Goal: Contribute content: Contribute content

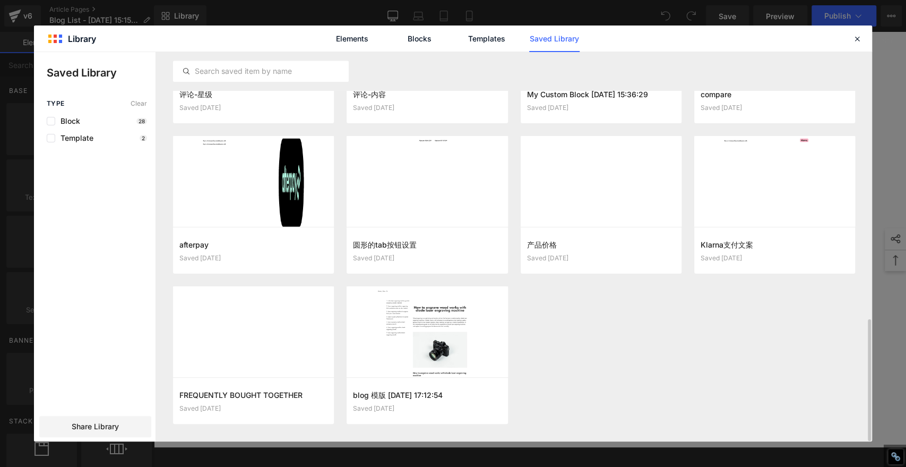
scroll to position [851, 0]
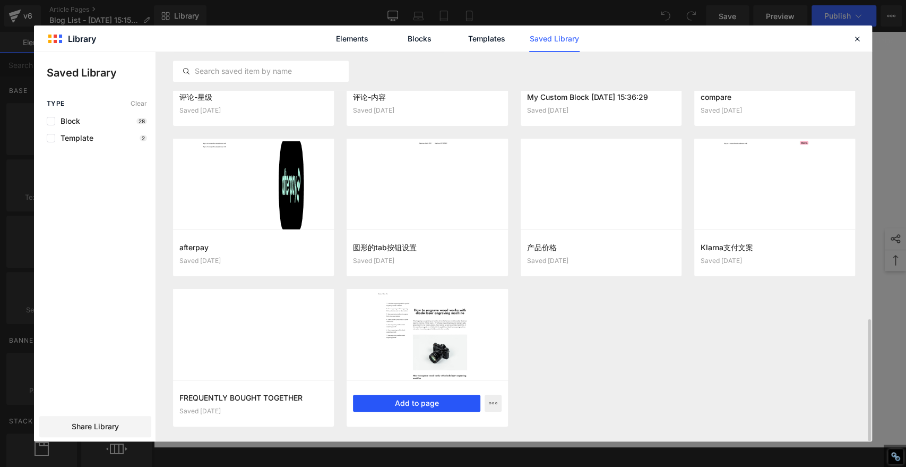
click at [408, 404] on button "Add to page" at bounding box center [416, 402] width 127 height 17
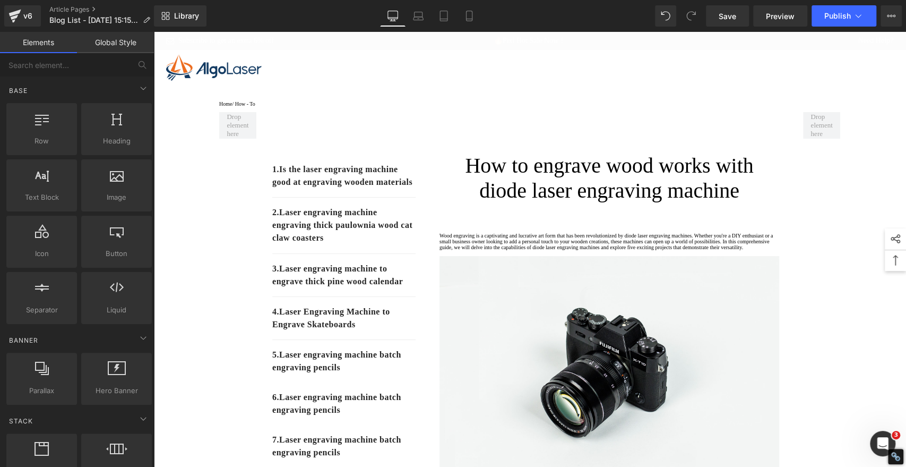
scroll to position [0, 0]
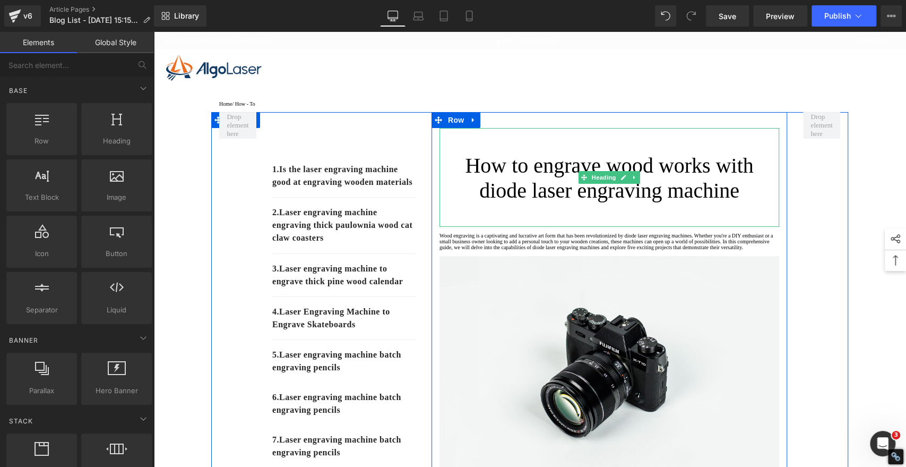
click at [570, 179] on h1 "How to engrave wood works with diode laser engraving machine" at bounding box center [609, 178] width 340 height 50
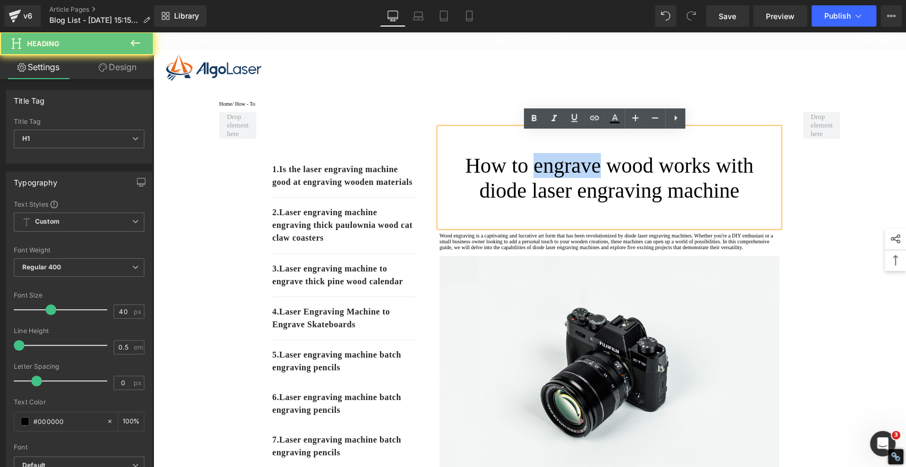
click at [570, 179] on h1 "How to engrave wood works with diode laser engraving machine" at bounding box center [609, 178] width 340 height 50
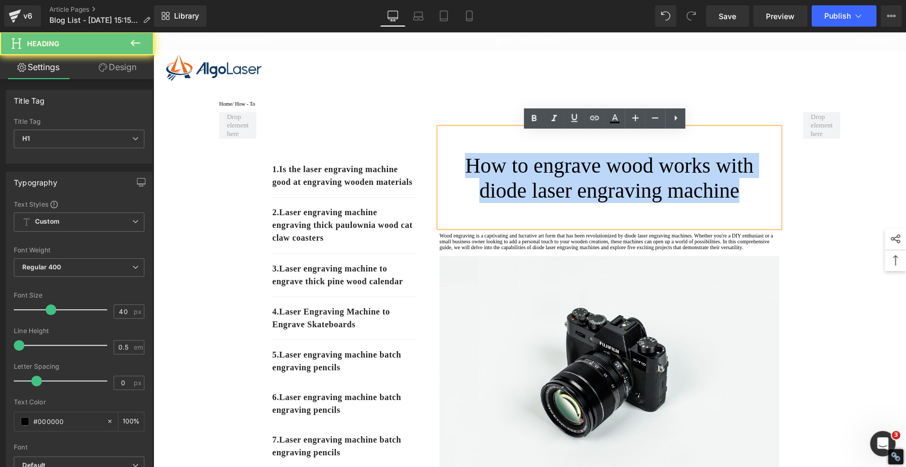
click at [570, 179] on h1 "How to engrave wood works with diode laser engraving machine" at bounding box center [609, 178] width 340 height 50
paste div
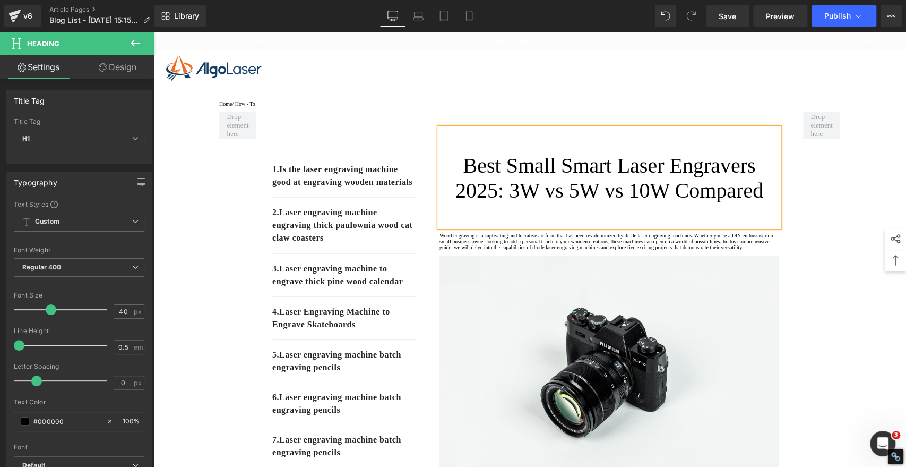
click at [599, 175] on h1 "Best Small Smart Laser Engravers 2025: 3W vs 5W vs 10W Compared" at bounding box center [609, 178] width 340 height 50
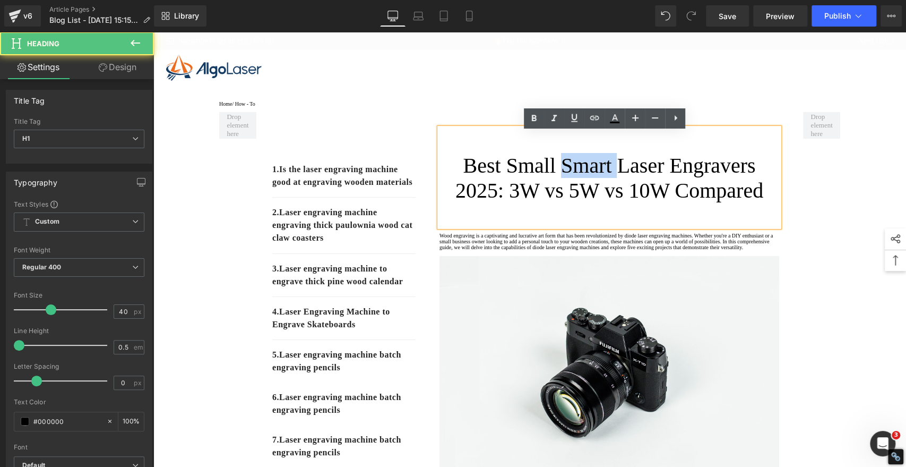
click at [599, 175] on h1 "Best Small Smart Laser Engravers 2025: 3W vs 5W vs 10W Compared" at bounding box center [609, 178] width 340 height 50
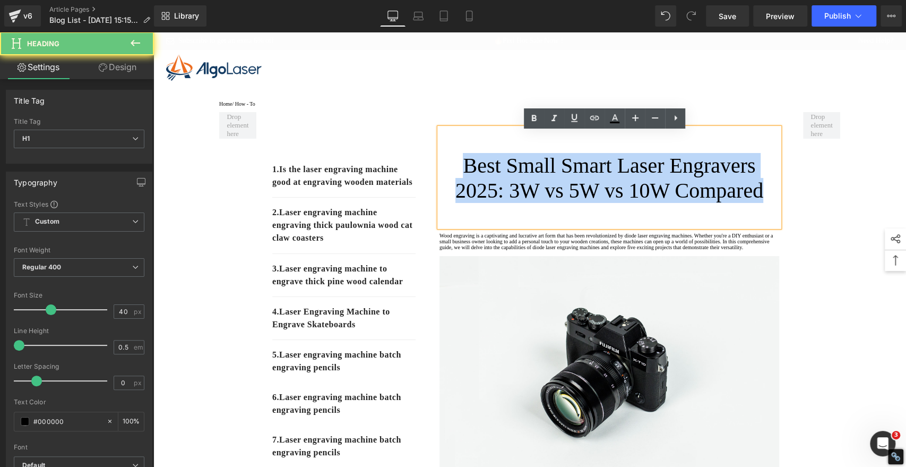
click at [599, 175] on h1 "Best Small Smart Laser Engravers 2025: 3W vs 5W vs 10W Compared" at bounding box center [609, 178] width 340 height 50
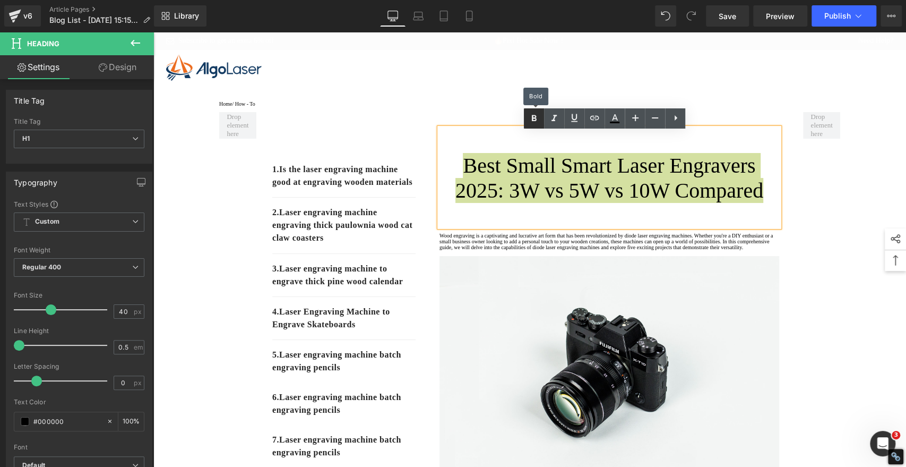
click at [527, 120] on link at bounding box center [534, 118] width 20 height 20
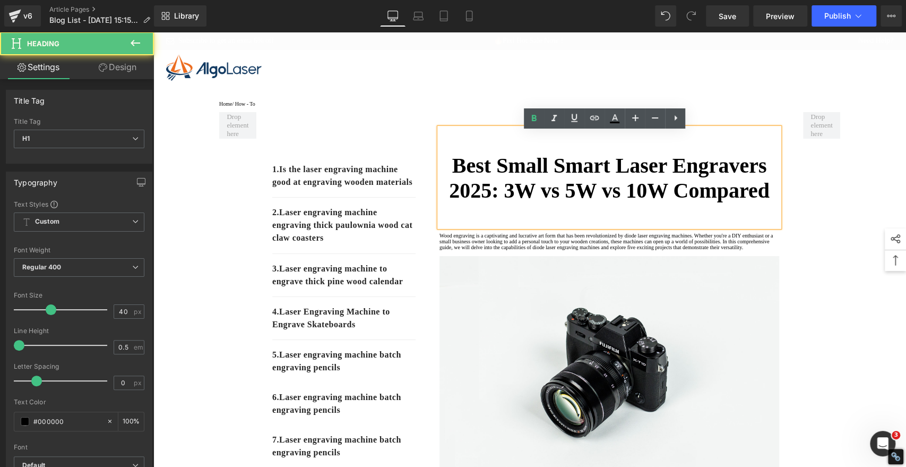
click at [533, 180] on strong "Best Small Smart Laser Engravers 2025: 3W vs 5W vs 10W Compared" at bounding box center [609, 177] width 321 height 49
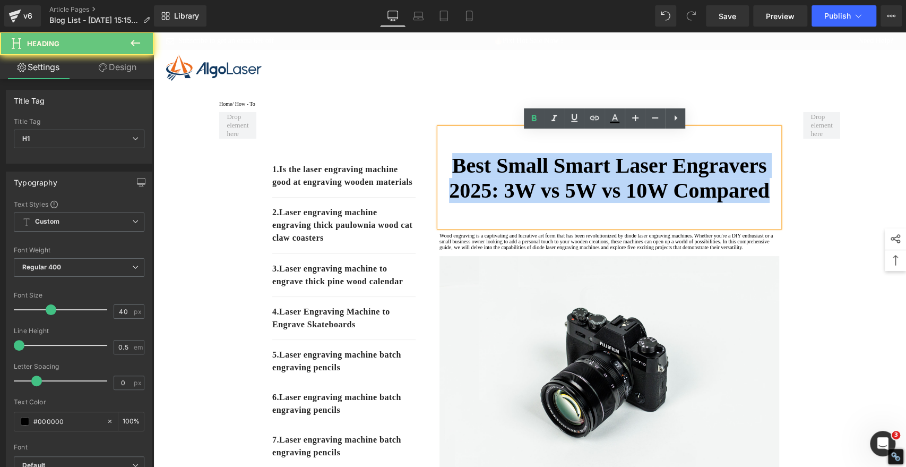
click at [533, 180] on strong "Best Small Smart Laser Engravers 2025: 3W vs 5W vs 10W Compared" at bounding box center [609, 177] width 321 height 49
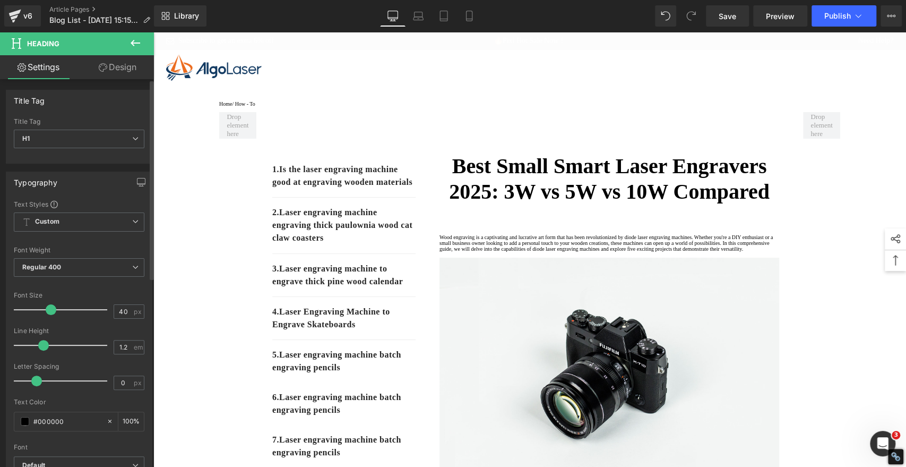
type input "1.3"
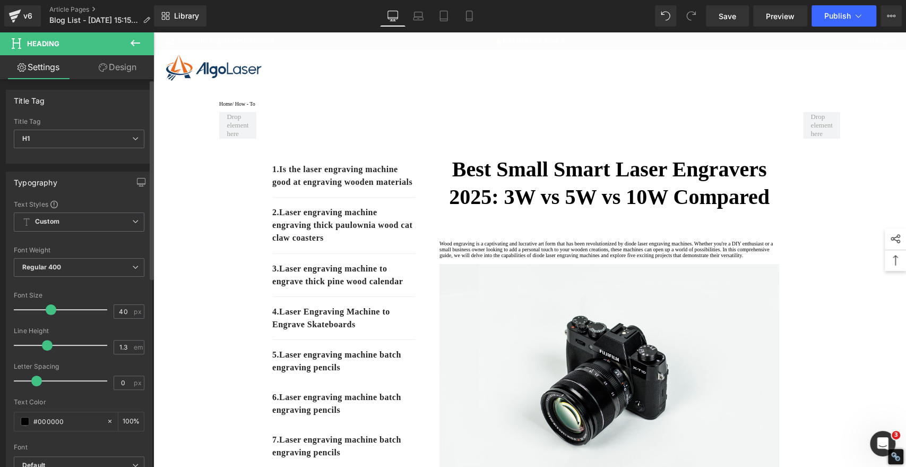
drag, startPoint x: 20, startPoint y: 341, endPoint x: 46, endPoint y: 342, distance: 26.0
click at [46, 342] on span at bounding box center [47, 345] width 11 height 11
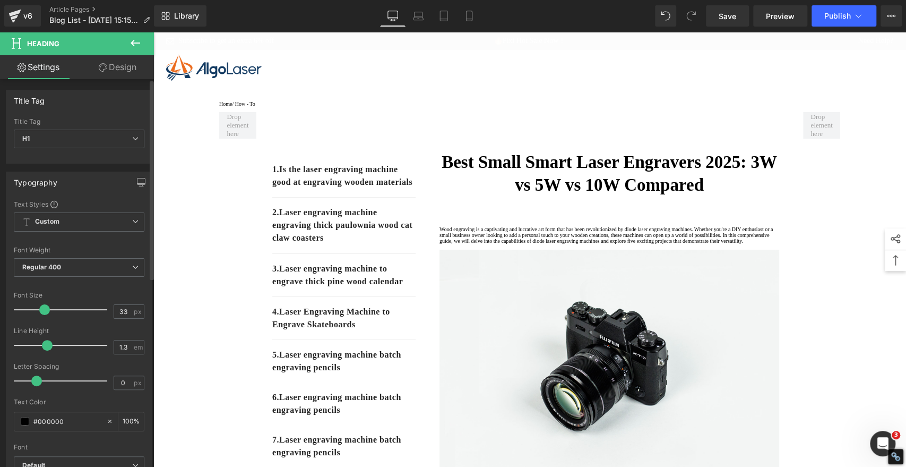
type input "32"
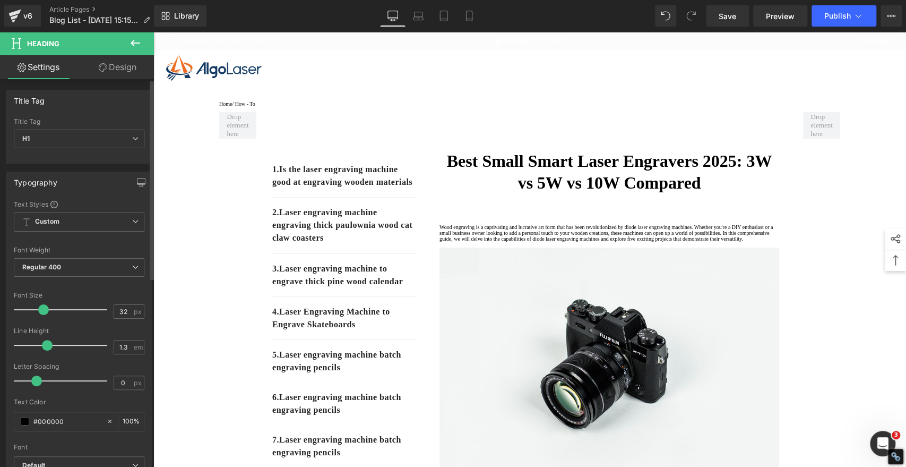
drag, startPoint x: 48, startPoint y: 312, endPoint x: 41, endPoint y: 312, distance: 7.4
click at [41, 312] on span at bounding box center [43, 309] width 11 height 11
click at [728, 16] on span "Save" at bounding box center [728, 16] width 18 height 11
click at [726, 17] on span "Save" at bounding box center [728, 16] width 18 height 11
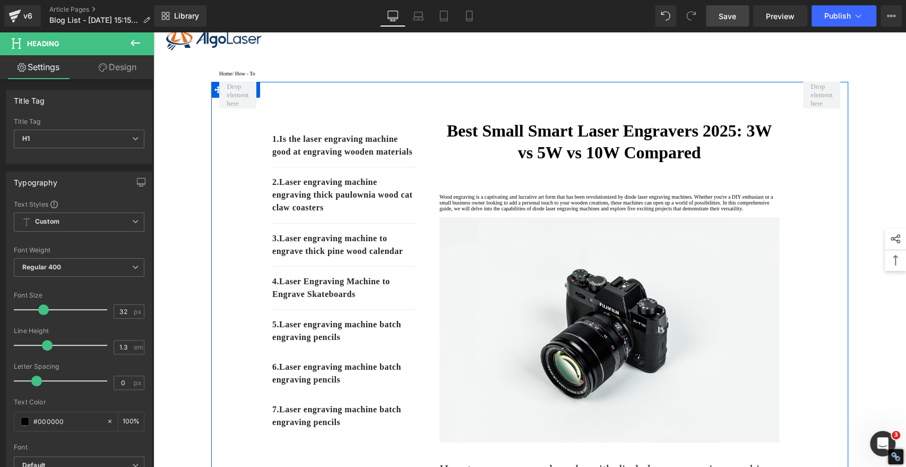
scroll to position [59, 0]
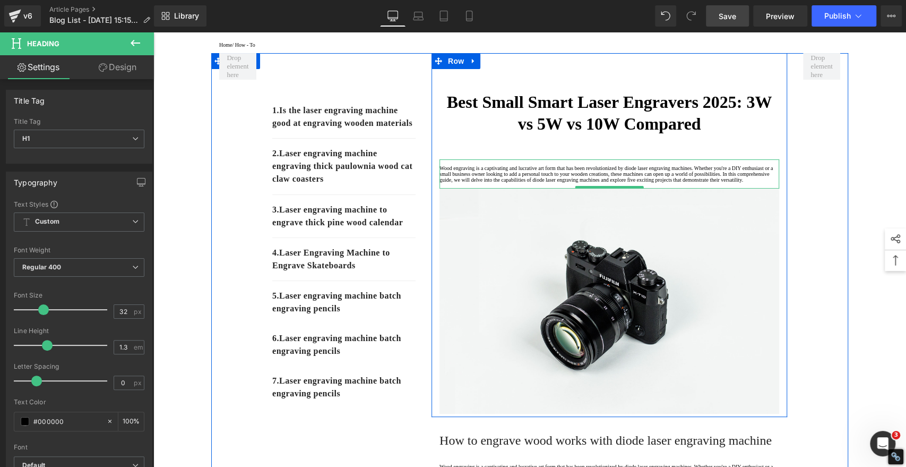
click at [504, 178] on p "Wood engraving is a captivating and lucrative art form that has been revolution…" at bounding box center [609, 174] width 340 height 18
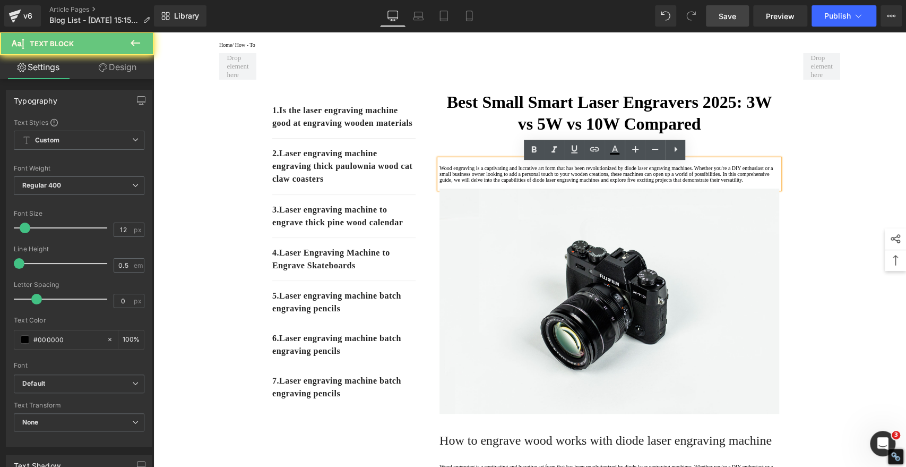
click at [482, 183] on p "Wood engraving is a captivating and lucrative art form that has been revolution…" at bounding box center [609, 174] width 340 height 18
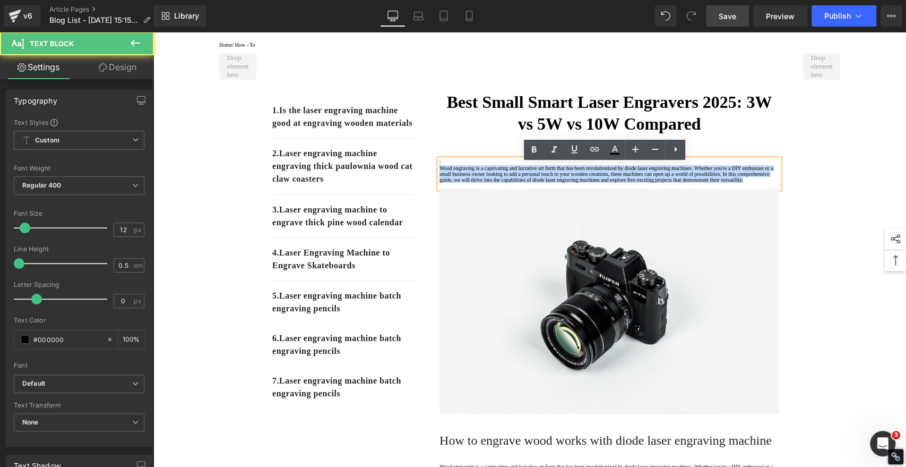
drag, startPoint x: 476, startPoint y: 217, endPoint x: 426, endPoint y: 159, distance: 76.4
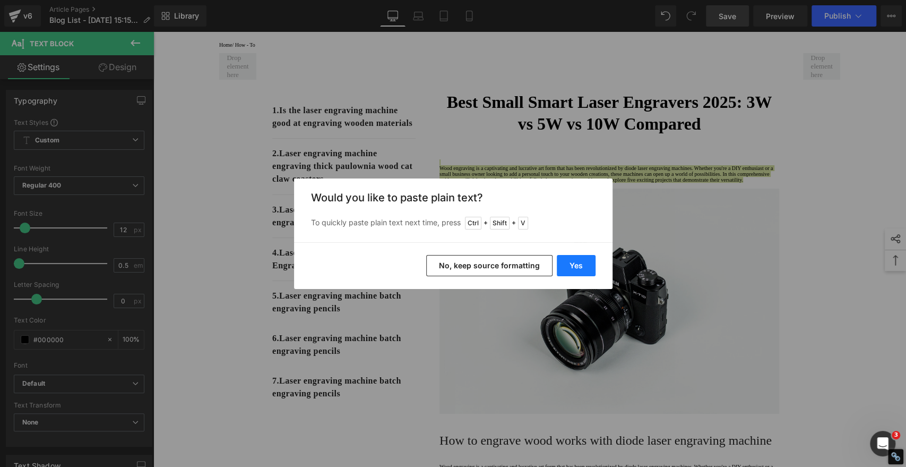
click at [586, 258] on button "Yes" at bounding box center [576, 265] width 39 height 21
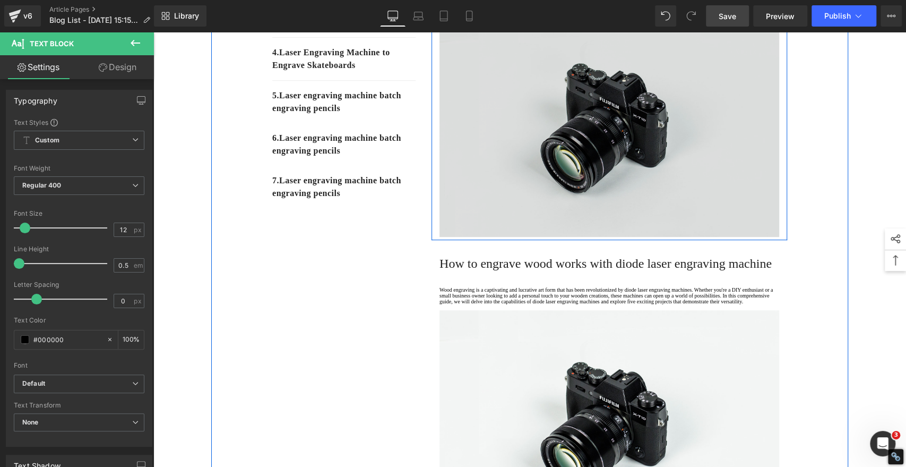
scroll to position [353, 0]
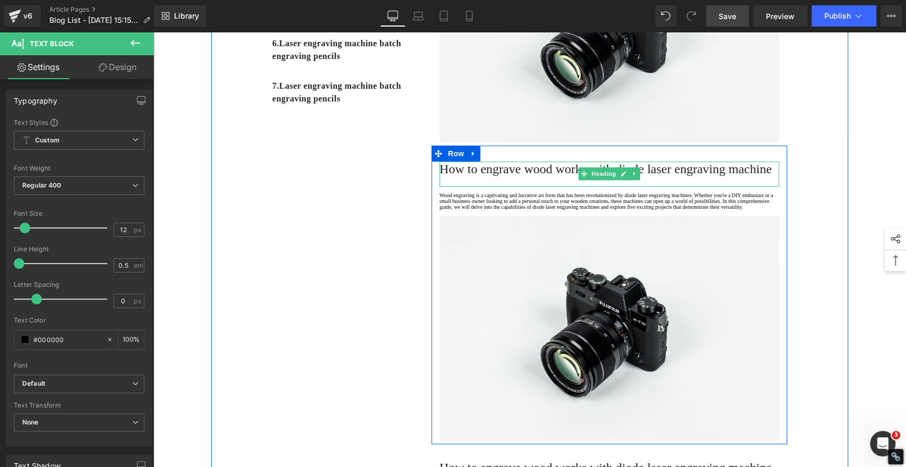
click at [502, 176] on span "How to engrave wood works with diode laser engraving machine" at bounding box center [605, 169] width 332 height 14
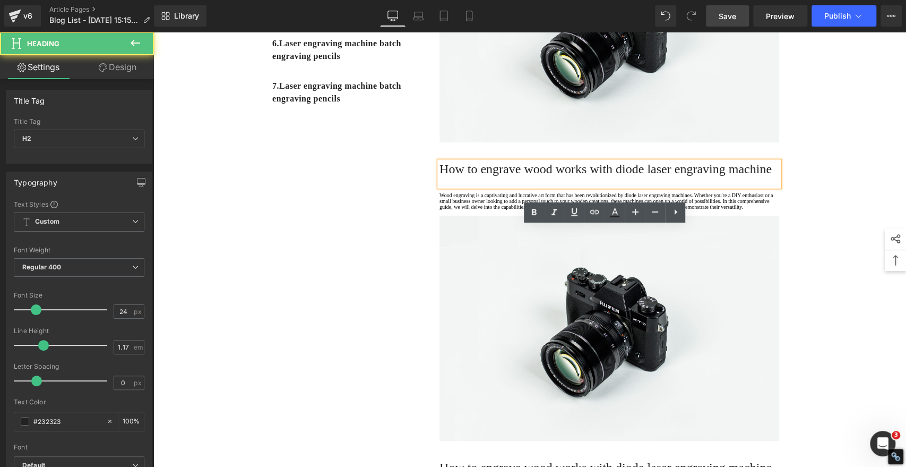
click at [494, 176] on h2 "How to engrave wood works with diode laser engraving machine" at bounding box center [609, 168] width 340 height 15
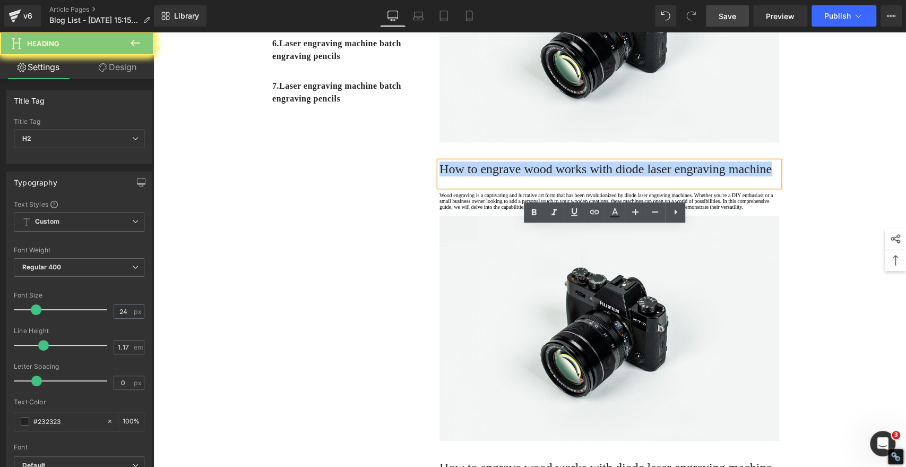
click at [494, 176] on h2 "How to engrave wood works with diode laser engraving machine" at bounding box center [609, 168] width 340 height 15
paste div
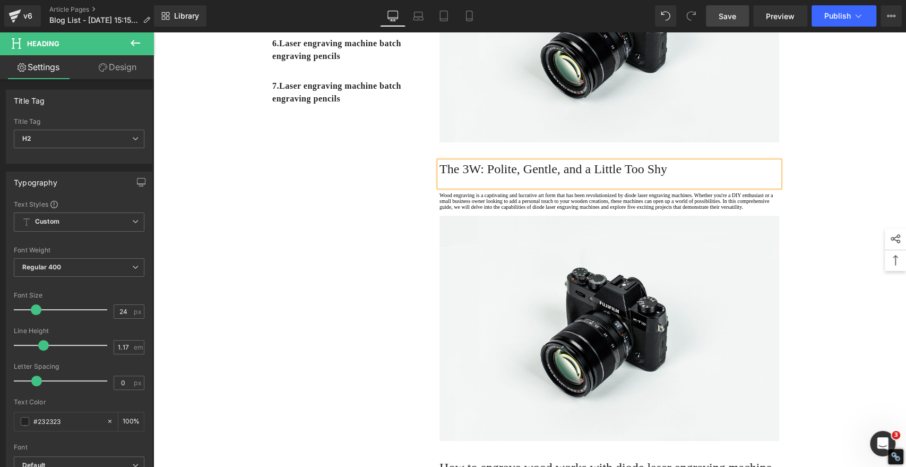
click at [495, 176] on h2 "The 3W: Polite, Gentle, and a Little Too Shy" at bounding box center [609, 168] width 340 height 15
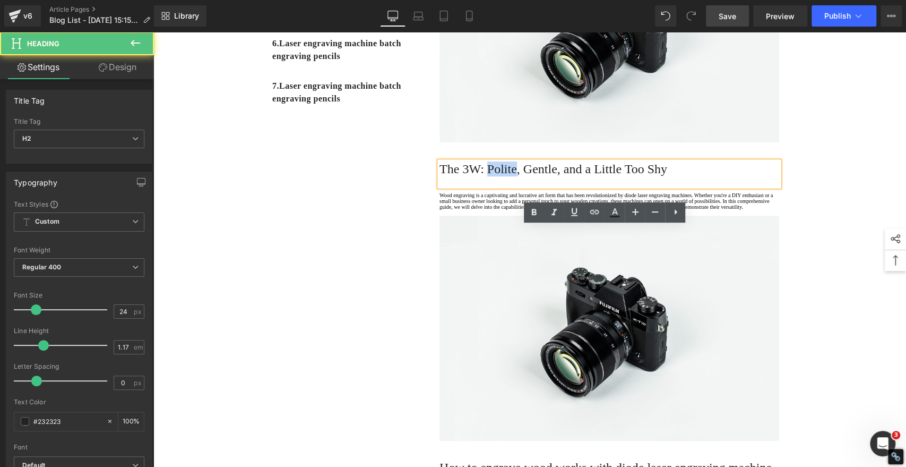
click at [495, 176] on h2 "The 3W: Polite, Gentle, and a Little Too Shy" at bounding box center [609, 168] width 340 height 15
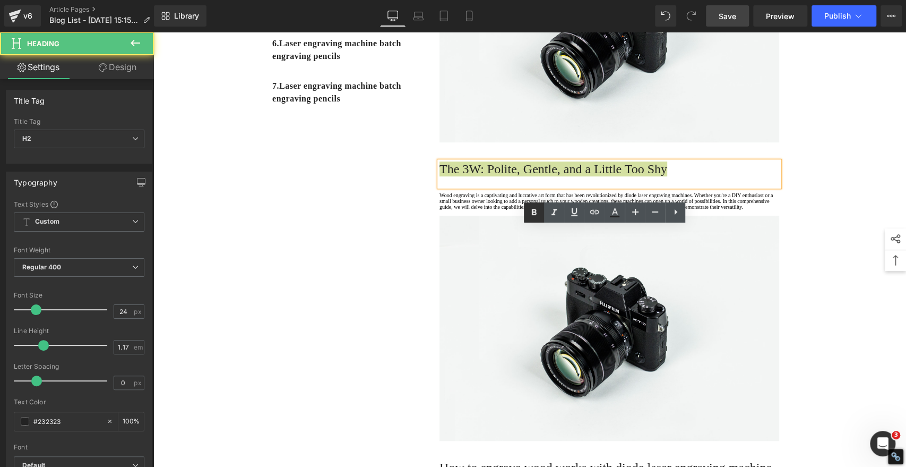
drag, startPoint x: 532, startPoint y: 213, endPoint x: 525, endPoint y: 214, distance: 7.1
click at [534, 212] on icon at bounding box center [534, 212] width 13 height 13
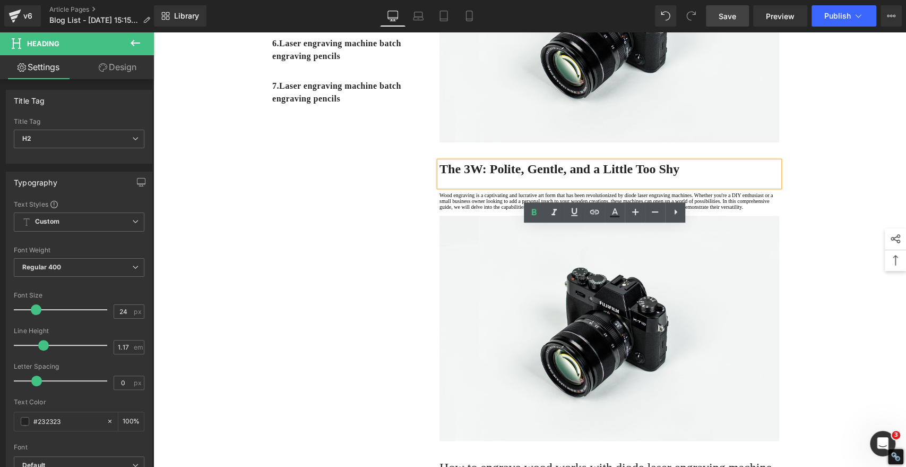
click at [352, 219] on div "1. Is the laser engraving machine good at engraving wooden materials Text Block…" at bounding box center [529, 266] width 637 height 1015
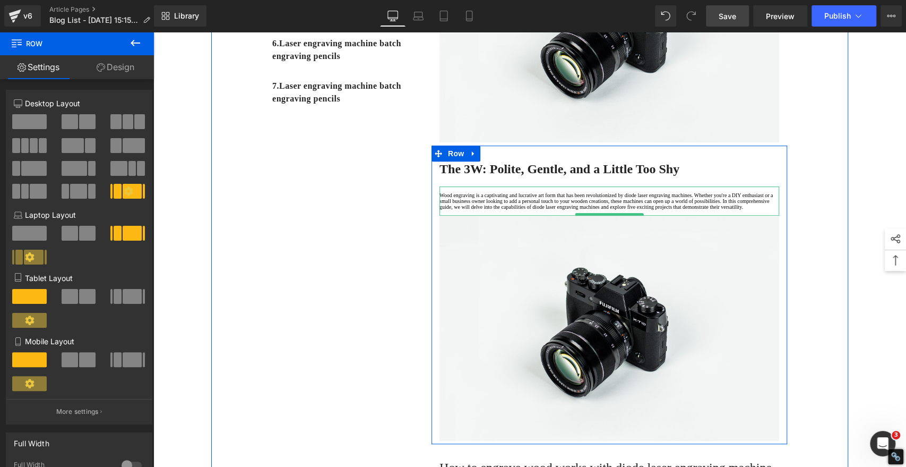
click at [474, 210] on p "Wood engraving is a captivating and lucrative art form that has been revolution…" at bounding box center [609, 201] width 340 height 18
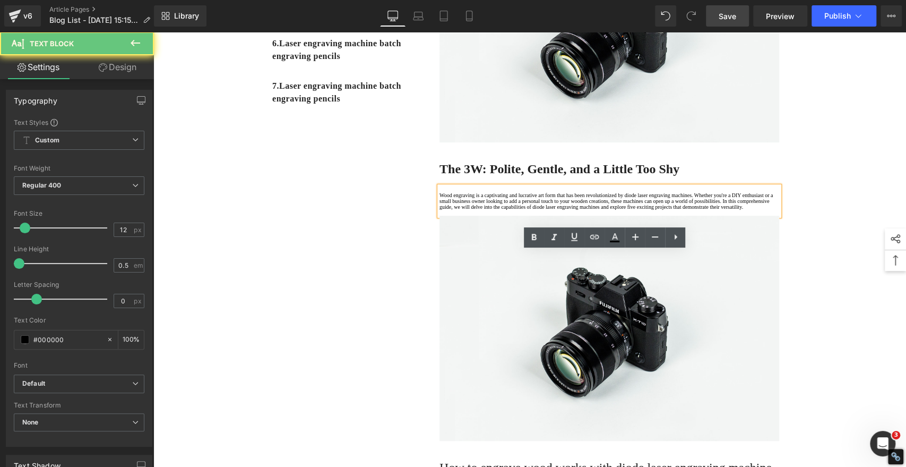
click at [476, 210] on p "Wood engraving is a captivating and lucrative art form that has been revolution…" at bounding box center [609, 201] width 340 height 18
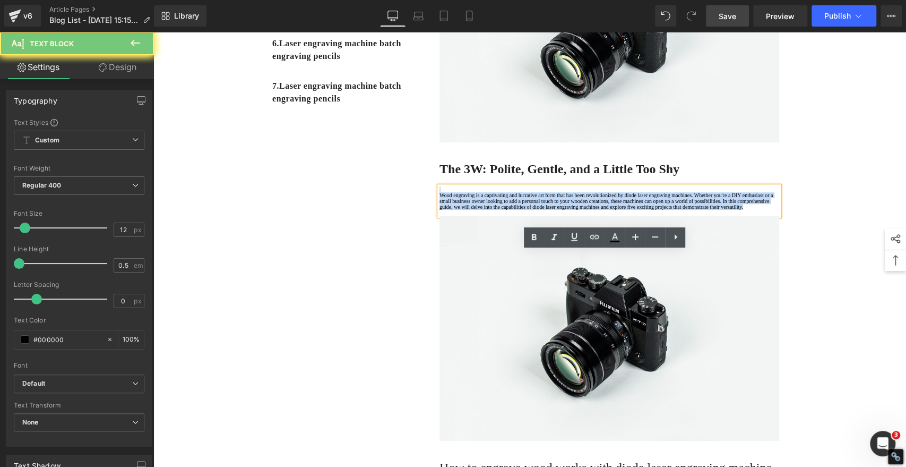
drag, startPoint x: 476, startPoint y: 302, endPoint x: 409, endPoint y: 236, distance: 94.2
click at [409, 236] on div "1. Is the laser engraving machine good at engraving wooden materials Text Block…" at bounding box center [529, 266] width 637 height 1015
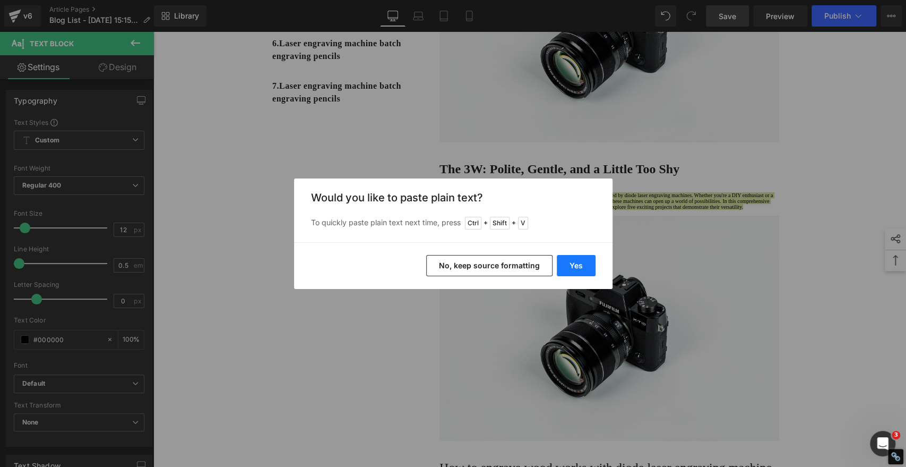
click at [591, 264] on button "Yes" at bounding box center [576, 265] width 39 height 21
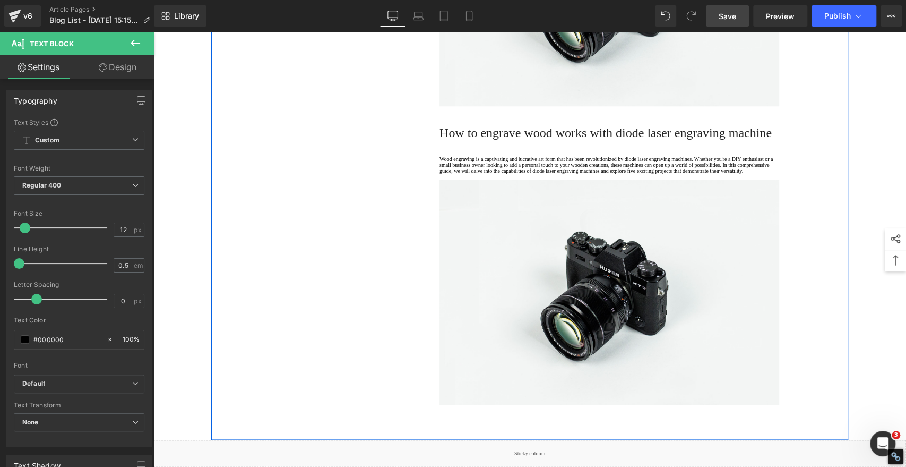
scroll to position [825, 0]
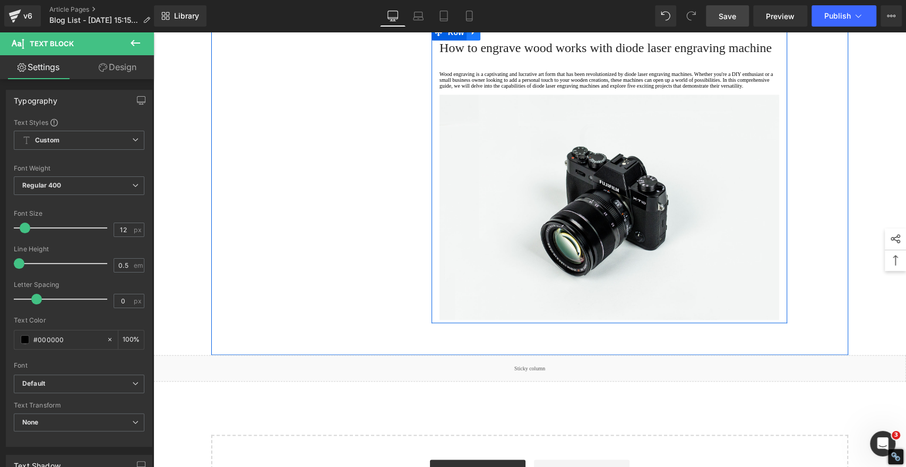
click at [472, 35] on icon at bounding box center [473, 32] width 2 height 5
click at [484, 36] on icon at bounding box center [487, 32] width 7 height 7
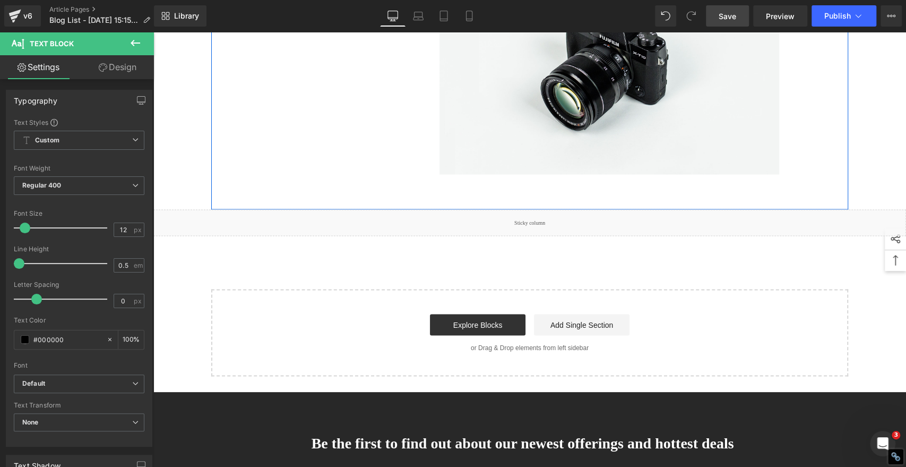
scroll to position [1270, 0]
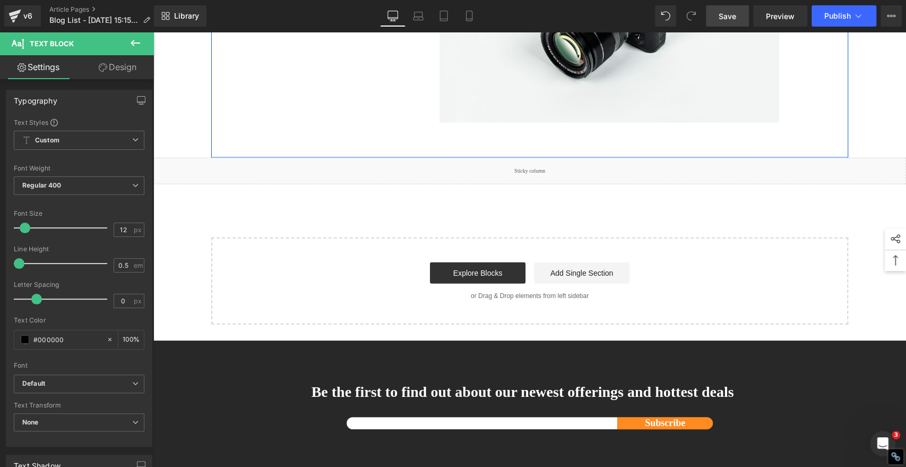
scroll to position [1619, 0]
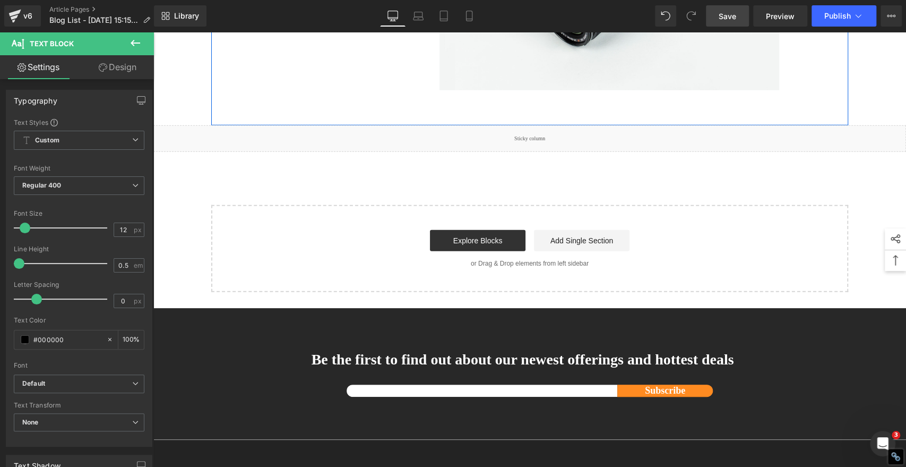
scroll to position [1970, 0]
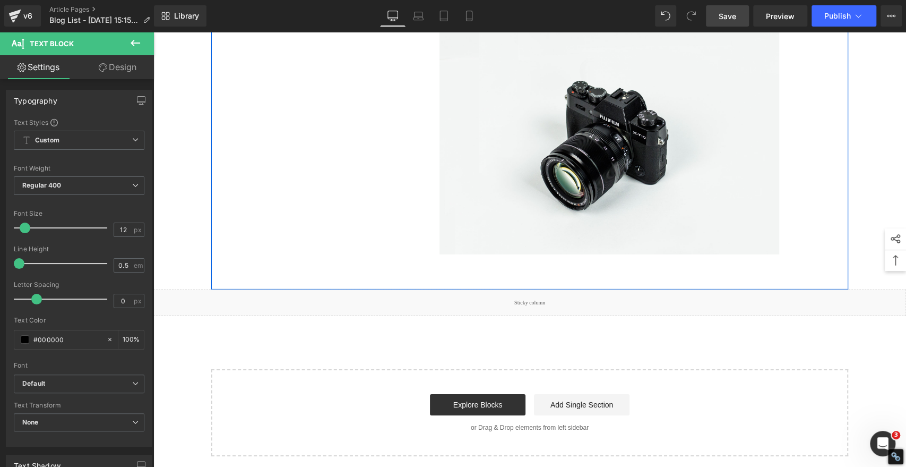
scroll to position [1907, 0]
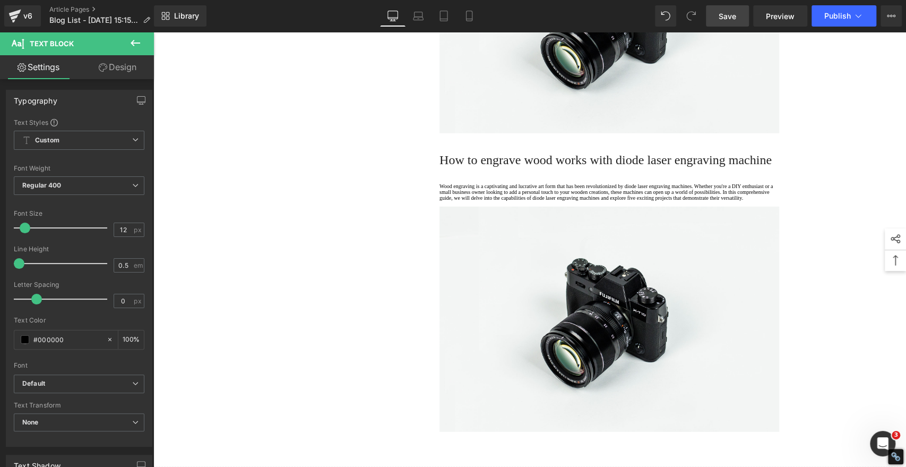
click at [727, 15] on span "Save" at bounding box center [728, 16] width 18 height 11
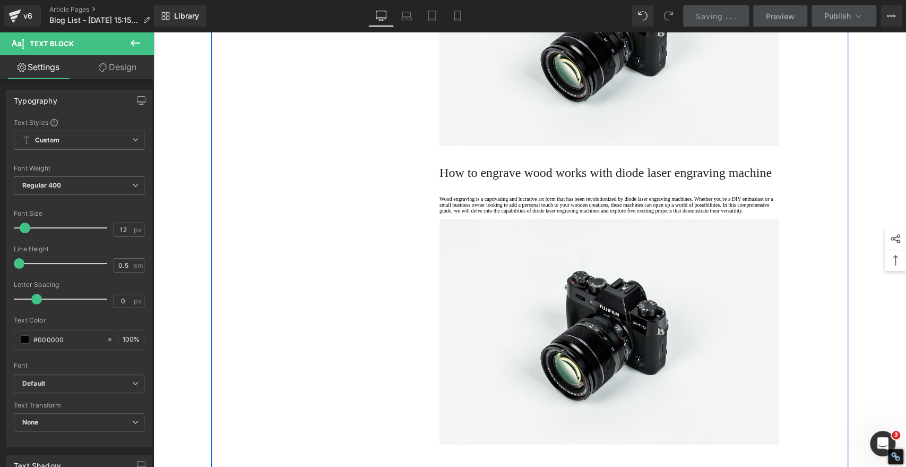
scroll to position [1435, 0]
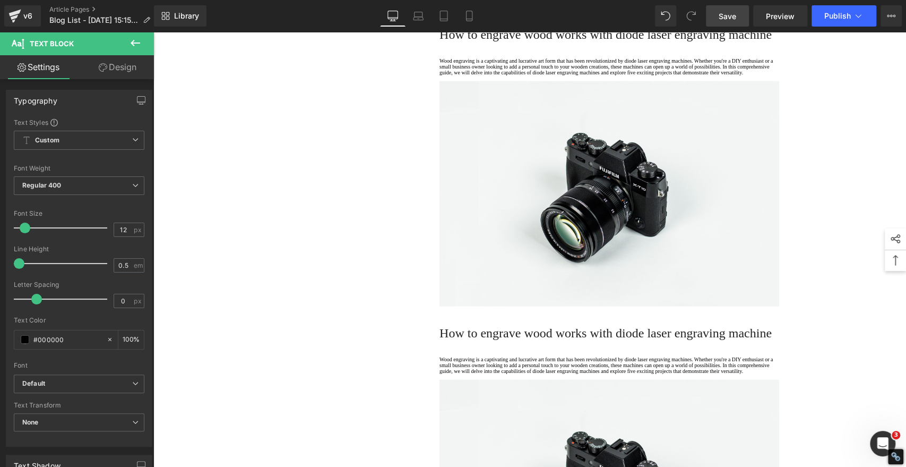
click at [726, 15] on span "Save" at bounding box center [728, 16] width 18 height 11
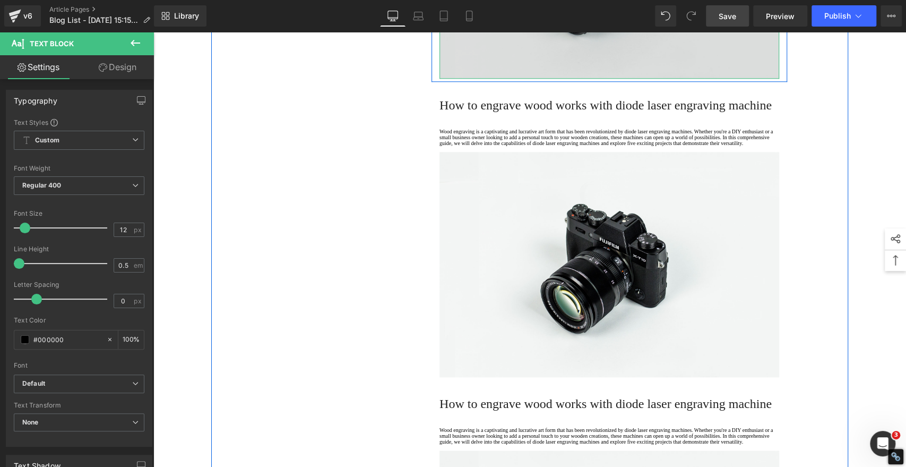
scroll to position [825, 0]
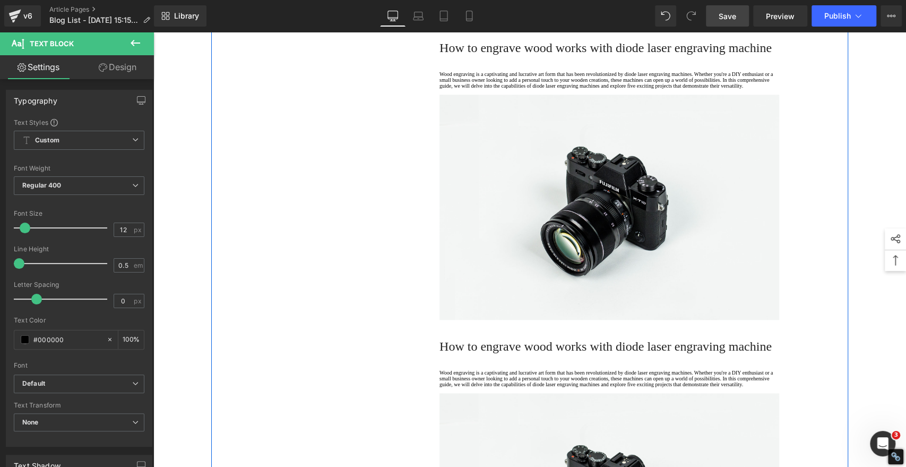
click at [543, 55] on span "How to engrave wood works with diode laser engraving machine" at bounding box center [605, 48] width 332 height 14
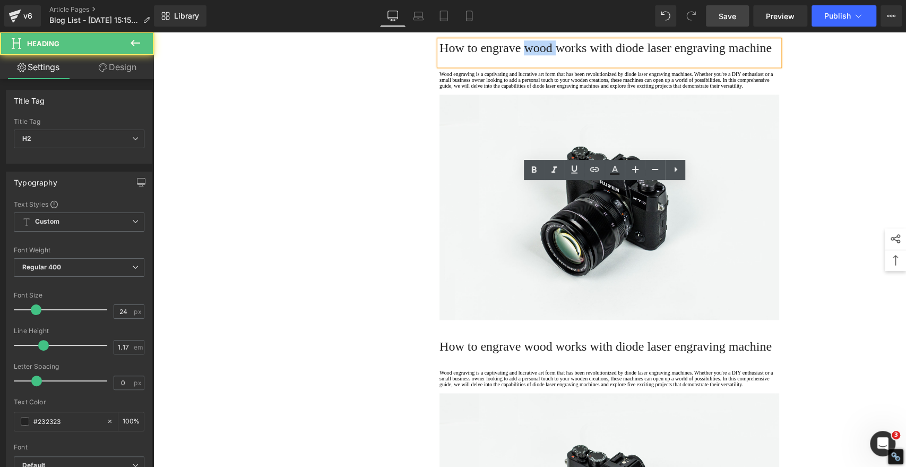
click at [543, 55] on span "How to engrave wood works with diode laser engraving machine" at bounding box center [605, 48] width 332 height 14
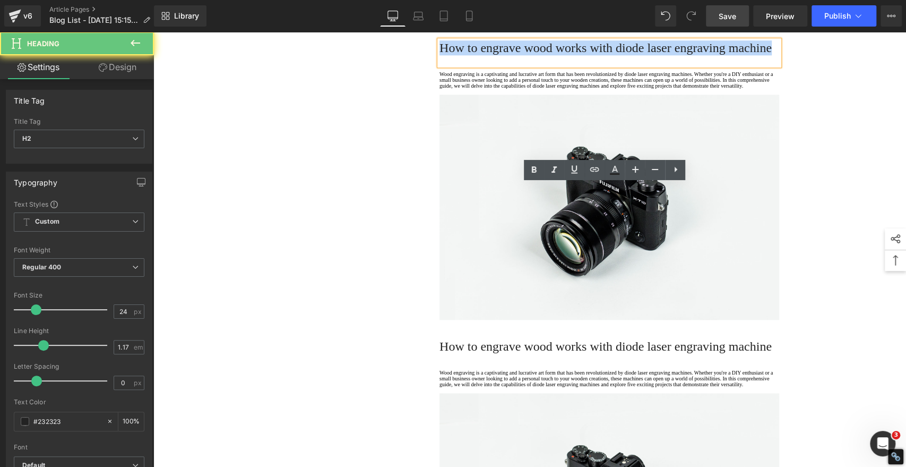
click at [543, 55] on span "How to engrave wood works with diode laser engraving machine" at bounding box center [605, 48] width 332 height 14
paste div
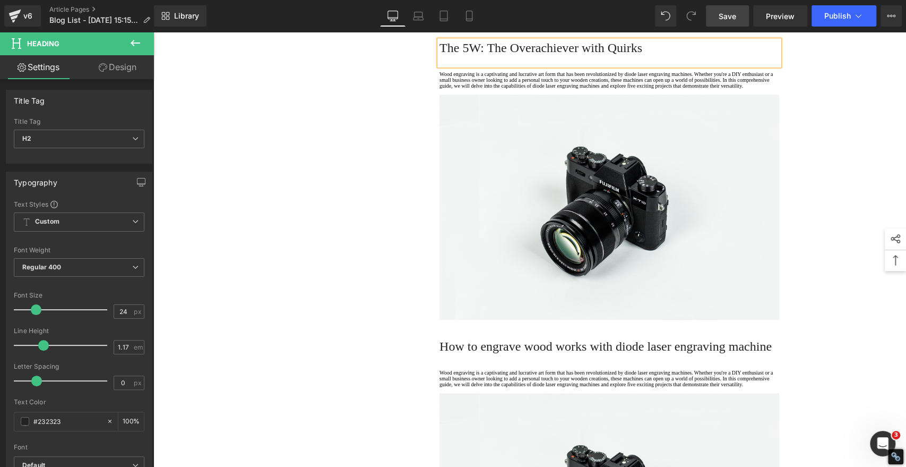
click at [331, 246] on div "1. Is the laser engraving machine good at engraving wooden materials Text Block…" at bounding box center [529, 417] width 637 height 2261
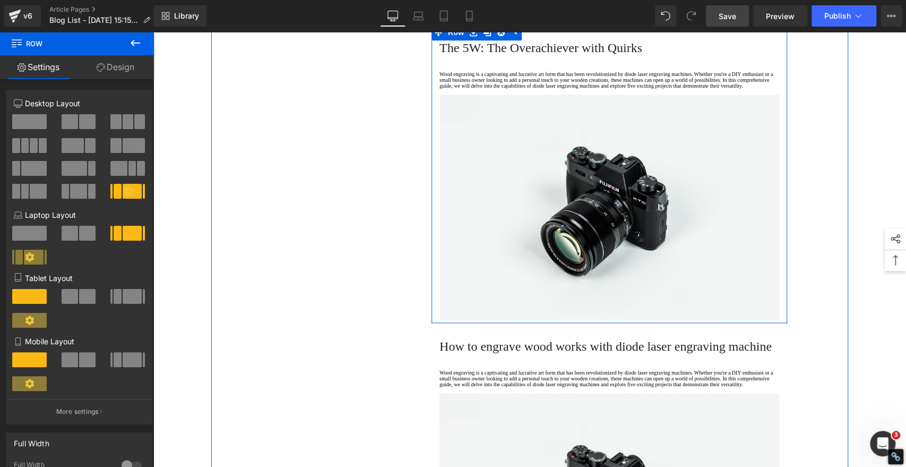
click at [493, 89] on p "Wood engraving is a captivating and lucrative art form that has been revolution…" at bounding box center [609, 80] width 340 height 18
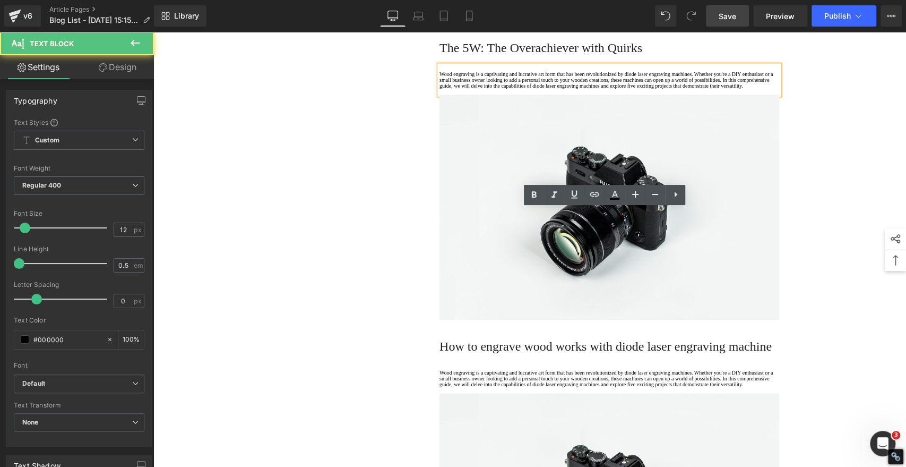
click at [477, 89] on p "Wood engraving is a captivating and lucrative art form that has been revolution…" at bounding box center [609, 80] width 340 height 18
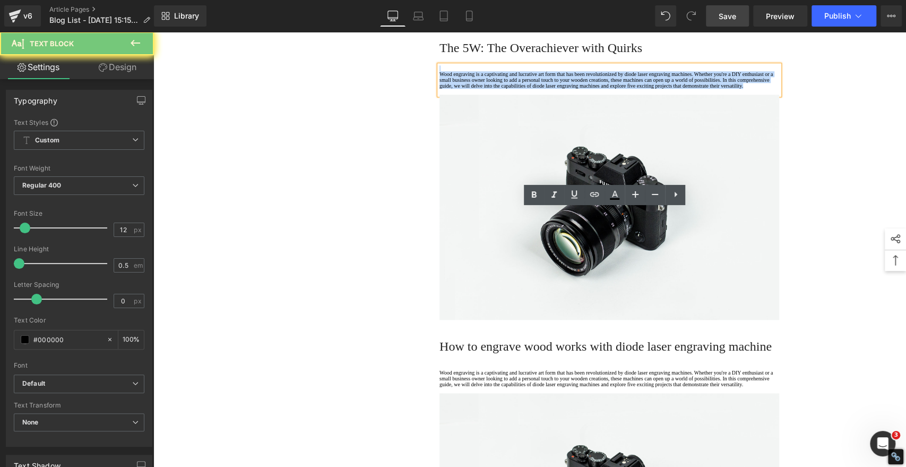
drag, startPoint x: 470, startPoint y: 254, endPoint x: 422, endPoint y: 204, distance: 69.1
click at [424, 204] on div "Best Small Smart Laser Engravers 2025: 3W vs 5W vs 10W Compared Heading They sa…" at bounding box center [610, 401] width 372 height 2229
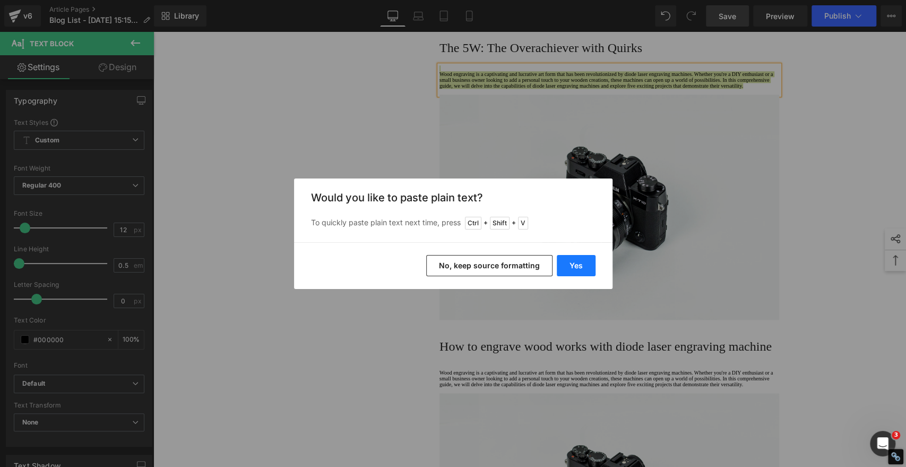
click at [565, 262] on button "Yes" at bounding box center [576, 265] width 39 height 21
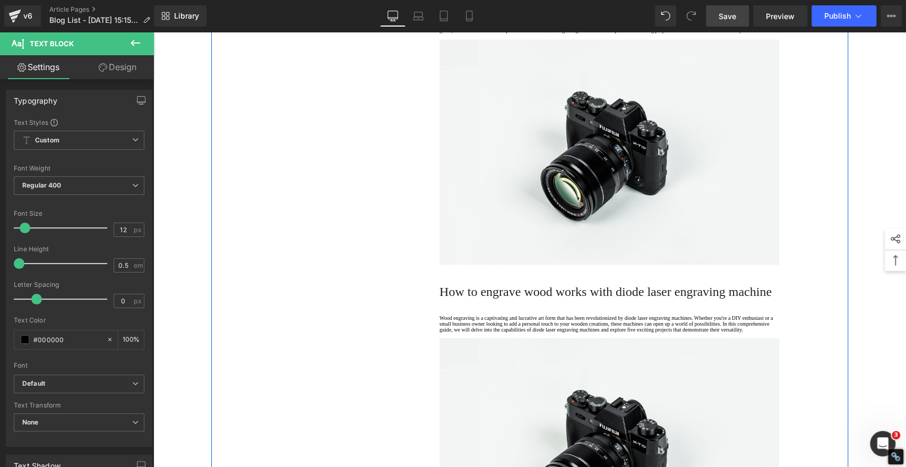
scroll to position [1238, 0]
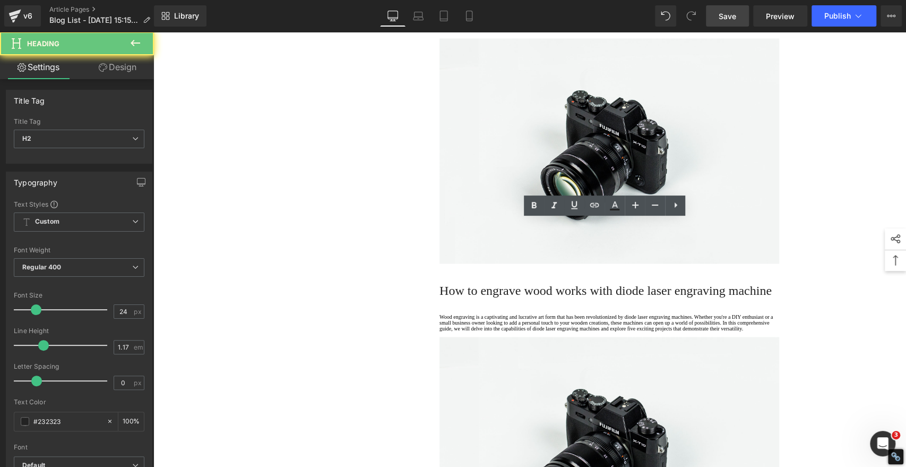
paste div
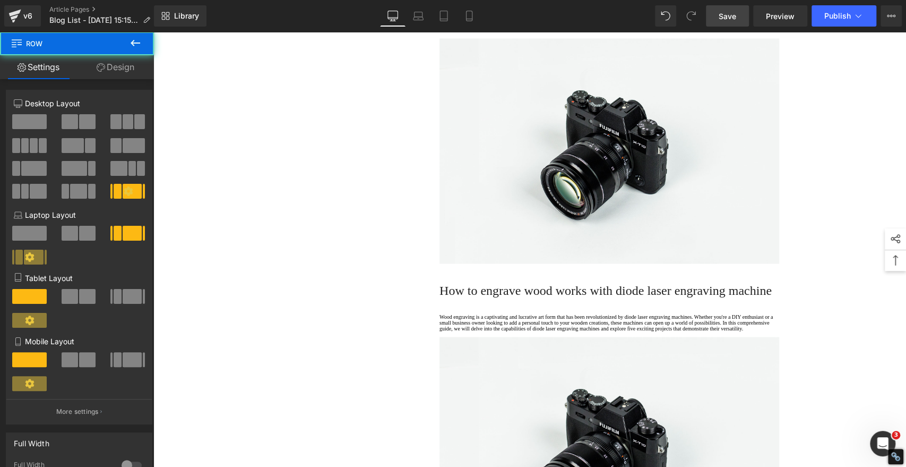
click at [351, 282] on div "1. Is the laser engraving machine good at engraving wooden materials Text Block…" at bounding box center [529, 33] width 637 height 2319
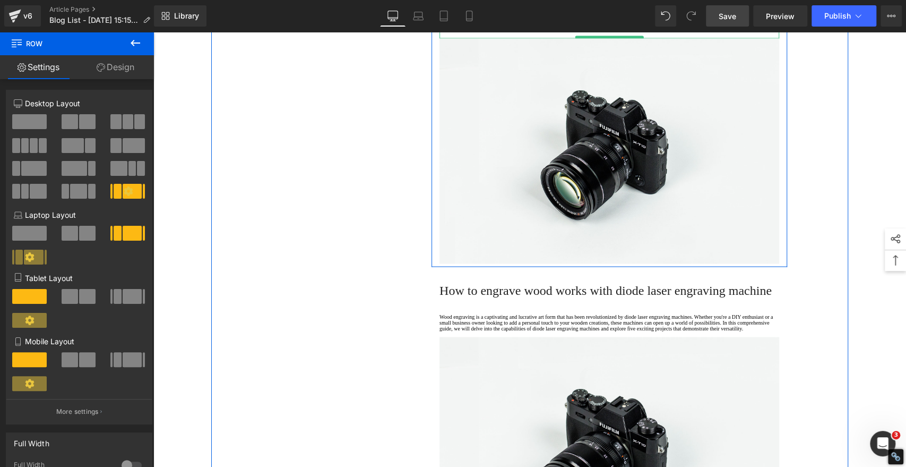
click at [495, 32] on p "Wood engraving is a captivating and lucrative art form that has been revolution…" at bounding box center [609, 24] width 340 height 18
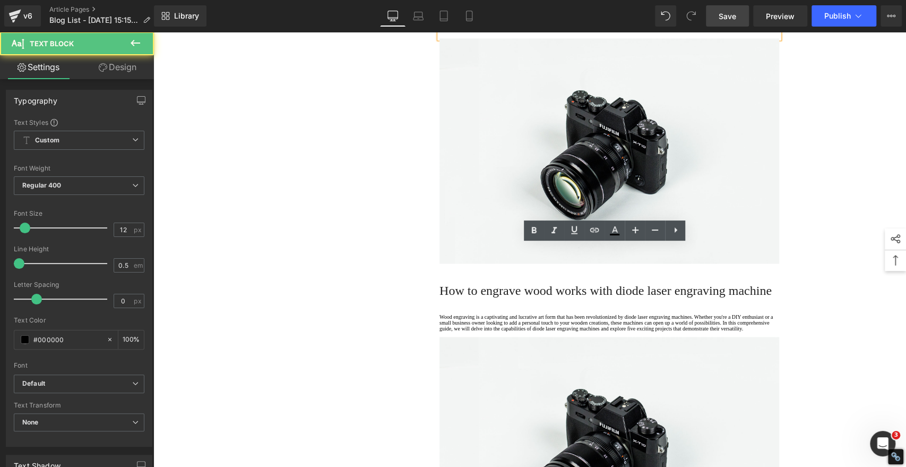
click at [481, 32] on p "Wood engraving is a captivating and lucrative art form that has been revolution…" at bounding box center [609, 24] width 340 height 18
drag, startPoint x: 475, startPoint y: 295, endPoint x: 420, endPoint y: 219, distance: 93.5
click at [424, 219] on div "Best Small Smart Laser Engravers 2025: 3W vs 5W vs 10W Compared Heading They sa…" at bounding box center [610, 18] width 372 height 2288
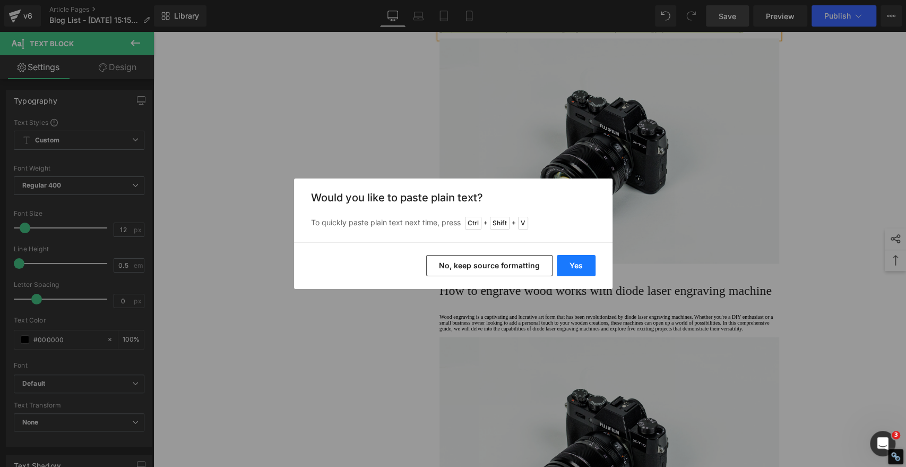
click at [569, 265] on button "Yes" at bounding box center [576, 265] width 39 height 21
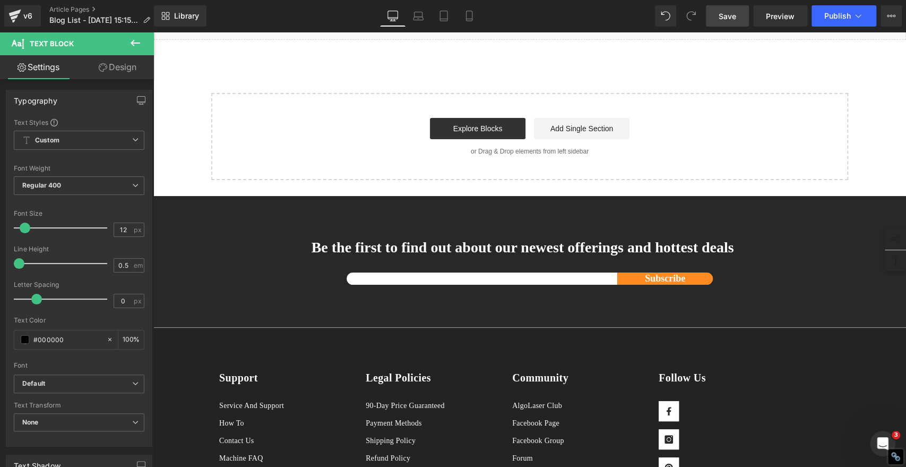
scroll to position [2300, 0]
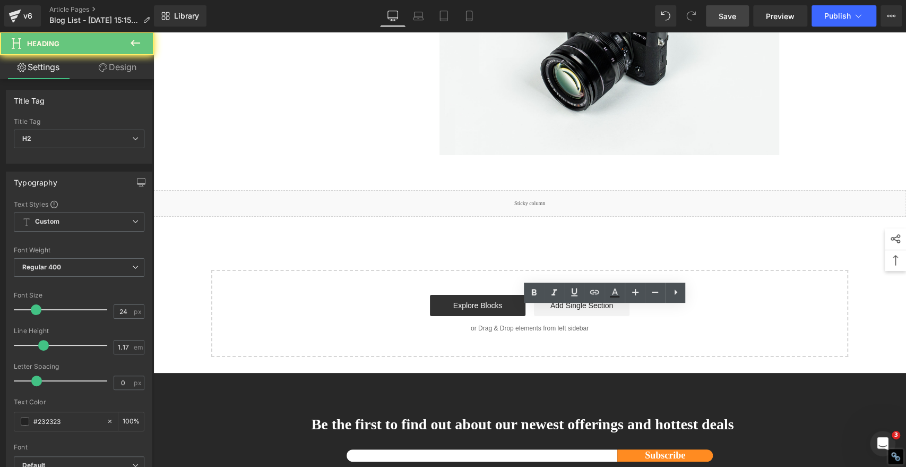
paste div
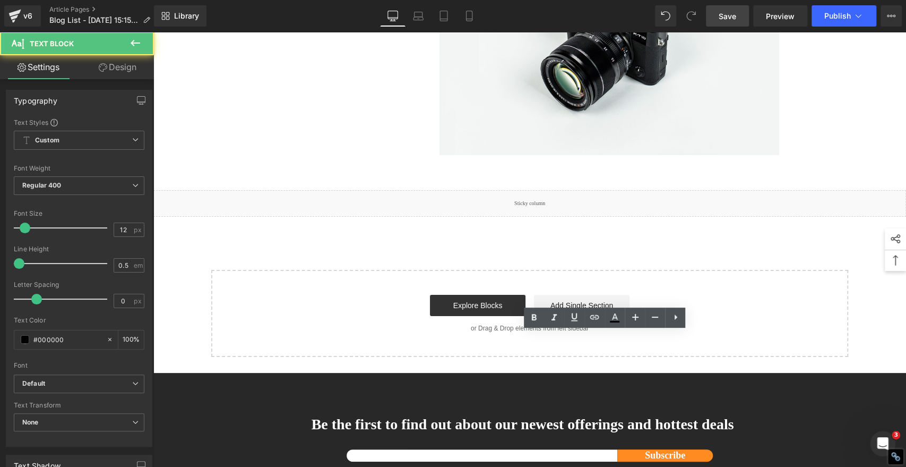
drag, startPoint x: 487, startPoint y: 383, endPoint x: 400, endPoint y: 305, distance: 116.9
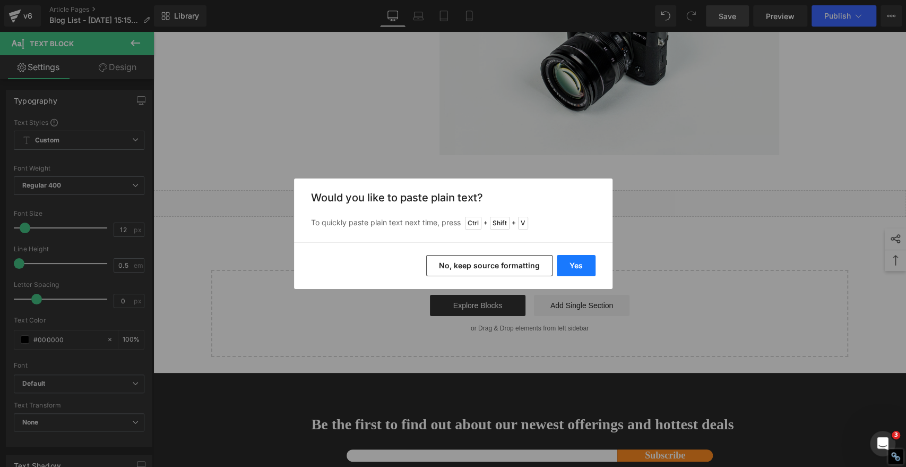
click at [584, 262] on button "Yes" at bounding box center [576, 265] width 39 height 21
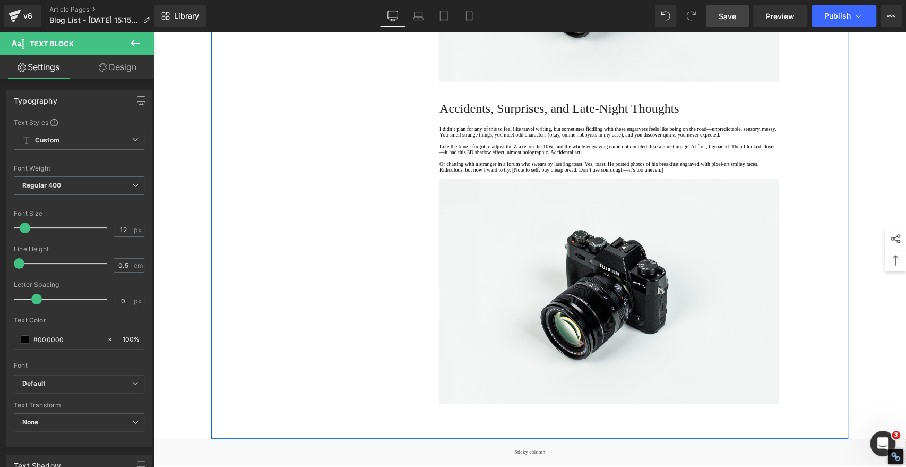
scroll to position [2064, 0]
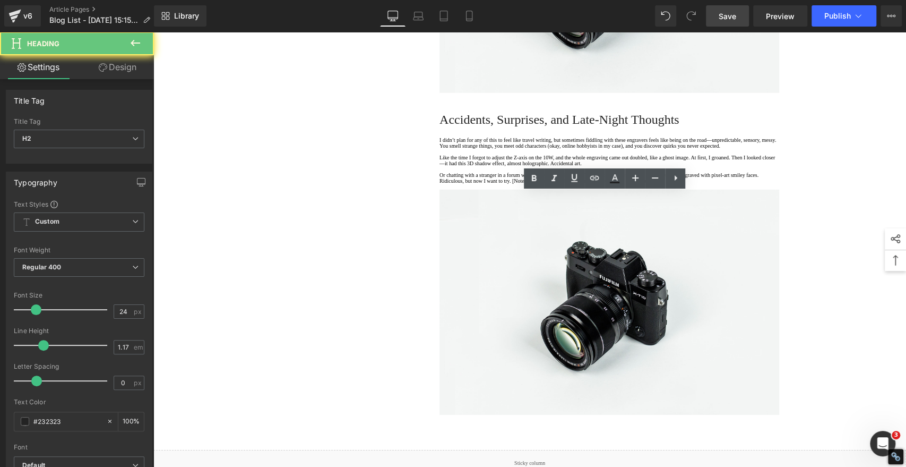
paste div
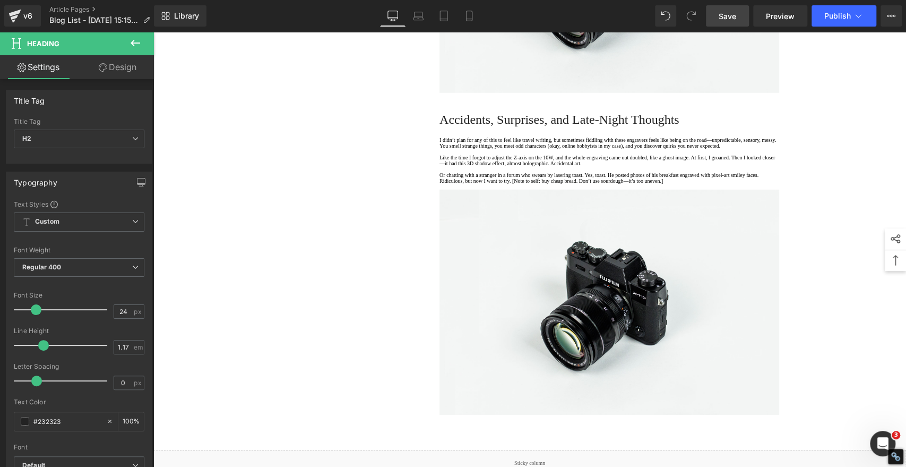
drag, startPoint x: 208, startPoint y: 281, endPoint x: 225, endPoint y: 274, distance: 18.3
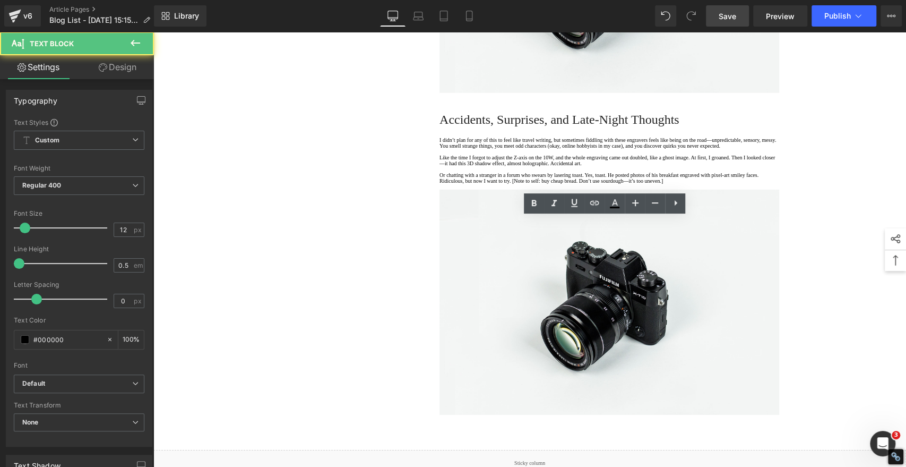
drag, startPoint x: 476, startPoint y: 270, endPoint x: 417, endPoint y: 187, distance: 101.9
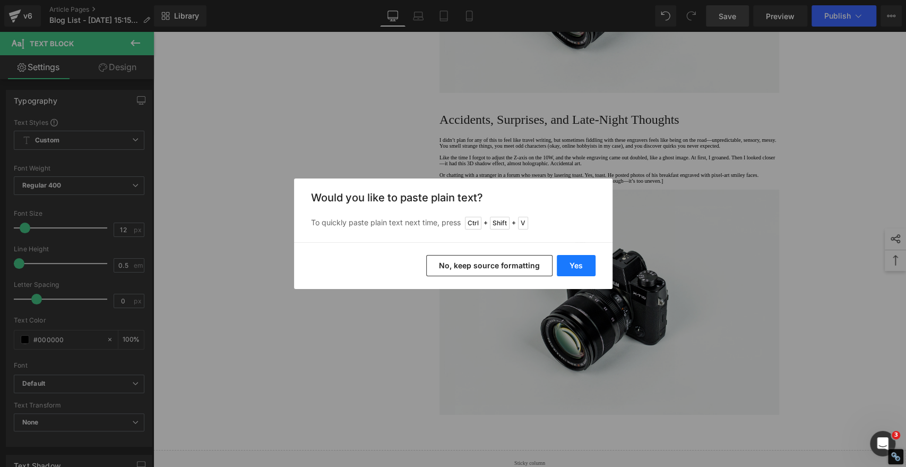
click at [575, 265] on button "Yes" at bounding box center [576, 265] width 39 height 21
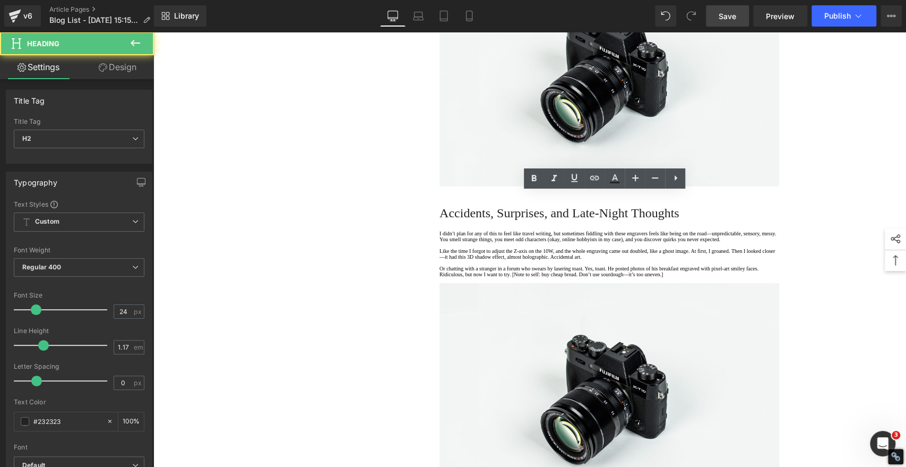
drag, startPoint x: 460, startPoint y: 201, endPoint x: 905, endPoint y: 180, distance: 446.3
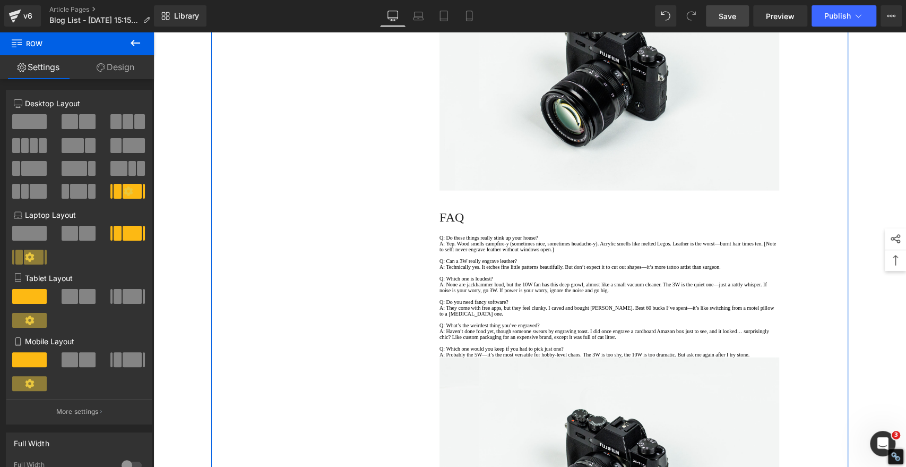
scroll to position [1710, 0]
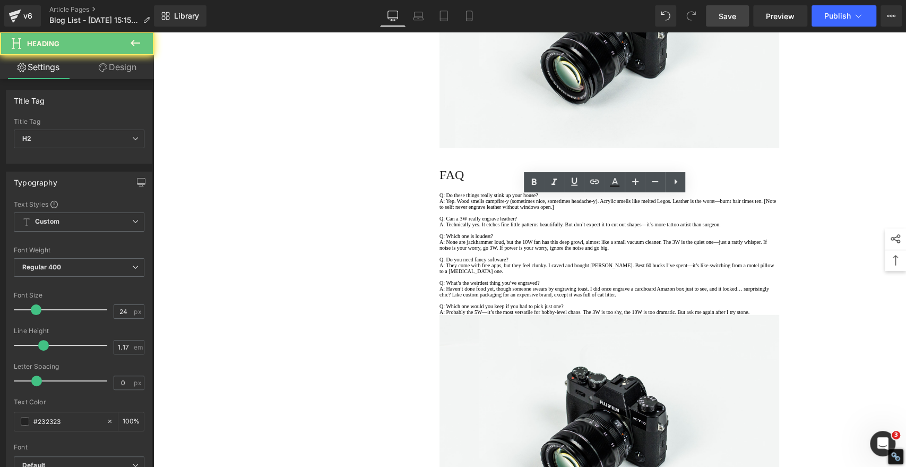
paste div
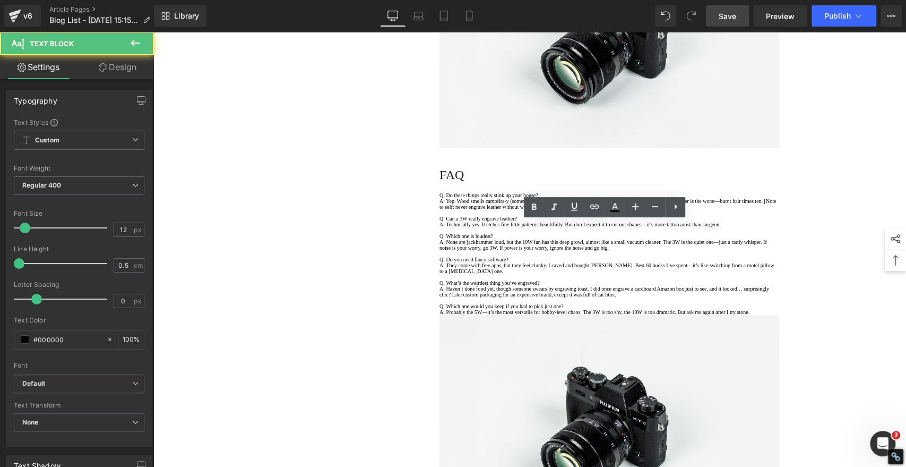
drag, startPoint x: 471, startPoint y: 275, endPoint x: 389, endPoint y: 191, distance: 117.9
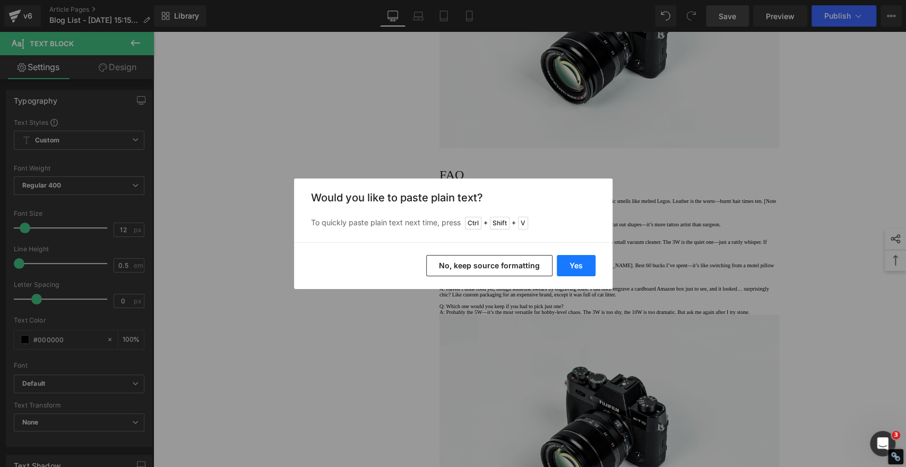
click at [575, 271] on button "Yes" at bounding box center [576, 265] width 39 height 21
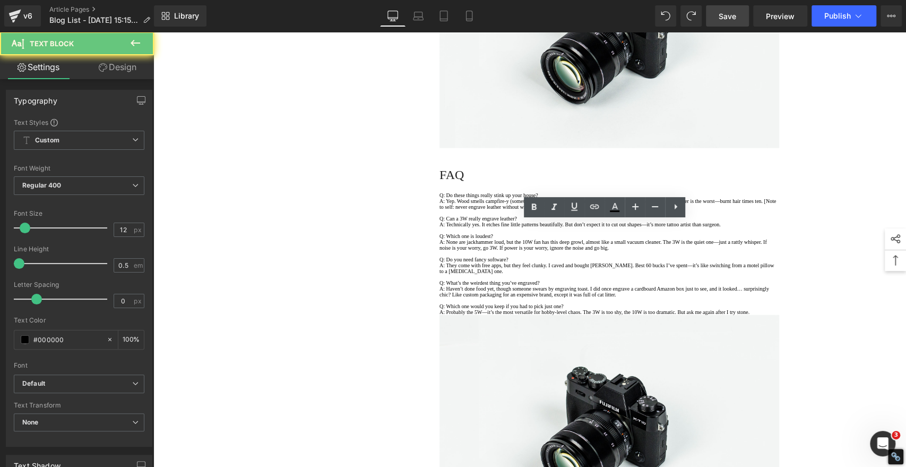
drag, startPoint x: 472, startPoint y: 273, endPoint x: 414, endPoint y: 209, distance: 86.8
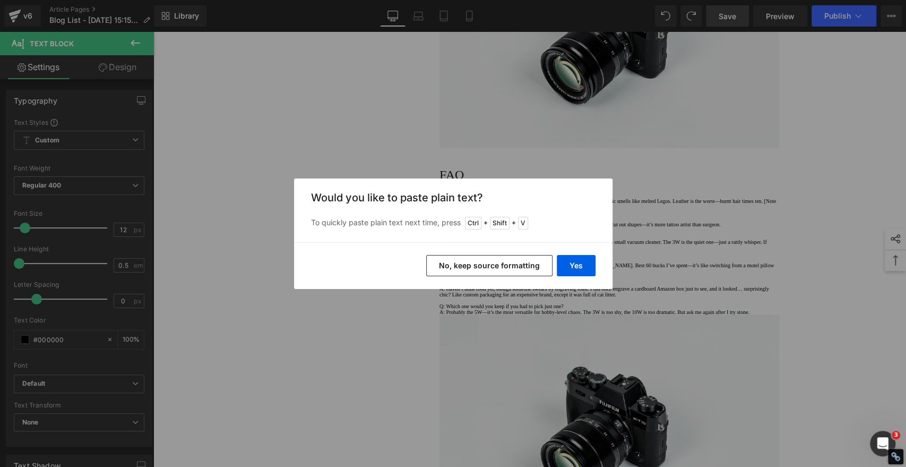
click at [527, 267] on button "No, keep source formatting" at bounding box center [489, 265] width 126 height 21
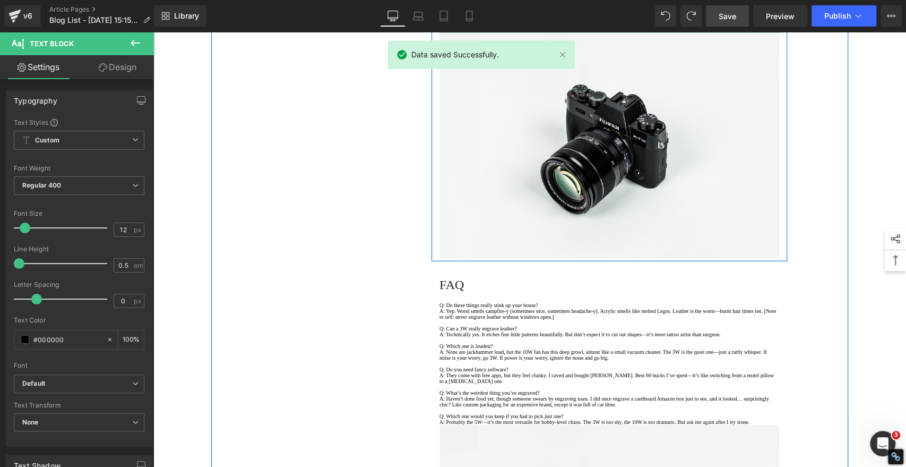
scroll to position [1828, 0]
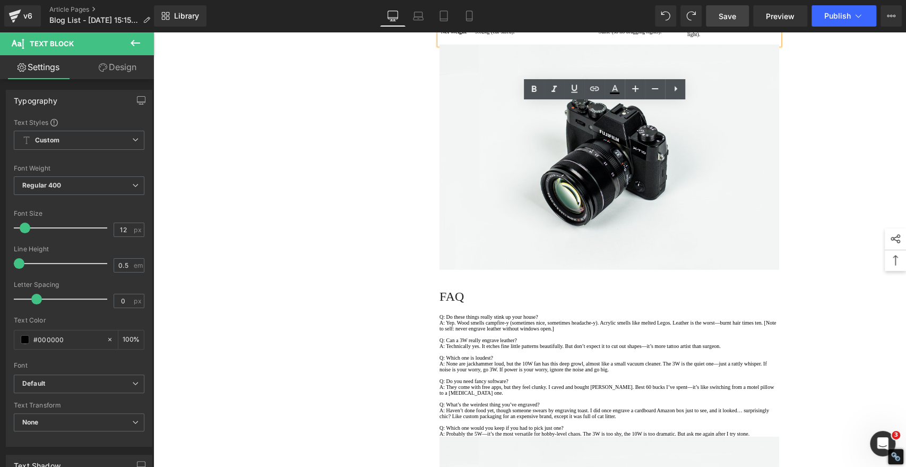
drag, startPoint x: 486, startPoint y: 187, endPoint x: 480, endPoint y: 187, distance: 5.8
copy td "≥"
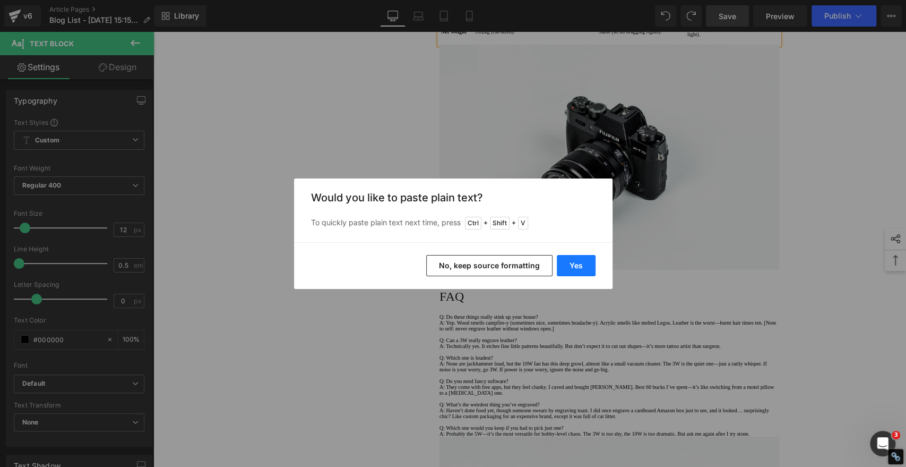
drag, startPoint x: 570, startPoint y: 263, endPoint x: 536, endPoint y: 218, distance: 56.9
click at [570, 263] on button "Yes" at bounding box center [576, 265] width 39 height 21
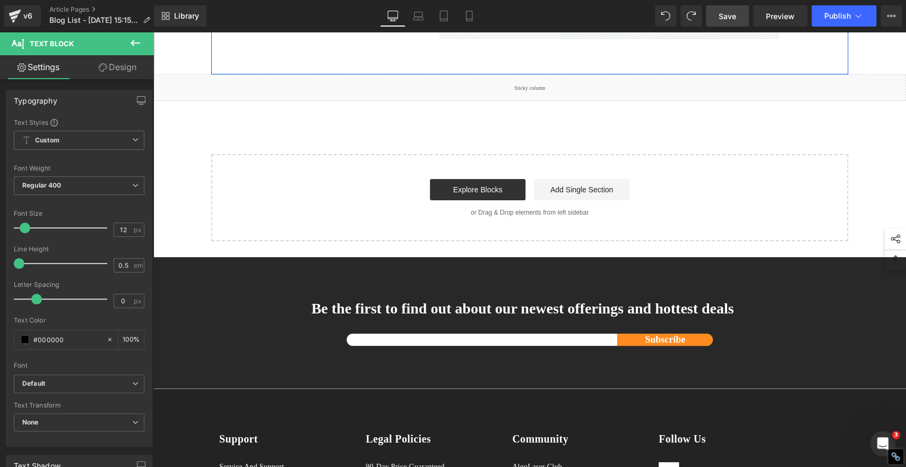
scroll to position [2654, 0]
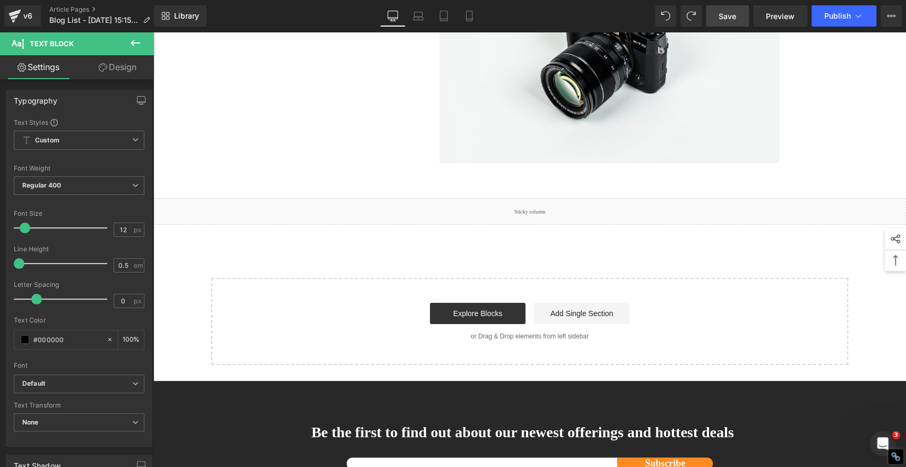
drag, startPoint x: 244, startPoint y: 195, endPoint x: 339, endPoint y: 221, distance: 98.6
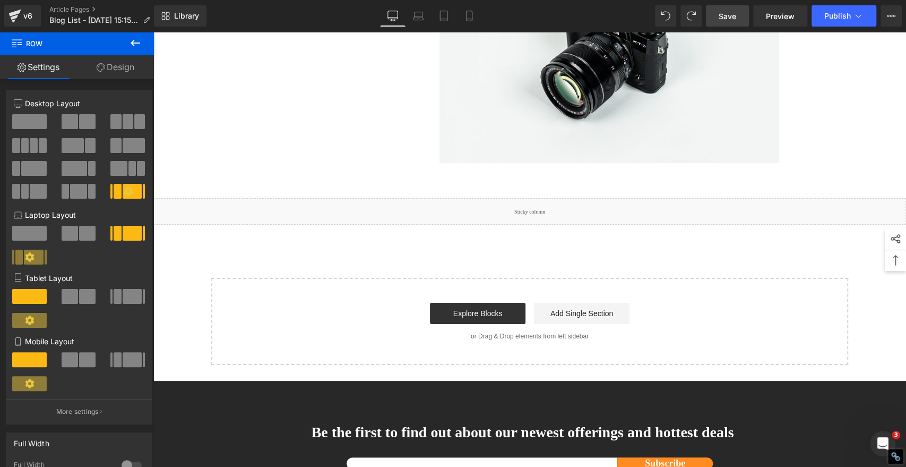
click at [721, 13] on span "Save" at bounding box center [728, 16] width 18 height 11
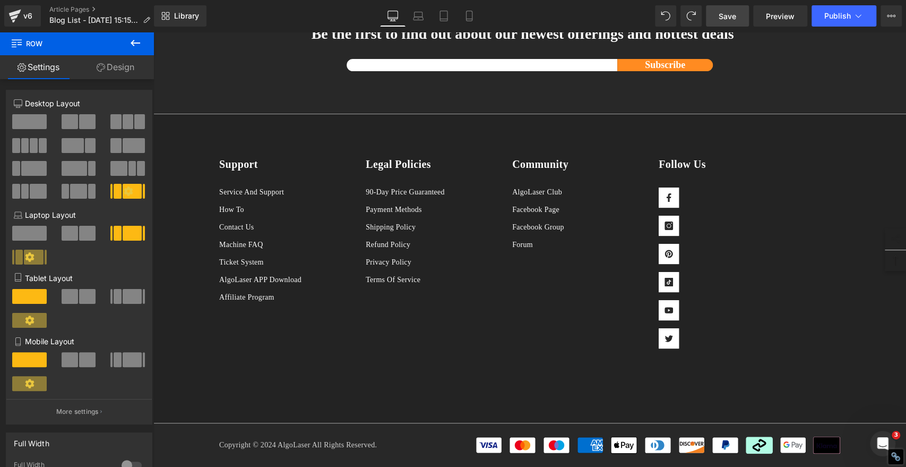
scroll to position [3007, 0]
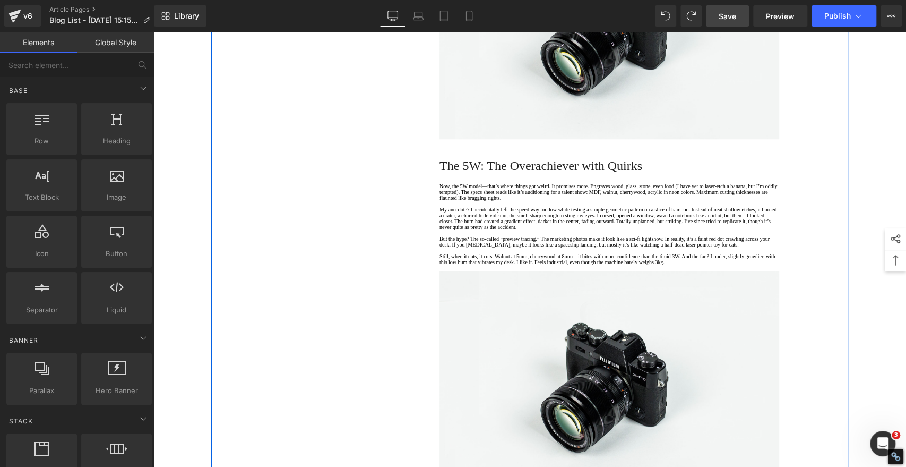
scroll to position [884, 0]
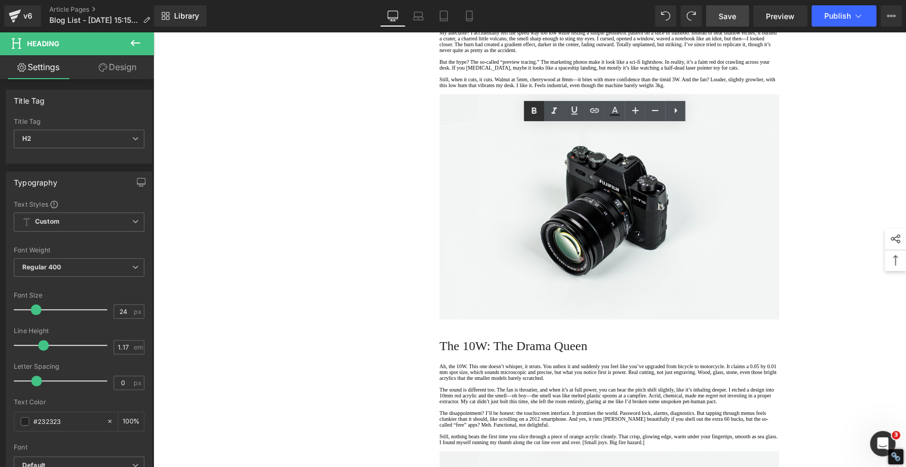
click at [531, 114] on icon at bounding box center [534, 111] width 13 height 13
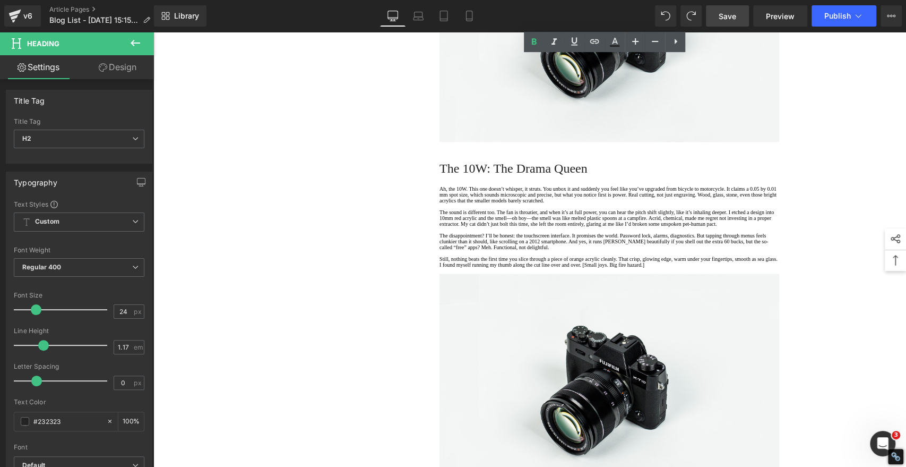
scroll to position [1238, 0]
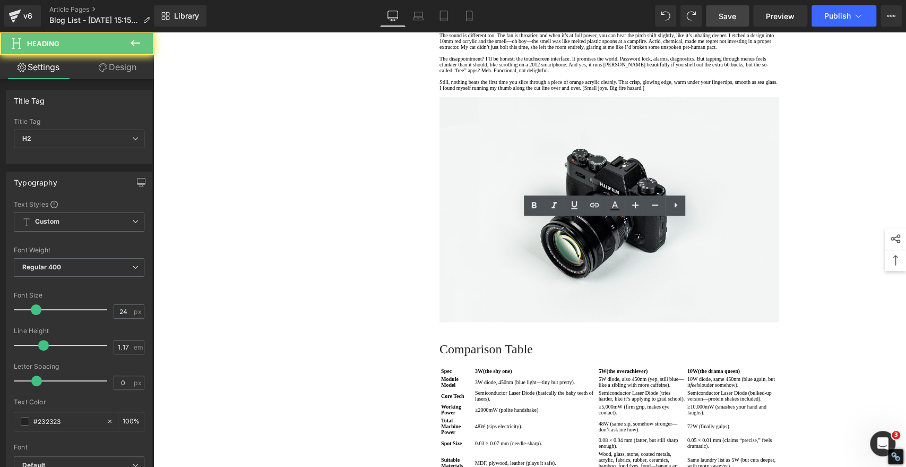
click at [533, 199] on icon at bounding box center [534, 205] width 13 height 13
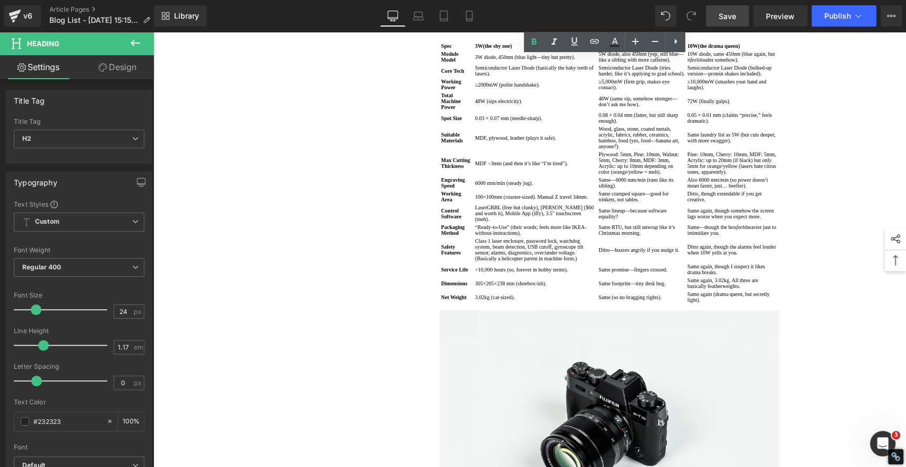
scroll to position [1651, 0]
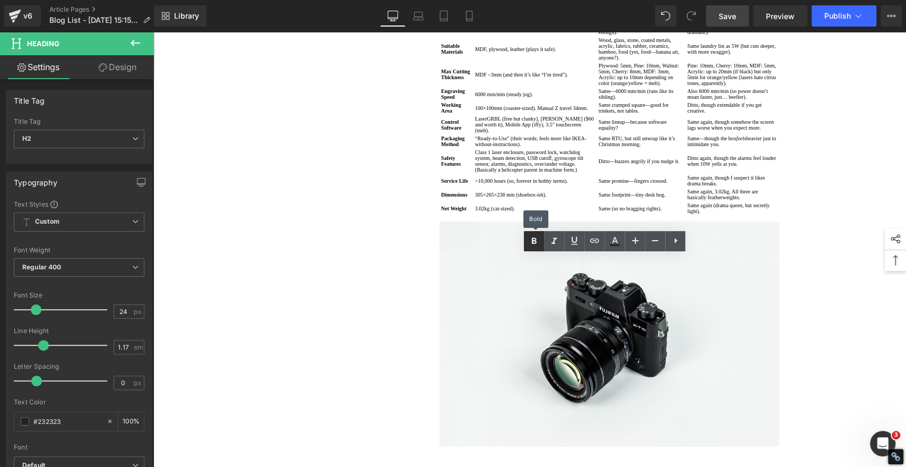
click at [534, 239] on icon at bounding box center [534, 241] width 13 height 13
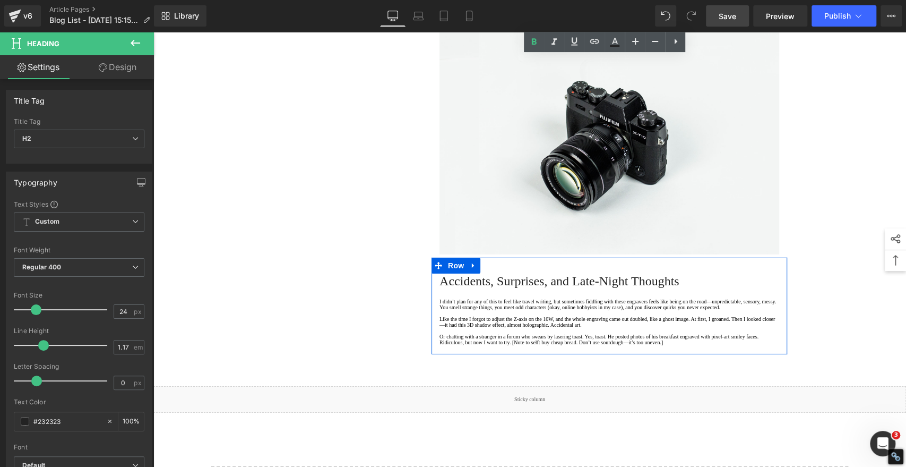
scroll to position [2418, 0]
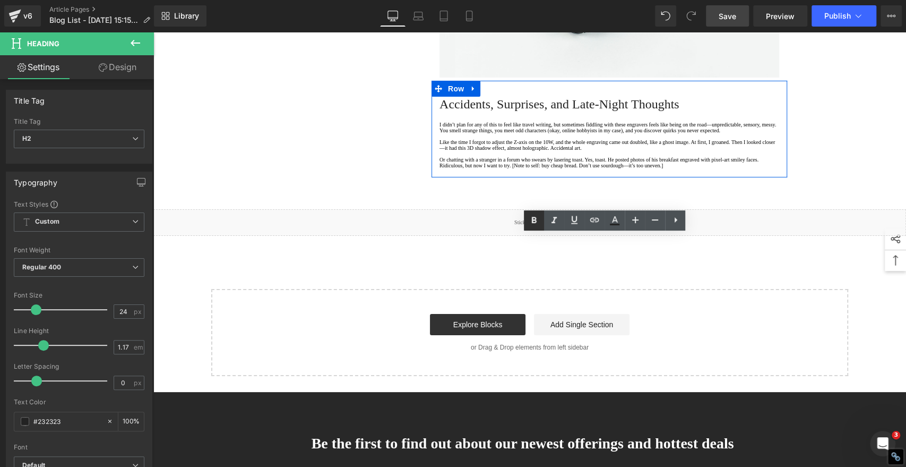
click at [529, 220] on icon at bounding box center [534, 220] width 13 height 13
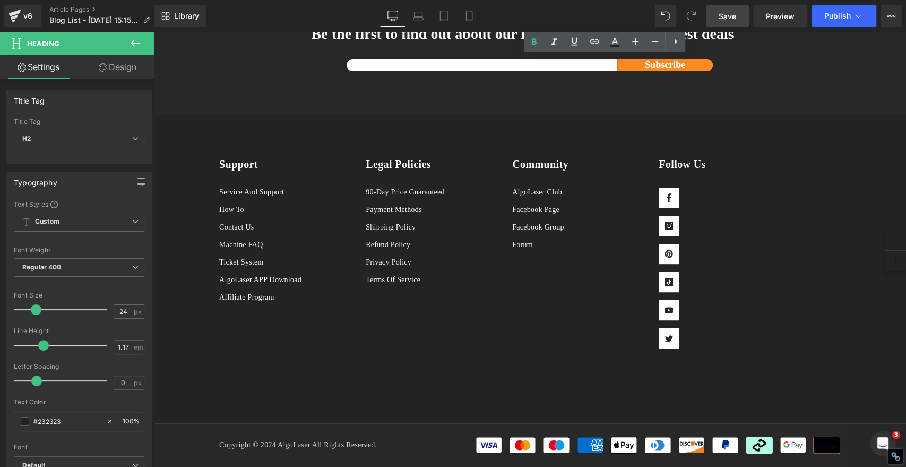
scroll to position [2889, 0]
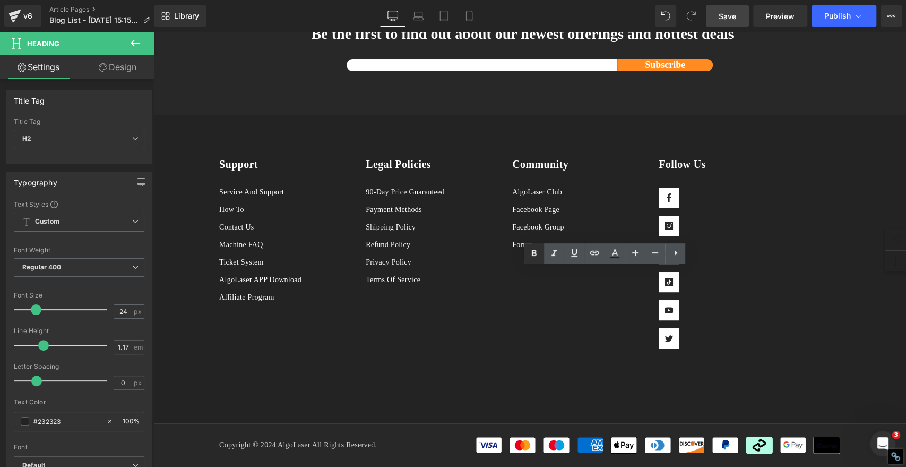
click at [528, 252] on icon at bounding box center [534, 253] width 13 height 13
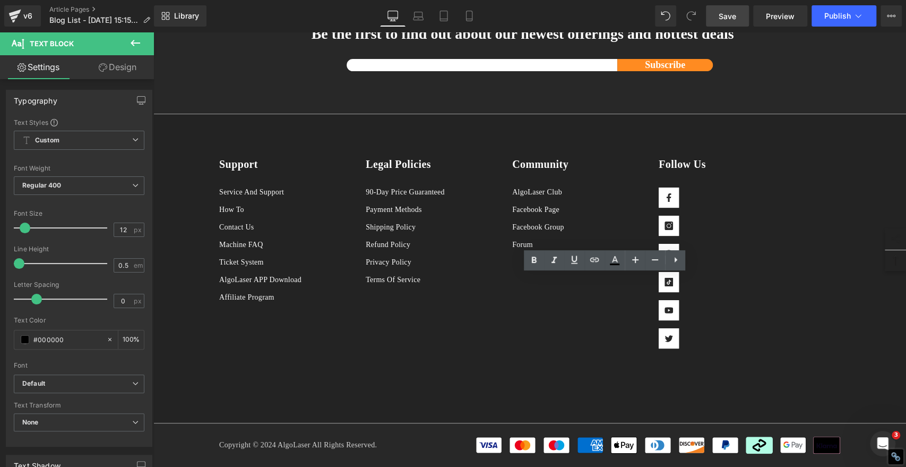
drag, startPoint x: 526, startPoint y: 367, endPoint x: 393, endPoint y: 273, distance: 163.0
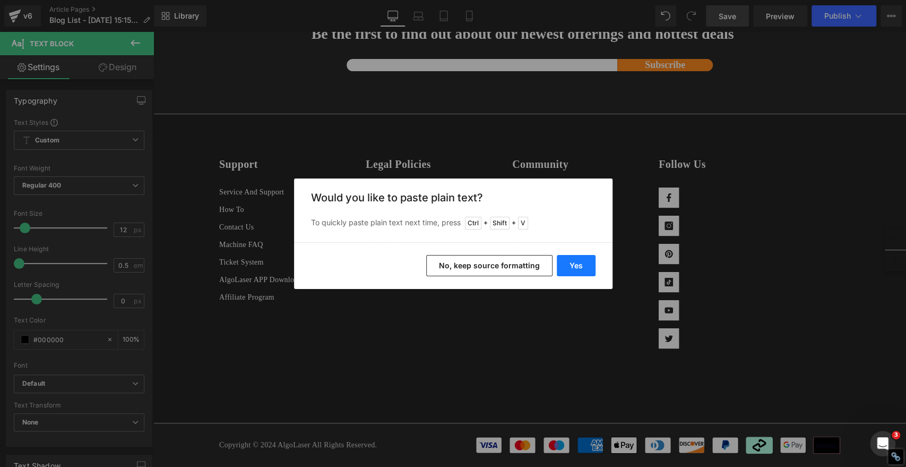
click at [580, 268] on button "Yes" at bounding box center [576, 265] width 39 height 21
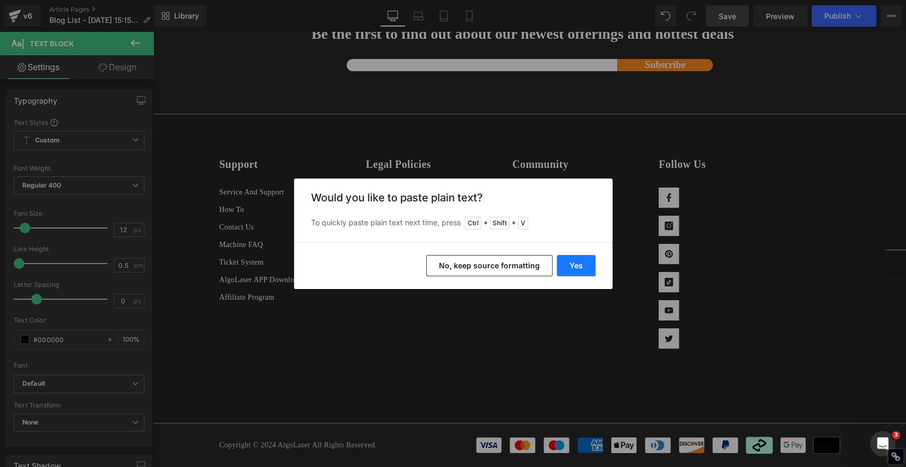
click at [569, 264] on button "Yes" at bounding box center [576, 265] width 39 height 21
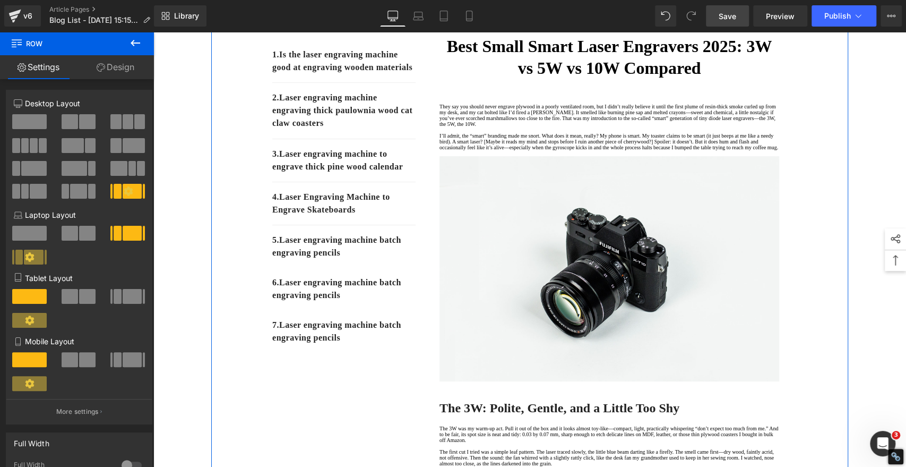
scroll to position [254, 0]
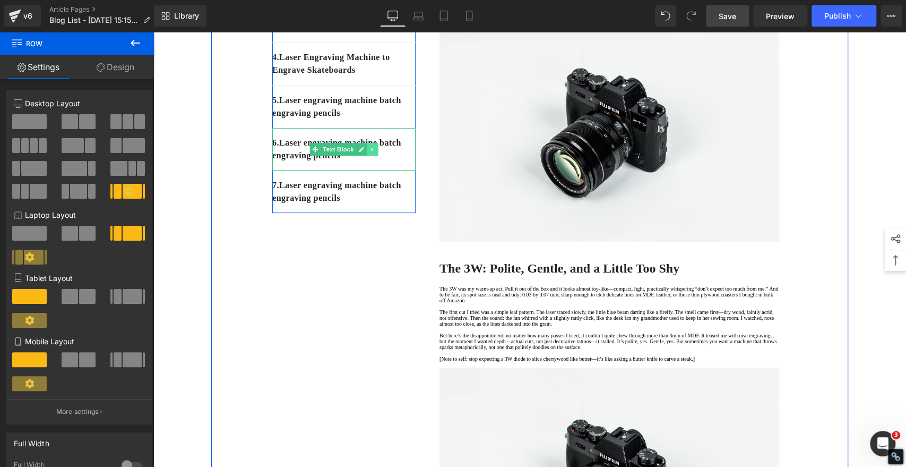
click at [369, 152] on icon at bounding box center [372, 149] width 6 height 6
click at [375, 152] on icon at bounding box center [378, 149] width 6 height 6
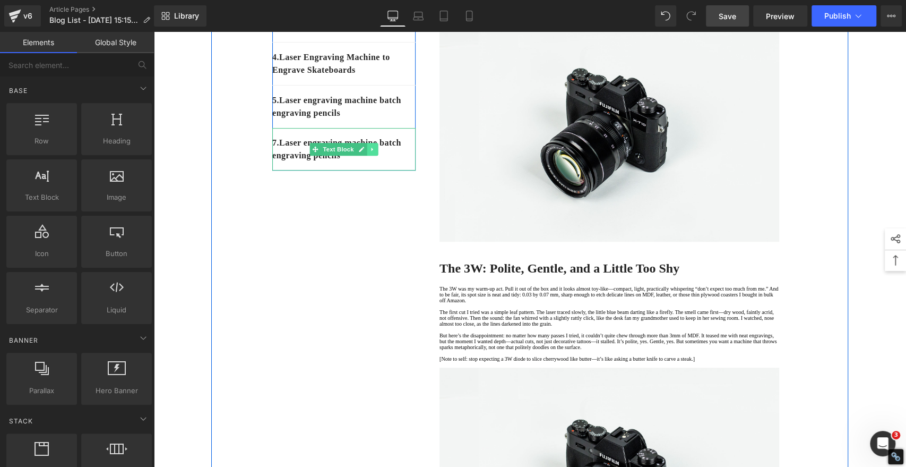
click at [371, 151] on icon at bounding box center [372, 150] width 2 height 4
click at [375, 152] on icon at bounding box center [378, 149] width 6 height 6
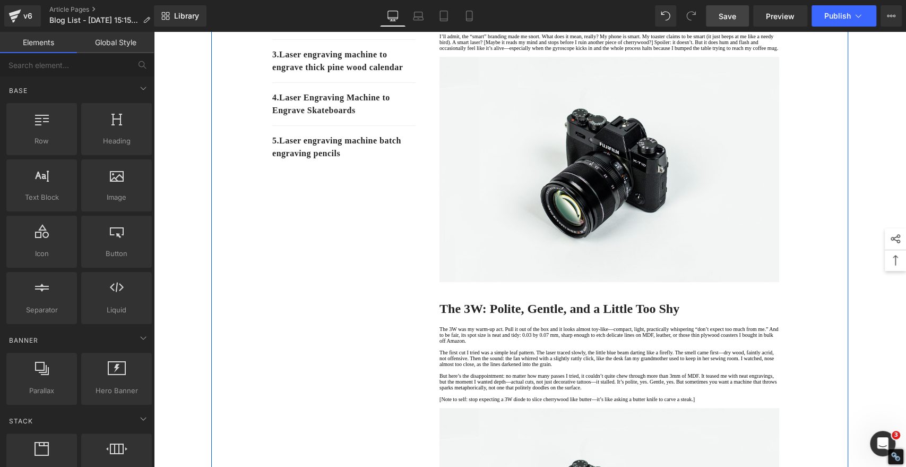
scroll to position [195, 0]
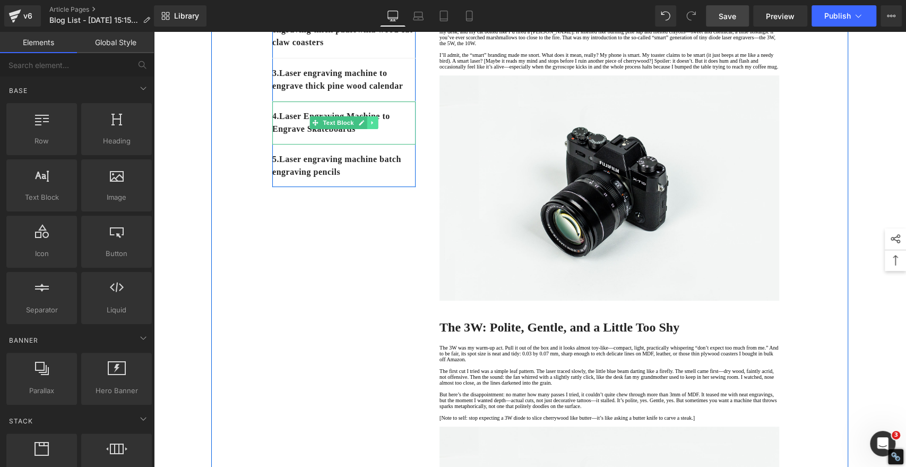
click at [369, 126] on icon at bounding box center [372, 122] width 6 height 6
click at [364, 126] on icon at bounding box center [367, 123] width 6 height 6
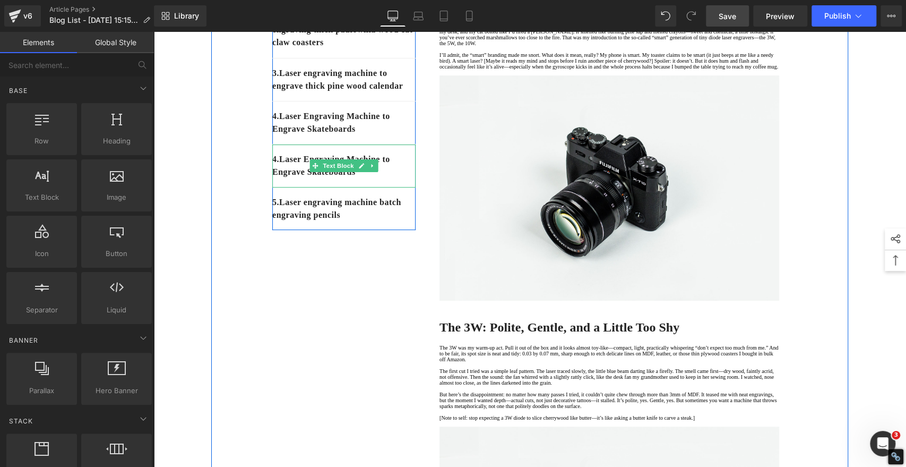
click at [279, 178] on p "4. Laser Engraving Machine to Engrave Skateboards" at bounding box center [343, 165] width 143 height 25
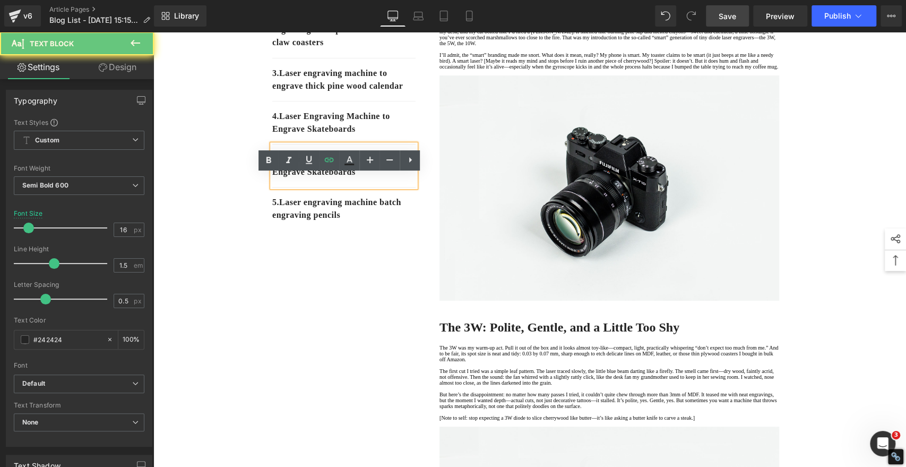
click at [279, 178] on p "4. Laser Engraving Machine to Engrave Skateboards" at bounding box center [343, 165] width 143 height 25
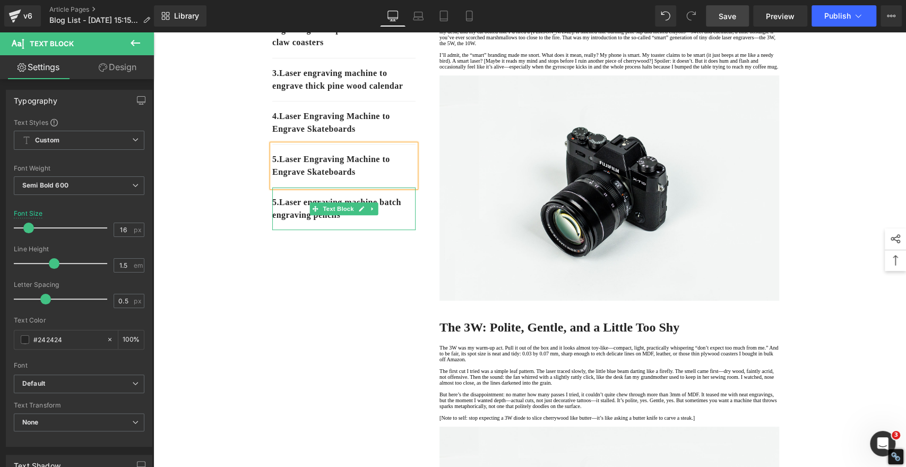
click at [290, 221] on p "5. Laser engraving machine batch engraving pencils" at bounding box center [343, 208] width 143 height 25
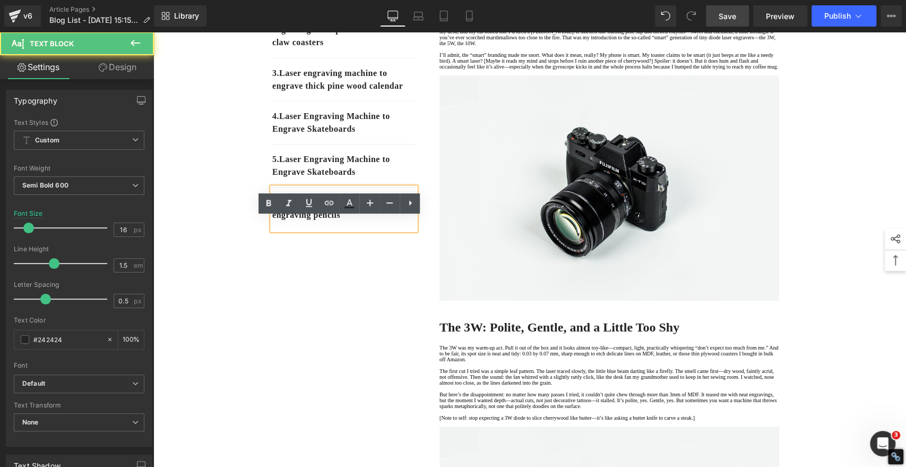
click at [278, 206] on link "5." at bounding box center [275, 201] width 7 height 9
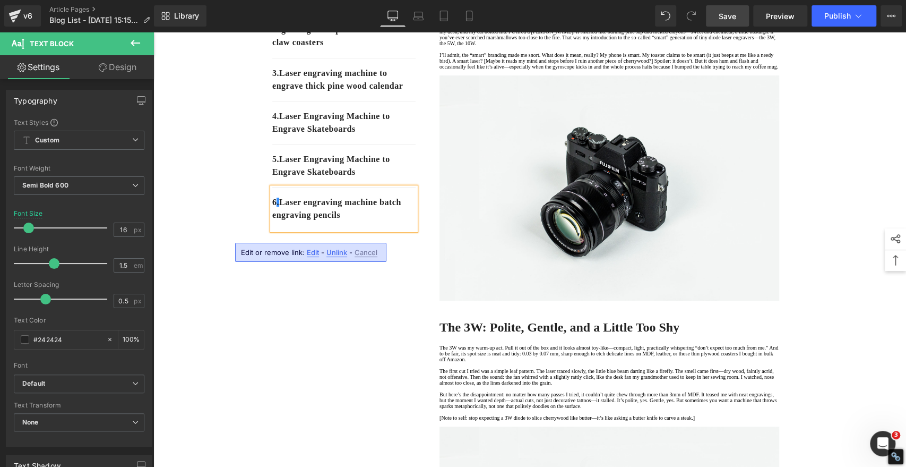
drag, startPoint x: 287, startPoint y: 327, endPoint x: 321, endPoint y: 343, distance: 37.0
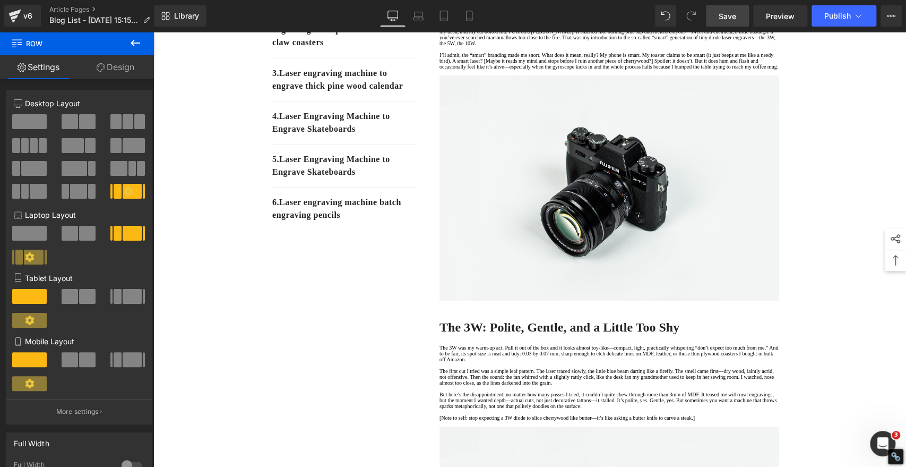
click at [730, 12] on span "Save" at bounding box center [728, 16] width 18 height 11
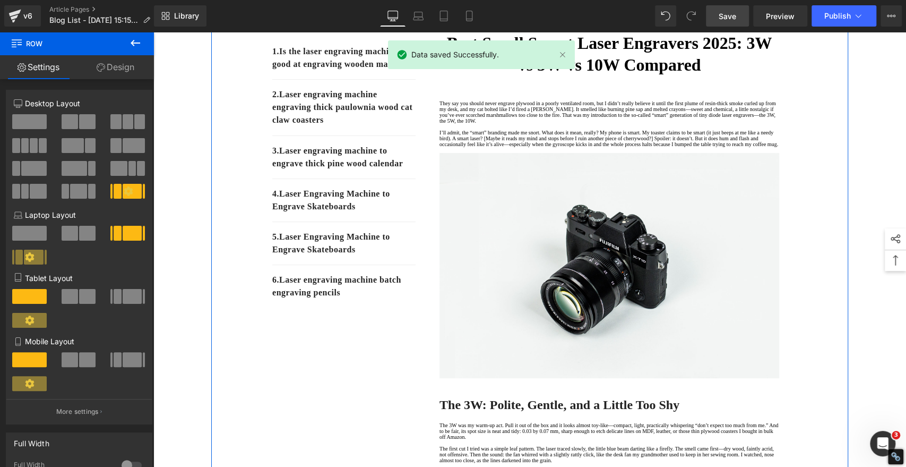
scroll to position [0, 0]
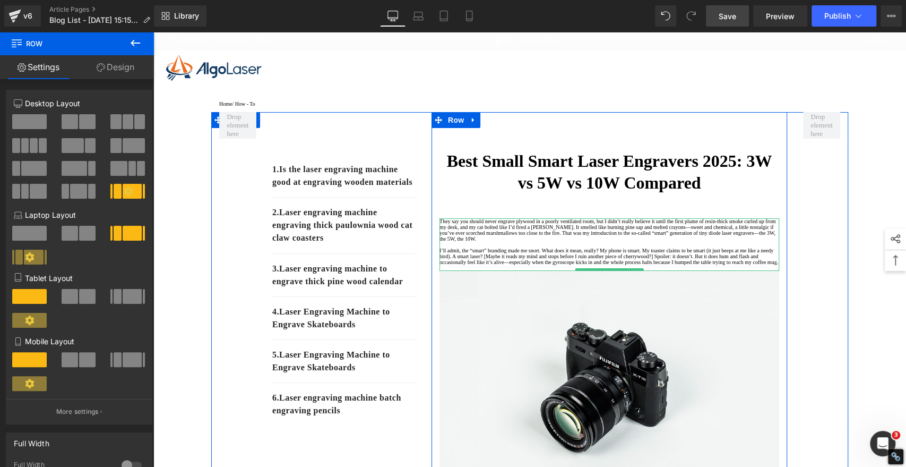
click at [735, 241] on p "They say you should never engrave plywood in a poorly ventilated room, but I di…" at bounding box center [609, 229] width 340 height 23
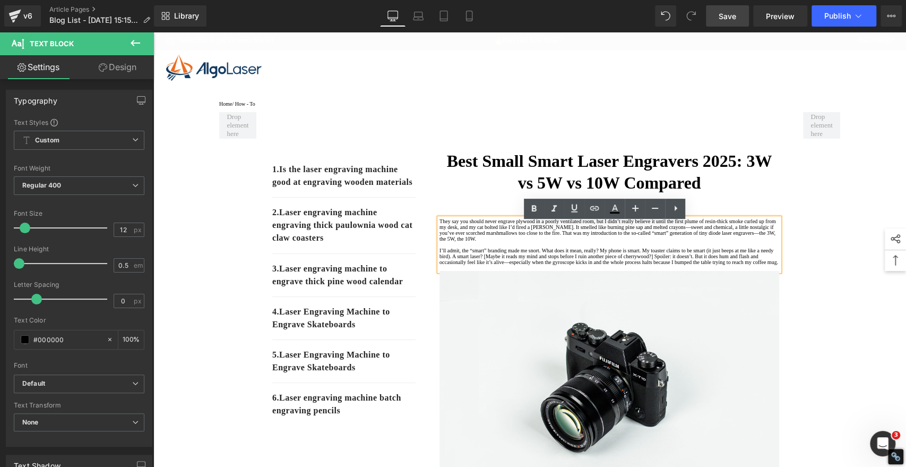
click at [684, 228] on p "They say you should never engrave plywood in a poorly ventilated room, but I di…" at bounding box center [609, 229] width 340 height 23
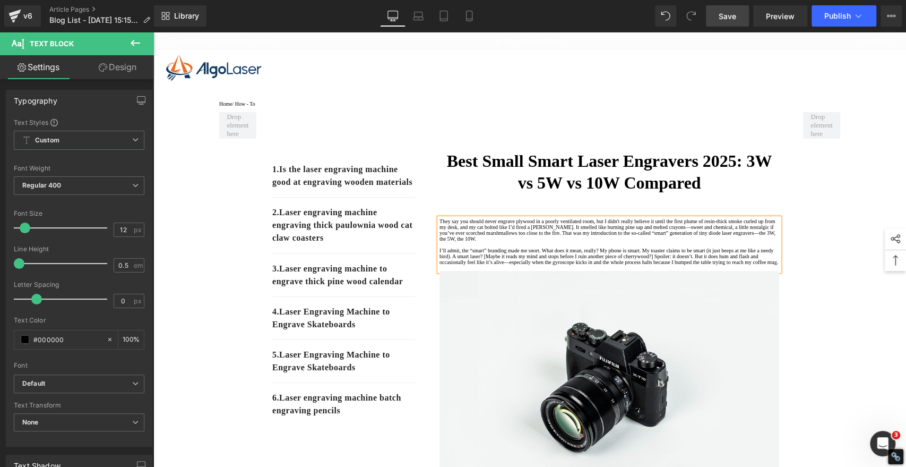
click at [665, 236] on p "They say you should never engrave plywood in a poorly ventilated room, but I di…" at bounding box center [609, 229] width 340 height 23
click at [683, 241] on p "They say you should never engrave plywood in a poorly ventilated room, but I di…" at bounding box center [609, 229] width 340 height 23
click at [625, 241] on p "They say you should never engrave plywood in a poorly ventilated room, but I di…" at bounding box center [609, 229] width 340 height 23
click at [644, 241] on p "They say you should never engrave plywood in a poorly ventilated room, but I di…" at bounding box center [609, 229] width 340 height 23
click at [442, 265] on p "I’ll admit, the “smart” branding made me snort. What does it mean, really? My p…" at bounding box center [609, 256] width 340 height 18
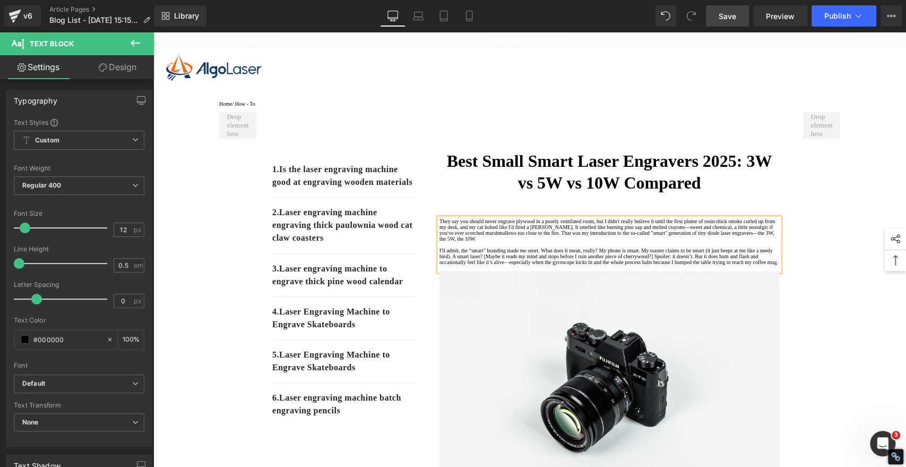
click at [481, 265] on p "I'll admit, the “smart” branding made me snort. What does it mean, really? My p…" at bounding box center [609, 256] width 340 height 18
click at [500, 265] on p "I'll admit, the "smart” branding made me snort. What does it mean, really? My p…" at bounding box center [609, 256] width 340 height 18
click at [581, 265] on p "I'll admit, the "smart" branding made me snort. What does it mean, really? My p…" at bounding box center [609, 256] width 340 height 18
click at [745, 265] on p "I'll admit, the "smart" branding made me snort. What does it mean, really? My p…" at bounding box center [609, 256] width 340 height 18
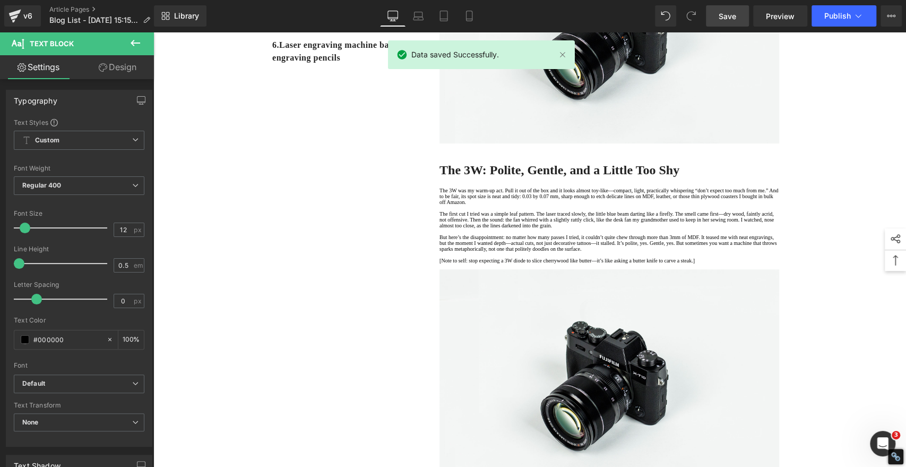
scroll to position [353, 0]
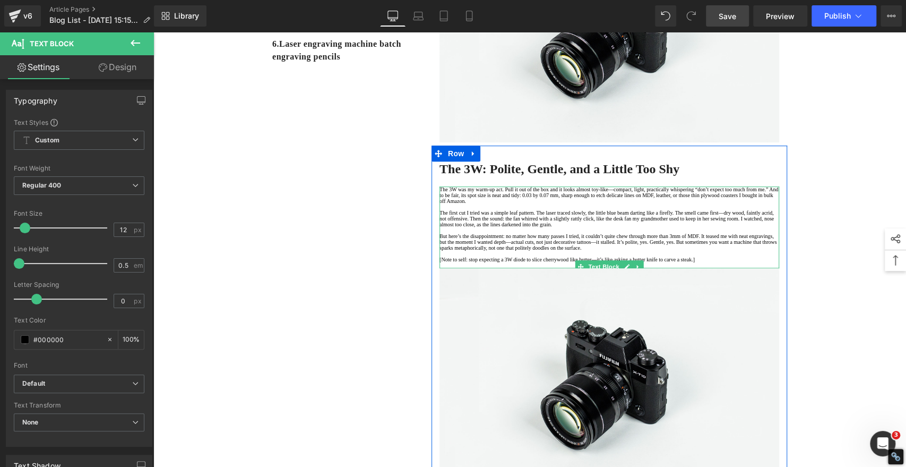
click at [475, 204] on p "The 3W was my warm-up act. Pull it out of the box and it looks almost toy-like—…" at bounding box center [609, 195] width 340 height 18
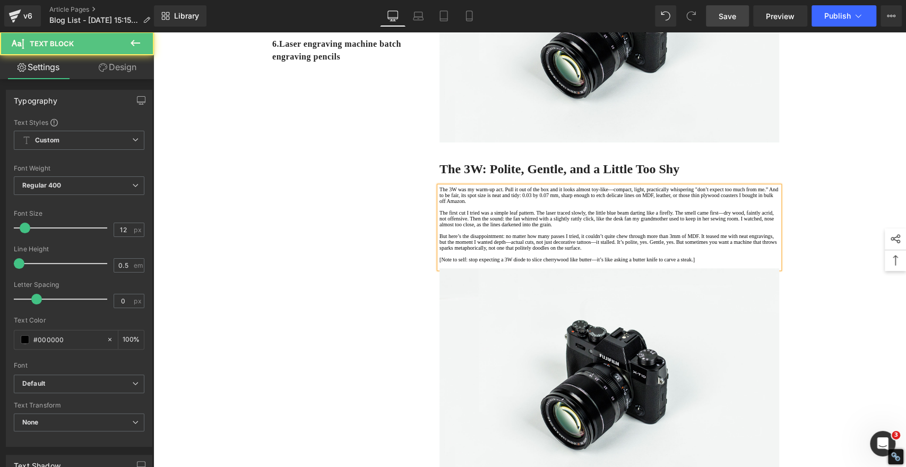
click at [487, 204] on p "The 3W was my warm-up act. Pull it out of the box and it looks almost toy-like—…" at bounding box center [609, 195] width 340 height 18
click at [570, 204] on p "The 3W was my warm-up act. Pull it out of the box and it looks almost toy-like—…" at bounding box center [609, 195] width 340 height 18
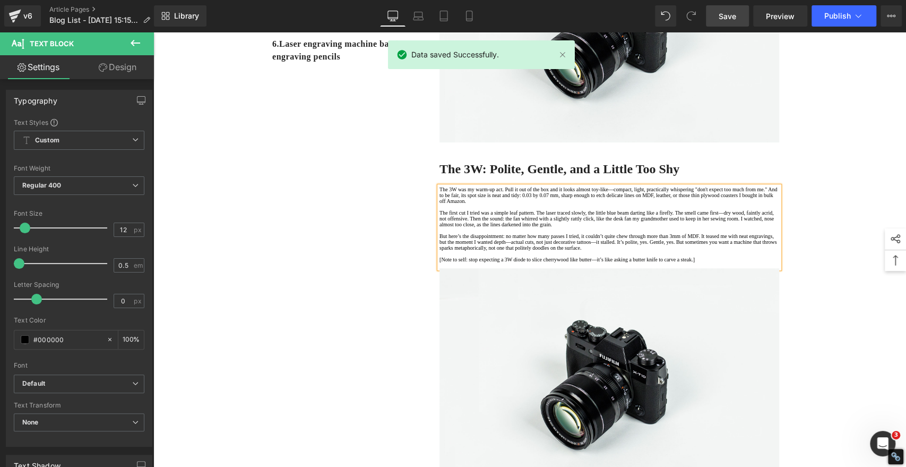
click at [466, 251] on p "But here’s the disappointment: no matter how many passes I tried, it couldn’t q…" at bounding box center [609, 242] width 340 height 18
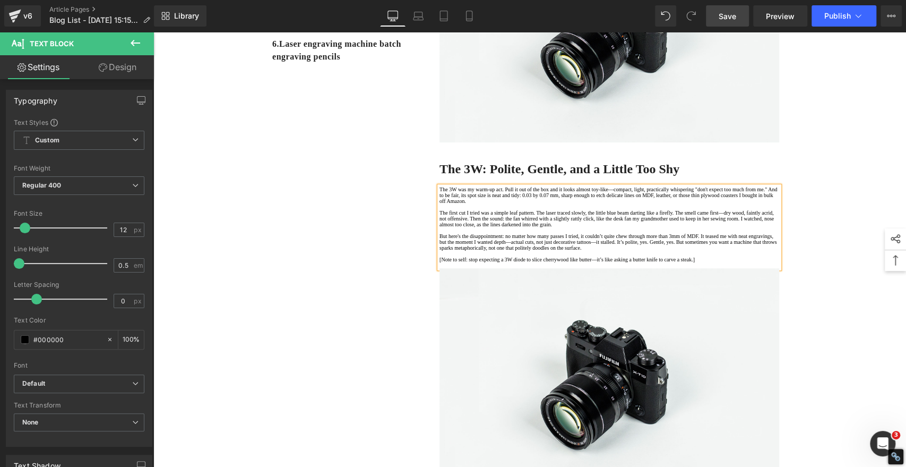
click at [663, 251] on p "But here's the disappointment: no matter how many passes I tried, it couldn’t q…" at bounding box center [609, 242] width 340 height 18
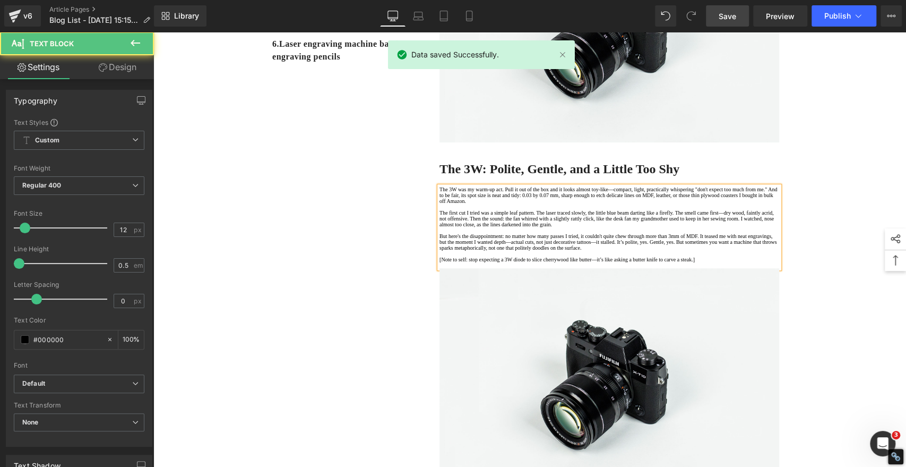
click at [480, 251] on p "But here's the disappointment: no matter how many passes I tried, it couldn't q…" at bounding box center [609, 242] width 340 height 18
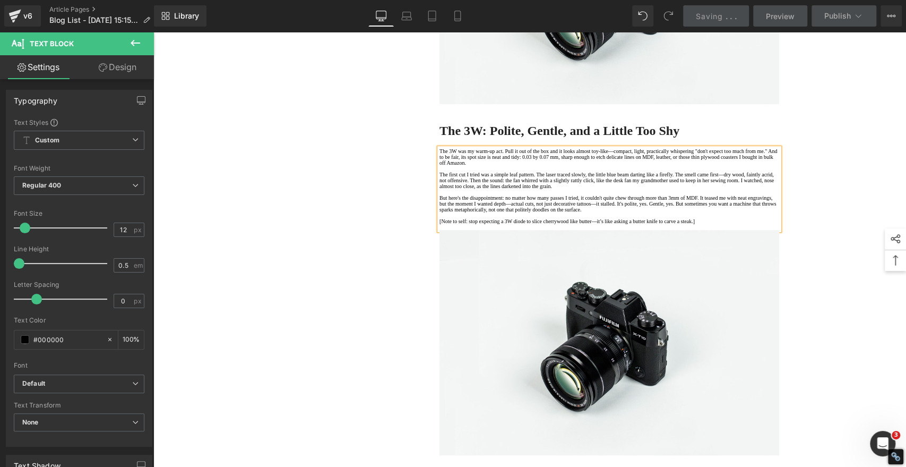
scroll to position [412, 0]
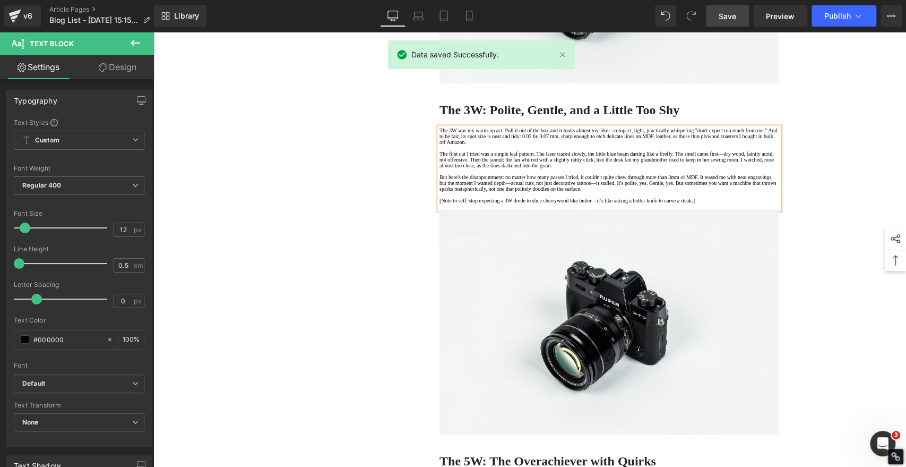
click at [657, 203] on p "[Note to self: stop expecting a 3W diode to slice cherrywood like butter—it’s l…" at bounding box center [609, 200] width 340 height 6
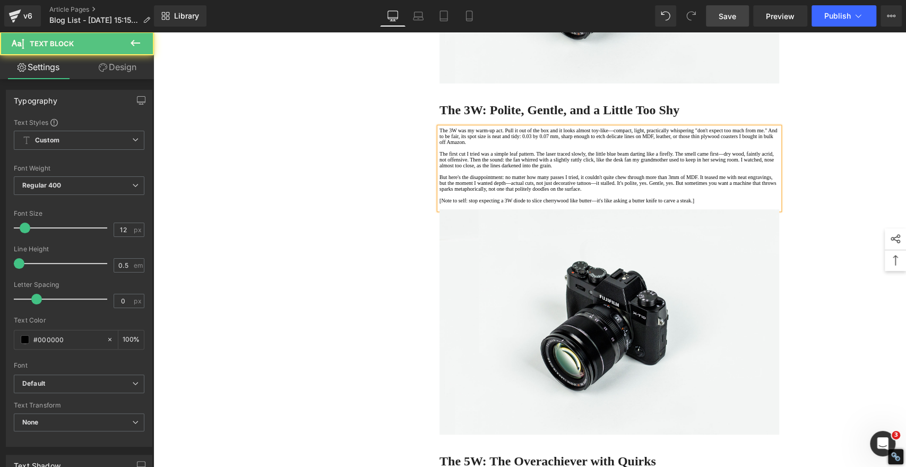
click at [622, 203] on p "[Note to self: stop expecting a 3W diode to slice cherrywood like butter—it's l…" at bounding box center [609, 200] width 340 height 6
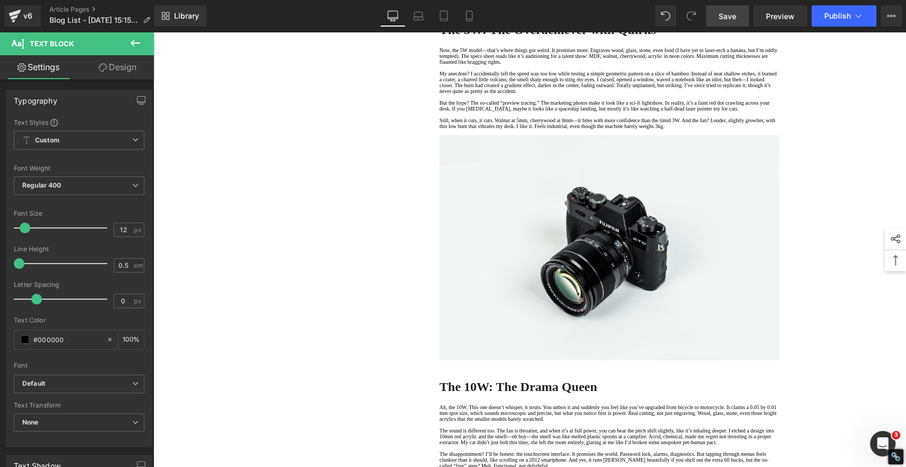
scroll to position [825, 0]
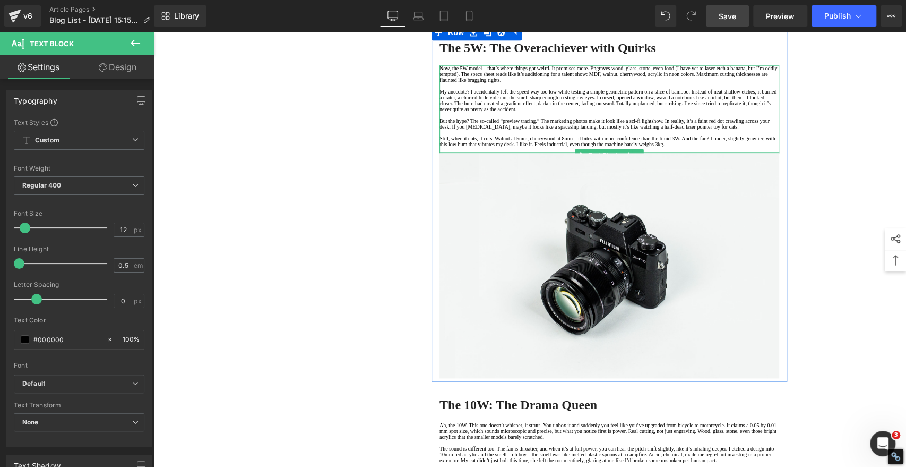
click at [516, 83] on p "Now, the 5W model—that’s where things got weird. It promises more. Engraves woo…" at bounding box center [609, 74] width 340 height 18
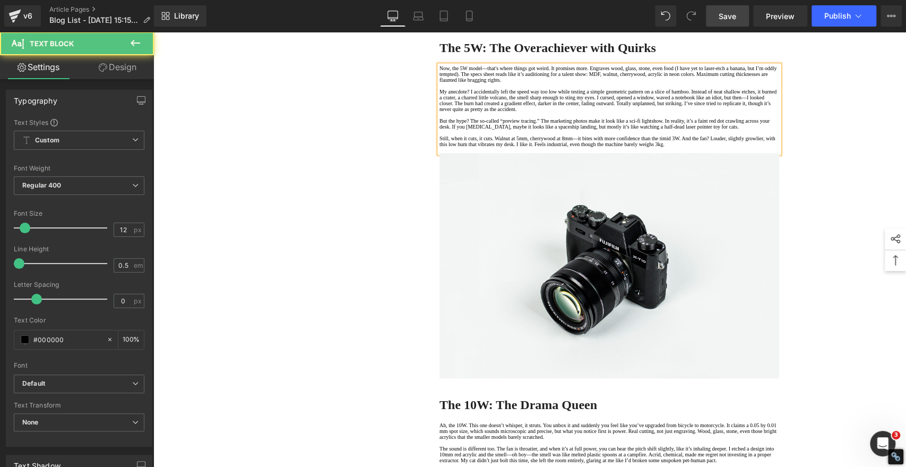
click at [694, 83] on p "Now, the 5W model—that's where things got weird. It promises more. Engraves woo…" at bounding box center [609, 74] width 340 height 18
click at [550, 83] on p "Now, the 5W model—that's where things got weird. It promises more. Engraves woo…" at bounding box center [609, 74] width 340 height 18
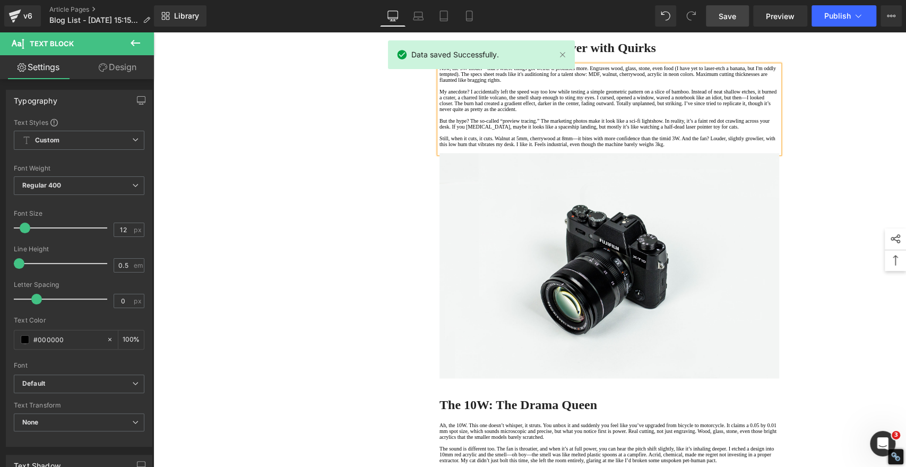
click at [554, 112] on p "My anecdote? I accidentally left the speed way too low while testing a simple g…" at bounding box center [609, 100] width 340 height 23
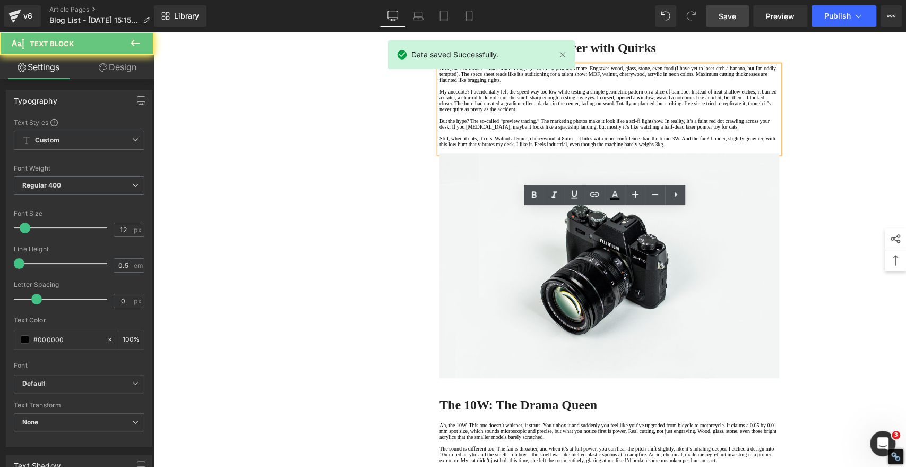
click at [684, 112] on p "My anecdote? I accidentally left the speed way too low while testing a simple g…" at bounding box center [609, 100] width 340 height 23
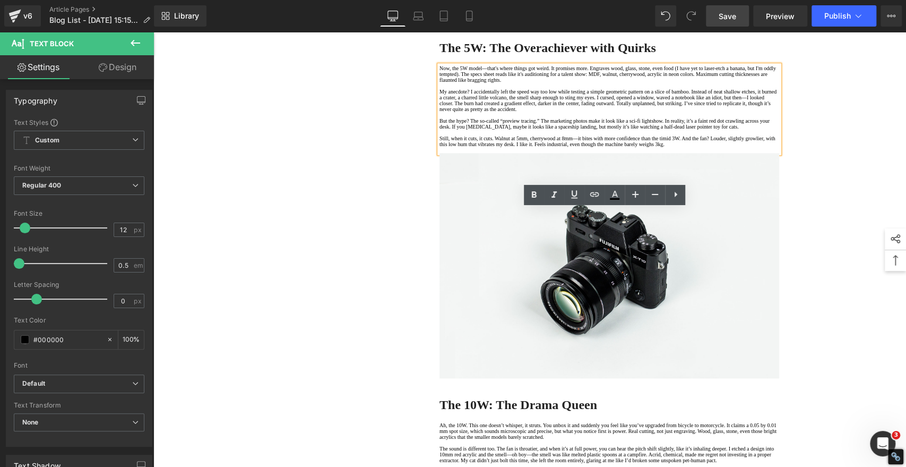
click at [503, 112] on p "My anecdote? I accidentally left the speed way too low while testing a simple g…" at bounding box center [609, 100] width 340 height 23
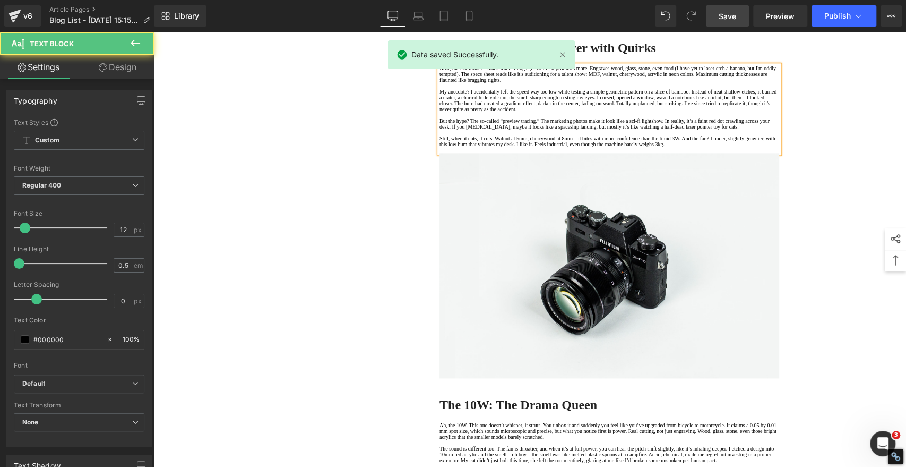
click at [720, 112] on p "My anecdote? I accidentally left the speed way too low while testing a simple g…" at bounding box center [609, 100] width 340 height 23
click at [525, 130] on p "But the hype? The so-called “preview tracing.” The marketing photos make it loo…" at bounding box center [609, 124] width 340 height 12
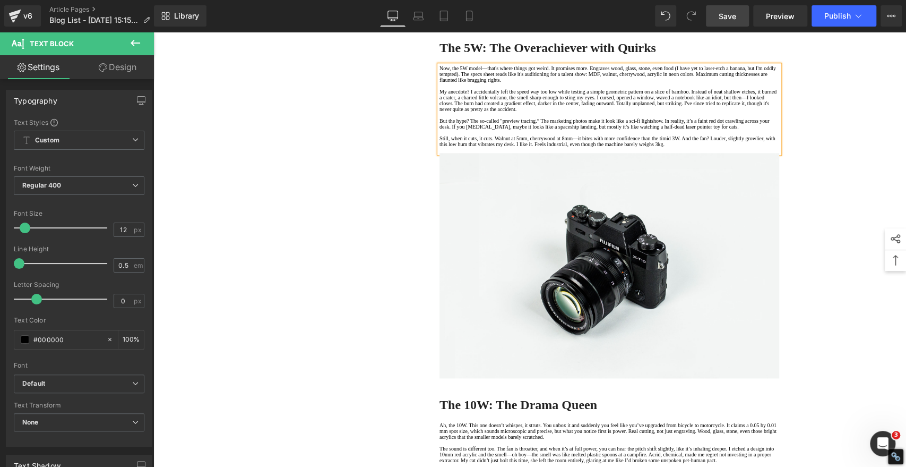
click at [573, 130] on p "But the hype? The so-called "preview tracing.” The marketing photos make it loo…" at bounding box center [609, 124] width 340 height 12
click at [446, 130] on p "But the hype? The so-called "preview tracing." The marketing photos make it loo…" at bounding box center [609, 124] width 340 height 12
click at [769, 130] on p "But the hype? The so-called "preview tracing." The marketing photos make it loo…" at bounding box center [609, 124] width 340 height 12
click at [615, 130] on p "But the hype? The so-called "preview tracing." The marketing photos make it loo…" at bounding box center [609, 124] width 340 height 12
click at [728, 16] on span "Save" at bounding box center [728, 16] width 18 height 11
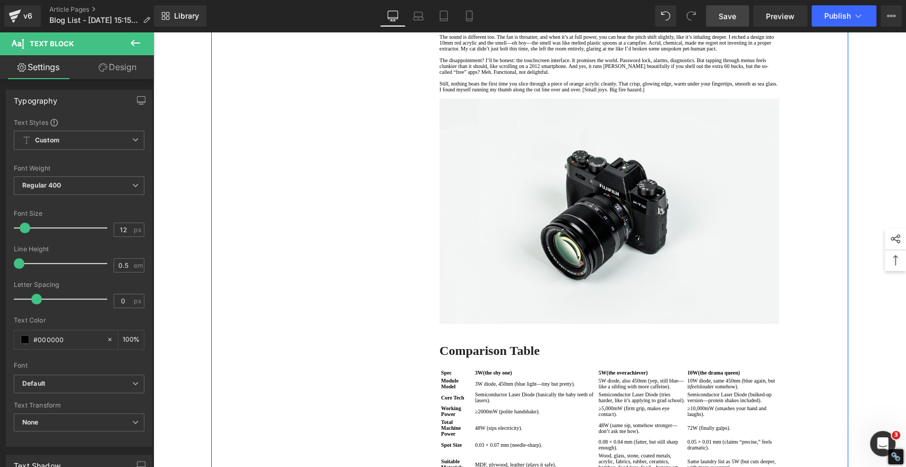
scroll to position [1238, 0]
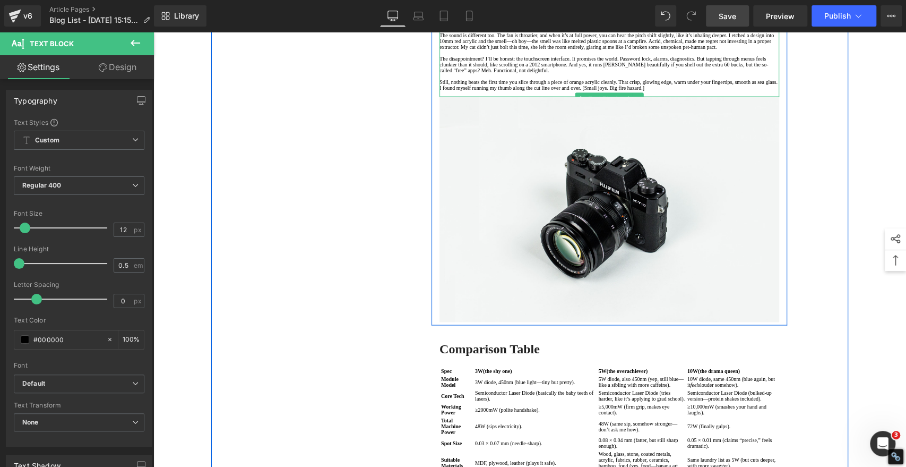
click at [522, 27] on p "Ah, the 10W. This one doesn’t whisper, it struts. You unbox it and suddenly you…" at bounding box center [609, 18] width 340 height 18
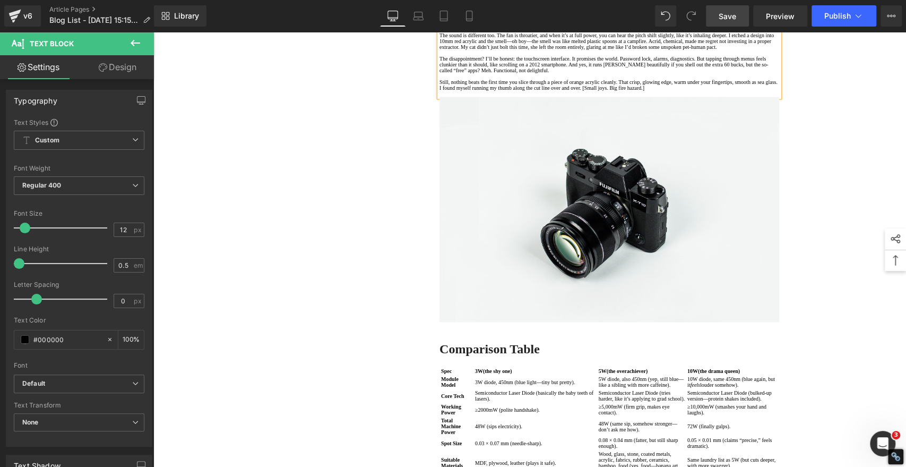
click at [708, 27] on p "Ah, the 10W. This one doesn't whisper, it struts. You unbox it and suddenly you…" at bounding box center [609, 18] width 340 height 18
click at [446, 50] on p "The sound is different too. The fan is throatier, and when it’s at full power, …" at bounding box center [609, 41] width 340 height 18
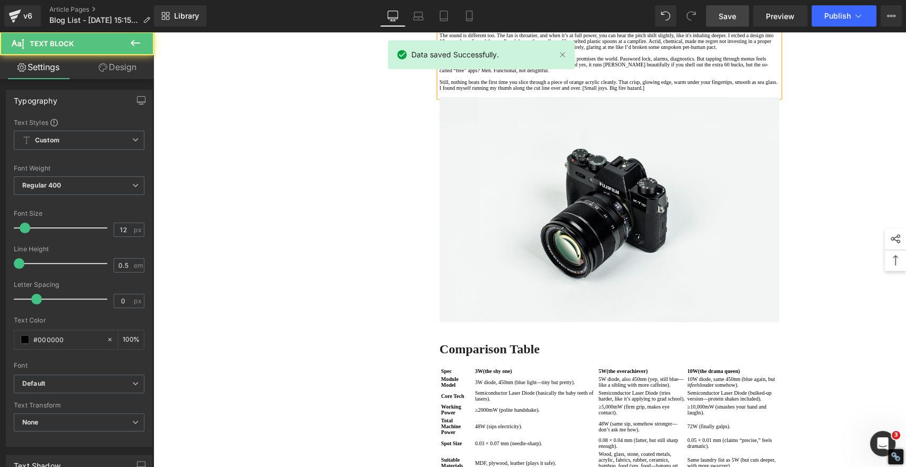
click at [613, 50] on p "The sound is different too. The fan is throatier, and when it’s at full power, …" at bounding box center [609, 41] width 340 height 18
click at [760, 50] on p "The sound is different too. The fan is throatier, and when it's at full power, …" at bounding box center [609, 41] width 340 height 18
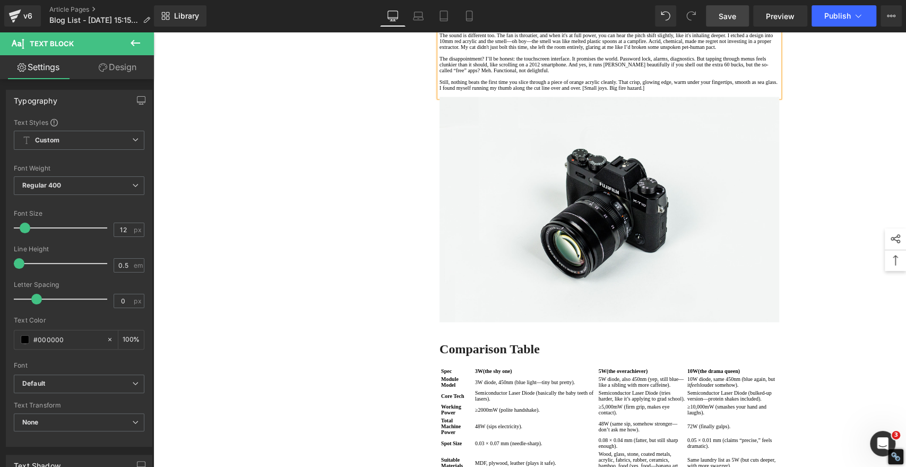
click at [614, 50] on p "The sound is different too. The fan is throatier, and when it's at full power, …" at bounding box center [609, 41] width 340 height 18
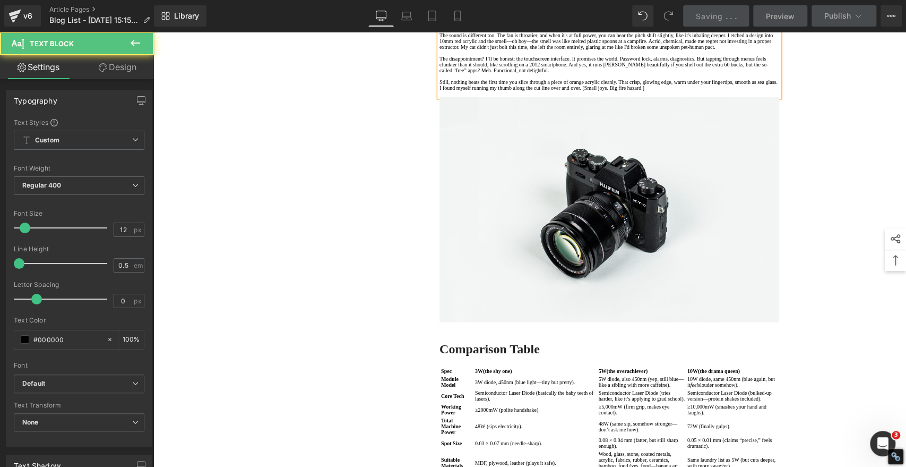
click at [506, 73] on p "The disappointment? I’ll be honest: the touchscreen interface. It promises the …" at bounding box center [609, 65] width 340 height 18
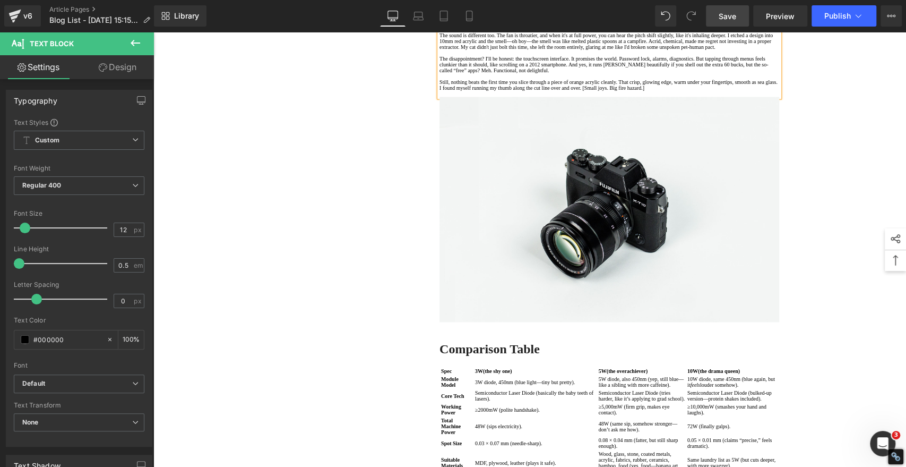
click at [677, 73] on p "The disappointment? I'll be honest: the touchscreen interface. It promises the …" at bounding box center [609, 65] width 340 height 18
click at [691, 73] on p "The disappointment? I'll be honest: the touchscreen interface. It promises the …" at bounding box center [609, 65] width 340 height 18
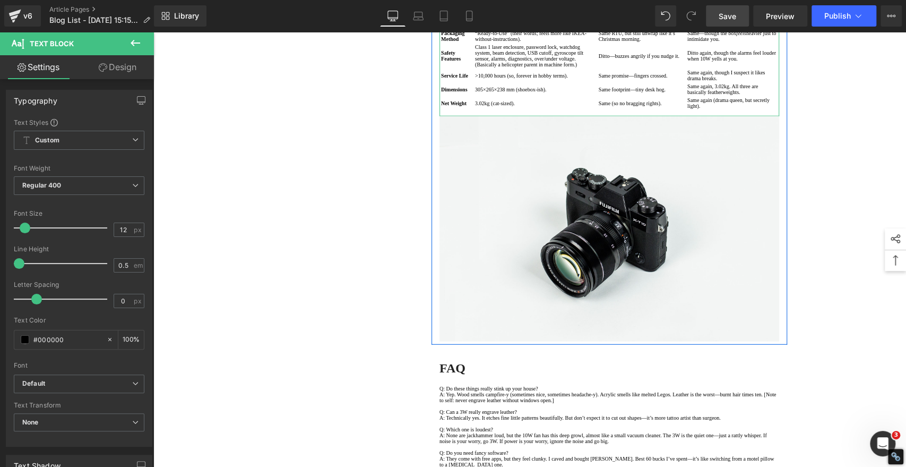
scroll to position [1828, 0]
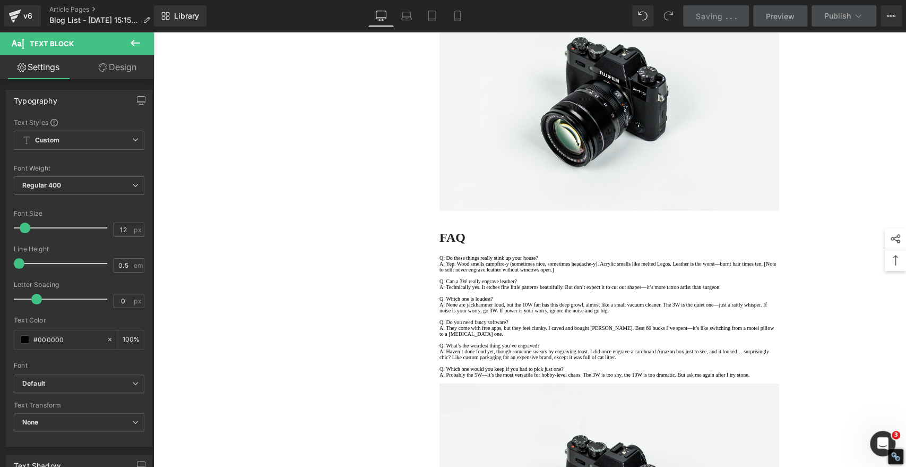
scroll to position [1946, 0]
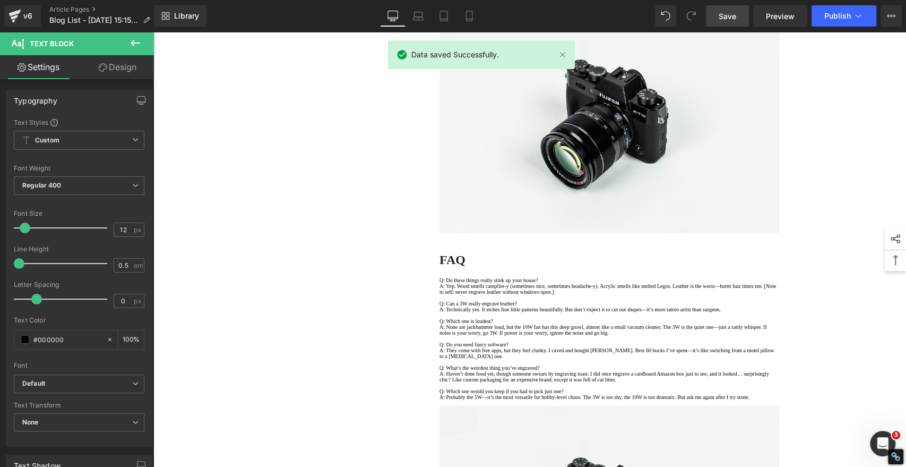
scroll to position [1828, 0]
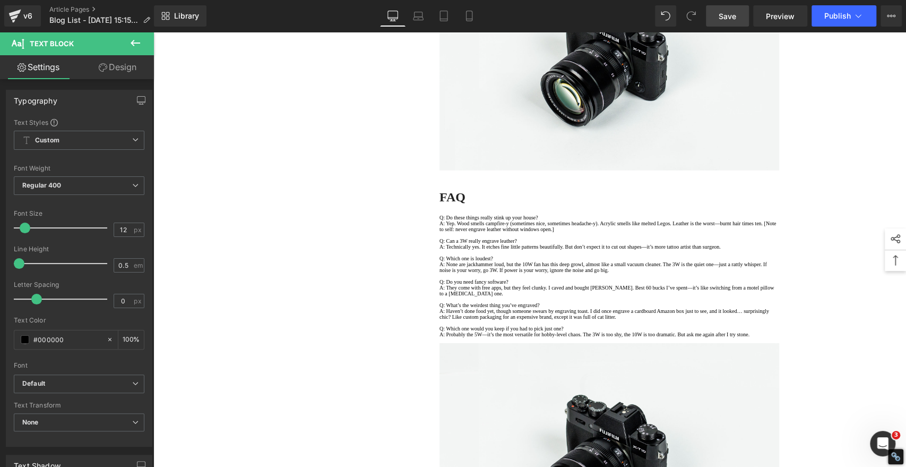
scroll to position [1946, 0]
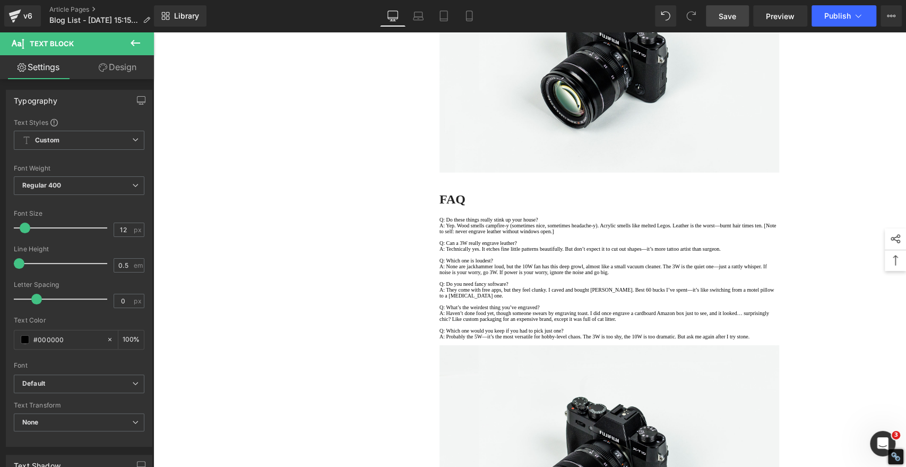
scroll to position [1828, 0]
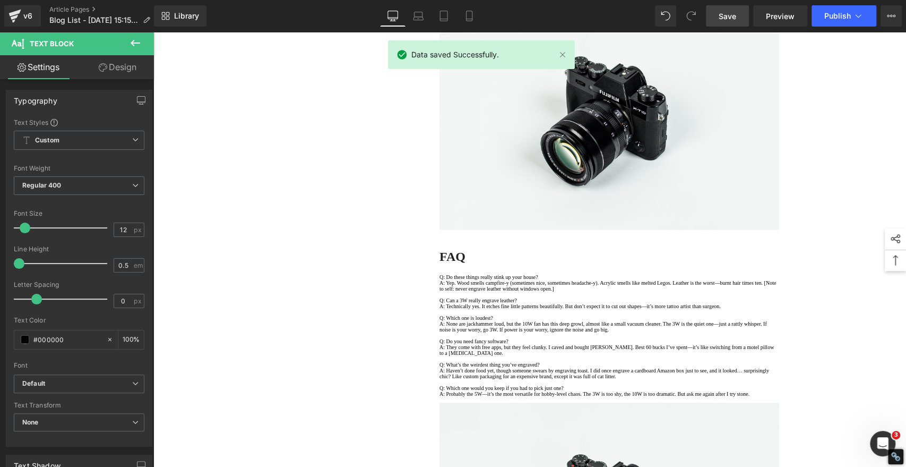
scroll to position [1887, 0]
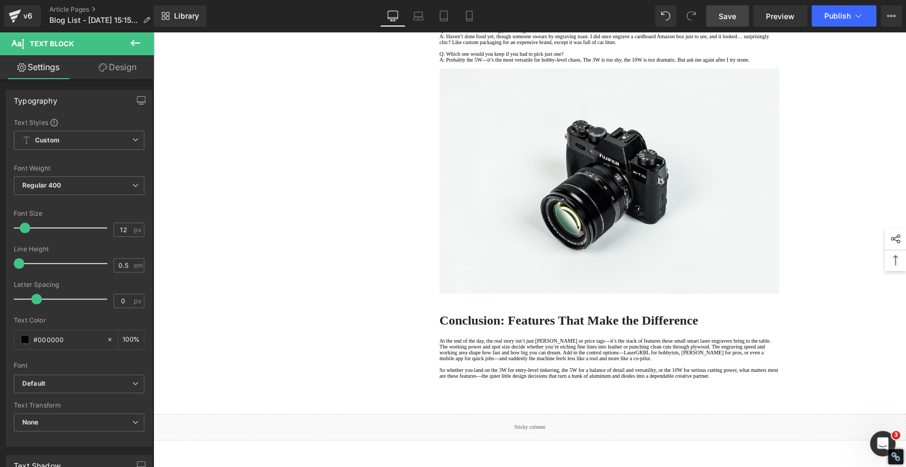
scroll to position [2182, 0]
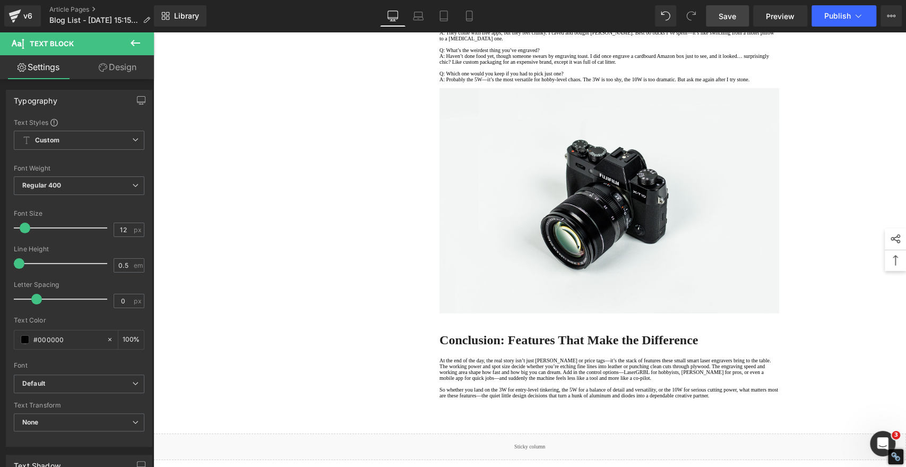
click at [723, 15] on span "Save" at bounding box center [728, 16] width 18 height 11
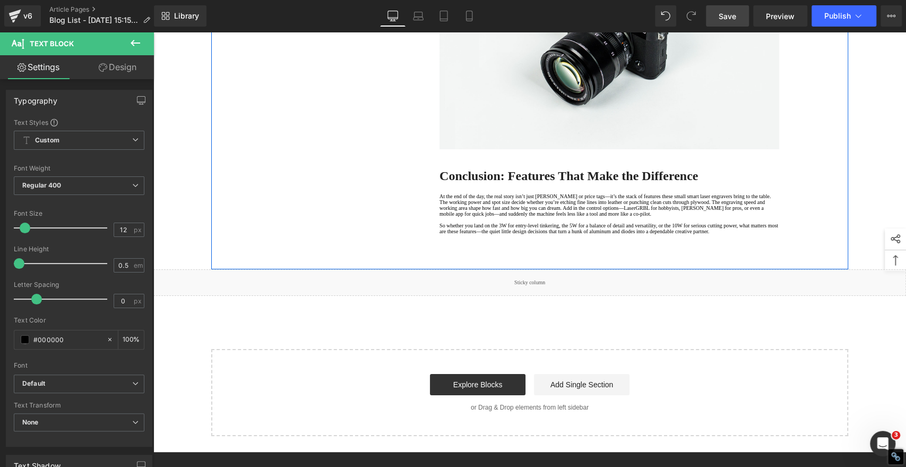
scroll to position [2241, 0]
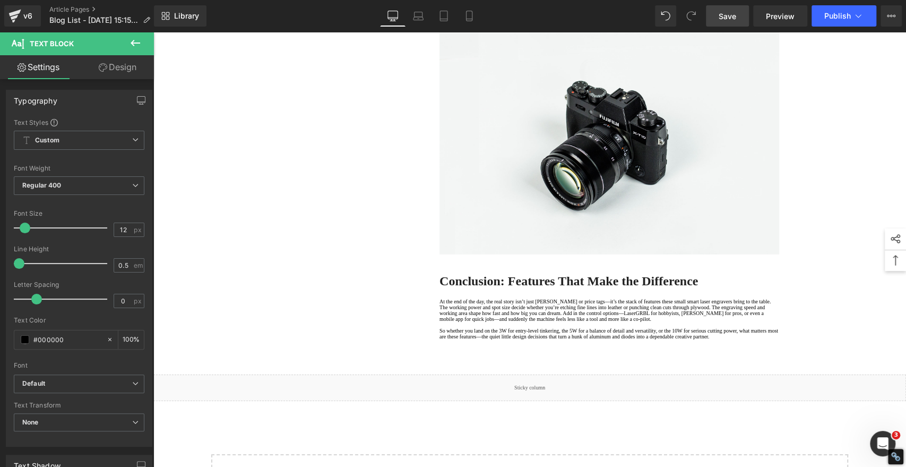
click at [730, 12] on span "Save" at bounding box center [728, 16] width 18 height 11
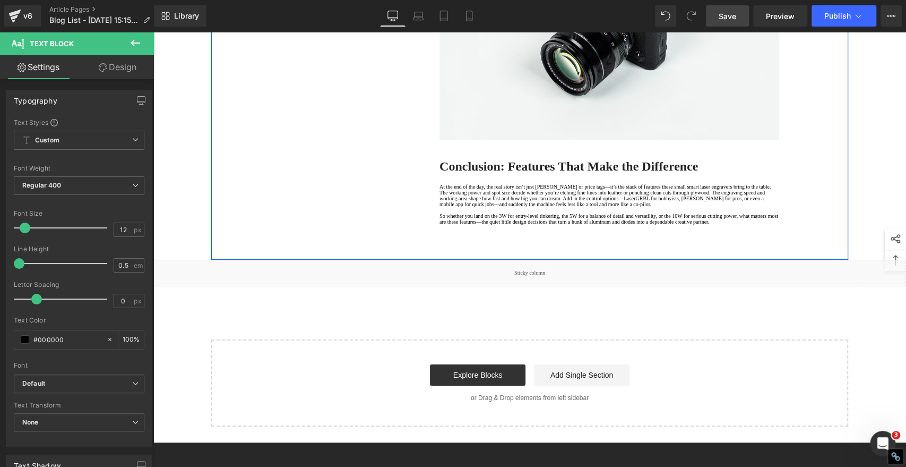
scroll to position [2477, 0]
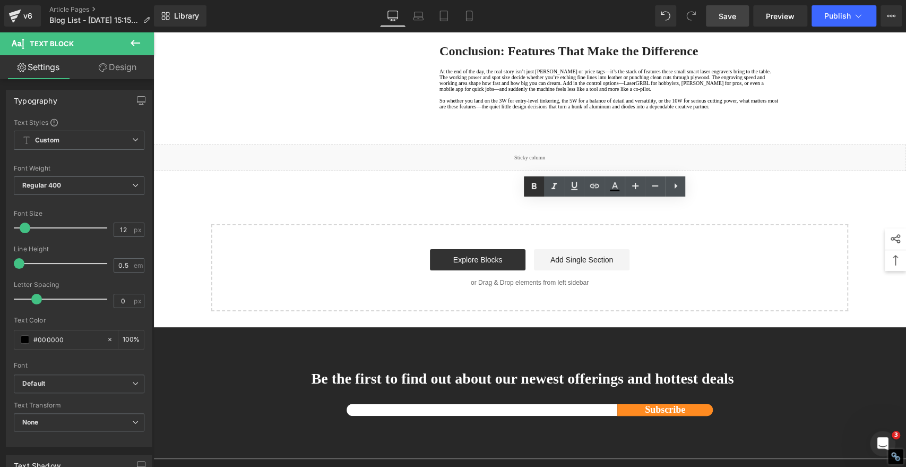
click at [533, 183] on icon at bounding box center [534, 186] width 5 height 6
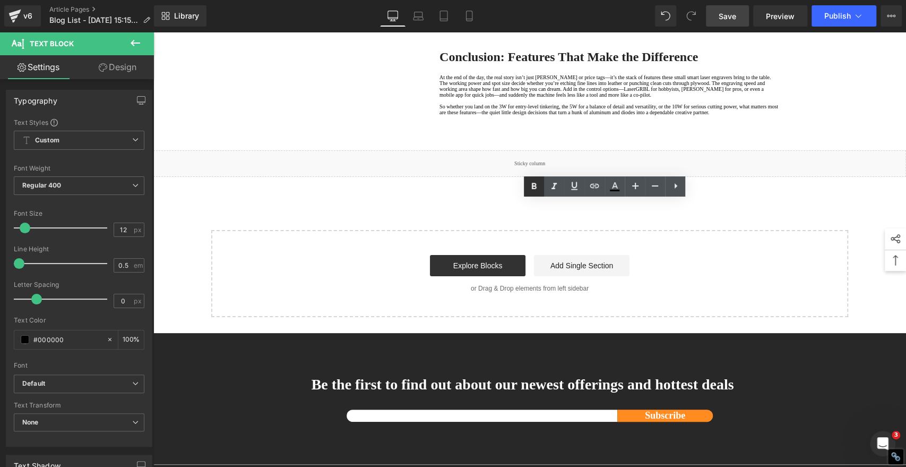
drag, startPoint x: 535, startPoint y: 182, endPoint x: 533, endPoint y: 191, distance: 8.6
click at [535, 182] on icon at bounding box center [534, 186] width 13 height 13
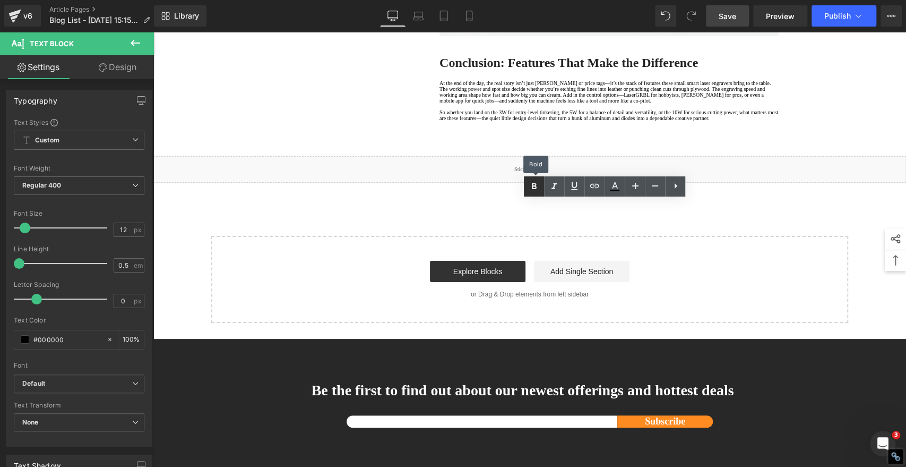
click at [531, 186] on icon at bounding box center [534, 186] width 13 height 13
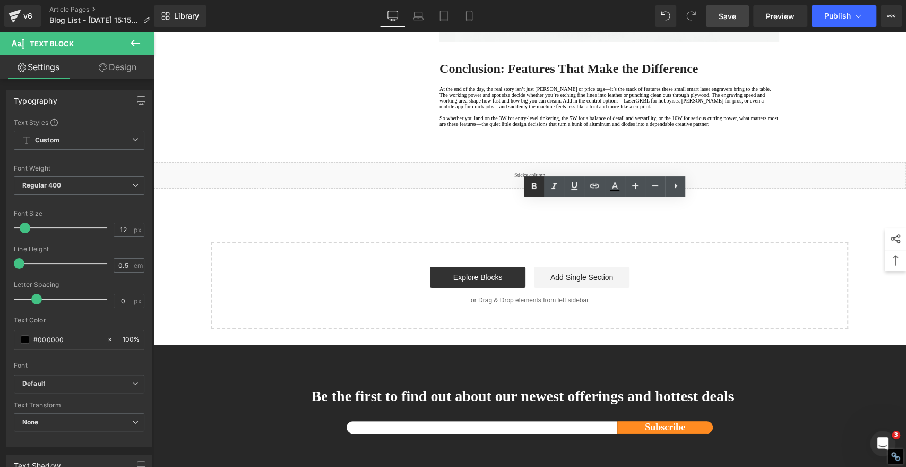
click at [531, 183] on icon at bounding box center [534, 186] width 13 height 13
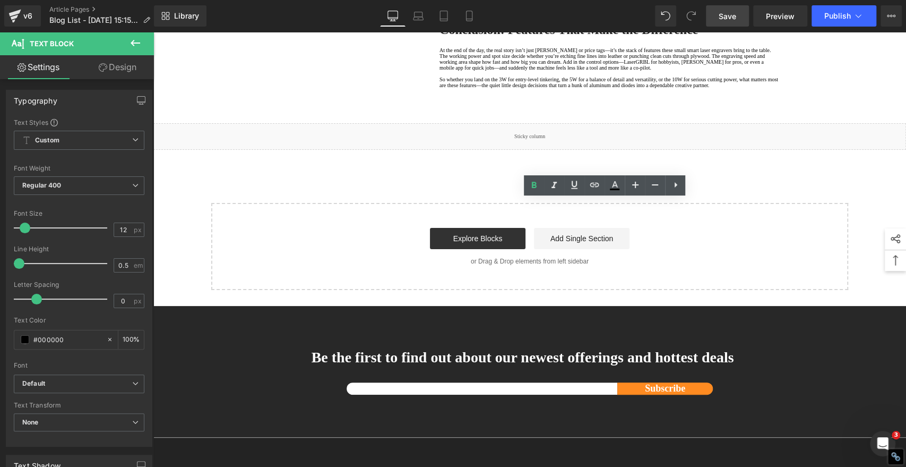
scroll to position [2535, 0]
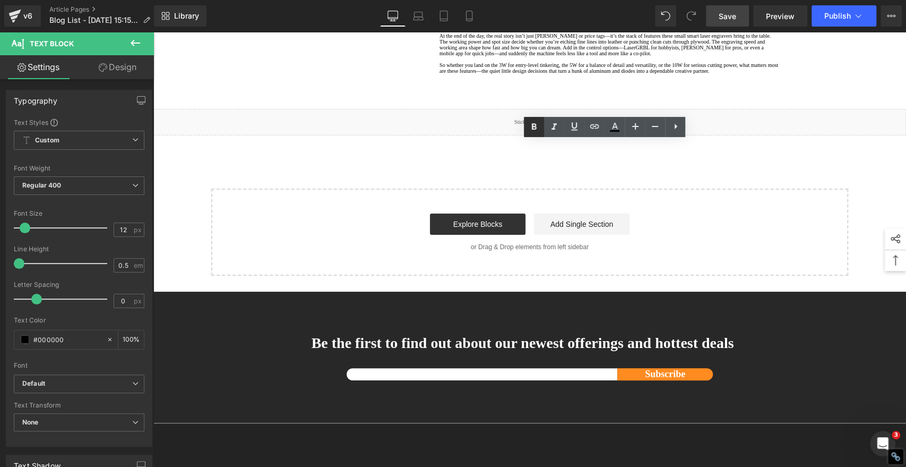
click at [531, 129] on icon at bounding box center [534, 126] width 13 height 13
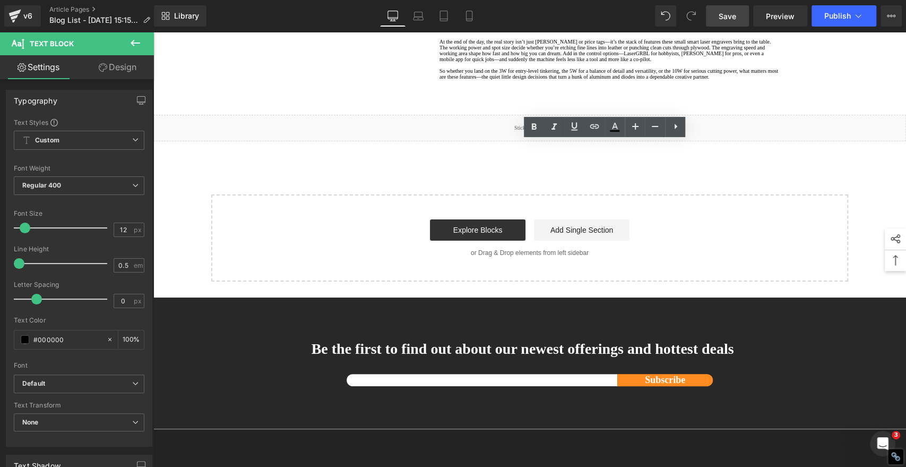
click at [535, 127] on icon at bounding box center [534, 127] width 5 height 6
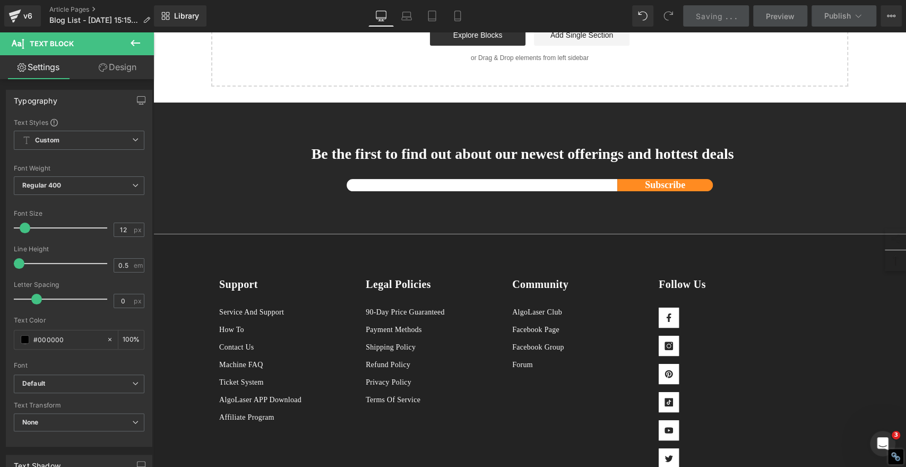
scroll to position [2831, 0]
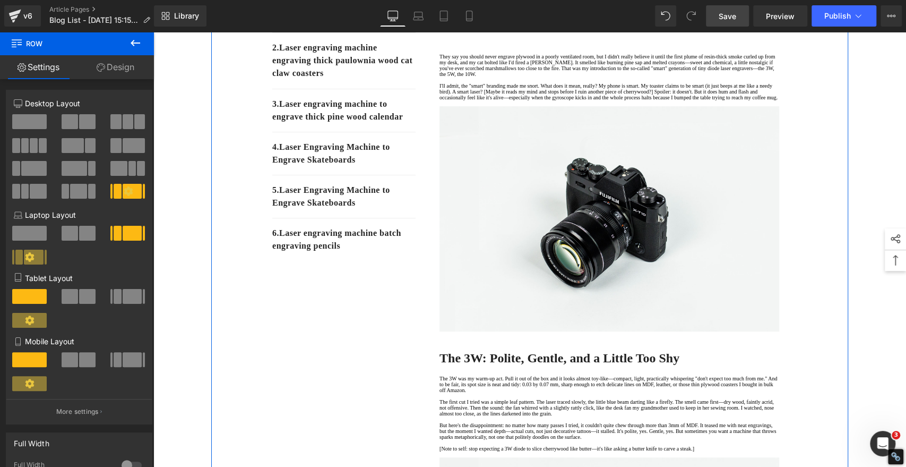
scroll to position [295, 0]
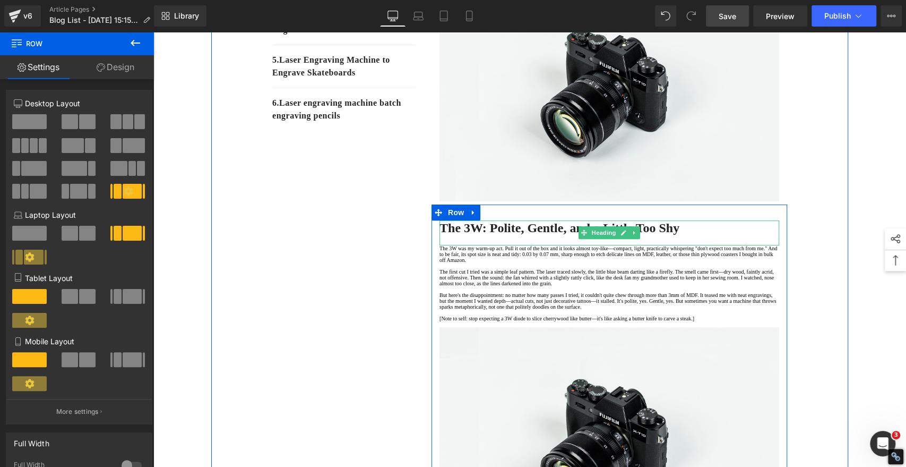
click at [535, 235] on strong "The 3W: Polite, Gentle, and a Little Too Shy" at bounding box center [559, 228] width 240 height 14
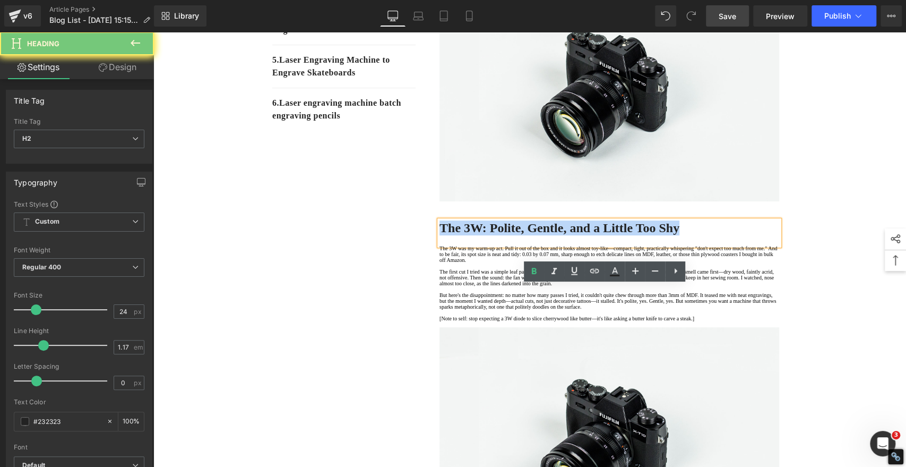
click at [535, 235] on strong "The 3W: Polite, Gentle, and a Little Too Shy" at bounding box center [559, 228] width 240 height 14
copy strong "The 3W: Polite, Gentle, and a Little Too Shy"
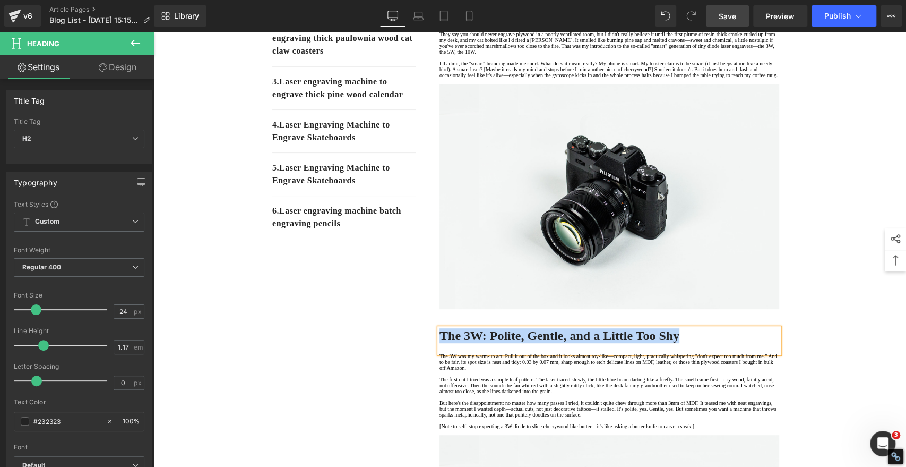
scroll to position [59, 0]
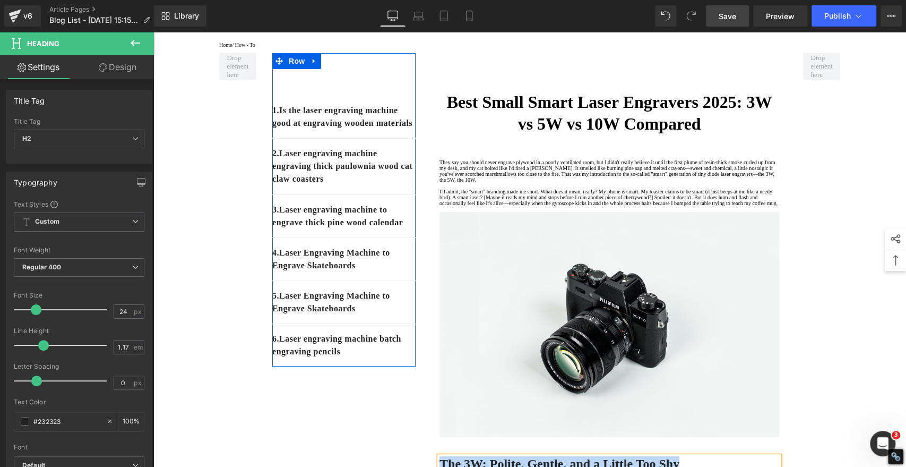
click at [358, 130] on p "1. Is the laser engraving machine good at engraving wooden materials" at bounding box center [343, 116] width 143 height 25
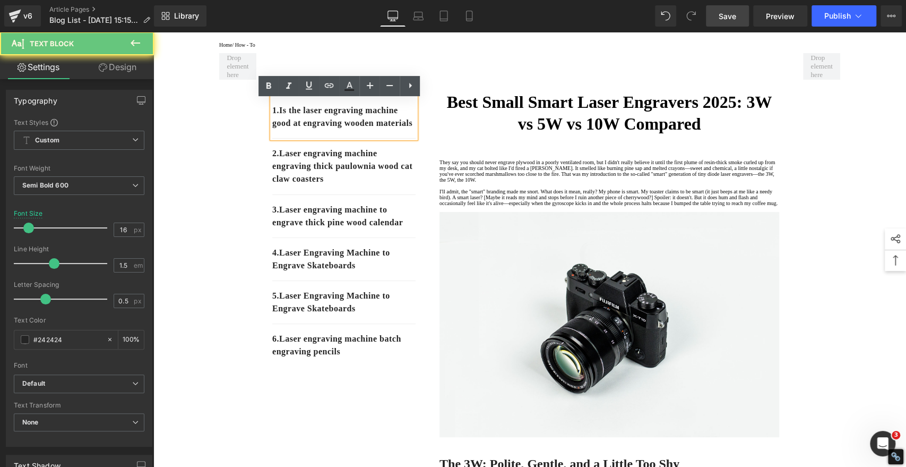
click at [352, 130] on p "1. Is the laser engraving machine good at engraving wooden materials" at bounding box center [343, 116] width 143 height 25
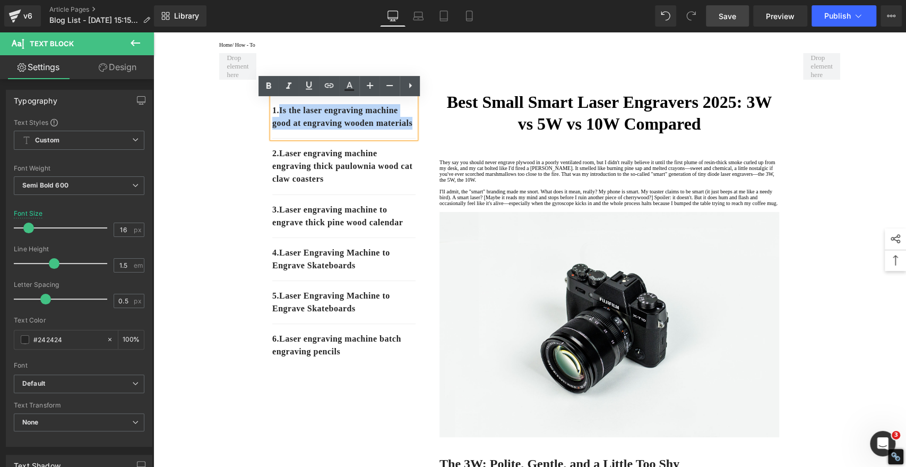
drag, startPoint x: 350, startPoint y: 142, endPoint x: 279, endPoint y: 118, distance: 75.5
click at [279, 118] on p "1. Is the laser engraving machine good at engraving wooden materials" at bounding box center [343, 116] width 143 height 25
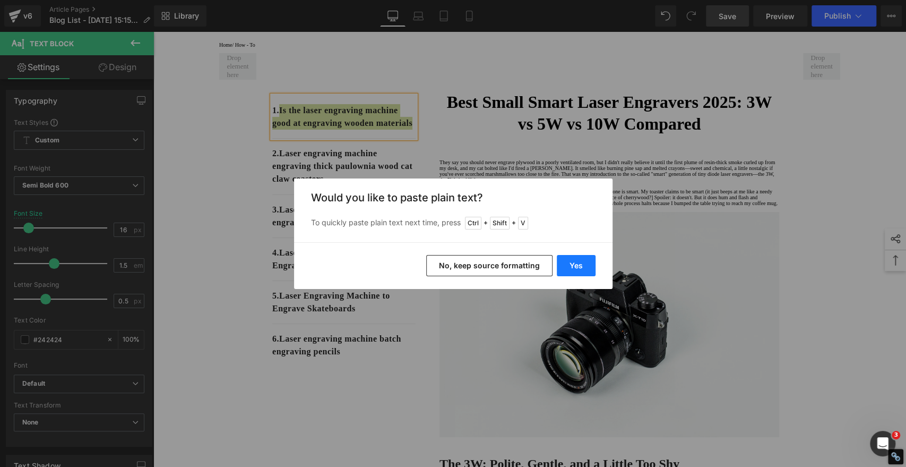
click at [574, 265] on button "Yes" at bounding box center [576, 265] width 39 height 21
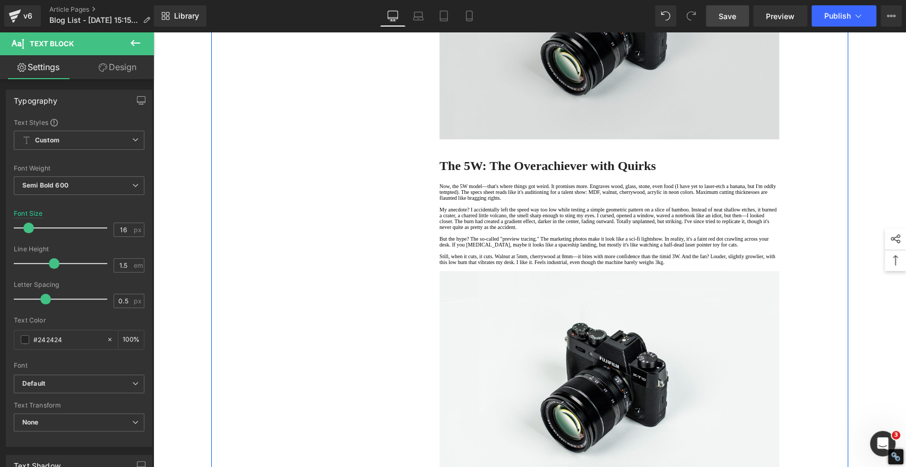
scroll to position [825, 0]
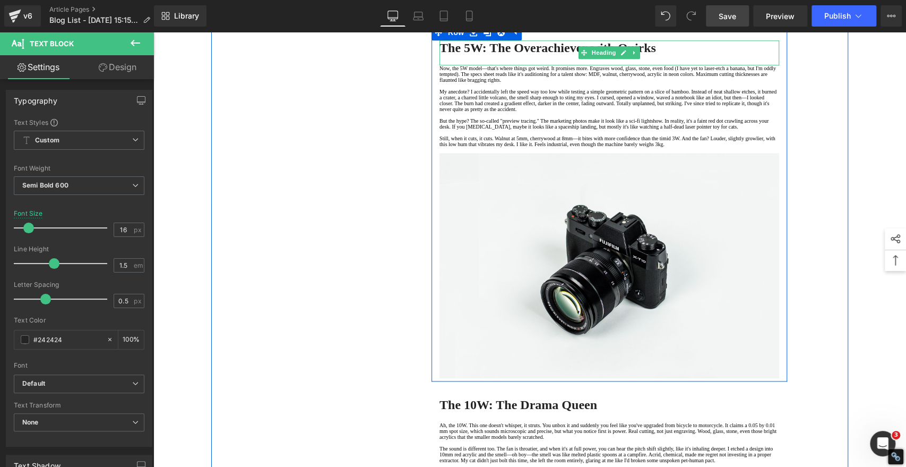
click at [525, 55] on strong "The 5W: The Overachiever with Quirks" at bounding box center [547, 48] width 217 height 14
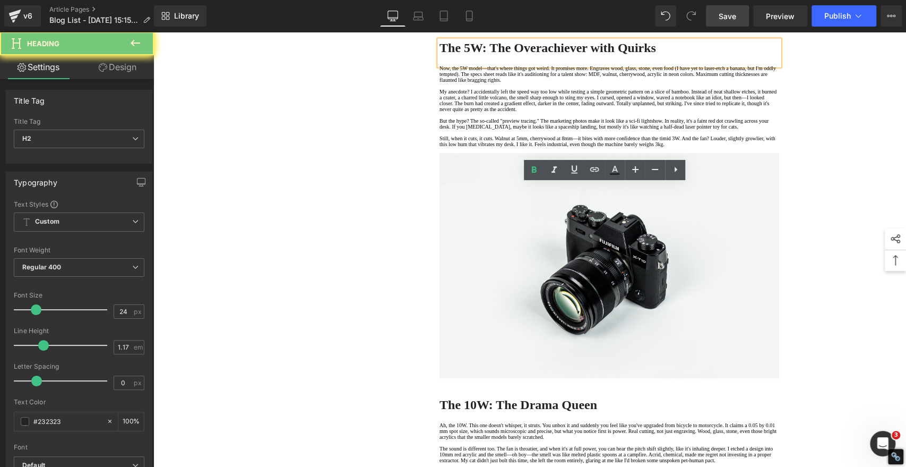
click at [525, 55] on strong "The 5W: The Overachiever with Quirks" at bounding box center [547, 48] width 217 height 14
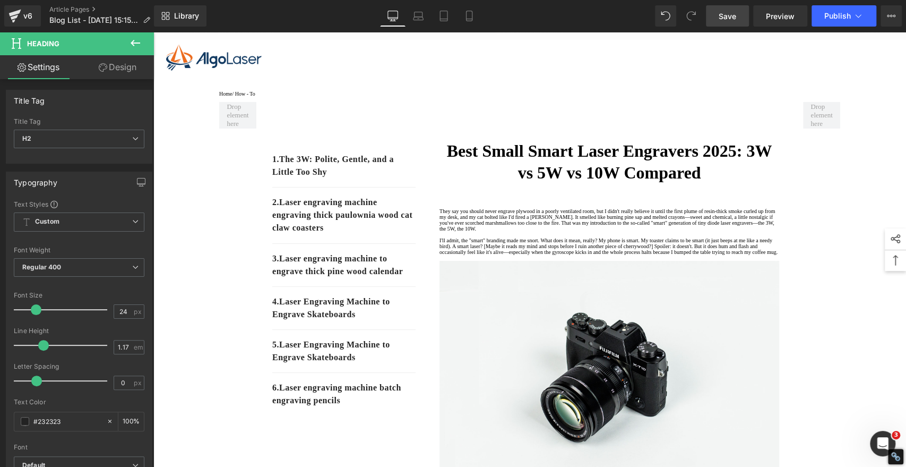
scroll to position [0, 0]
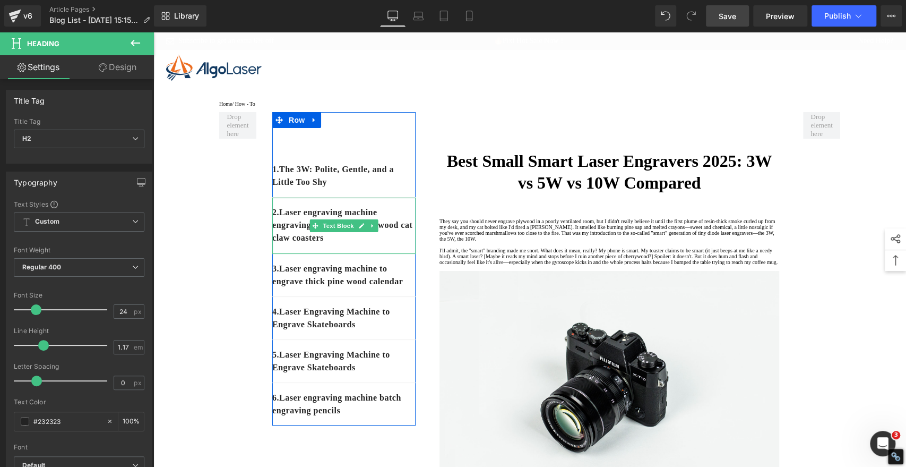
click at [380, 244] on p "2. Laser engraving machine engraving thick paulownia wood cat claw coasters" at bounding box center [343, 225] width 143 height 38
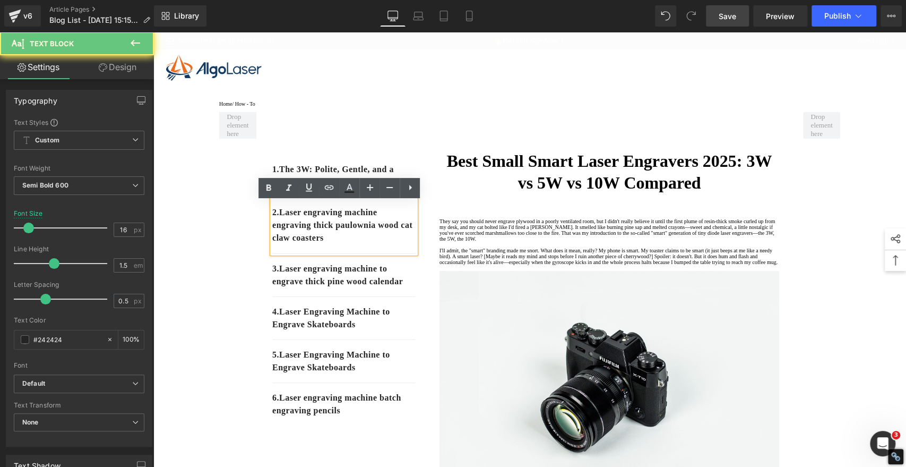
click at [375, 244] on p "2. Laser engraving machine engraving thick paulownia wood cat claw coasters" at bounding box center [343, 225] width 143 height 38
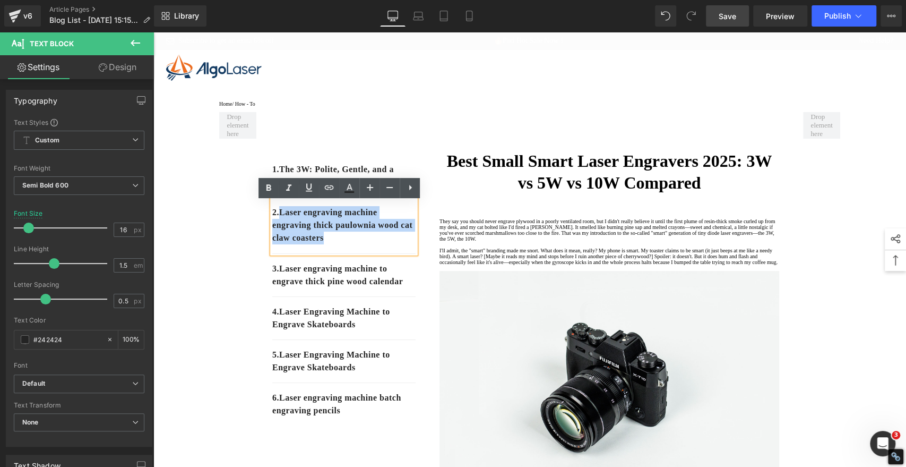
drag, startPoint x: 373, startPoint y: 244, endPoint x: 280, endPoint y: 220, distance: 95.4
click at [280, 220] on p "2. Laser engraving machine engraving thick paulownia wood cat claw coasters" at bounding box center [343, 225] width 143 height 38
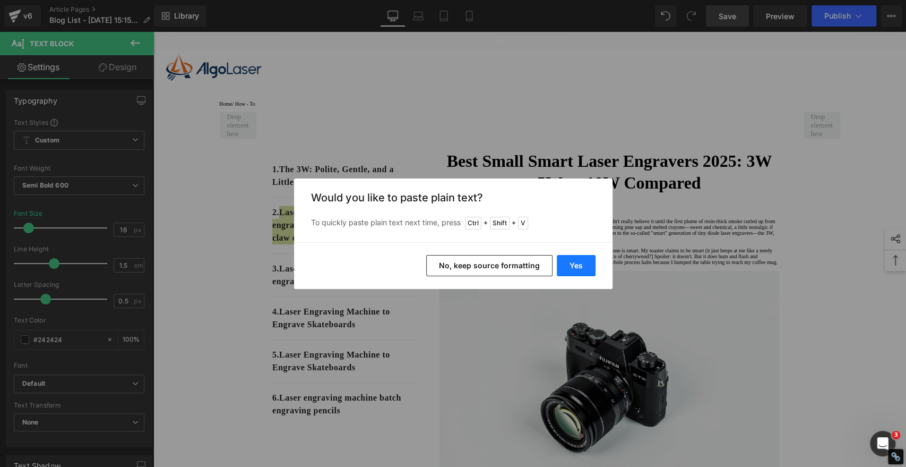
click at [577, 265] on button "Yes" at bounding box center [576, 265] width 39 height 21
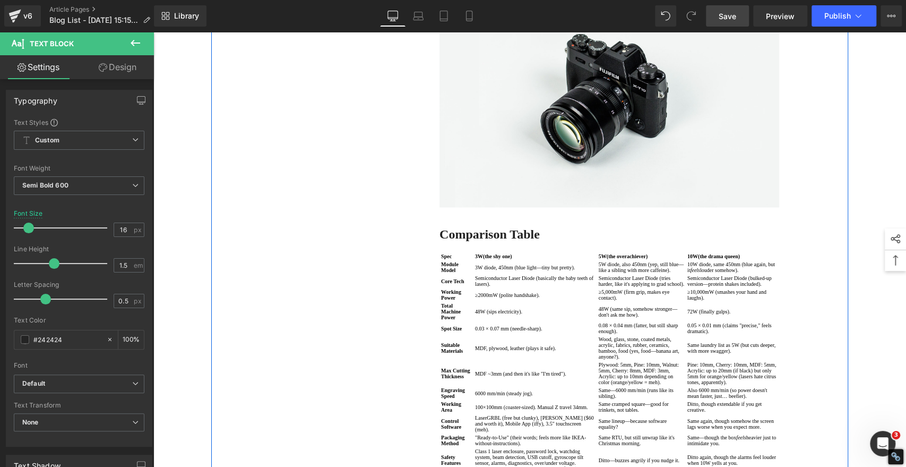
scroll to position [1356, 0]
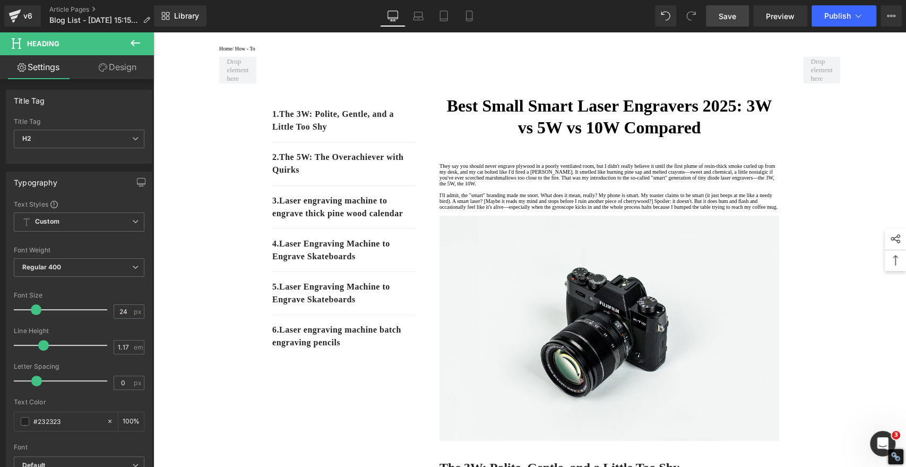
scroll to position [0, 0]
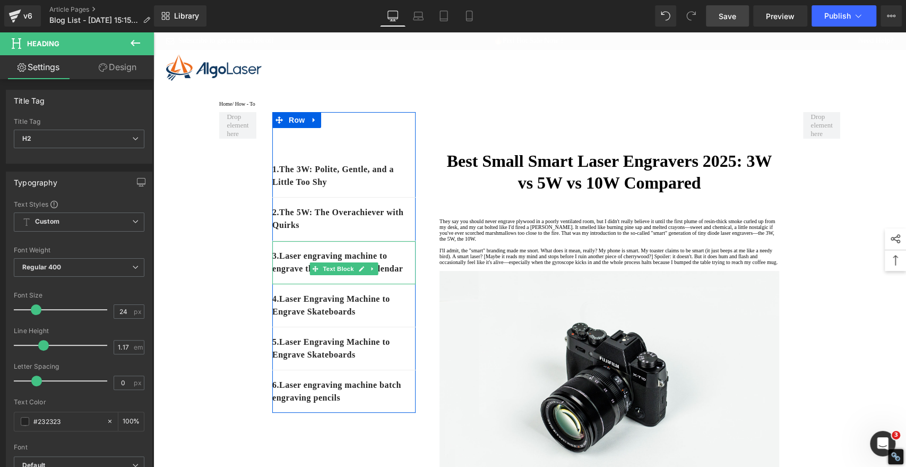
click at [315, 275] on p "3. Laser engraving machine to engrave thick pine wood calendar" at bounding box center [343, 261] width 143 height 25
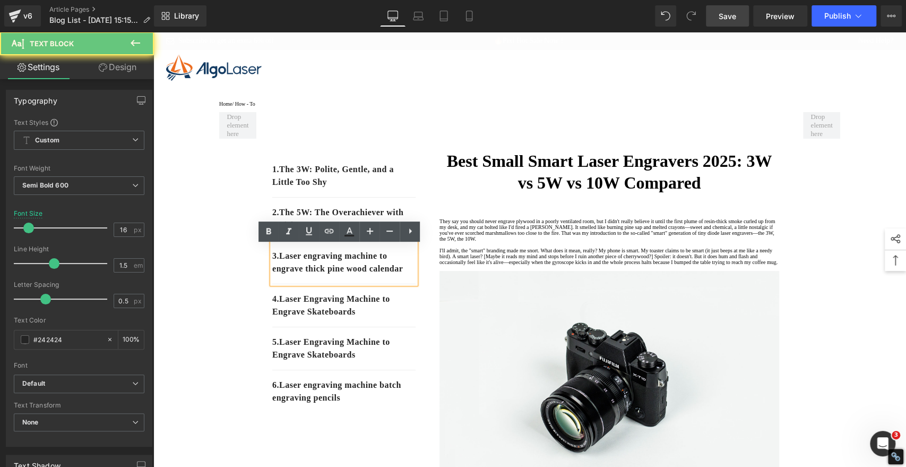
click at [312, 275] on p "3. Laser engraving machine to engrave thick pine wood calendar" at bounding box center [343, 261] width 143 height 25
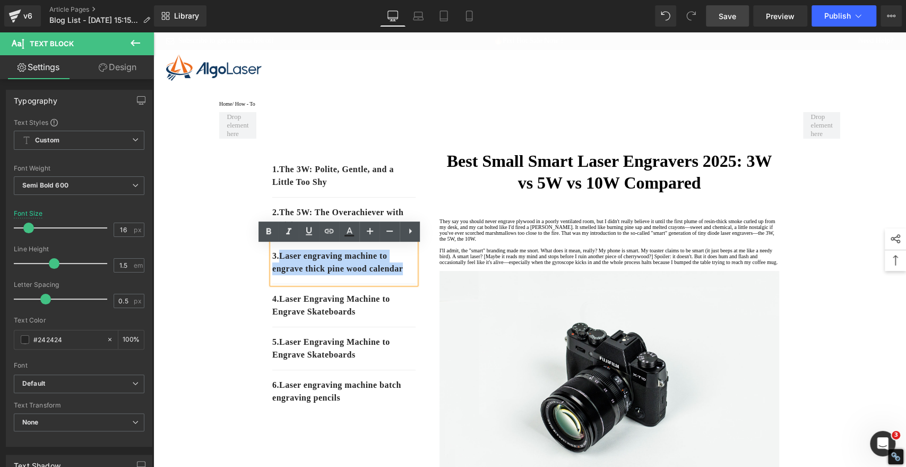
drag, startPoint x: 311, startPoint y: 282, endPoint x: 279, endPoint y: 260, distance: 39.3
click at [279, 260] on p "3. Laser engraving machine to engrave thick pine wood calendar" at bounding box center [343, 261] width 143 height 25
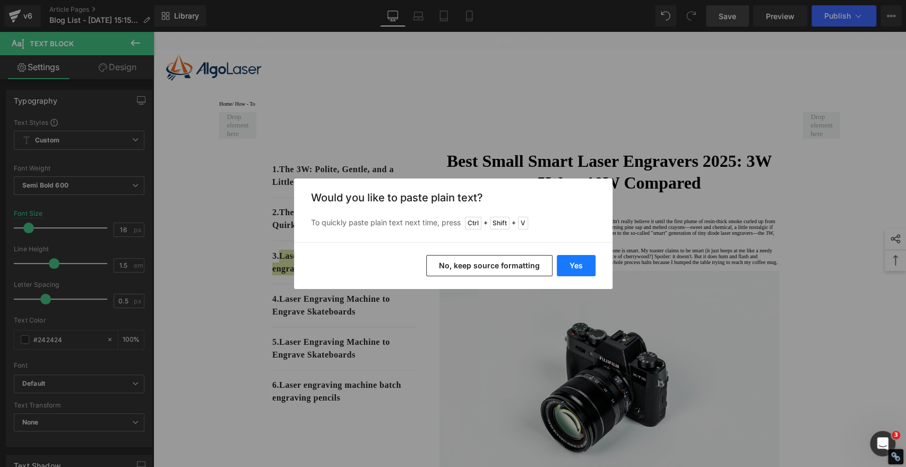
click at [571, 264] on button "Yes" at bounding box center [576, 265] width 39 height 21
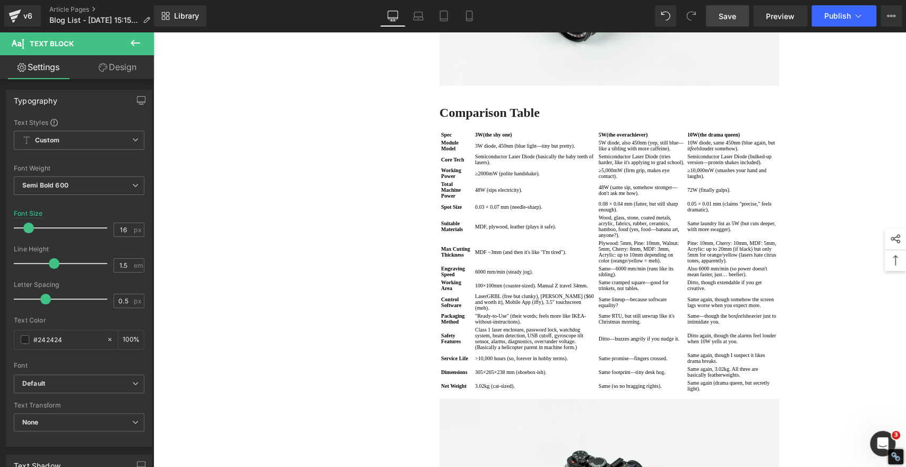
scroll to position [1769, 0]
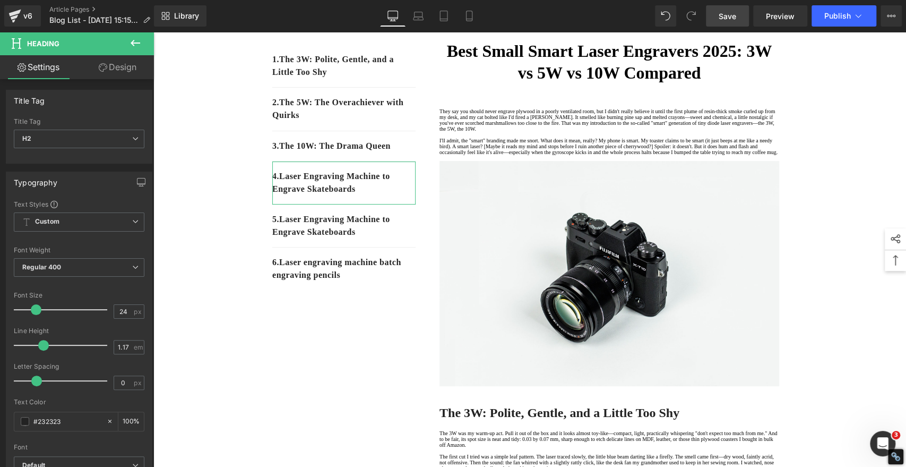
scroll to position [0, 0]
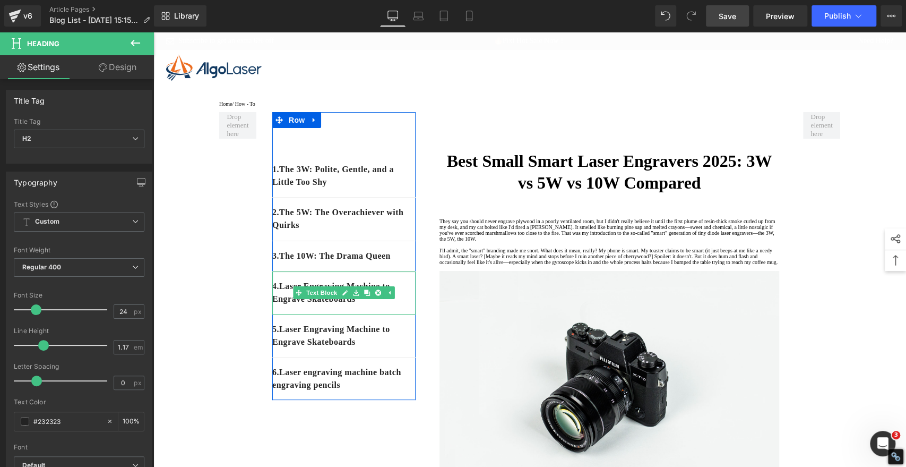
click at [371, 305] on p "4. Laser Engraving Machine to Engrave Skateboards" at bounding box center [343, 292] width 143 height 25
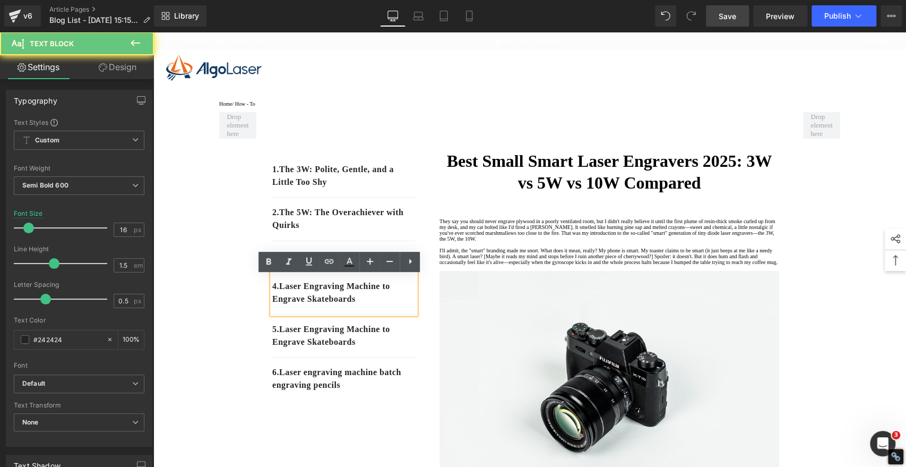
click at [367, 303] on p "4. Laser Engraving Machine to Engrave Skateboards" at bounding box center [343, 292] width 143 height 25
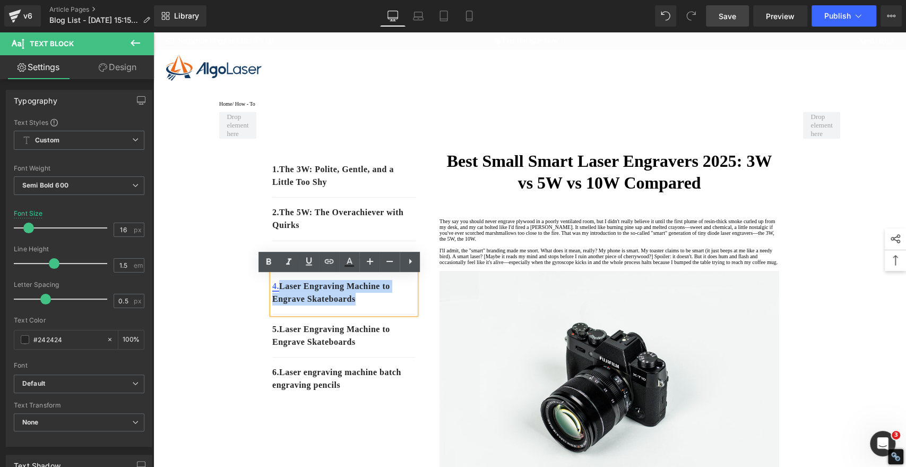
drag, startPoint x: 363, startPoint y: 303, endPoint x: 278, endPoint y: 290, distance: 86.4
click at [278, 290] on p "4. Laser Engraving Machine to Engrave Skateboards" at bounding box center [343, 292] width 143 height 25
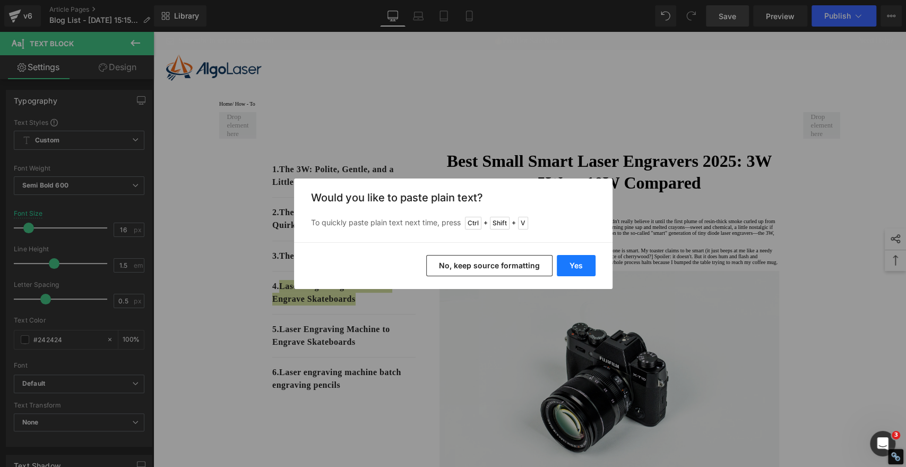
click at [571, 260] on button "Yes" at bounding box center [576, 265] width 39 height 21
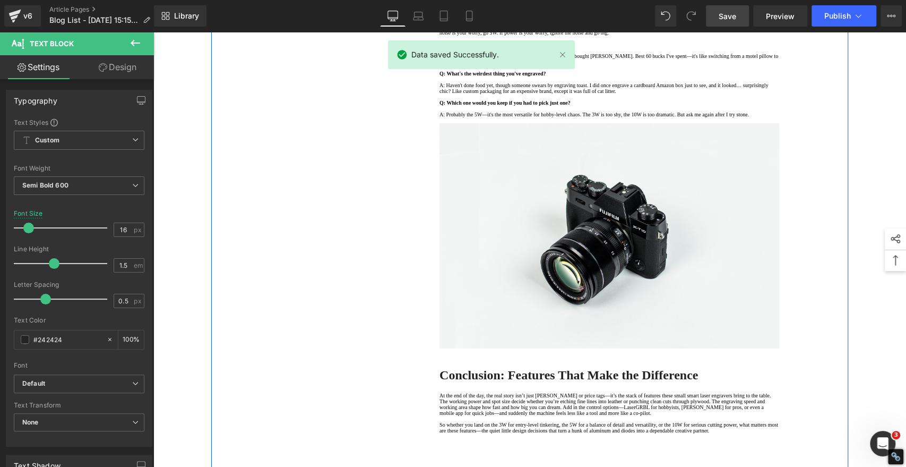
scroll to position [2418, 0]
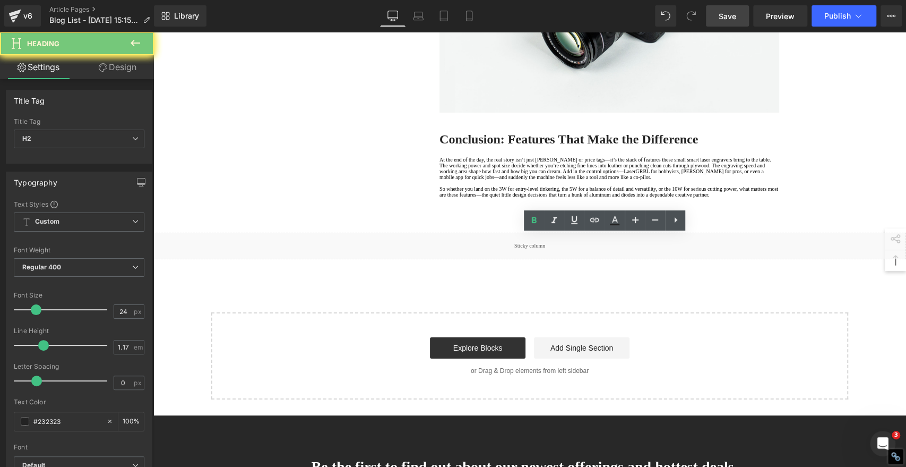
copy strong "FAQ"
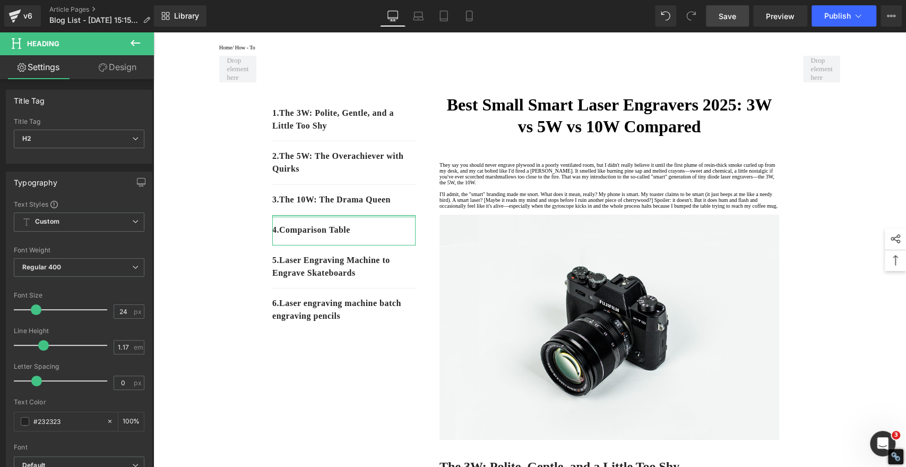
scroll to position [118, 0]
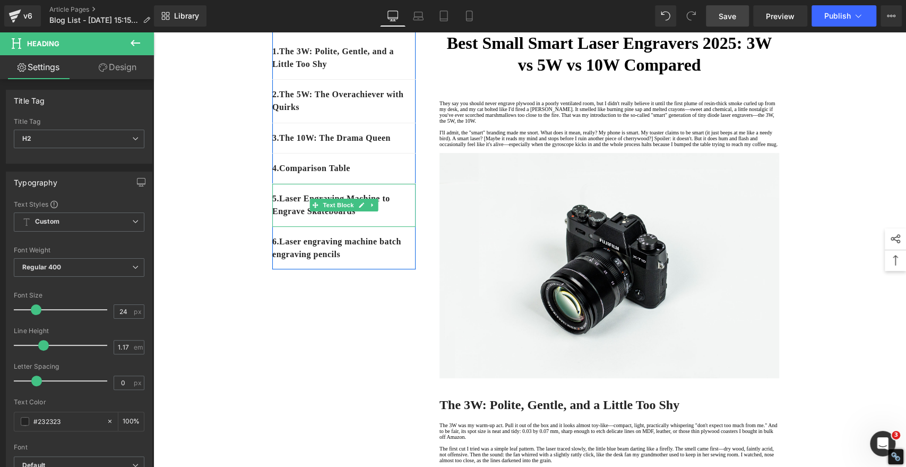
click at [377, 218] on p "5 . Laser Engraving Machine to Engrave Skateboards" at bounding box center [343, 204] width 143 height 25
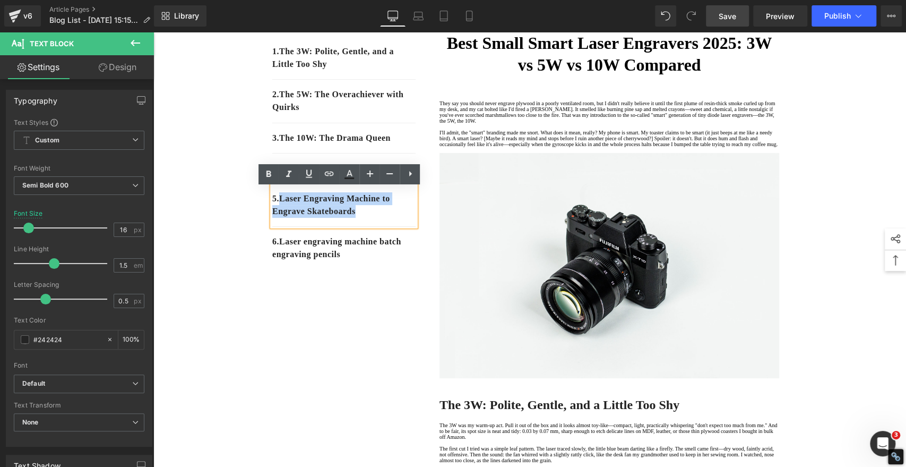
drag, startPoint x: 360, startPoint y: 217, endPoint x: 280, endPoint y: 208, distance: 81.1
click at [280, 208] on p "5 . Laser Engraving Machine to Engrave Skateboards" at bounding box center [343, 204] width 143 height 25
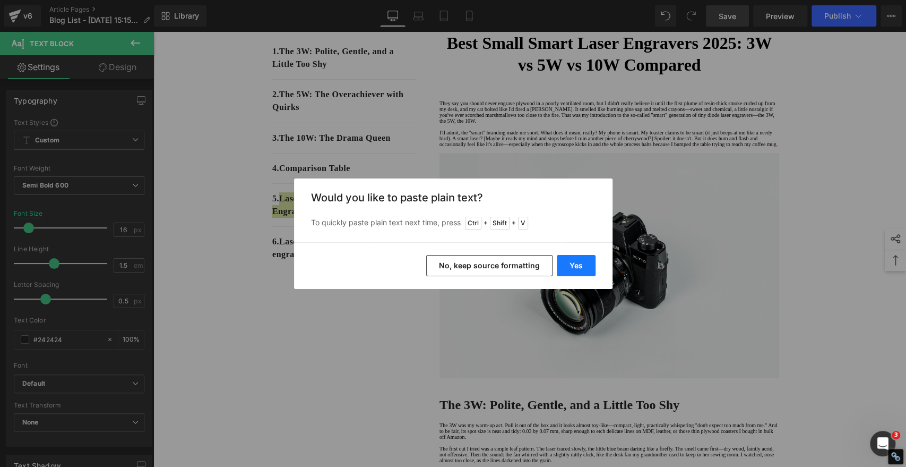
click at [574, 256] on button "Yes" at bounding box center [576, 265] width 39 height 21
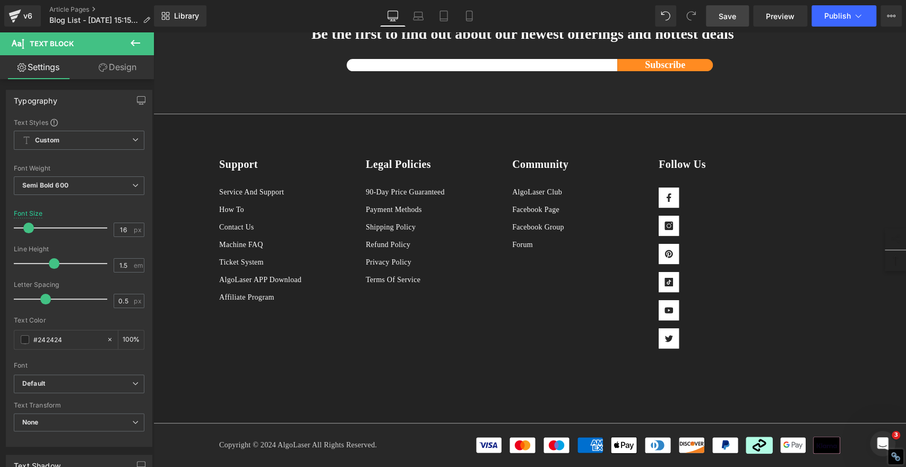
scroll to position [3007, 0]
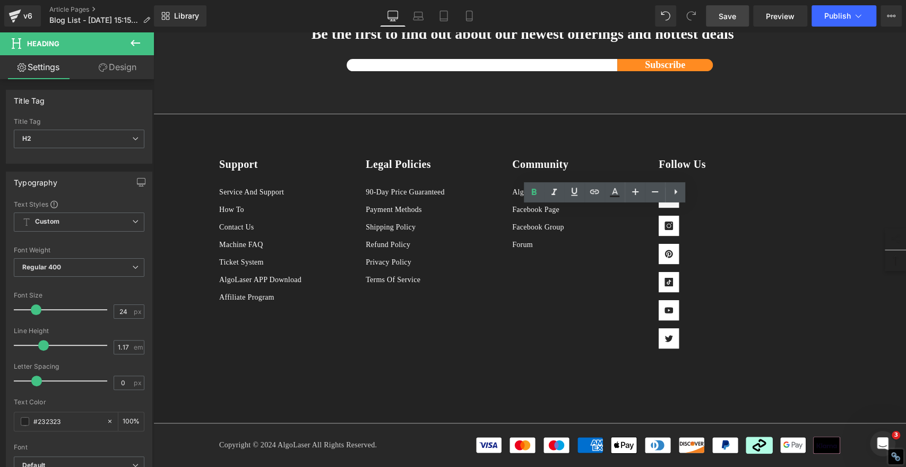
drag, startPoint x: 737, startPoint y: 214, endPoint x: 382, endPoint y: 222, distance: 355.7
copy b "Conclusion: Features That Make the Difference"
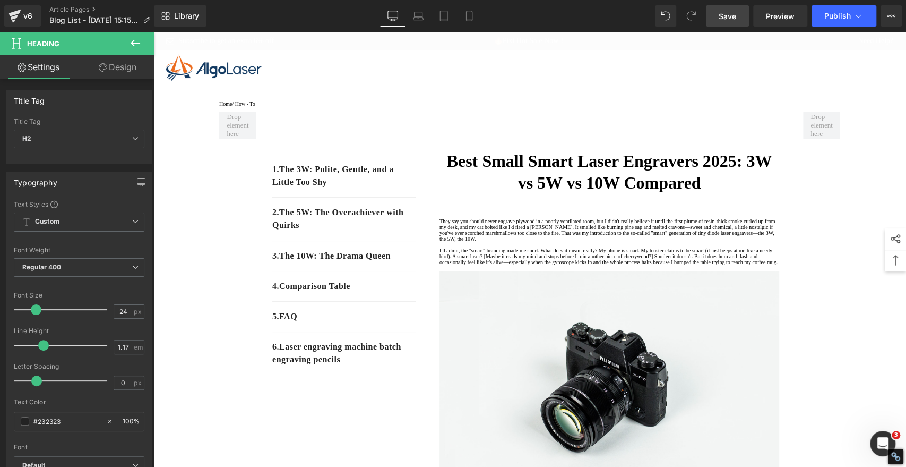
scroll to position [118, 0]
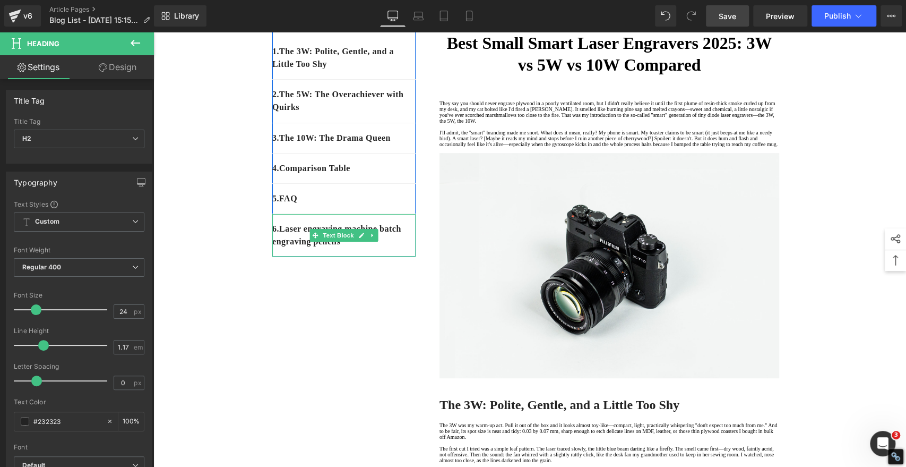
click at [386, 248] on p "6 . Laser engraving machine batch engraving pencils" at bounding box center [343, 234] width 143 height 25
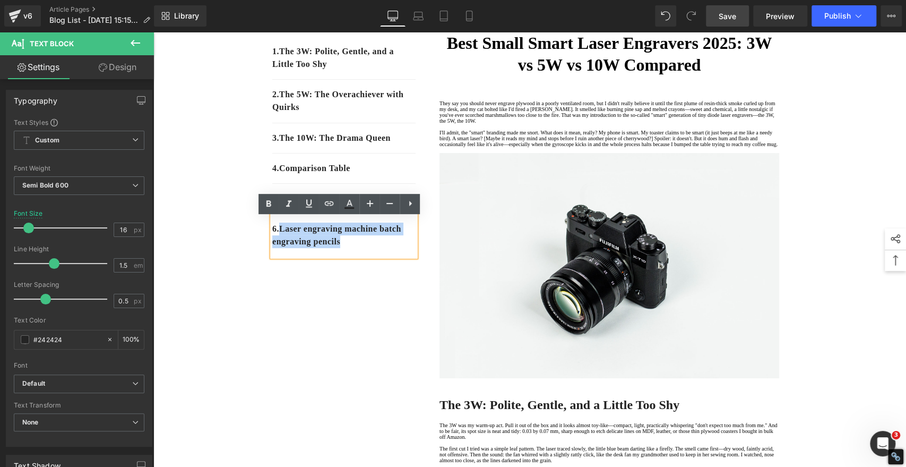
drag, startPoint x: 382, startPoint y: 247, endPoint x: 280, endPoint y: 235, distance: 103.2
click at [280, 235] on p "6 . Laser engraving machine batch engraving pencils" at bounding box center [343, 234] width 143 height 25
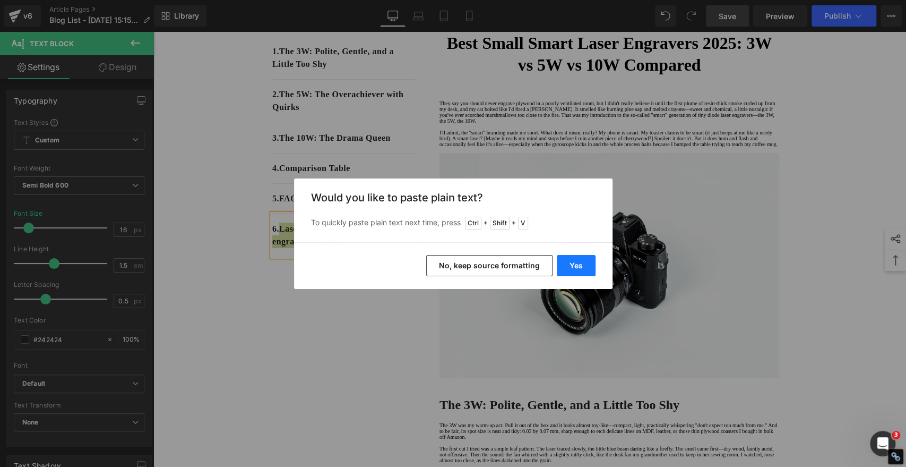
click at [584, 264] on button "Yes" at bounding box center [576, 265] width 39 height 21
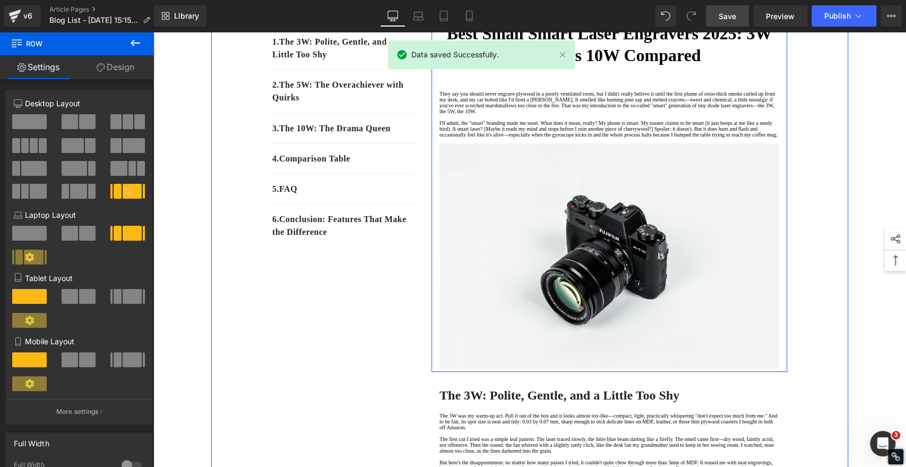
scroll to position [59, 0]
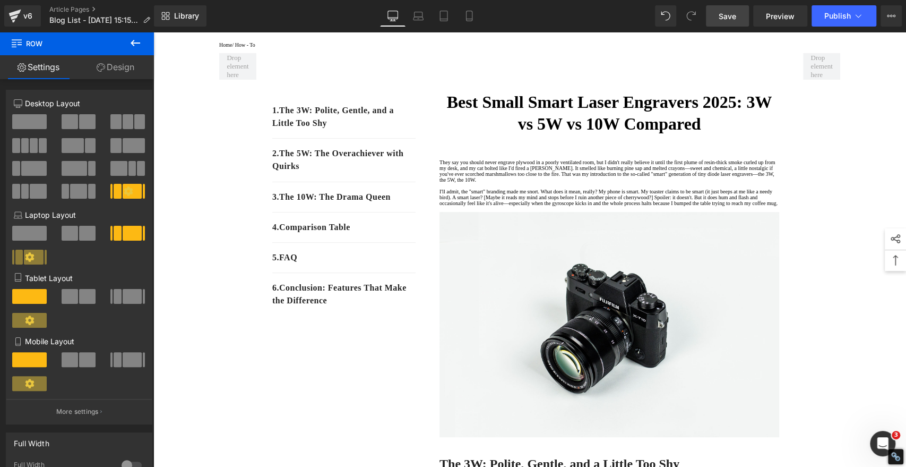
click at [735, 15] on span "Save" at bounding box center [728, 16] width 18 height 11
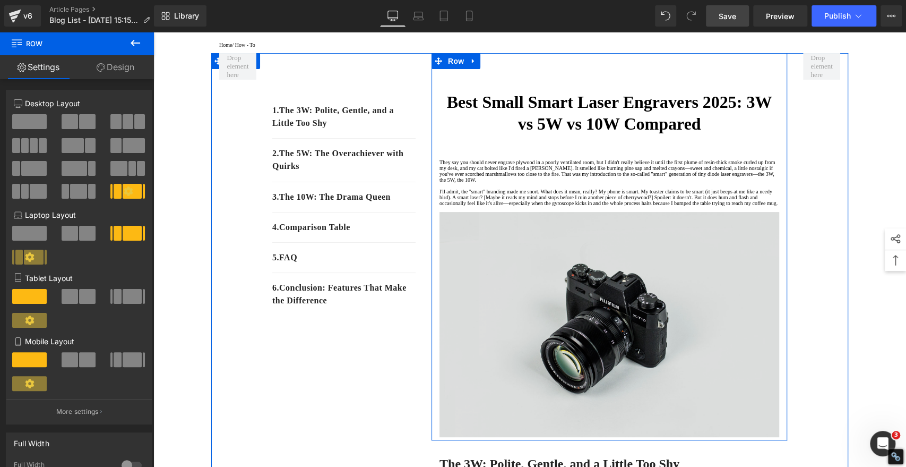
click at [501, 321] on img at bounding box center [609, 324] width 340 height 225
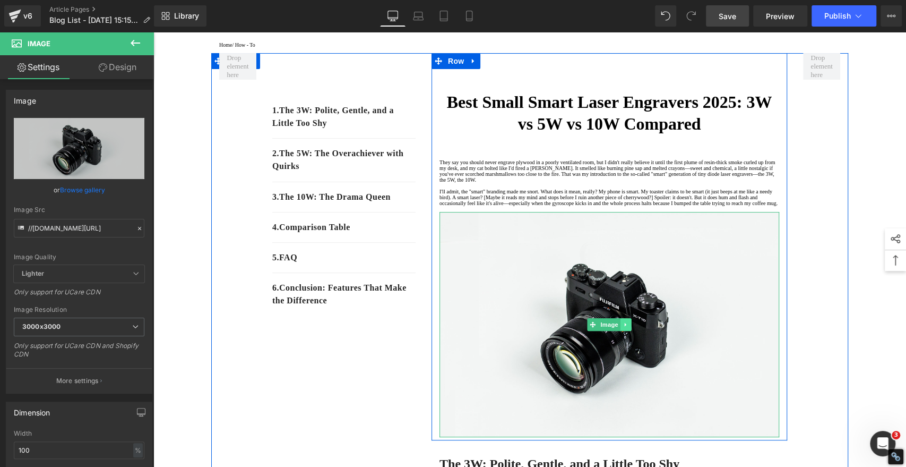
click at [623, 327] on icon at bounding box center [626, 324] width 6 height 6
click at [629, 327] on icon at bounding box center [631, 324] width 6 height 6
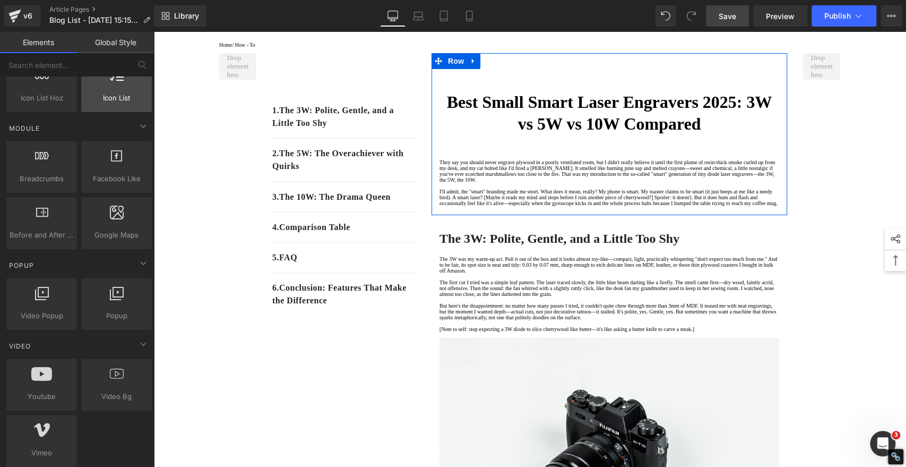
scroll to position [531, 0]
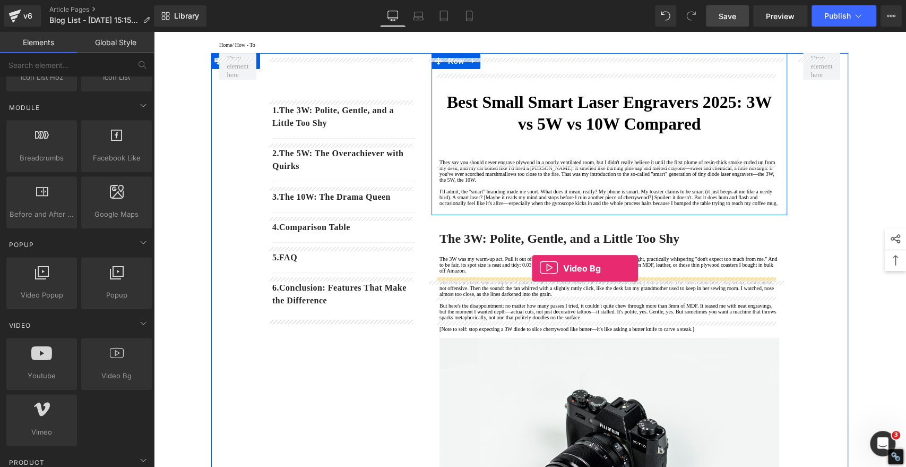
drag, startPoint x: 266, startPoint y: 402, endPoint x: 532, endPoint y: 268, distance: 297.9
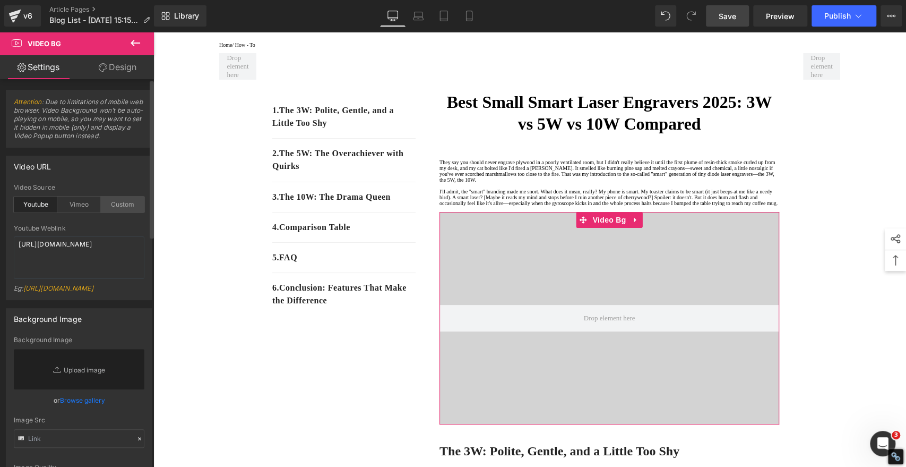
click at [120, 205] on div "Custom" at bounding box center [123, 204] width 44 height 16
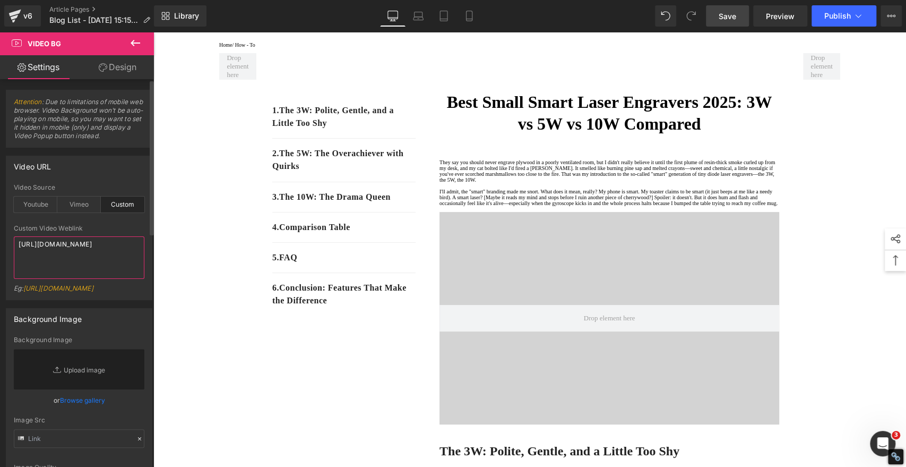
click at [105, 262] on textarea "[URL][DOMAIN_NAME]" at bounding box center [79, 257] width 131 height 42
paste textarea "[DOMAIN_NAME][URL]"
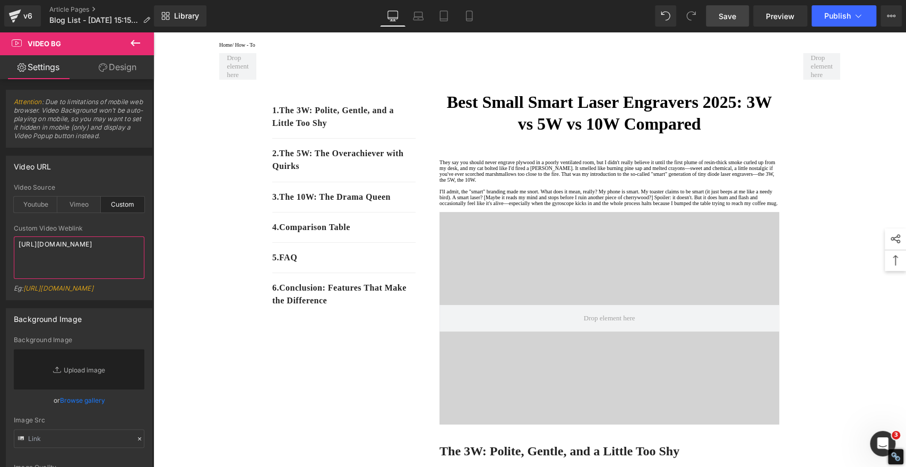
type textarea "[URL][DOMAIN_NAME]"
click at [729, 15] on span "Save" at bounding box center [728, 16] width 18 height 11
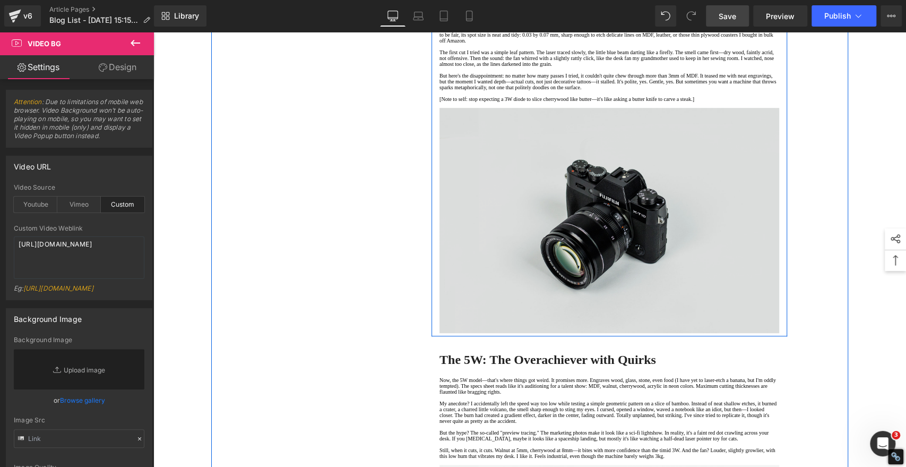
scroll to position [590, 0]
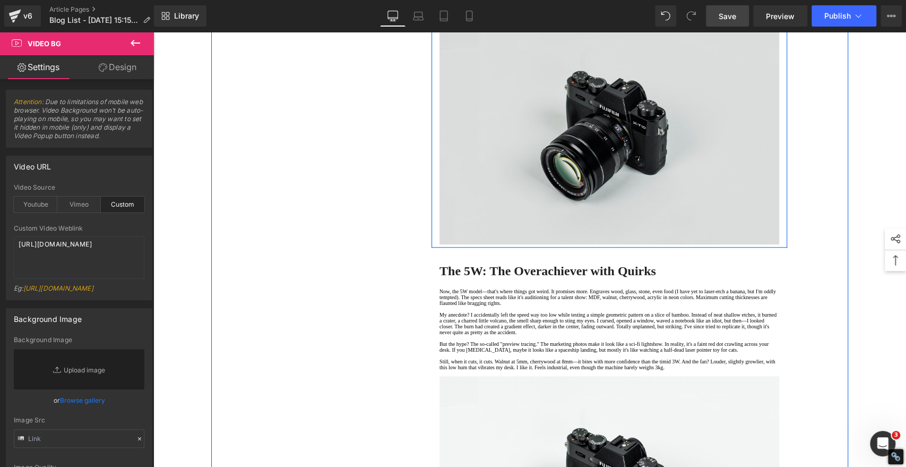
click at [562, 244] on img at bounding box center [609, 131] width 340 height 225
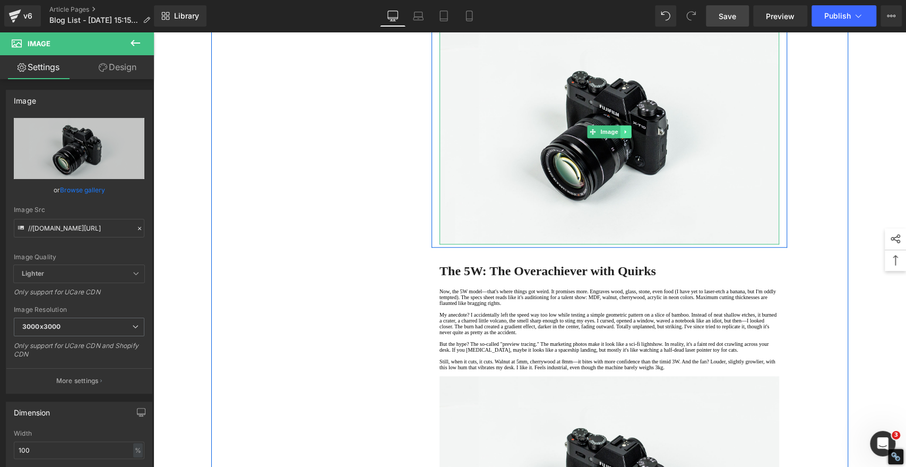
click at [623, 135] on icon at bounding box center [626, 131] width 6 height 6
click at [628, 134] on icon at bounding box center [631, 131] width 6 height 6
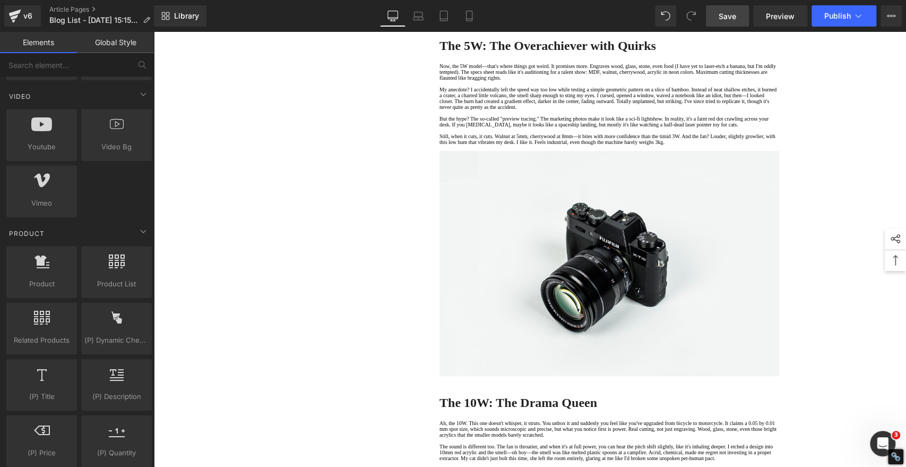
scroll to position [759, 0]
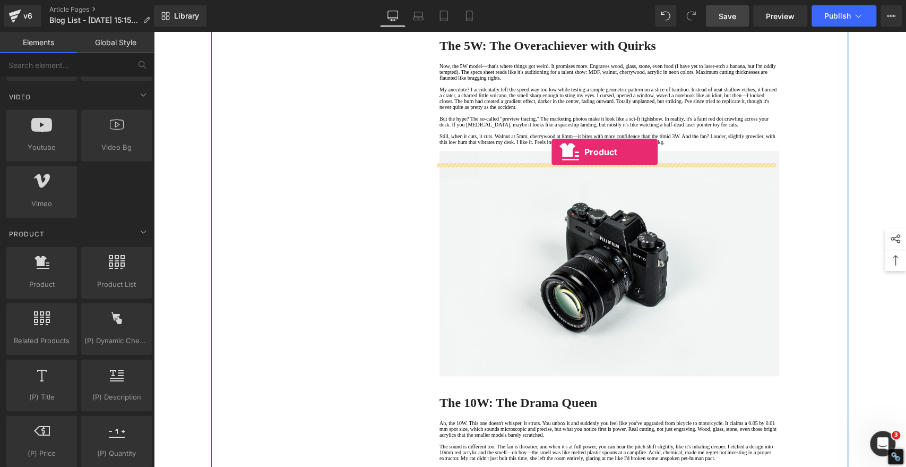
drag, startPoint x: 196, startPoint y: 294, endPoint x: 551, endPoint y: 152, distance: 383.0
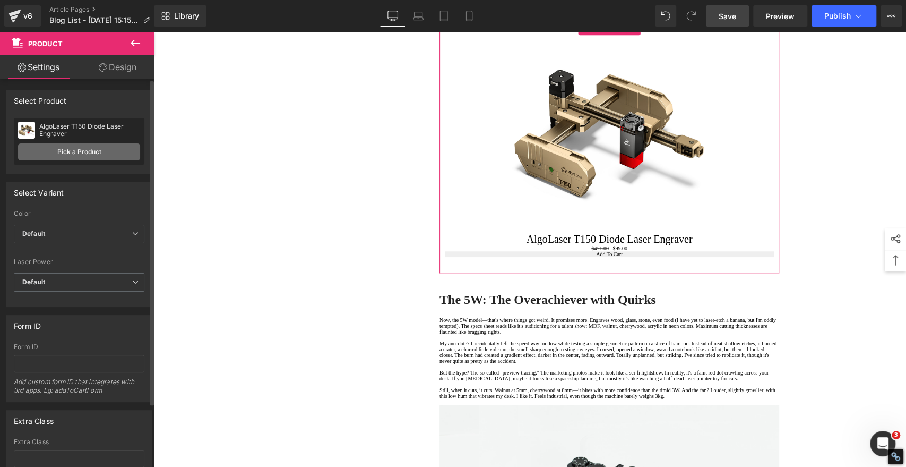
click at [93, 152] on link "Pick a Product" at bounding box center [79, 151] width 122 height 17
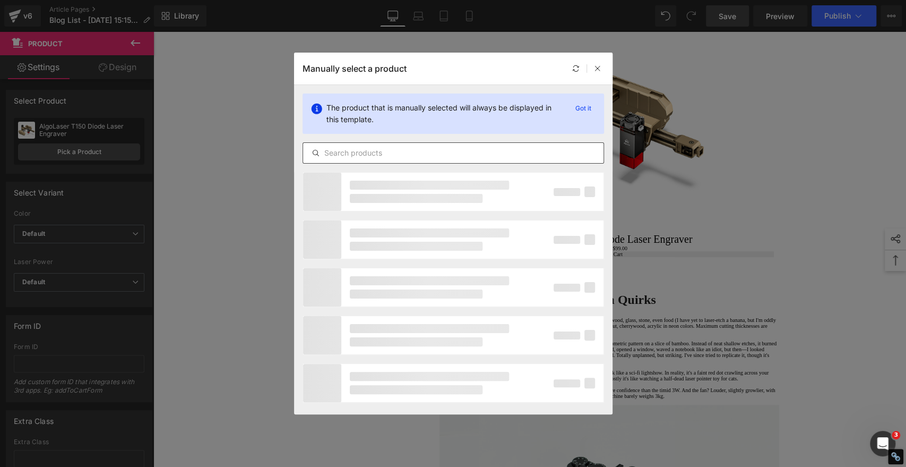
click at [386, 150] on input "text" at bounding box center [453, 152] width 300 height 13
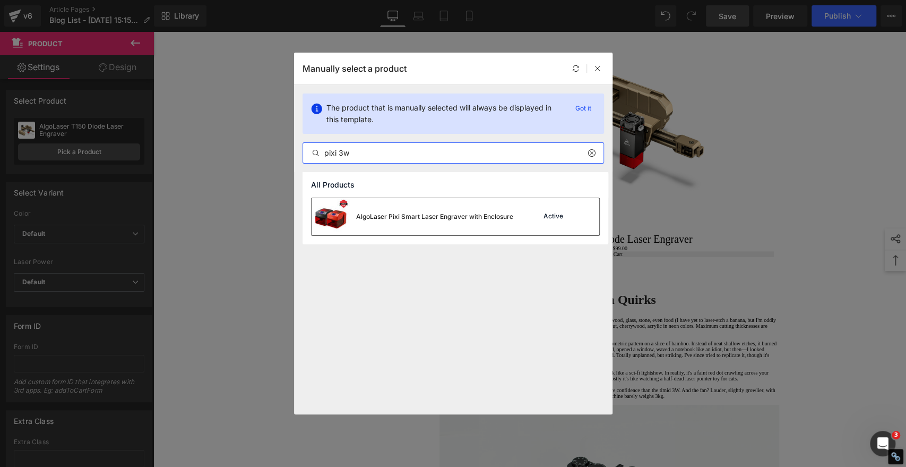
type input "pixi 3w"
click at [361, 215] on div "AlgoLaser Pixi Smart Laser Engraver with Enclosure" at bounding box center [434, 217] width 157 height 10
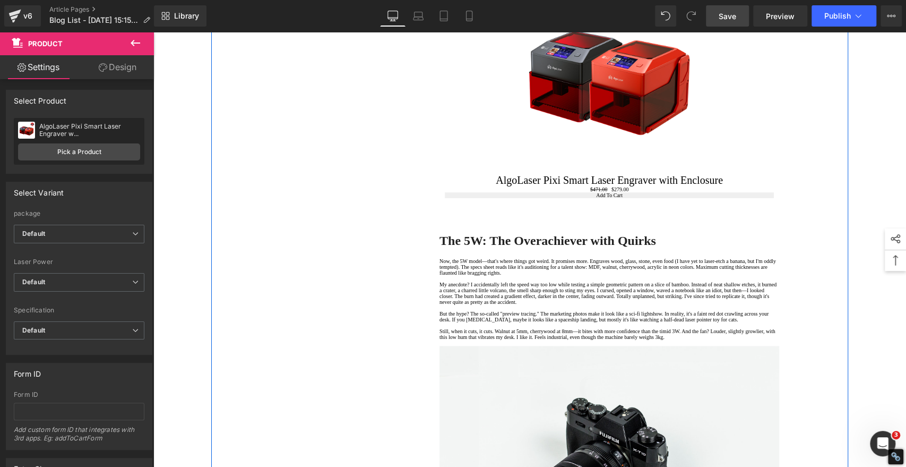
scroll to position [2, 0]
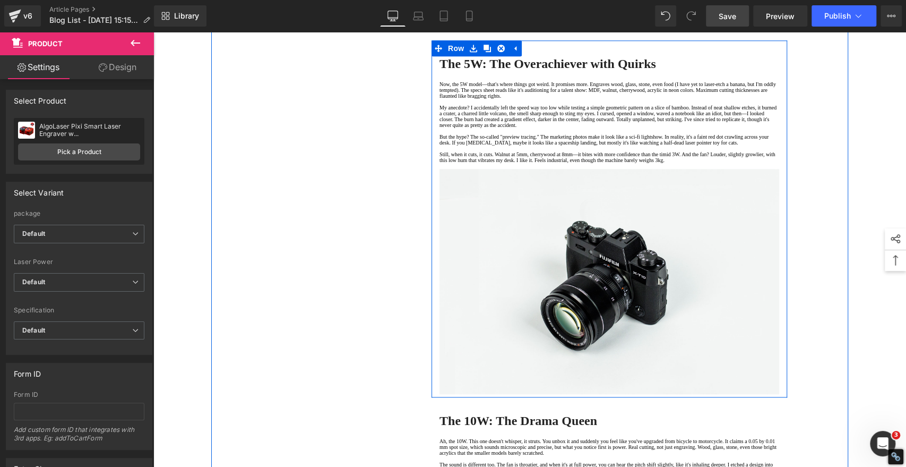
scroll to position [649, 0]
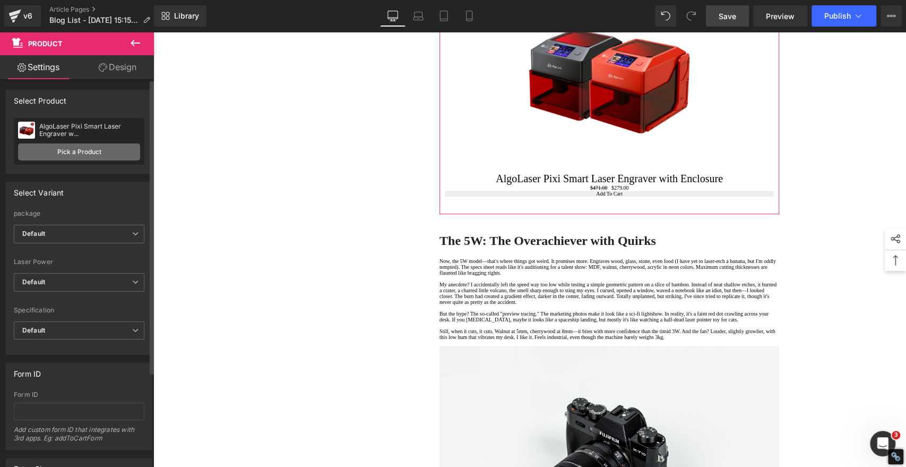
click at [76, 152] on link "Pick a Product" at bounding box center [79, 151] width 122 height 17
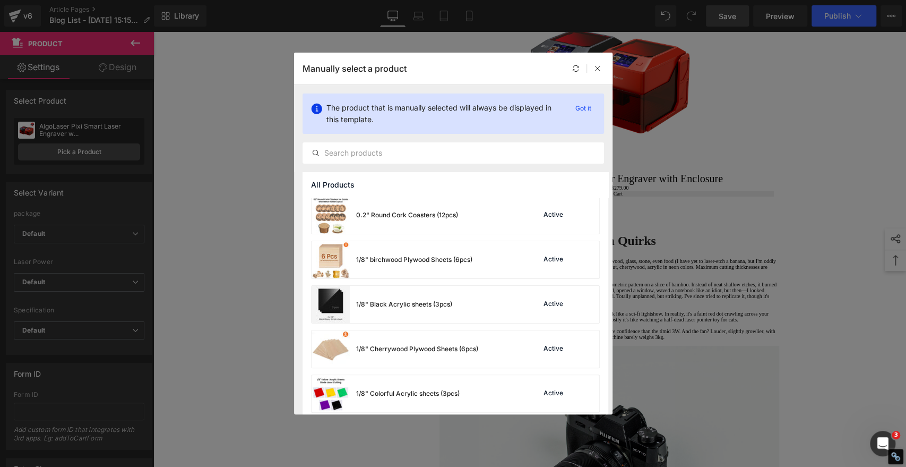
scroll to position [0, 0]
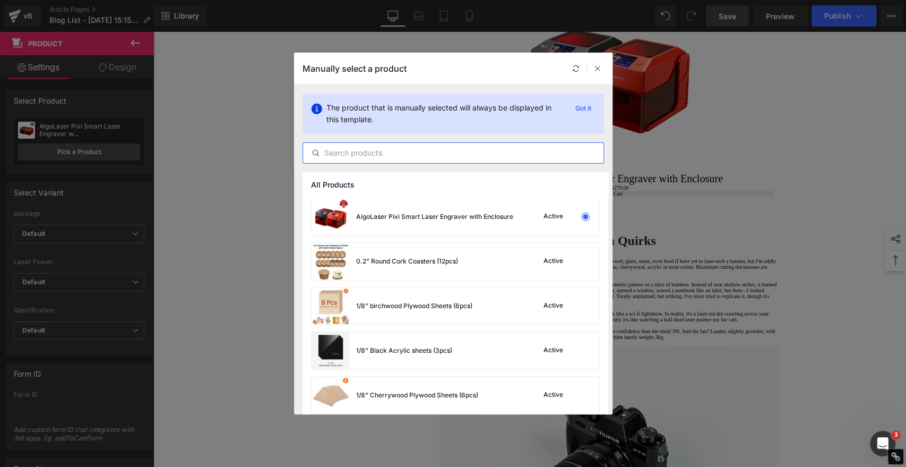
click at [412, 151] on input "text" at bounding box center [453, 152] width 300 height 13
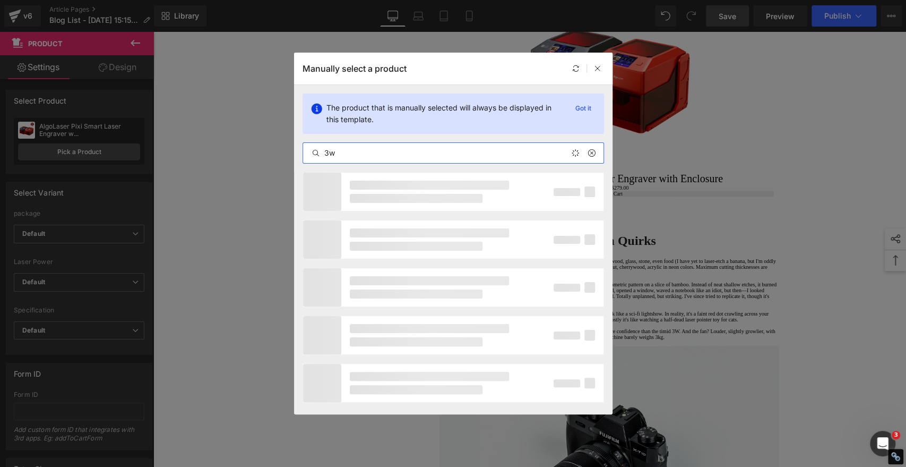
type input "3w"
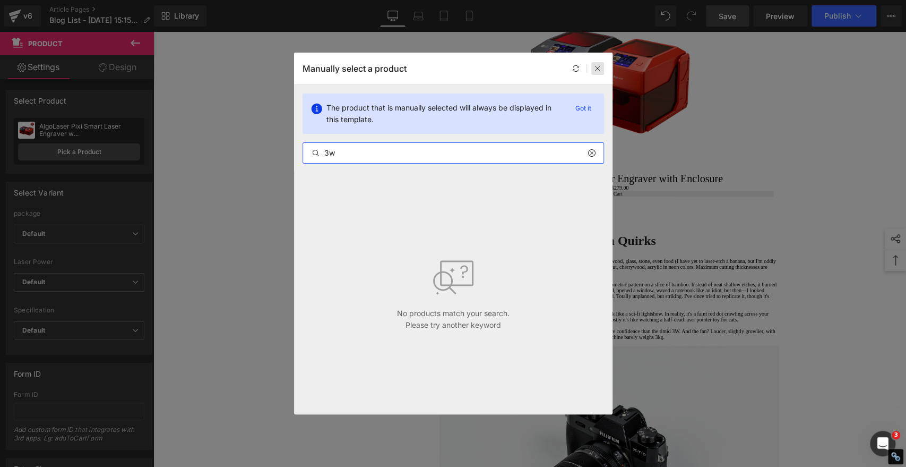
click at [596, 67] on icon at bounding box center [597, 68] width 7 height 7
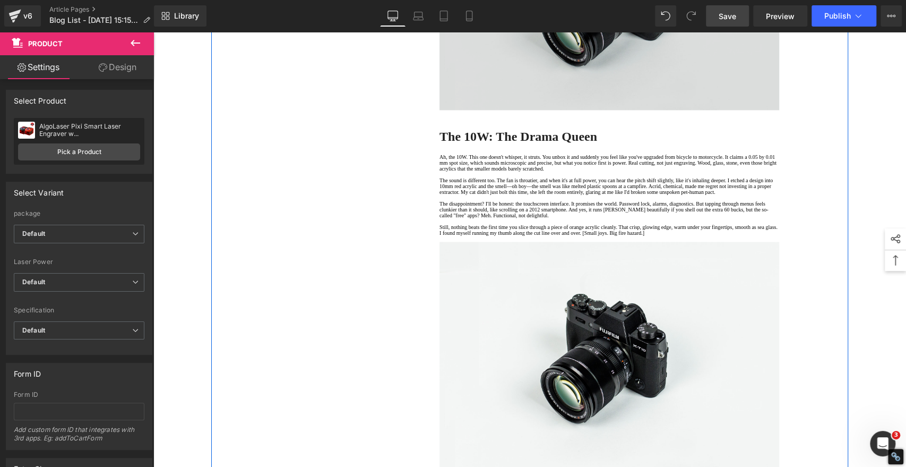
scroll to position [1120, 0]
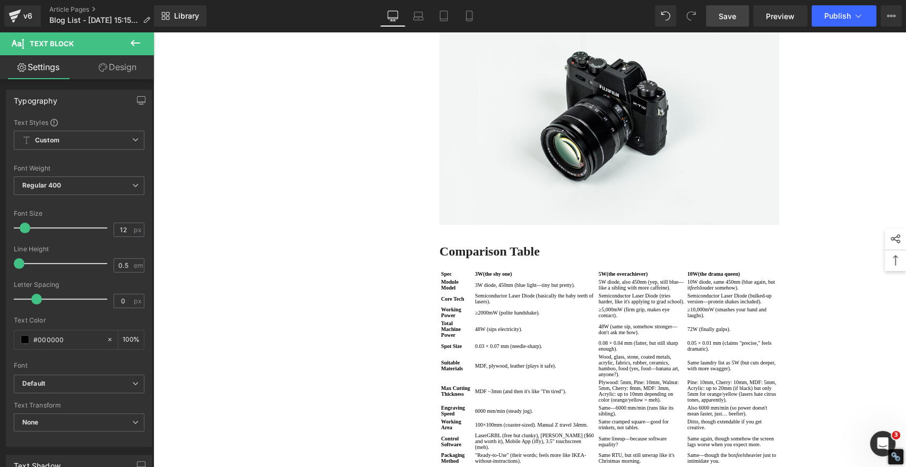
click at [384, 224] on div "1. The 3W: Polite, Gentle, and a Little Too Shy Text Block 2. The 5W: The Overa…" at bounding box center [529, 153] width 637 height 2323
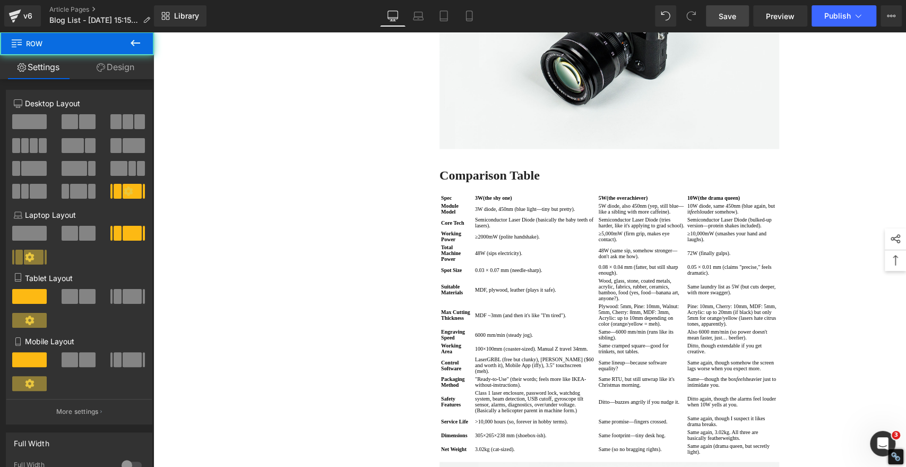
scroll to position [1297, 0]
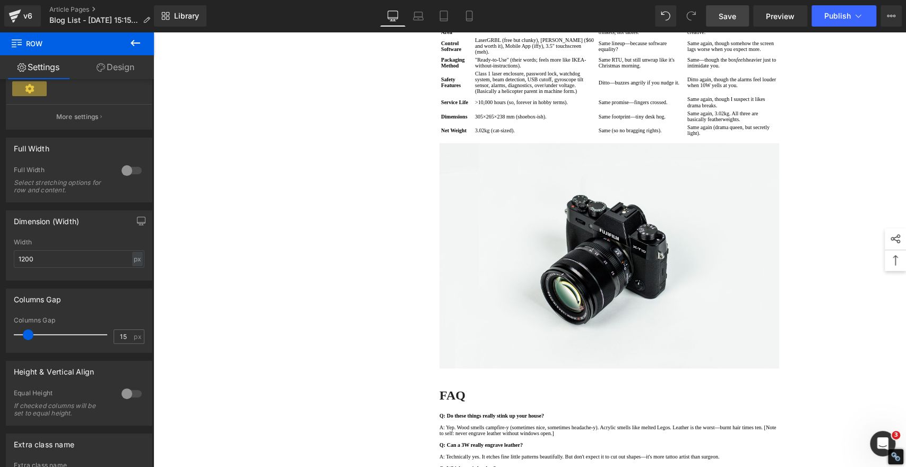
scroll to position [1238, 0]
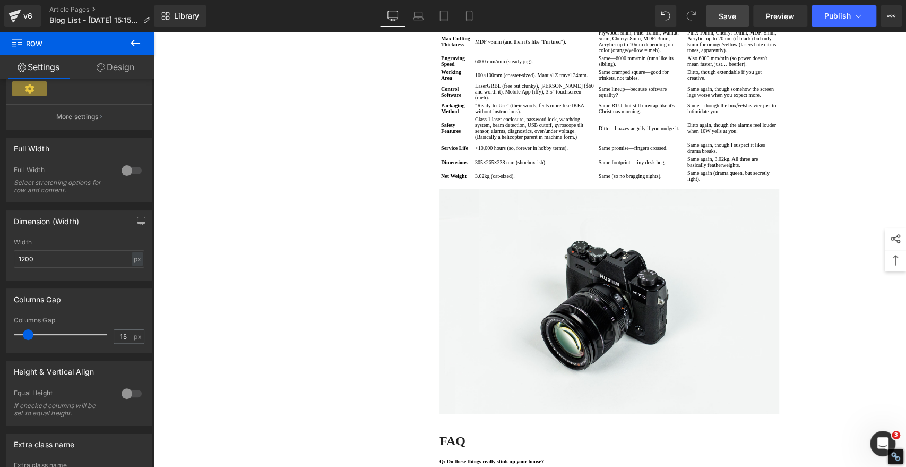
click at [726, 14] on span "Save" at bounding box center [728, 16] width 18 height 11
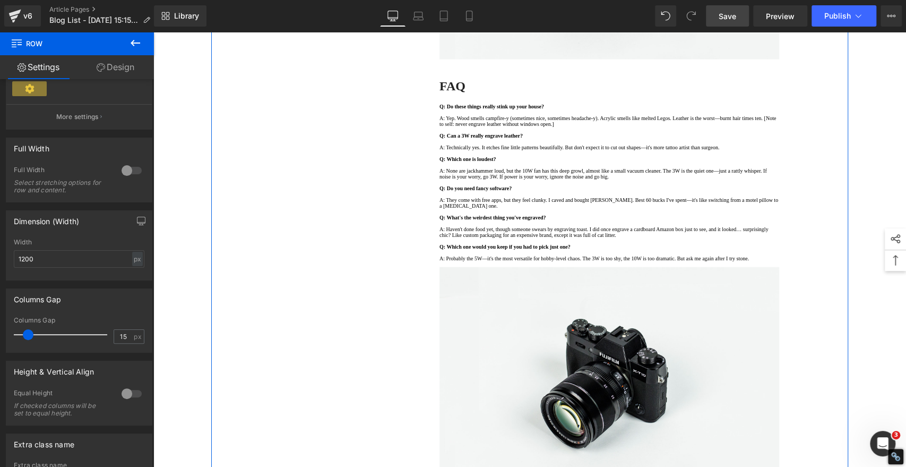
scroll to position [1710, 0]
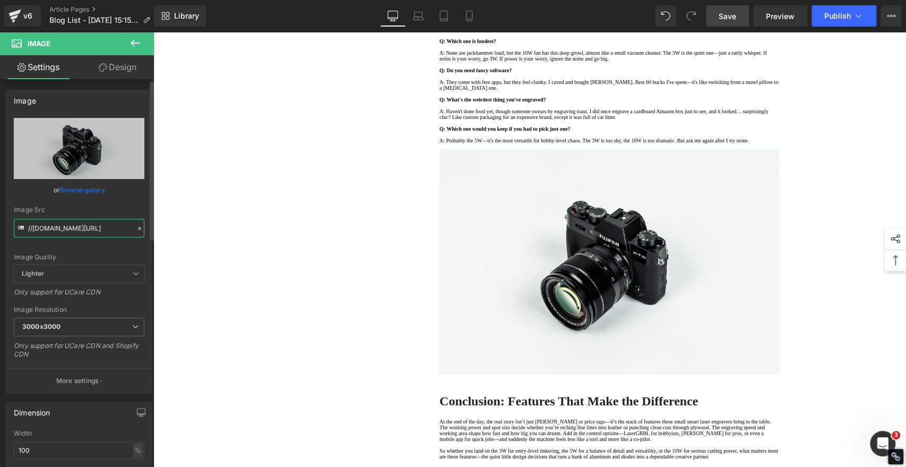
click at [96, 231] on input "//[DOMAIN_NAME][URL]" at bounding box center [79, 228] width 131 height 19
paste input "[URL][DOMAIN_NAME]"
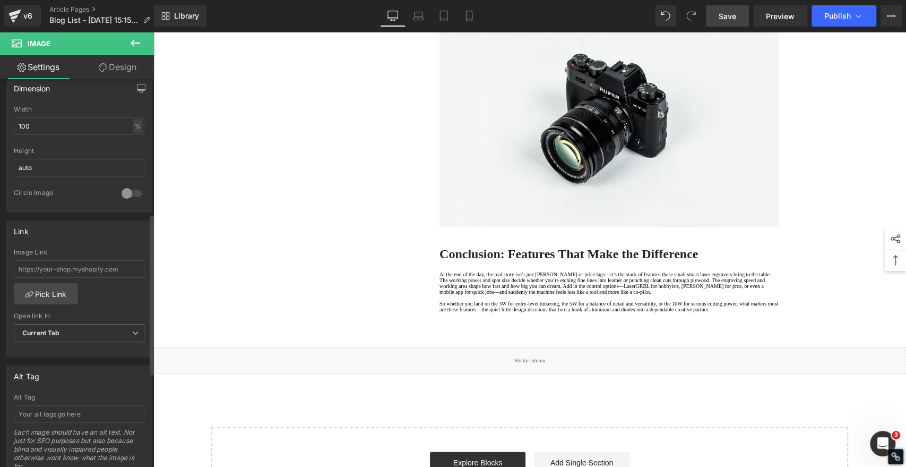
scroll to position [412, 0]
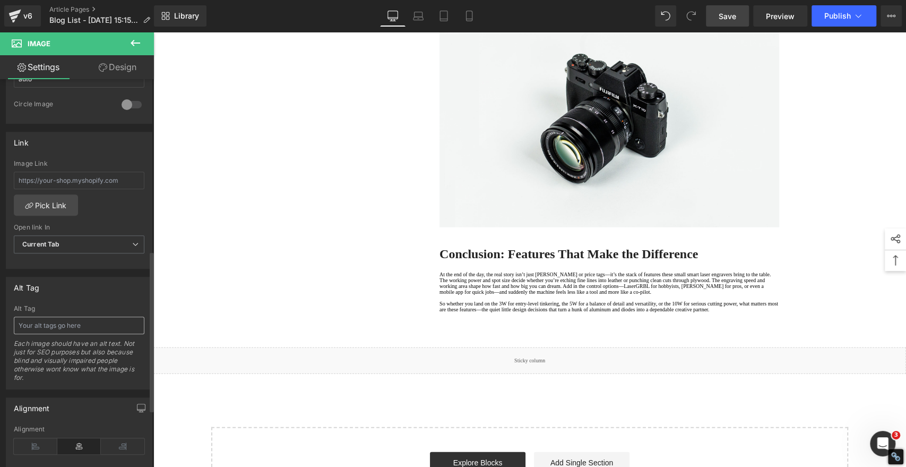
type input "[URL][DOMAIN_NAME]"
click at [60, 325] on input "text" at bounding box center [79, 325] width 131 height 18
type input "Algolaser Pixi laser engraver"
click at [735, 16] on span "Save" at bounding box center [728, 16] width 18 height 11
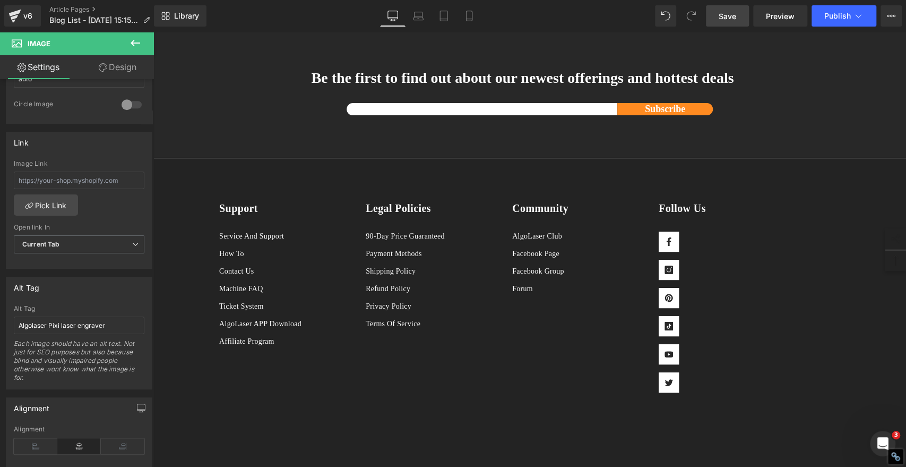
scroll to position [2418, 0]
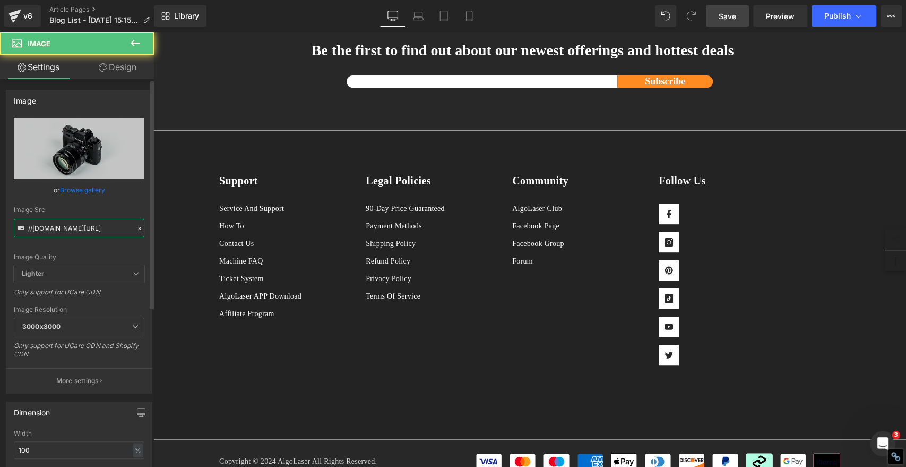
click at [62, 228] on input "//[DOMAIN_NAME][URL]" at bounding box center [79, 228] width 131 height 19
paste input "[URL][DOMAIN_NAME]"
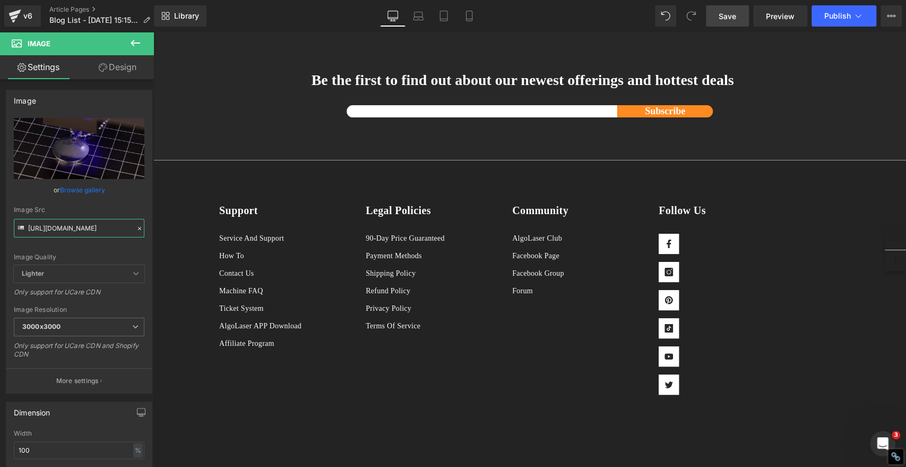
type input "[URL][DOMAIN_NAME]"
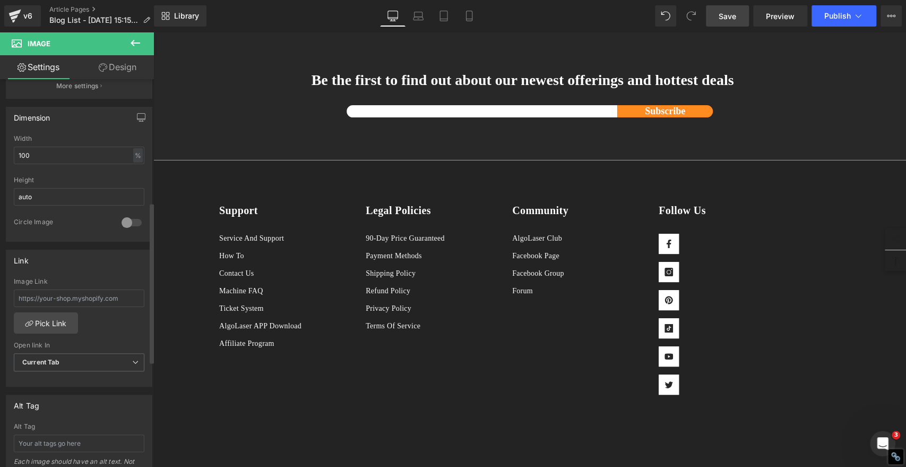
scroll to position [353, 0]
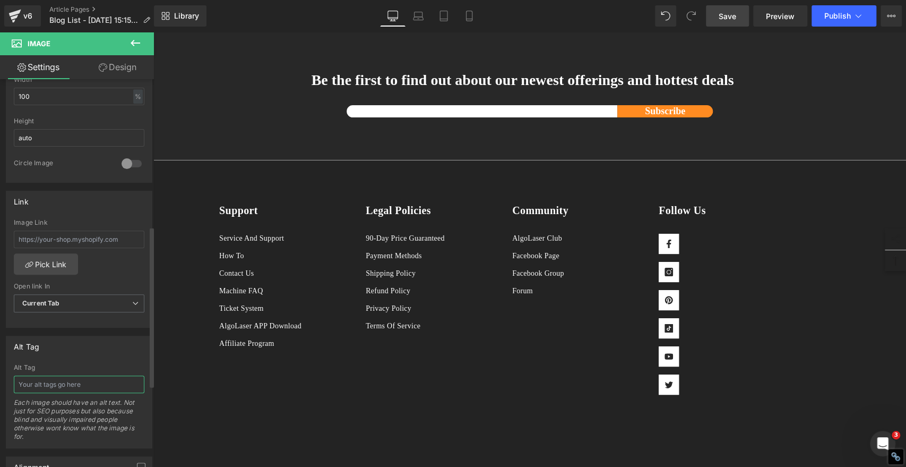
click at [68, 381] on input "text" at bounding box center [79, 384] width 131 height 18
paste input "Laser Engraving Metal Pet Necklaces"
type input "Laser Engraving Metal Pet Necklaces"
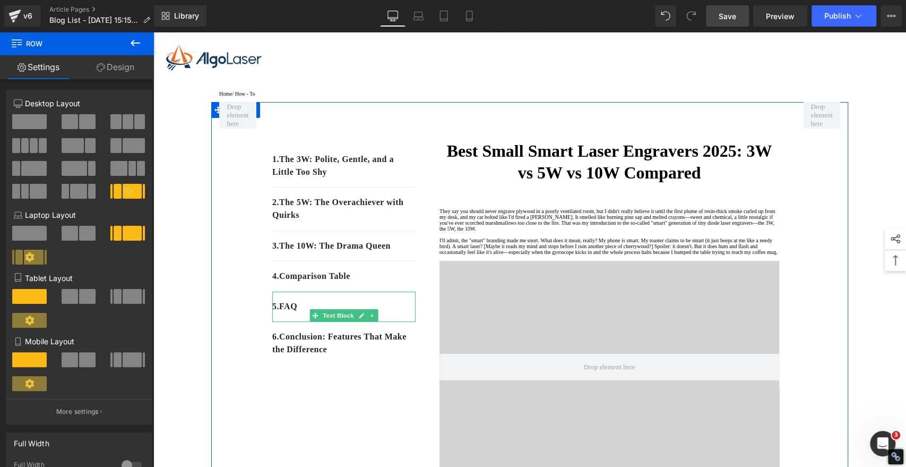
scroll to position [0, 0]
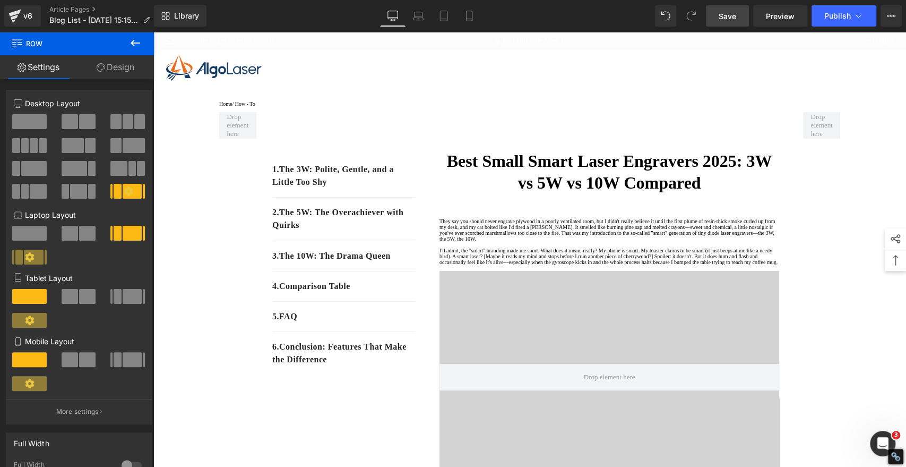
click at [726, 13] on span "Save" at bounding box center [728, 16] width 18 height 11
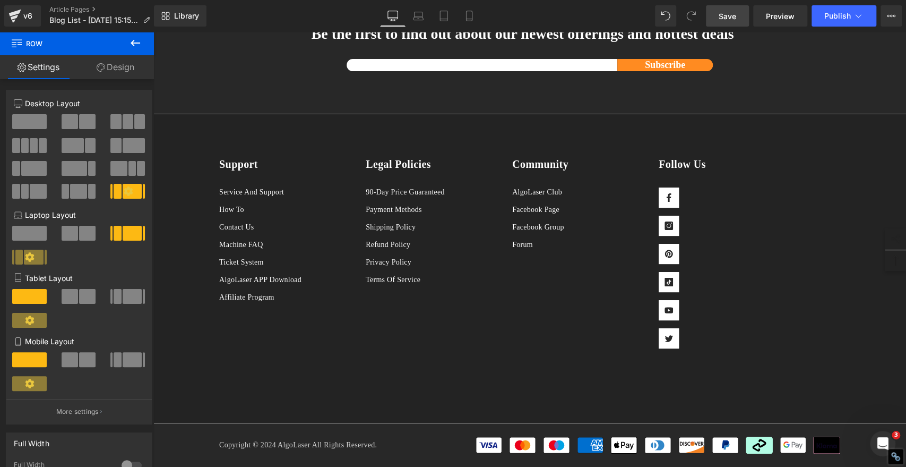
scroll to position [2418, 0]
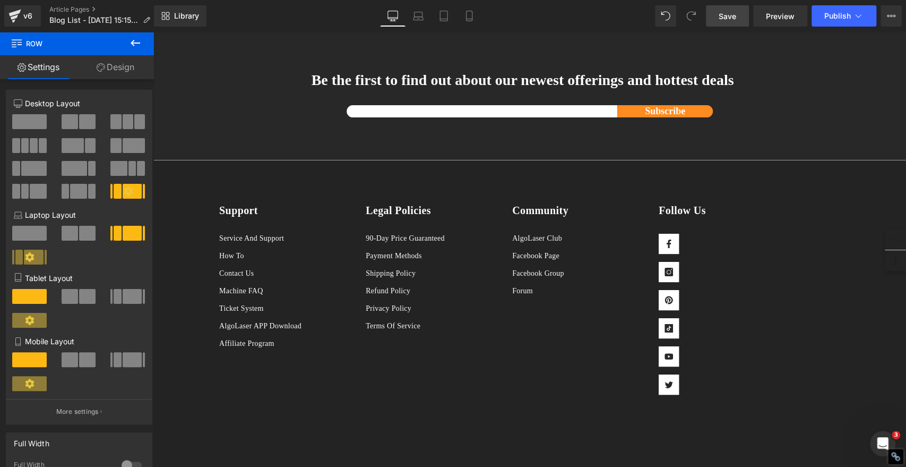
click at [718, 20] on link "Save" at bounding box center [727, 15] width 43 height 21
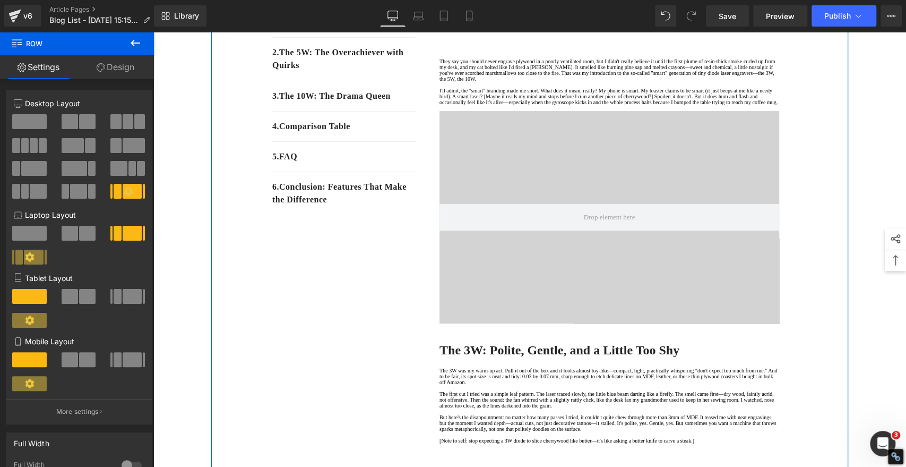
scroll to position [353, 0]
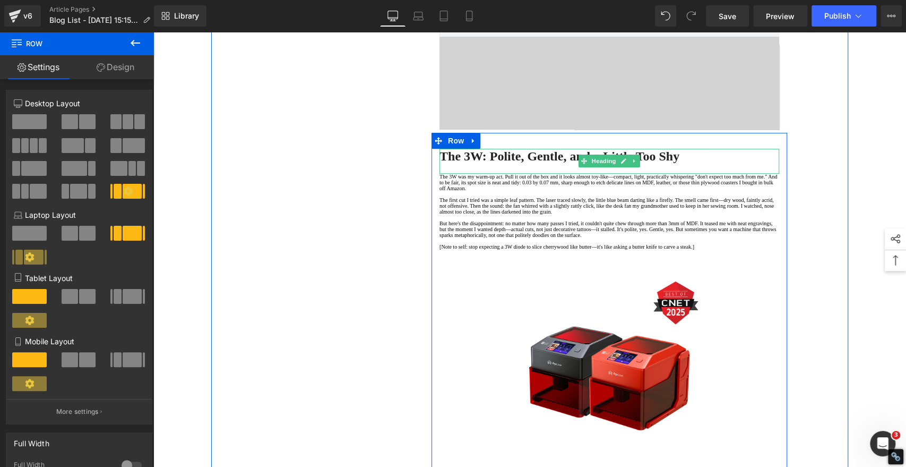
click at [495, 163] on strong "The 3W: Polite, Gentle, and a Little Too Shy" at bounding box center [559, 156] width 240 height 14
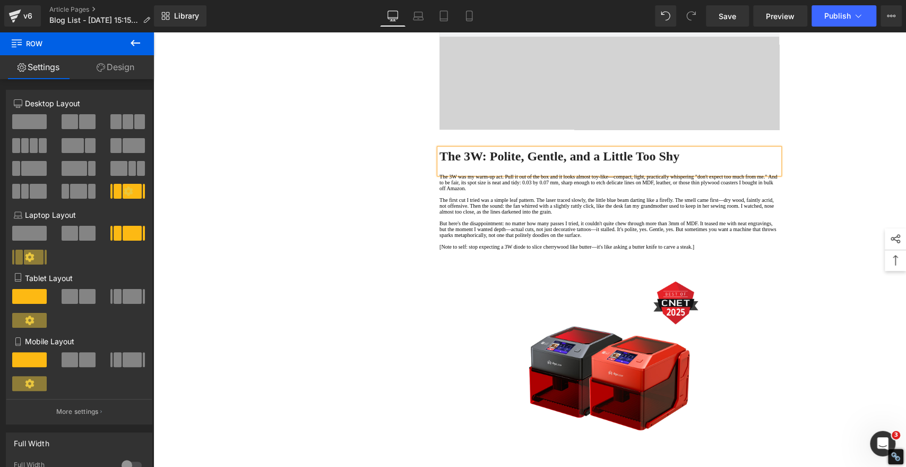
click at [495, 163] on strong "The 3W: Polite, Gentle, and a Little Too Shy" at bounding box center [559, 156] width 240 height 14
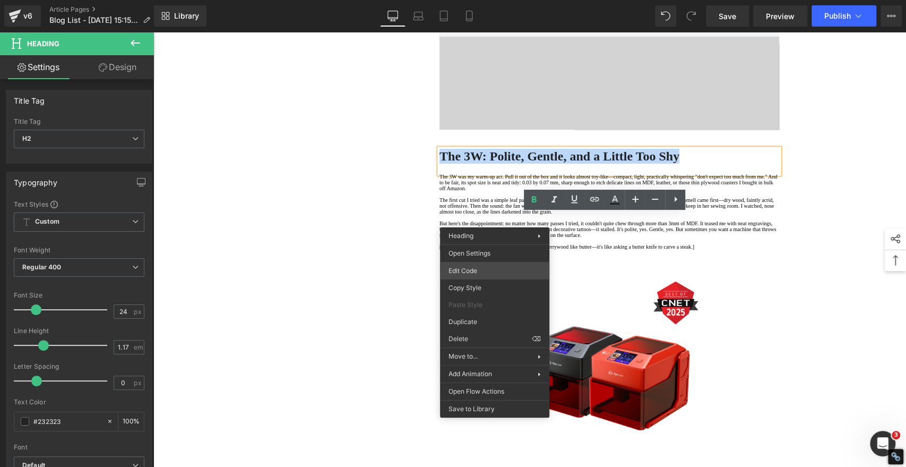
click at [472, 0] on div "Product You are previewing how the will restyle your page. You can not edit Ele…" at bounding box center [453, 0] width 906 height 0
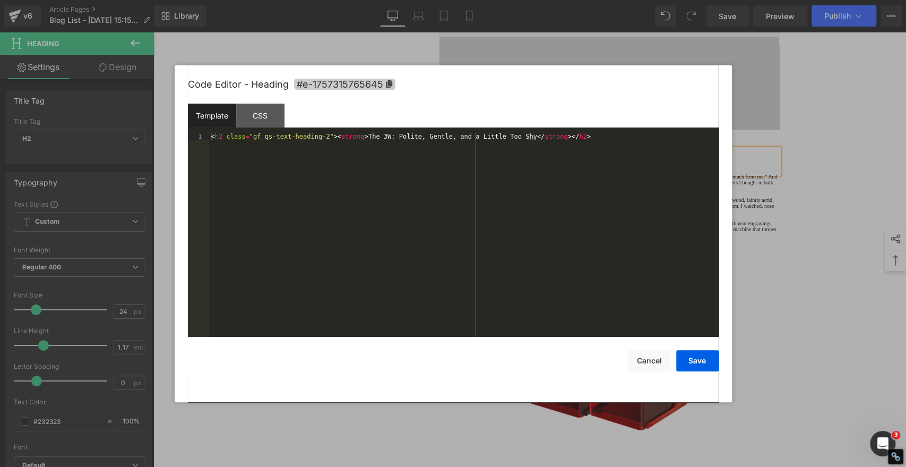
click at [389, 83] on icon at bounding box center [388, 83] width 6 height 7
copy strong "The 3W: Polite, Gentle, and a Little Too Shy"
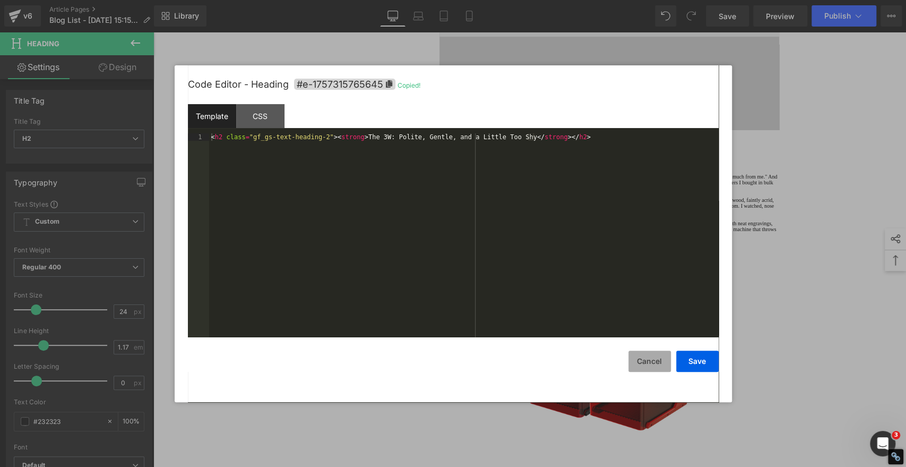
click at [642, 363] on button "Cancel" at bounding box center [649, 360] width 42 height 21
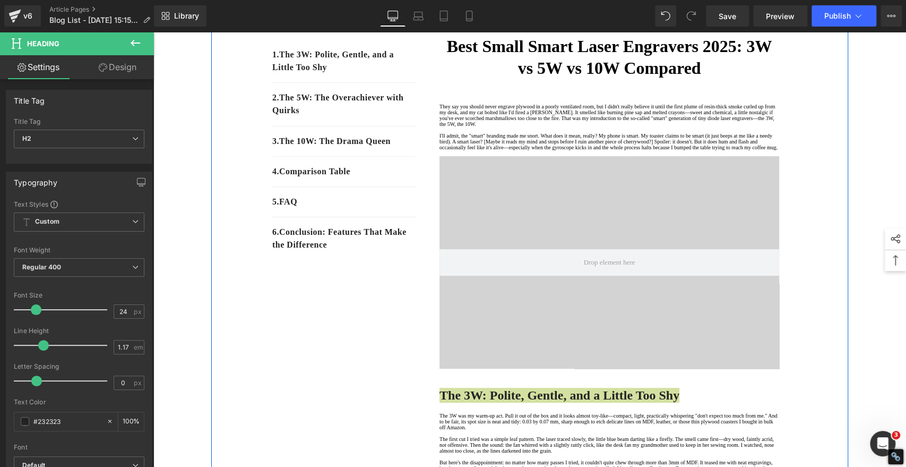
scroll to position [0, 0]
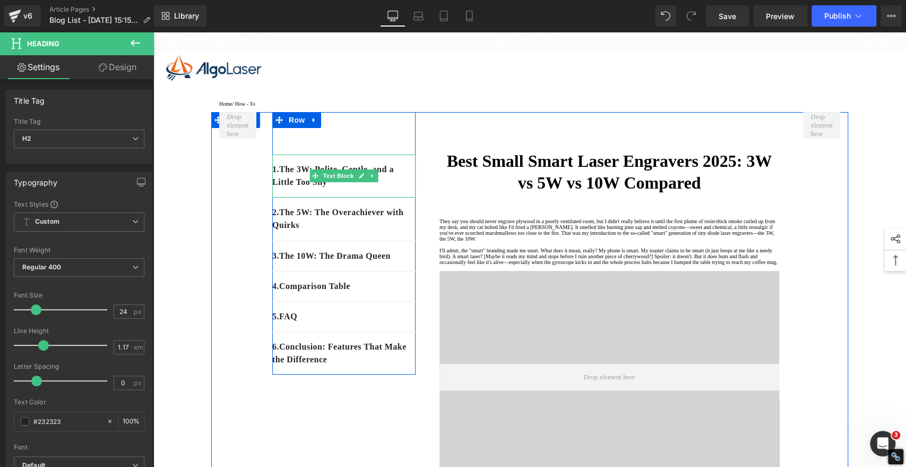
click at [347, 188] on p "1. The 3W: Polite, Gentle, and a Little Too Shy" at bounding box center [343, 175] width 143 height 25
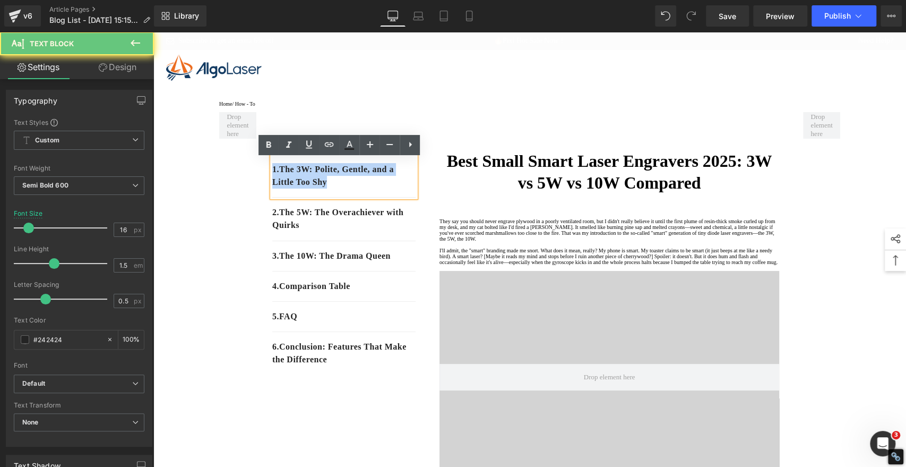
click at [347, 188] on p "1. The 3W: Polite, Gentle, and a Little Too Shy" at bounding box center [343, 175] width 143 height 25
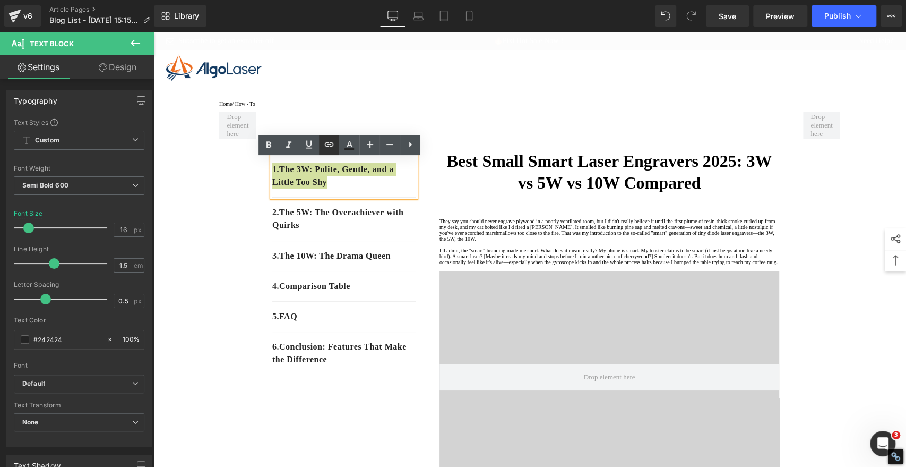
click at [331, 142] on icon at bounding box center [329, 144] width 9 height 4
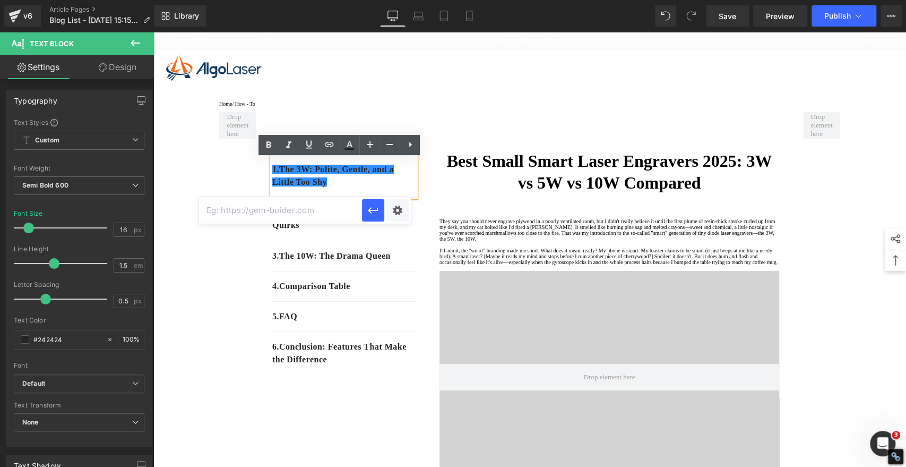
drag, startPoint x: 176, startPoint y: 153, endPoint x: 330, endPoint y: 214, distance: 165.9
click at [330, 214] on input "text" at bounding box center [280, 210] width 163 height 27
paste input "#e-1757315765645"
click at [369, 209] on icon "button" at bounding box center [373, 210] width 10 height 6
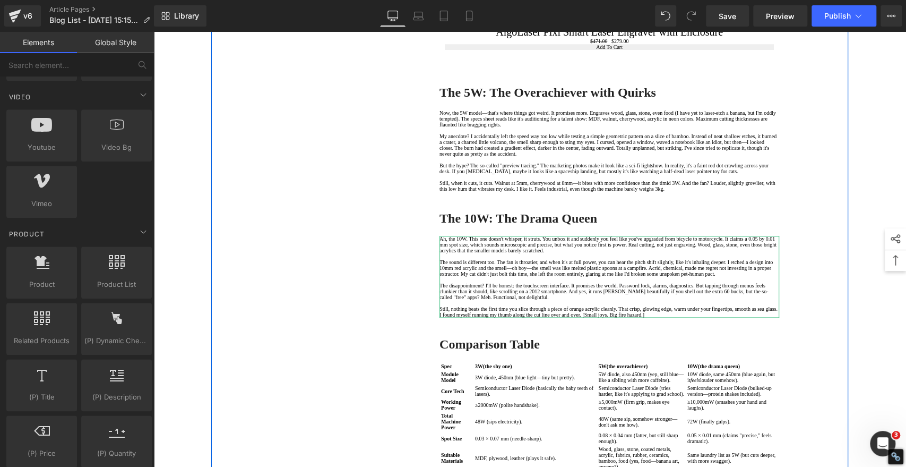
scroll to position [884, 0]
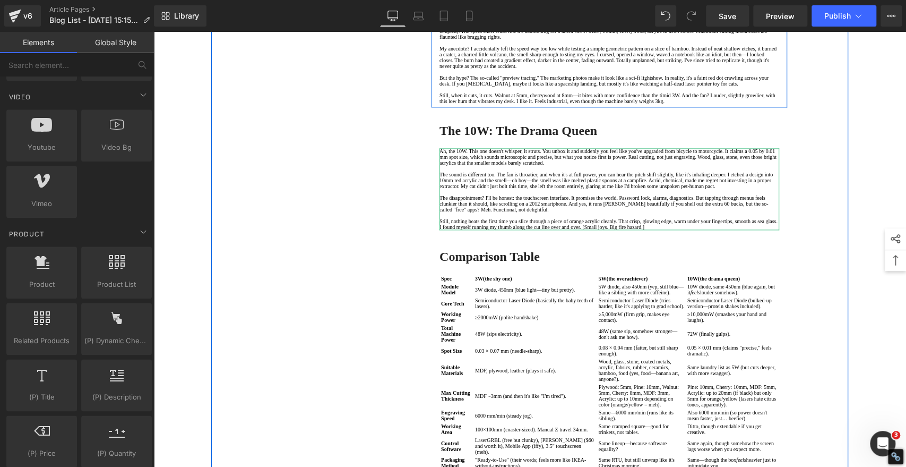
click at [469, 12] on strong "The 5W: The Overachiever with Quirks" at bounding box center [547, 5] width 217 height 14
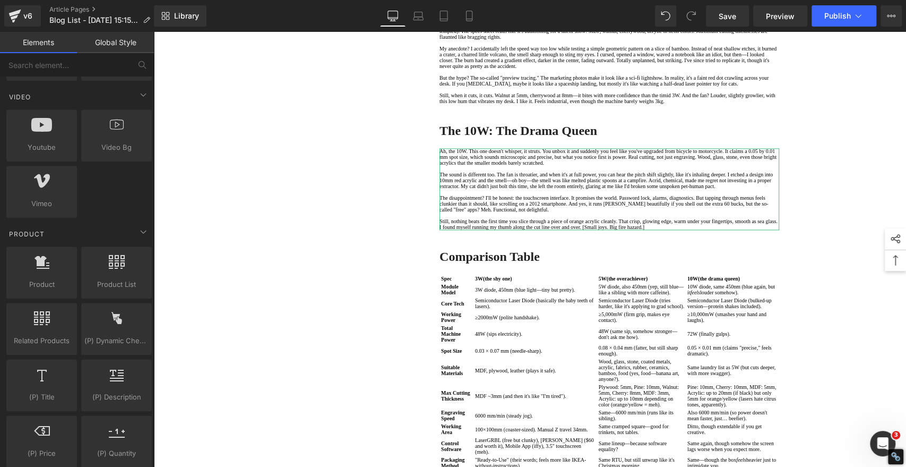
click at [469, 12] on strong "The 5W: The Overachiever with Quirks" at bounding box center [547, 5] width 217 height 14
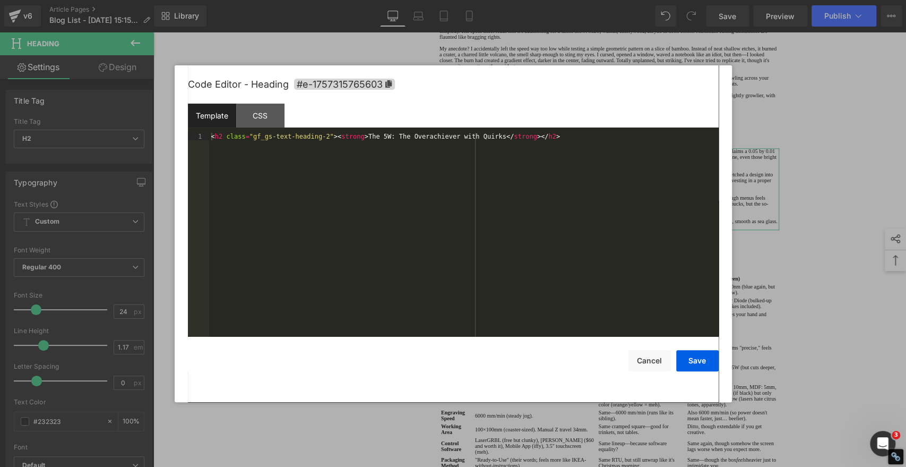
click at [448, 0] on div "Product You are previewing how the will restyle your page. You can not edit Ele…" at bounding box center [453, 0] width 906 height 0
click at [390, 81] on icon at bounding box center [388, 83] width 7 height 7
copy strong "The 5W: The Overachiever with Quirks"
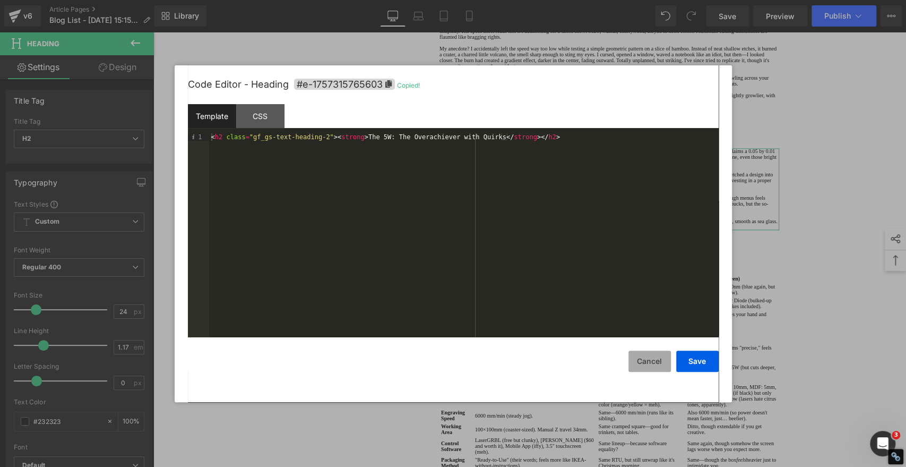
drag, startPoint x: 646, startPoint y: 357, endPoint x: 633, endPoint y: 346, distance: 17.3
click at [646, 357] on button "Cancel" at bounding box center [649, 360] width 42 height 21
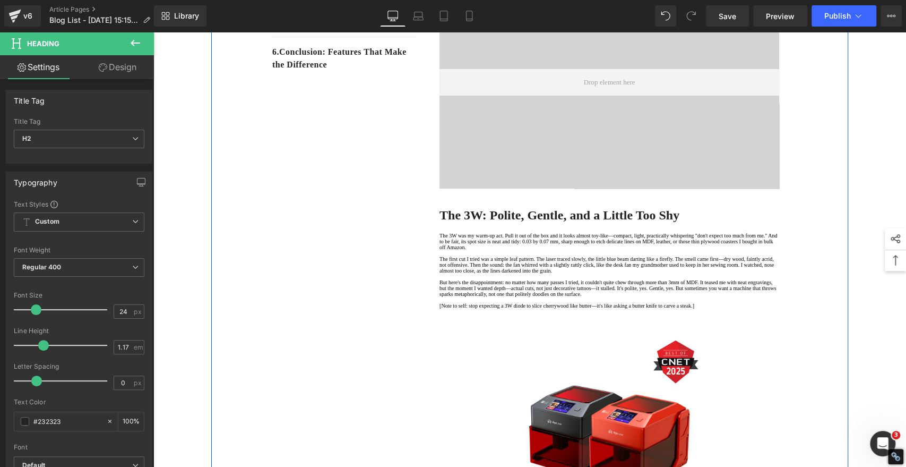
scroll to position [59, 0]
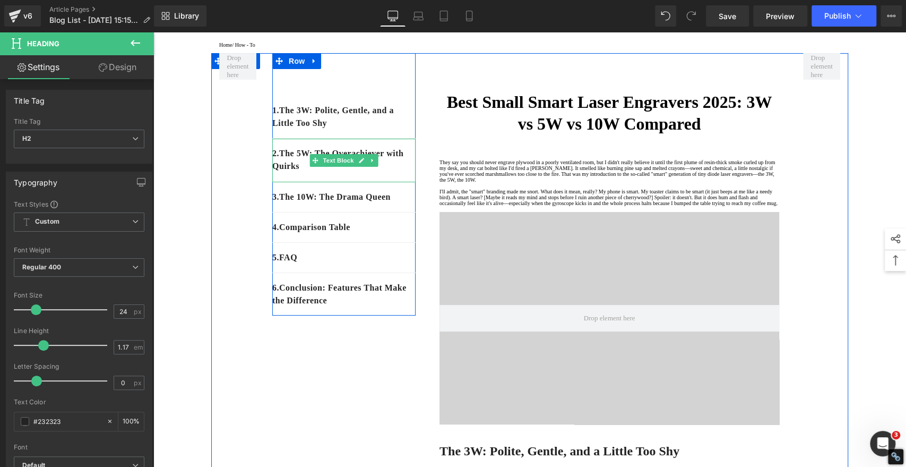
click at [333, 179] on div "2. The 5W: The Overachiever with Quirks" at bounding box center [343, 161] width 143 height 44
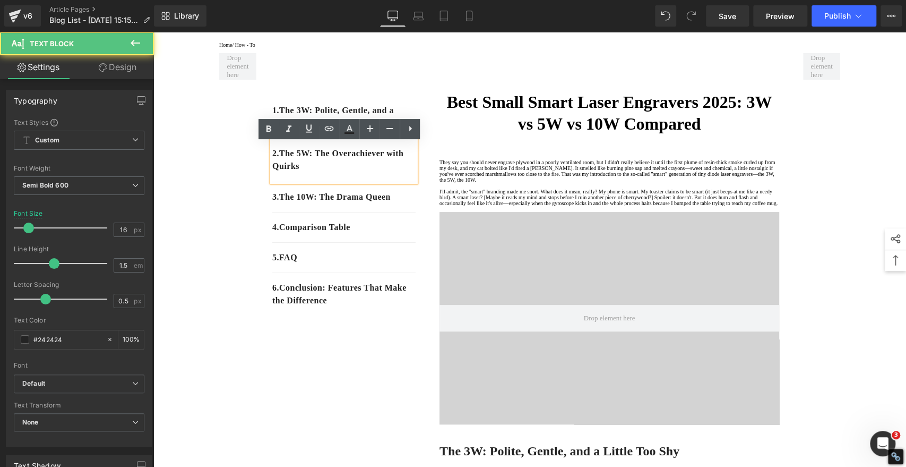
click at [333, 172] on p "2. The 5W: The Overachiever with Quirks" at bounding box center [343, 159] width 143 height 25
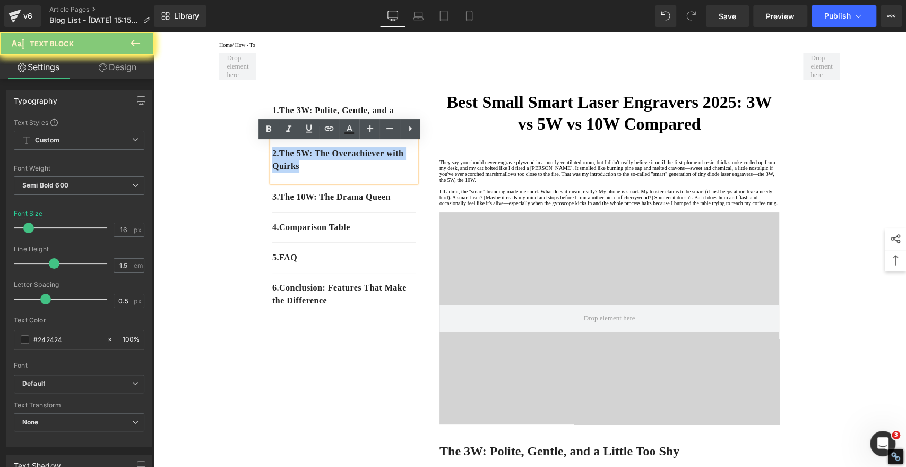
click at [333, 172] on p "2. The 5W: The Overachiever with Quirks" at bounding box center [343, 159] width 143 height 25
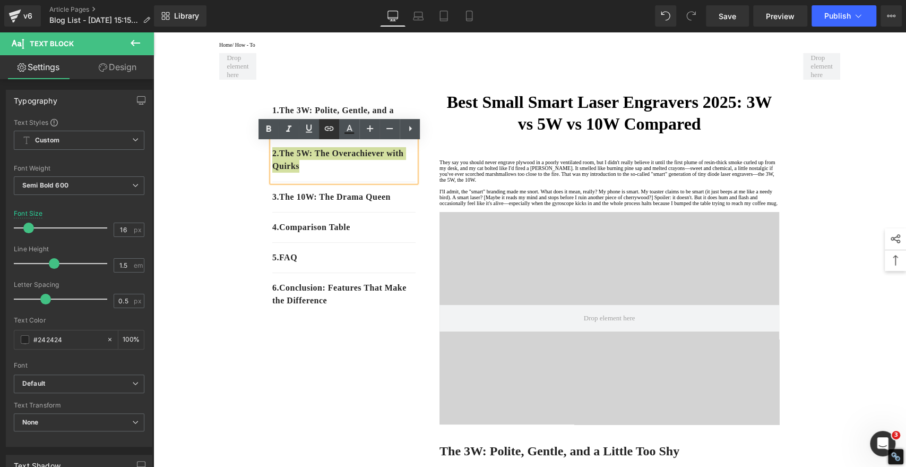
click at [331, 128] on icon at bounding box center [329, 128] width 9 height 4
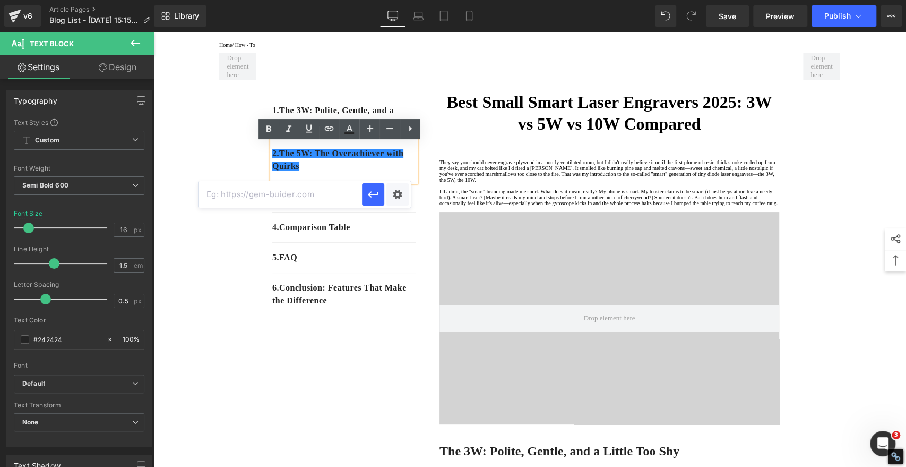
click at [323, 192] on input "text" at bounding box center [280, 194] width 163 height 27
paste input "#e-1757315765603"
type input "#e-1757315765603"
click at [378, 193] on icon "button" at bounding box center [373, 194] width 13 height 13
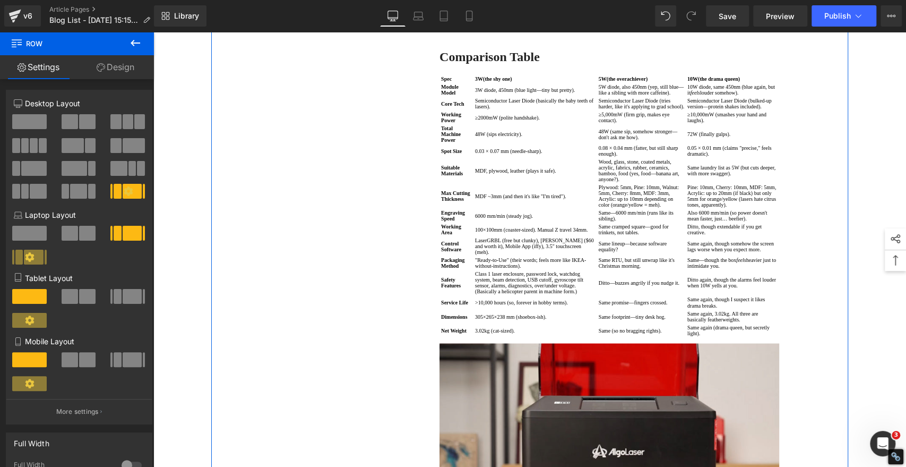
scroll to position [1002, 0]
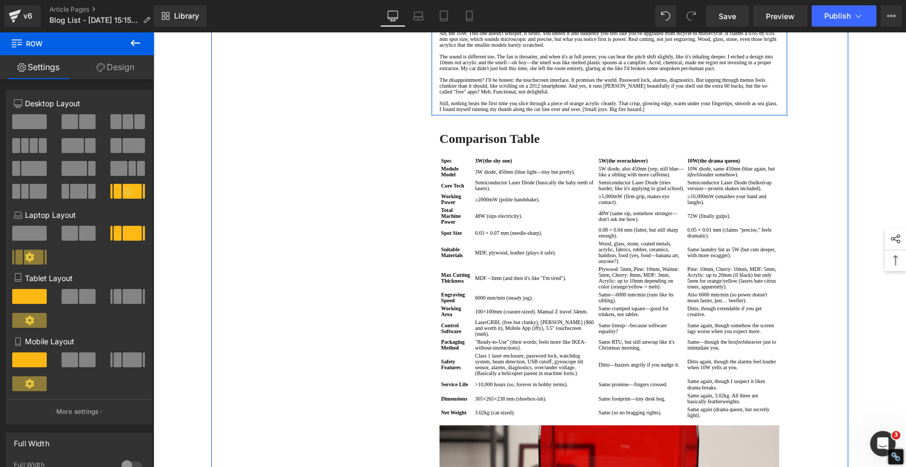
click at [537, 20] on strong "The 10W: The Drama Queen" at bounding box center [518, 13] width 158 height 14
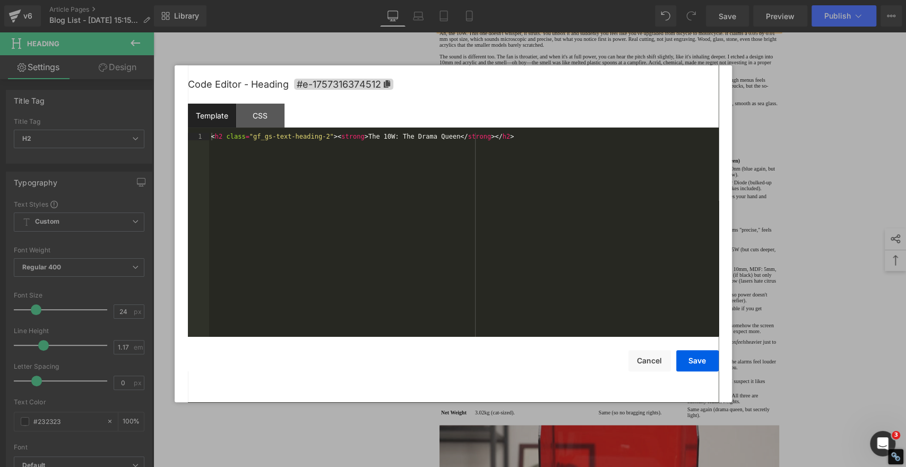
click at [497, 0] on div "Product You are previewing how the will restyle your page. You can not edit Ele…" at bounding box center [453, 0] width 906 height 0
click at [386, 83] on icon at bounding box center [386, 83] width 6 height 7
copy strong "The 10W: The Drama Queen"
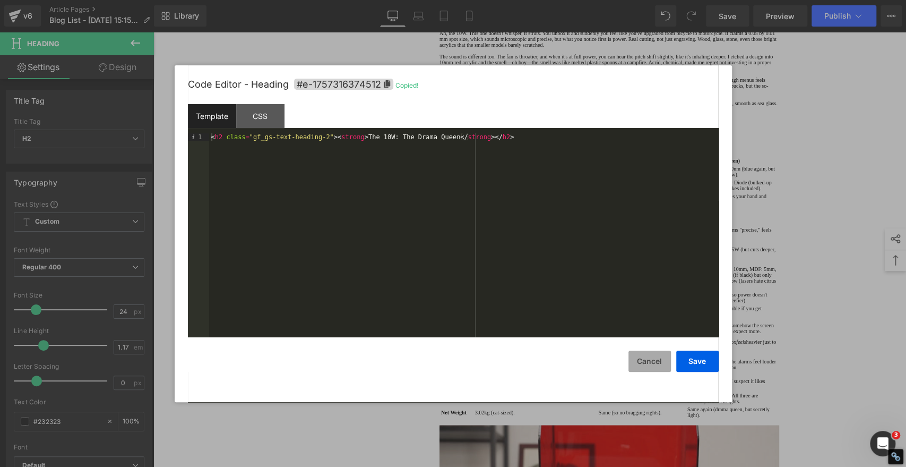
click at [657, 364] on button "Cancel" at bounding box center [649, 360] width 42 height 21
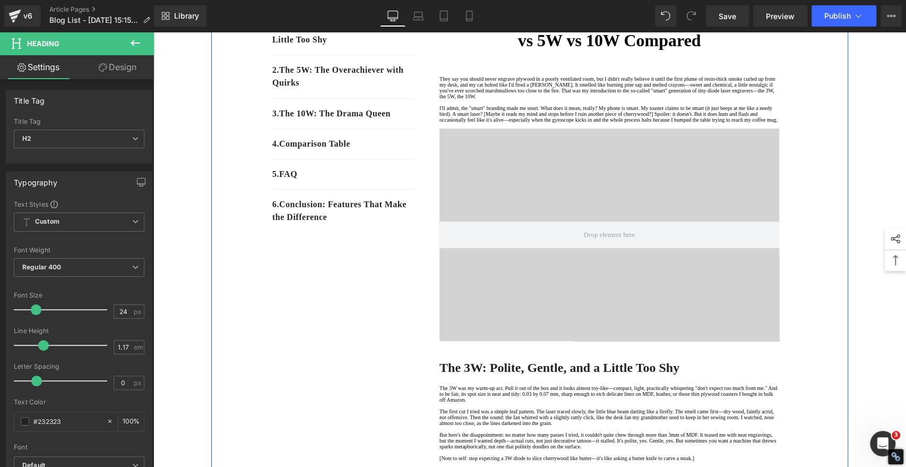
scroll to position [59, 0]
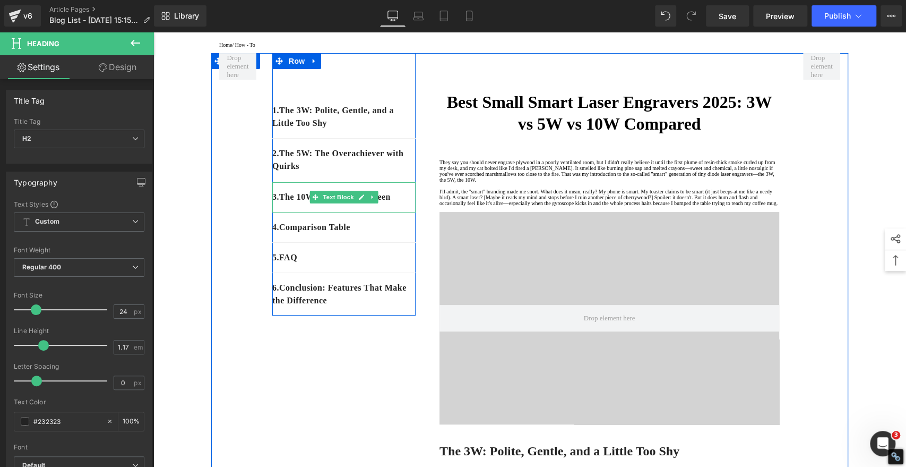
click at [396, 203] on p "3. The 10W: The Drama Queen" at bounding box center [343, 197] width 143 height 13
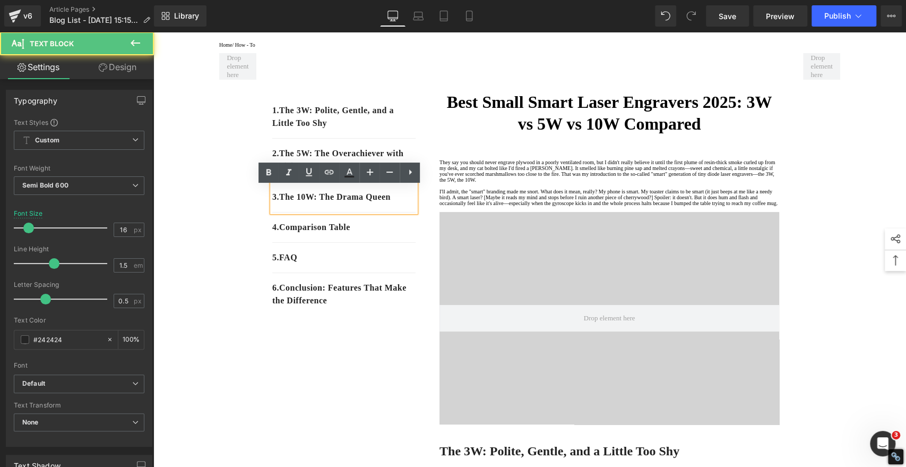
click at [401, 203] on p "3. The 10W: The Drama Queen" at bounding box center [343, 197] width 143 height 13
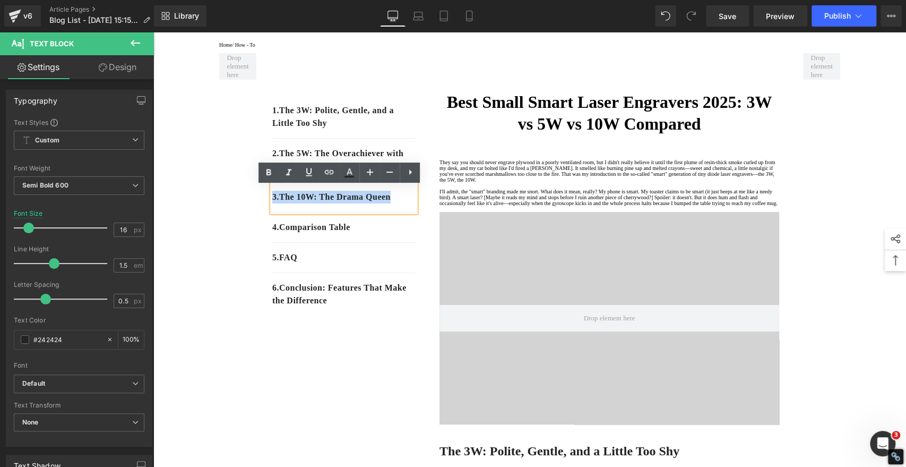
click at [401, 203] on p "3. The 10W: The Drama Queen" at bounding box center [343, 197] width 143 height 13
click at [331, 173] on icon at bounding box center [329, 172] width 13 height 13
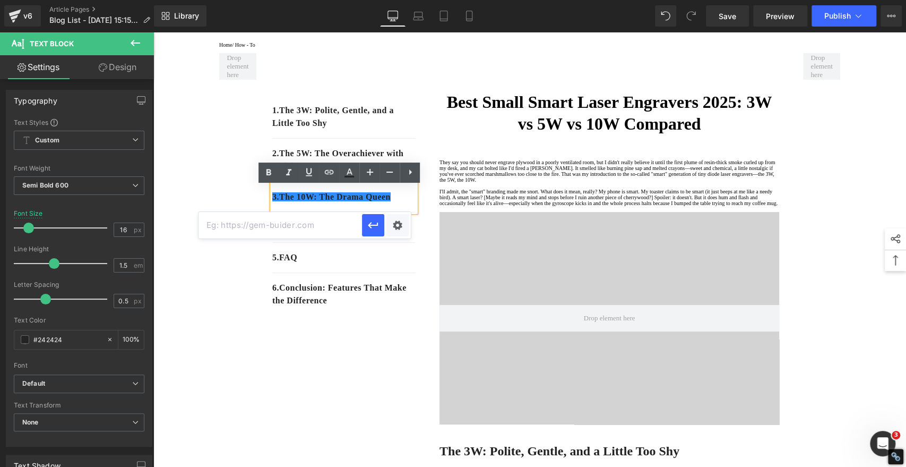
click at [310, 228] on input "text" at bounding box center [280, 225] width 163 height 27
paste input "#e-1757316374512"
click at [373, 226] on icon "button" at bounding box center [373, 225] width 13 height 13
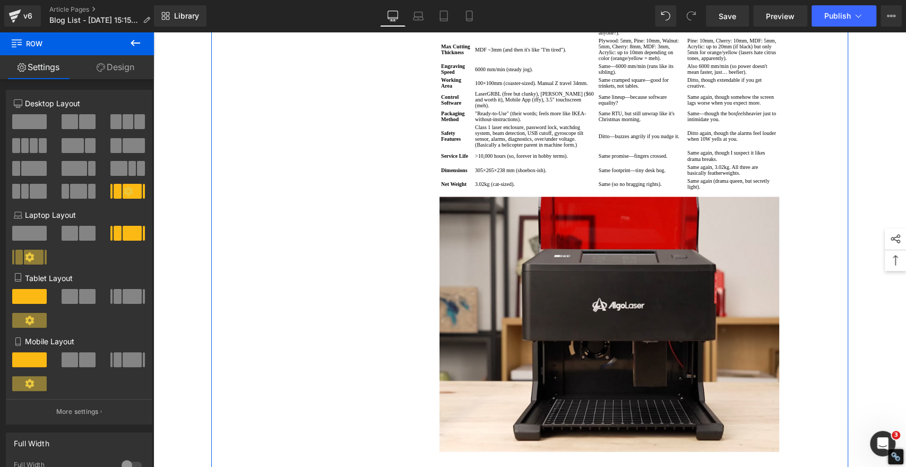
scroll to position [1238, 0]
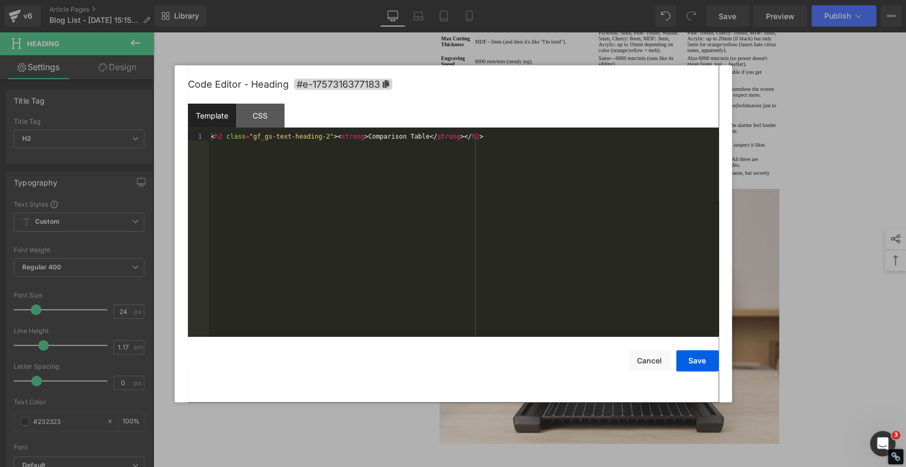
click at [440, 0] on div "Product You are previewing how the will restyle your page. You can not edit Ele…" at bounding box center [453, 0] width 906 height 0
click at [391, 84] on span "#e-1757316377183" at bounding box center [343, 84] width 98 height 11
copy strong "Comparison Table"
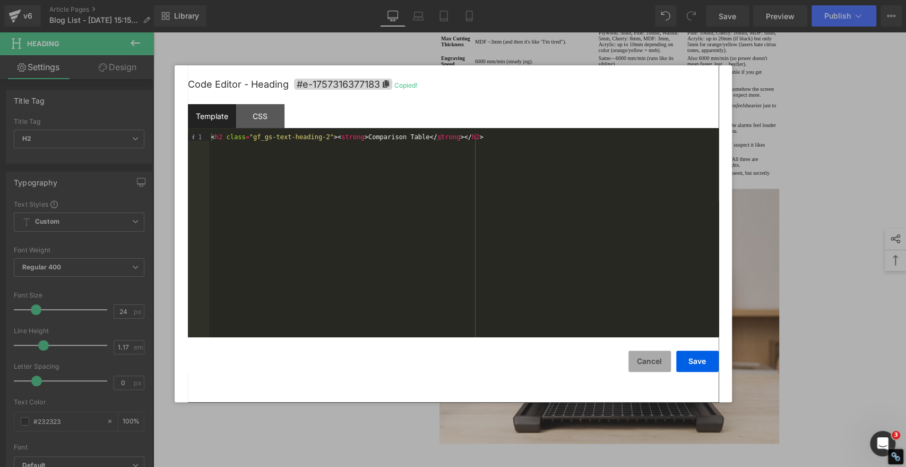
drag, startPoint x: 651, startPoint y: 356, endPoint x: 641, endPoint y: 353, distance: 9.9
click at [651, 356] on button "Cancel" at bounding box center [649, 360] width 42 height 21
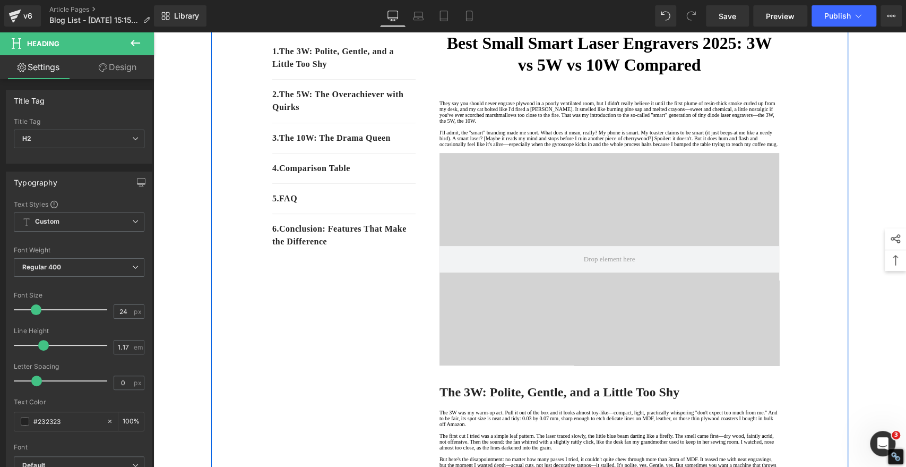
scroll to position [0, 0]
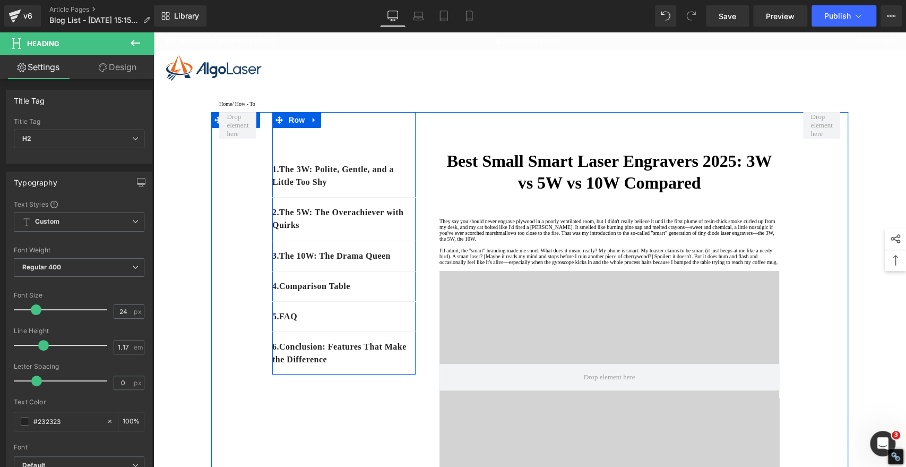
click at [398, 298] on div "4. Comparison Table" at bounding box center [343, 286] width 143 height 30
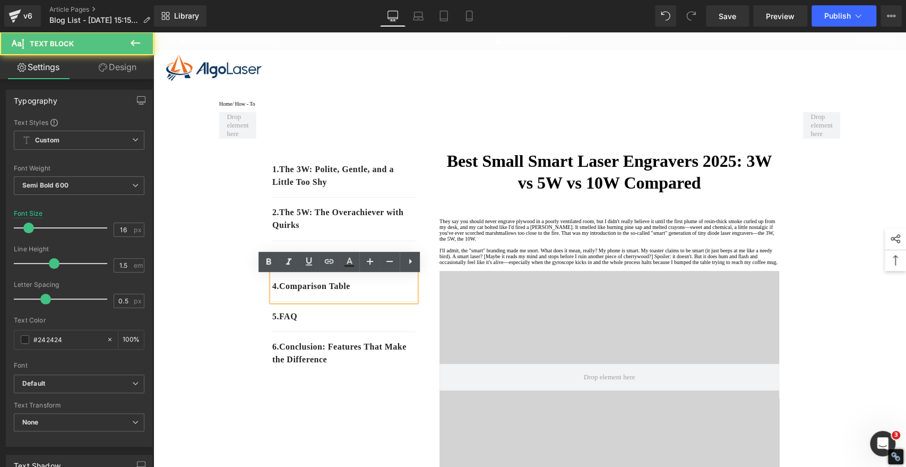
click at [376, 292] on p "4. Comparison Table" at bounding box center [343, 286] width 143 height 13
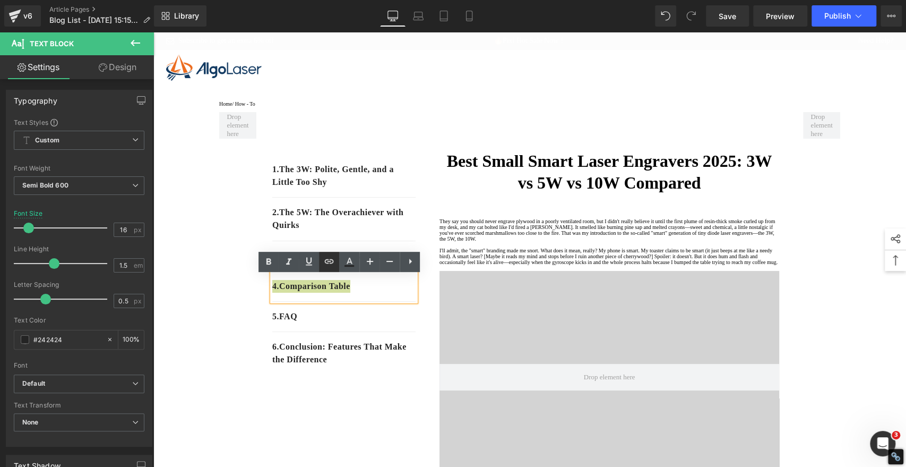
click at [331, 261] on icon at bounding box center [329, 261] width 9 height 4
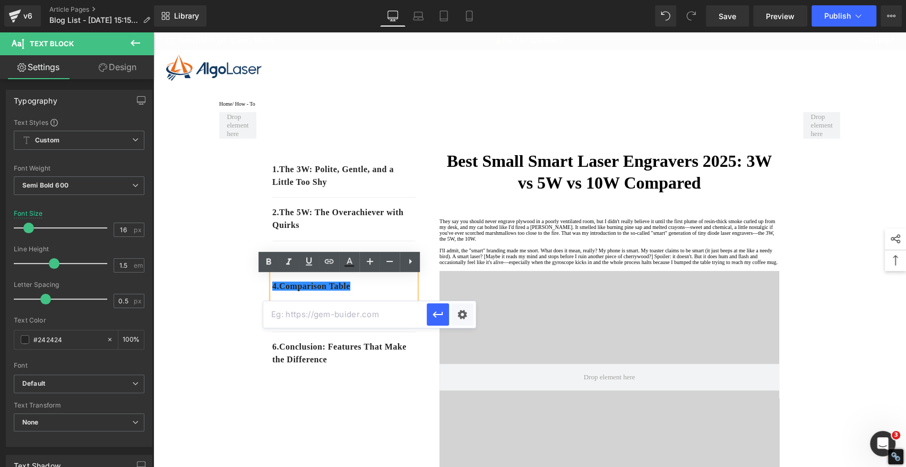
click at [343, 313] on input "text" at bounding box center [344, 314] width 163 height 27
paste input "#e-1757316377183"
type input "#e-1757316377183"
click at [439, 313] on icon "button" at bounding box center [438, 314] width 13 height 13
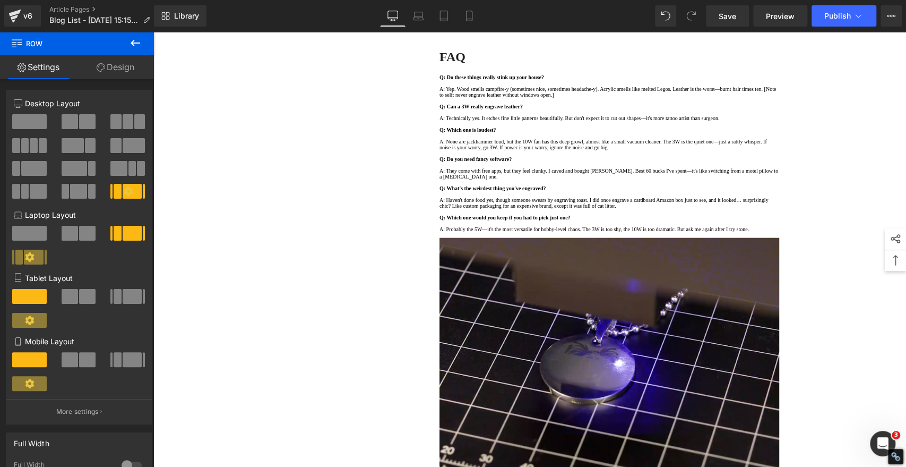
scroll to position [1887, 0]
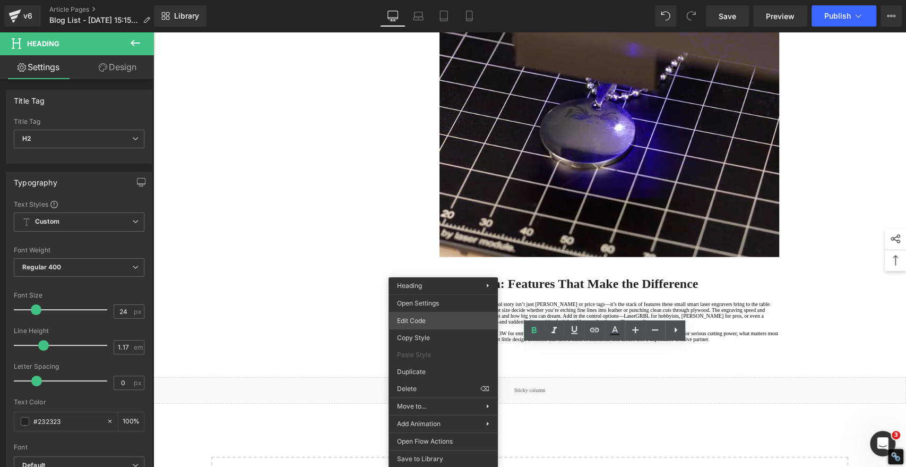
click at [418, 0] on div "Product You are previewing how the will restyle your page. You can not edit Ele…" at bounding box center [453, 0] width 906 height 0
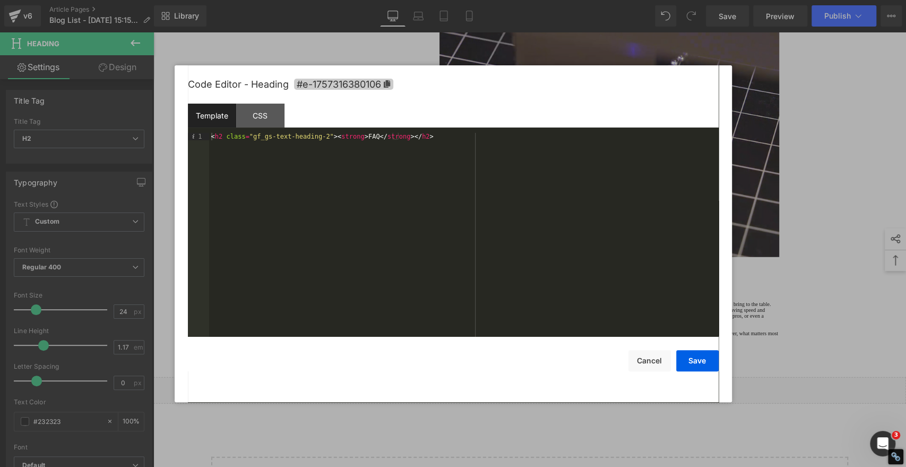
click at [387, 84] on icon at bounding box center [386, 83] width 6 height 7
copy strong "FAQ"
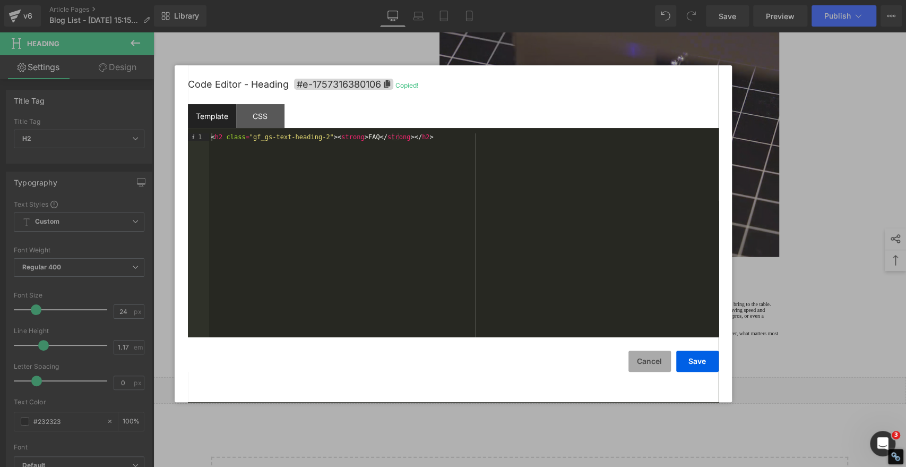
click at [659, 356] on button "Cancel" at bounding box center [649, 360] width 42 height 21
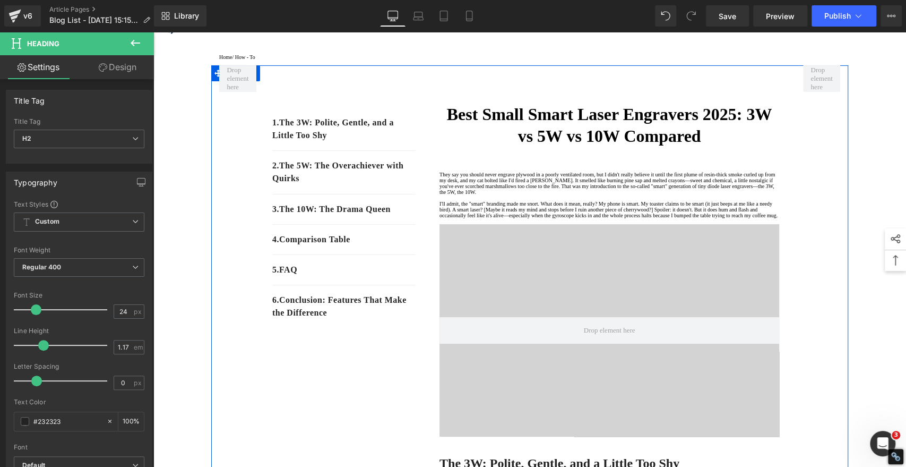
scroll to position [0, 0]
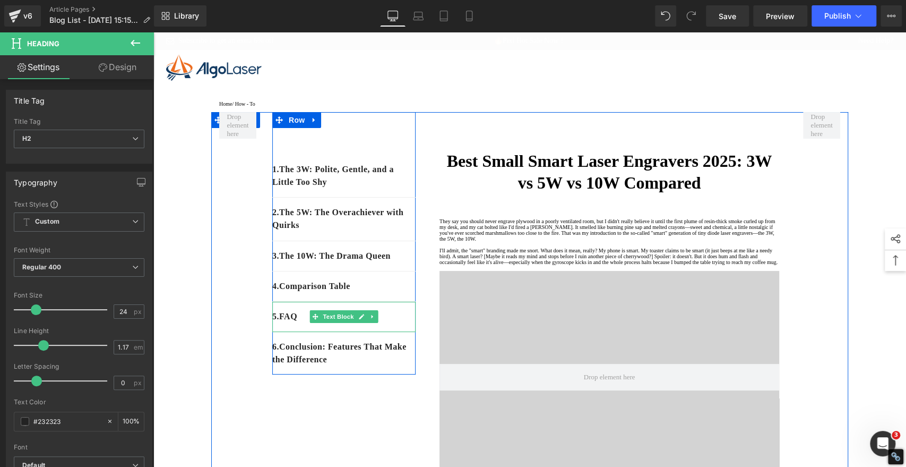
click at [401, 323] on p "5 . FAQ" at bounding box center [343, 316] width 143 height 13
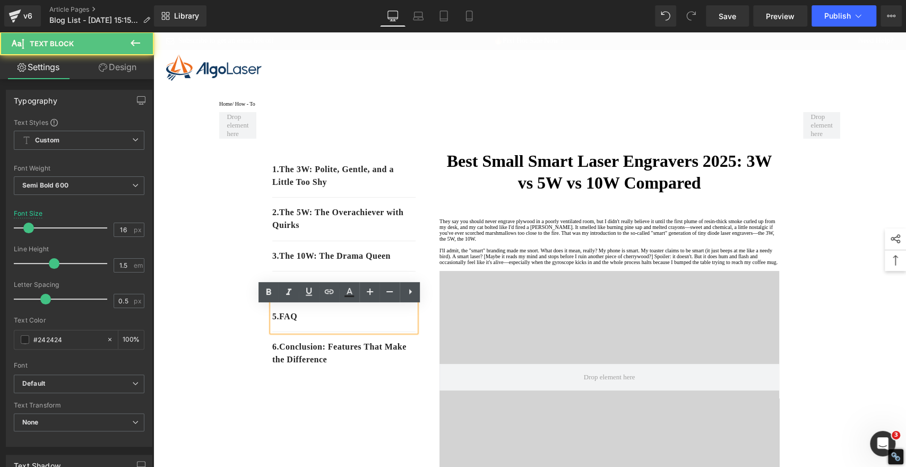
click at [312, 323] on p "5 . FAQ" at bounding box center [343, 316] width 143 height 13
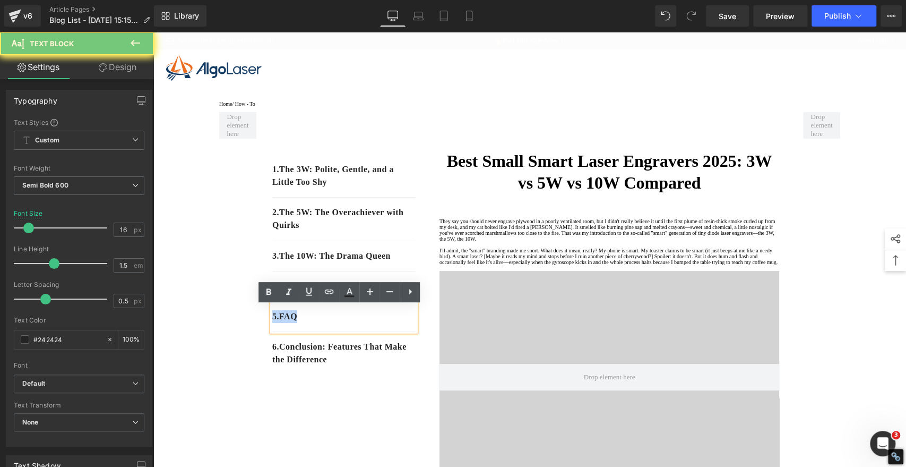
click at [312, 323] on p "5 . FAQ" at bounding box center [343, 316] width 143 height 13
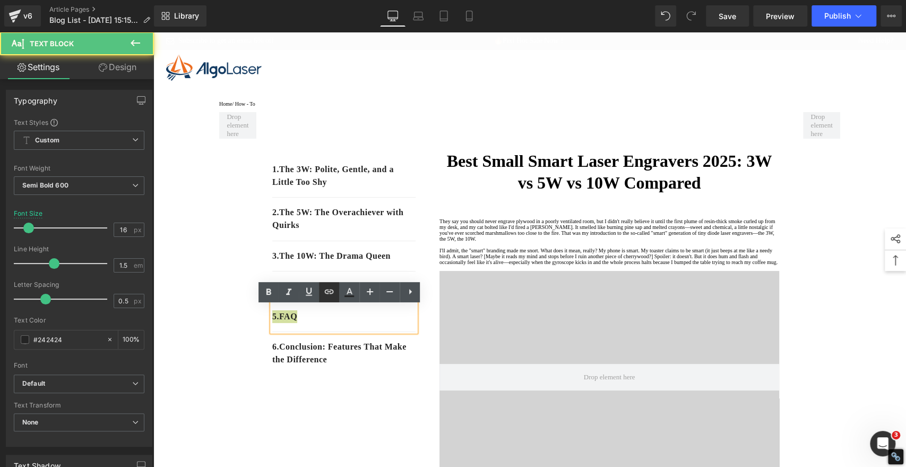
click at [324, 297] on icon at bounding box center [329, 291] width 13 height 13
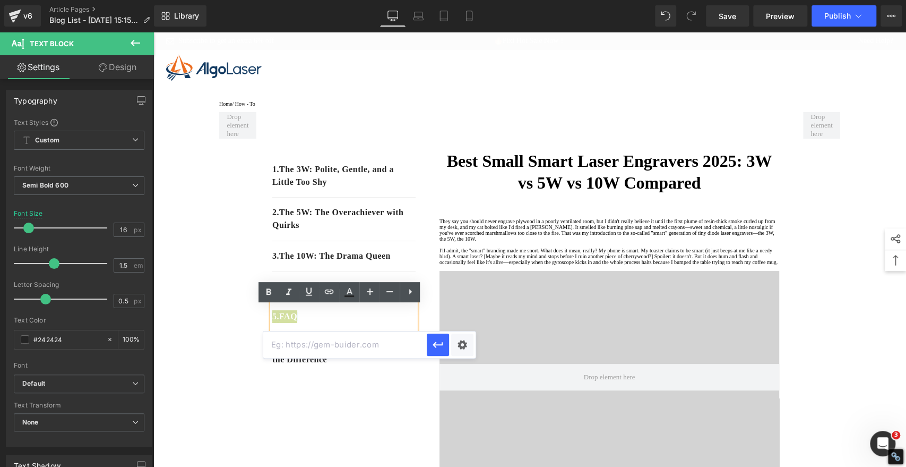
drag, startPoint x: 324, startPoint y: 339, endPoint x: 330, endPoint y: 339, distance: 6.4
click at [324, 339] on input "text" at bounding box center [344, 344] width 163 height 27
paste input "#e-1757316380106"
type input "#e-1757316380106"
drag, startPoint x: 442, startPoint y: 343, endPoint x: 247, endPoint y: 319, distance: 196.3
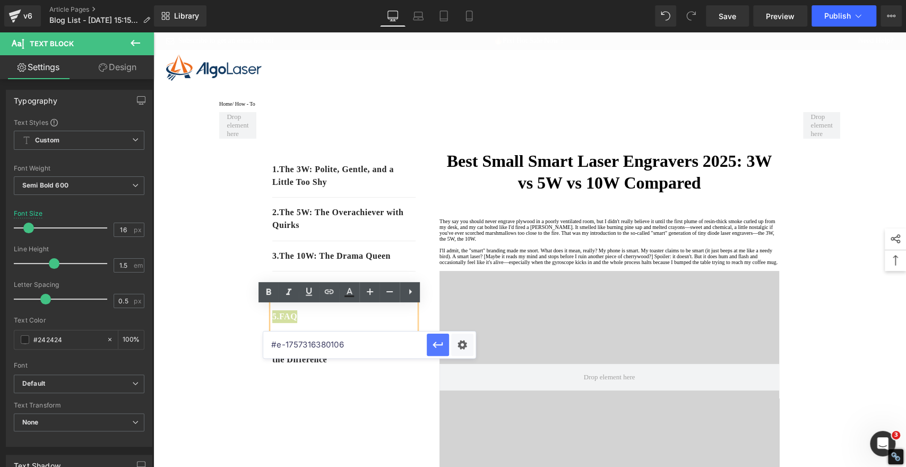
click at [442, 343] on icon "button" at bounding box center [438, 344] width 10 height 6
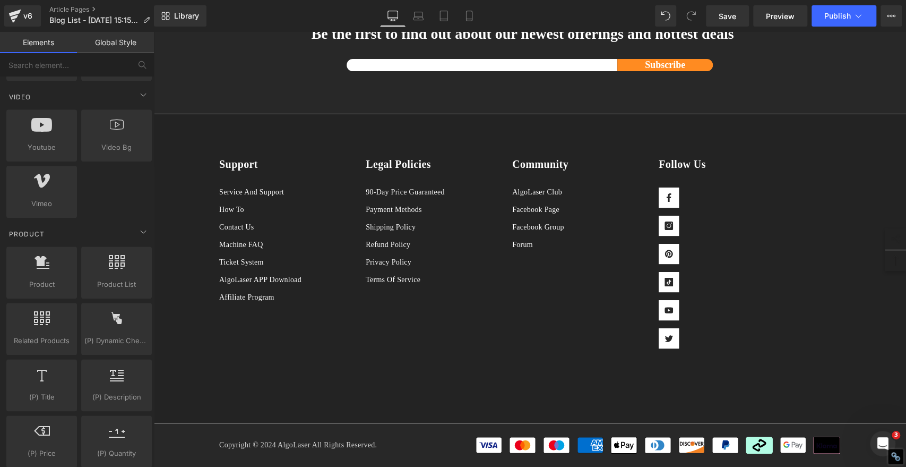
scroll to position [2602, 0]
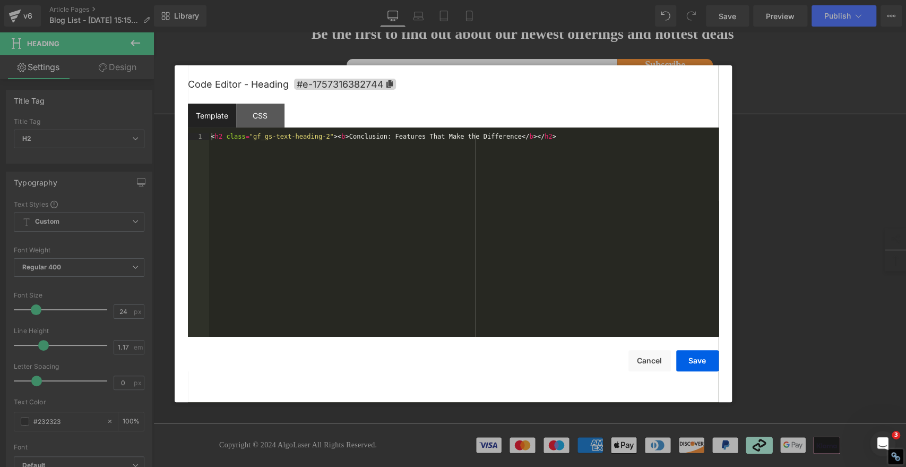
click at [499, 0] on div "Product You are previewing how the will restyle your page. You can not edit Ele…" at bounding box center [453, 0] width 906 height 0
click at [391, 84] on icon at bounding box center [389, 83] width 6 height 7
copy b "Conclusion: Features That Make the Difference"
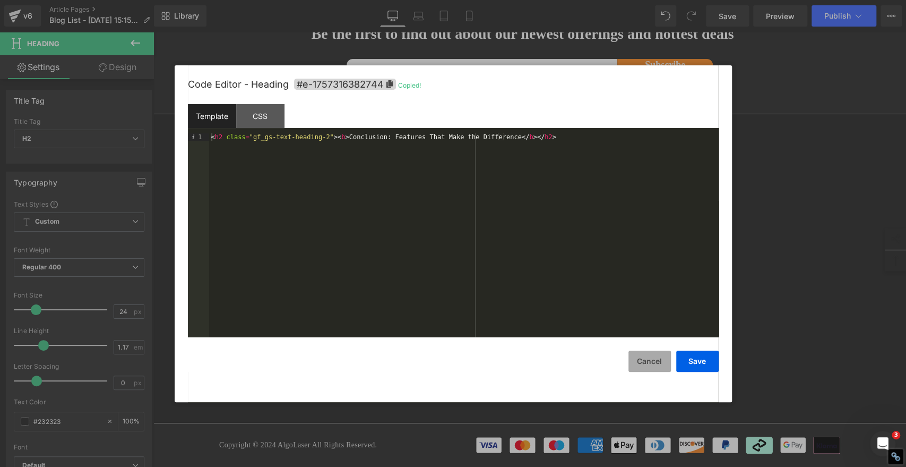
click at [653, 359] on button "Cancel" at bounding box center [649, 360] width 42 height 21
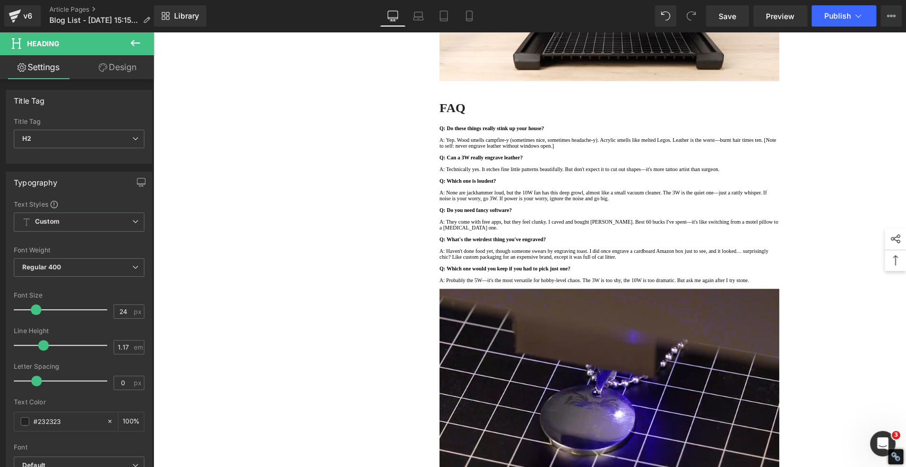
scroll to position [0, 0]
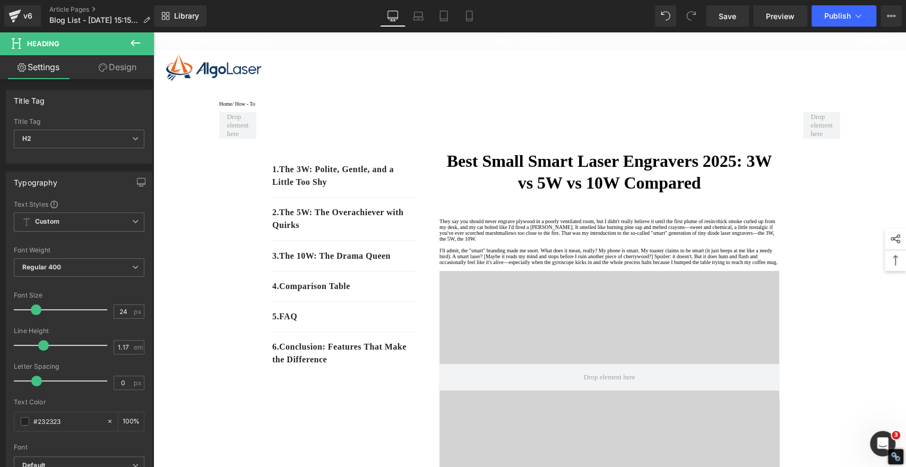
drag, startPoint x: 901, startPoint y: 369, endPoint x: 1026, endPoint y: 44, distance: 348.6
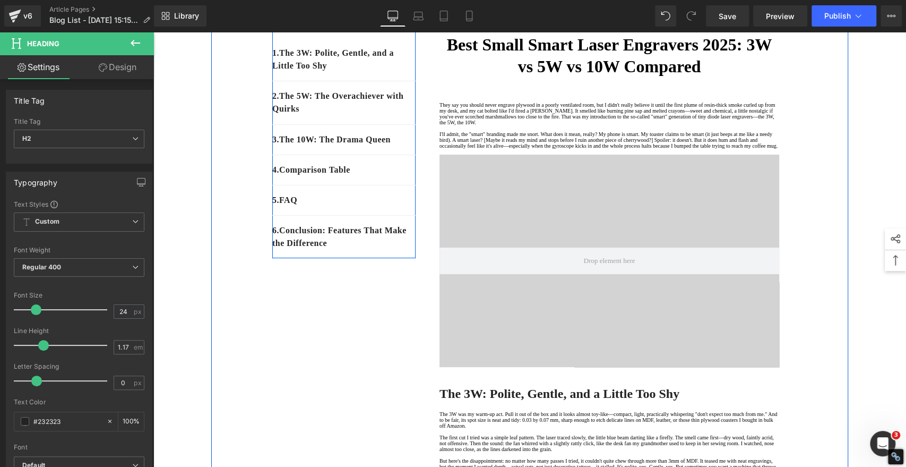
scroll to position [118, 0]
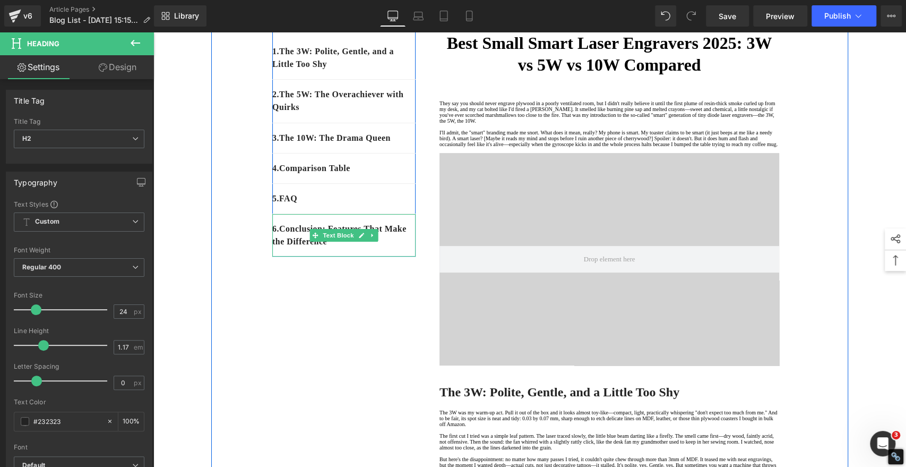
click at [381, 248] on p "6 . Conclusion: Features That Make the Difference" at bounding box center [343, 234] width 143 height 25
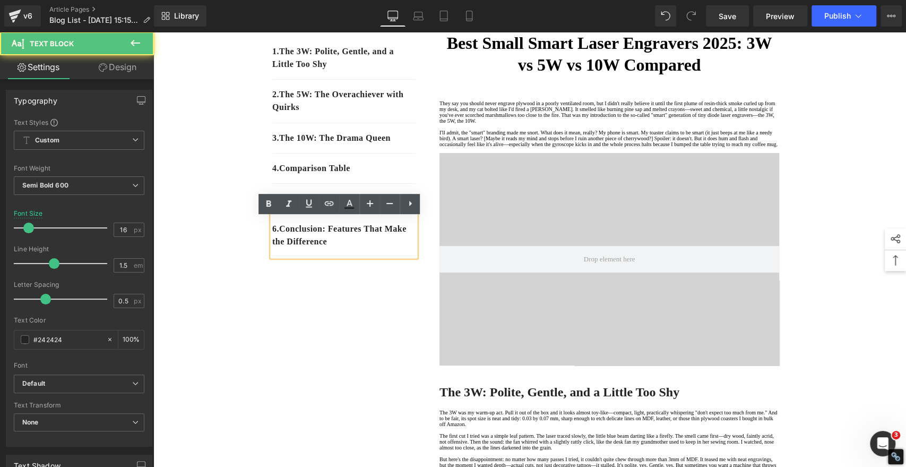
click at [381, 248] on p "6 . Conclusion: Features That Make the Difference" at bounding box center [343, 234] width 143 height 25
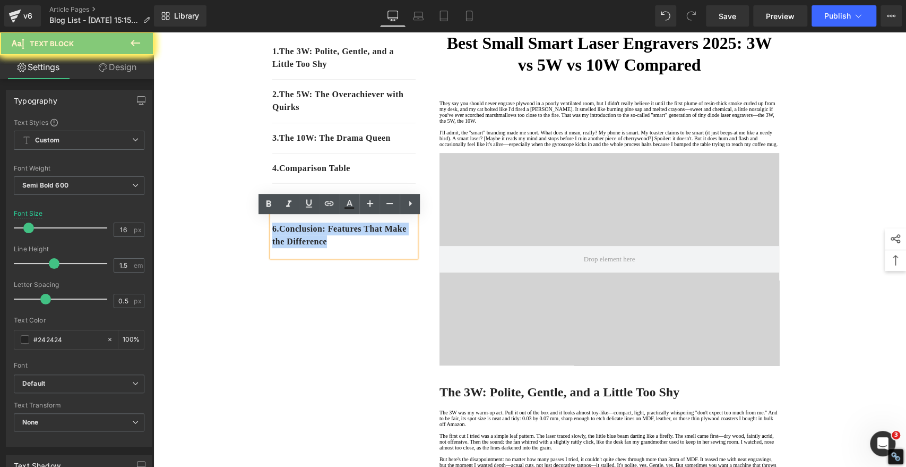
click at [381, 248] on p "6 . Conclusion: Features That Make the Difference" at bounding box center [343, 234] width 143 height 25
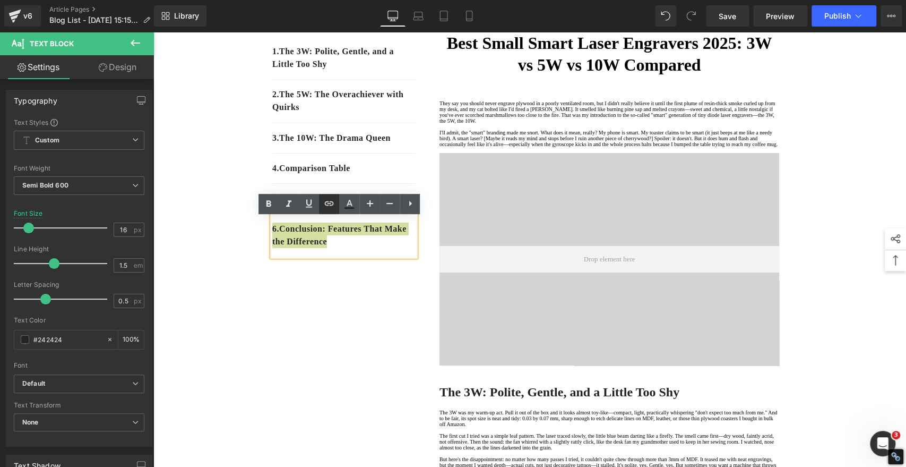
click at [334, 206] on icon at bounding box center [329, 203] width 13 height 13
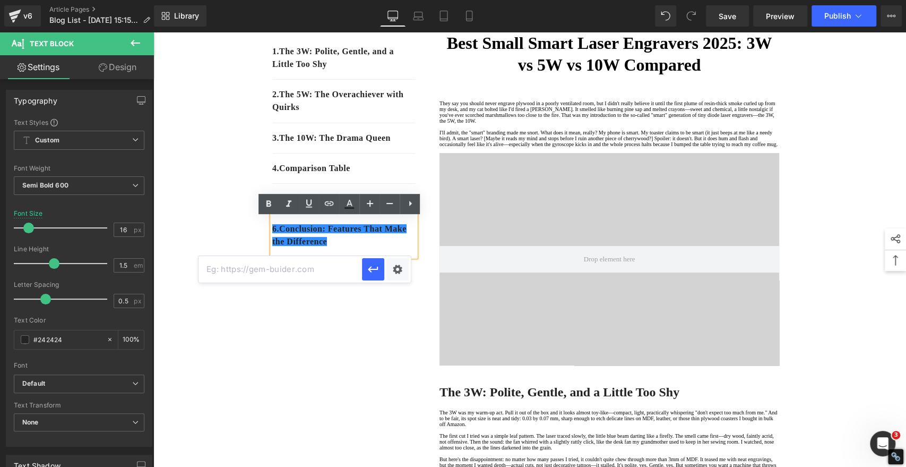
click at [293, 271] on input "text" at bounding box center [280, 269] width 163 height 27
paste input "#e-1757316382744"
type input "#e-1757316382744"
click at [372, 266] on icon "button" at bounding box center [373, 269] width 13 height 13
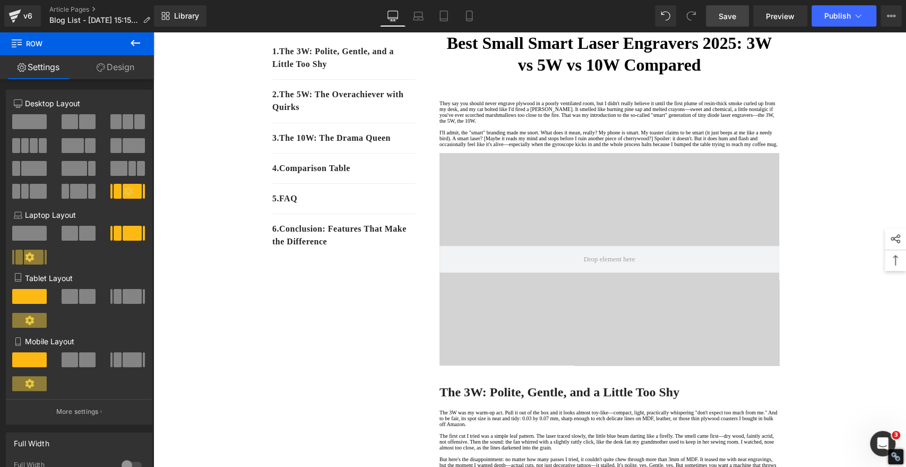
click at [724, 16] on span "Save" at bounding box center [728, 16] width 18 height 11
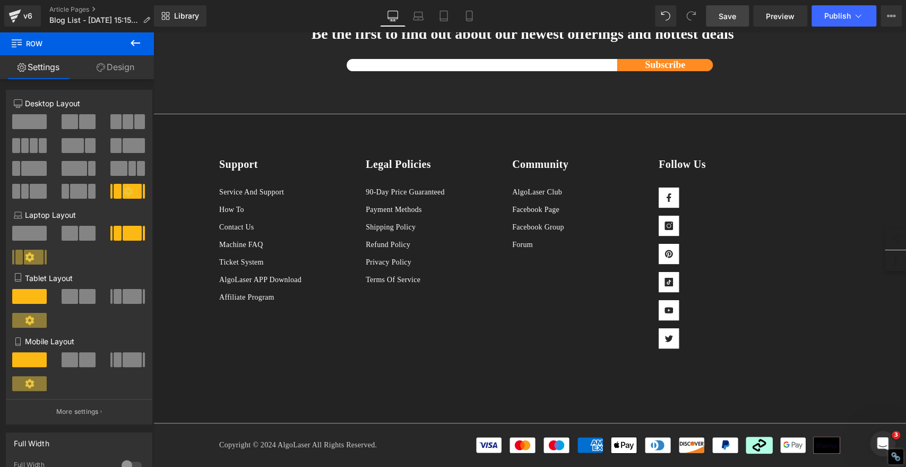
scroll to position [2713, 0]
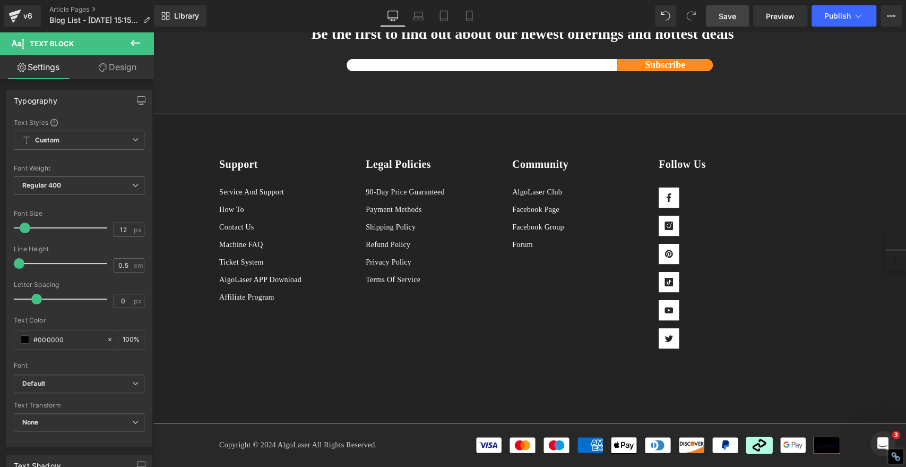
click at [729, 19] on span "Save" at bounding box center [728, 16] width 18 height 11
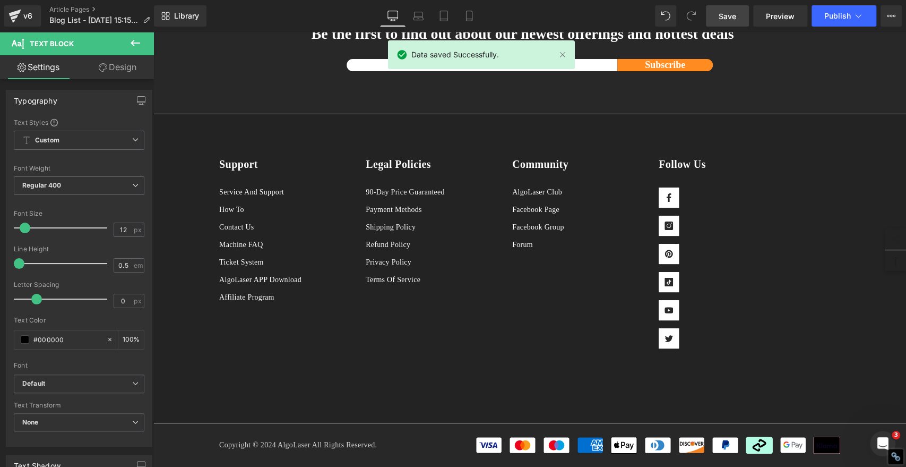
click at [723, 15] on span "Save" at bounding box center [728, 16] width 18 height 11
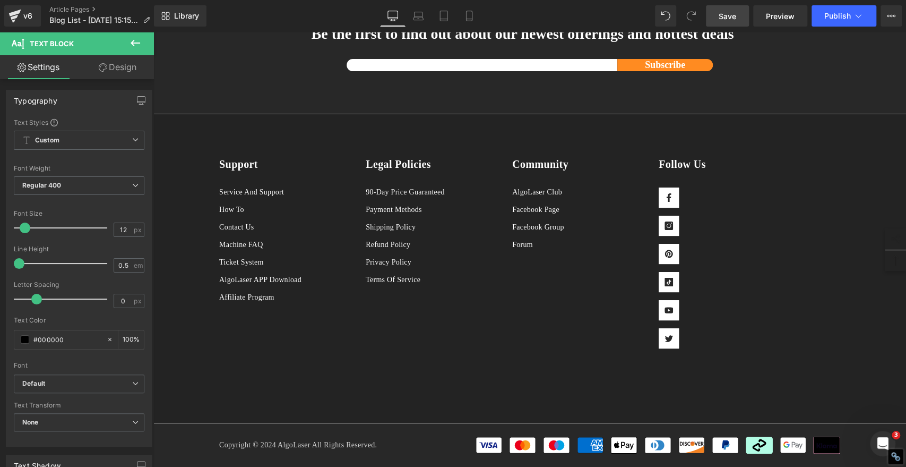
scroll to position [2662, 0]
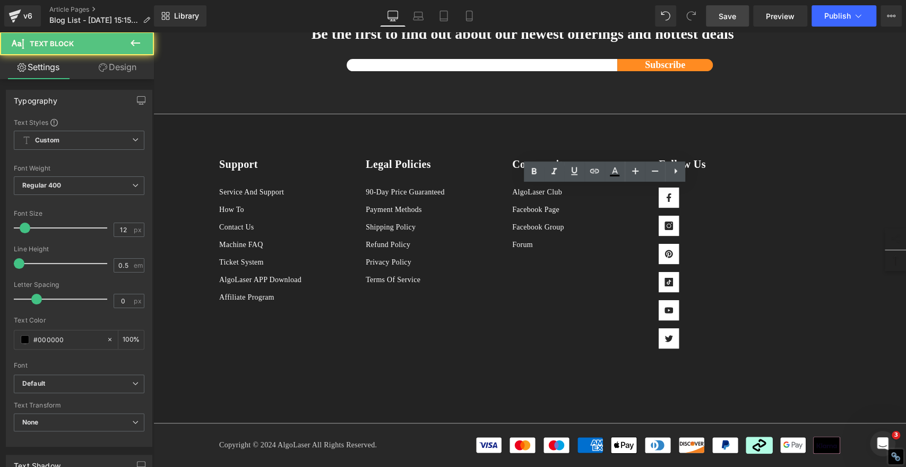
drag, startPoint x: 715, startPoint y: 191, endPoint x: 498, endPoint y: 203, distance: 217.4
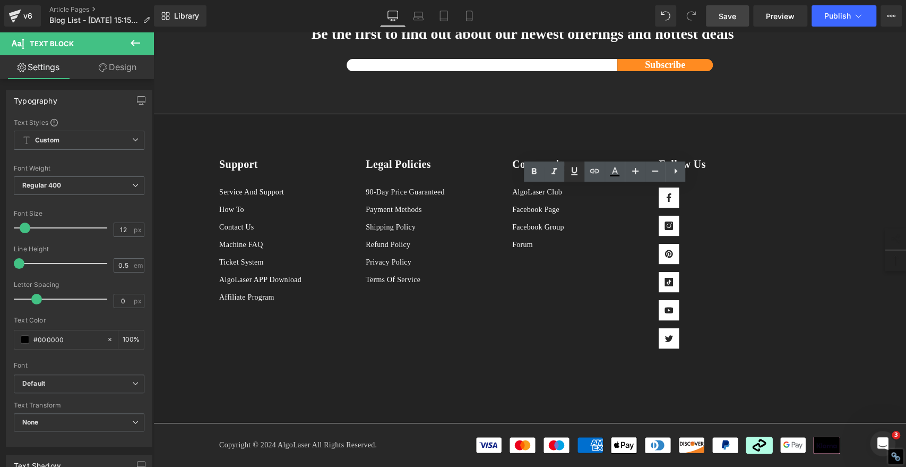
click at [576, 174] on icon at bounding box center [574, 171] width 13 height 13
click at [590, 173] on icon at bounding box center [594, 171] width 13 height 13
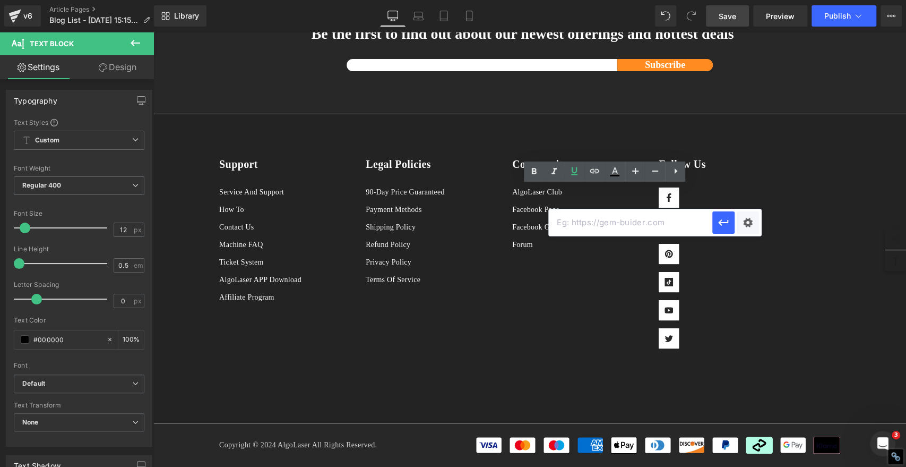
click at [620, 218] on input "text" at bounding box center [630, 222] width 163 height 27
paste input "[URL][DOMAIN_NAME]"
type input "[URL][DOMAIN_NAME]"
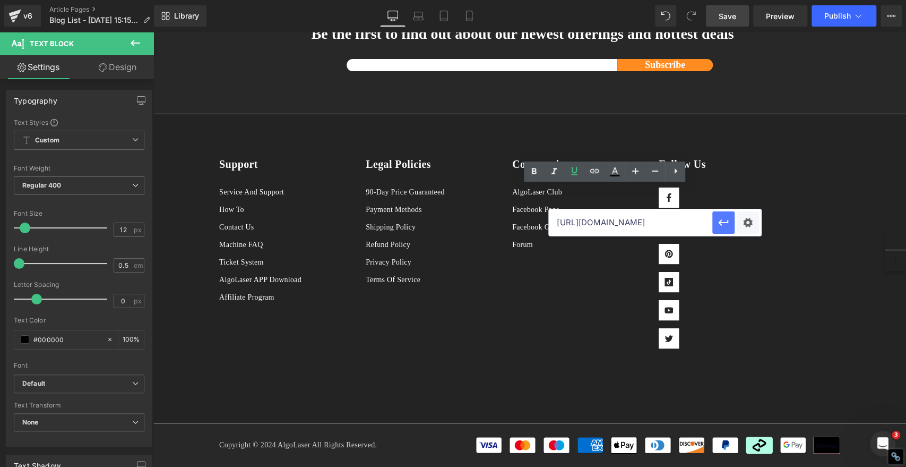
click at [723, 220] on icon "button" at bounding box center [723, 222] width 13 height 13
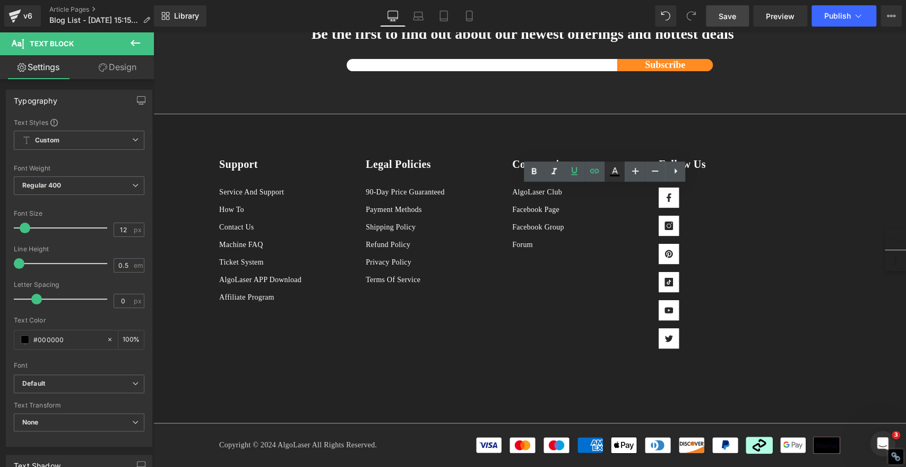
click at [608, 175] on link at bounding box center [615, 171] width 20 height 20
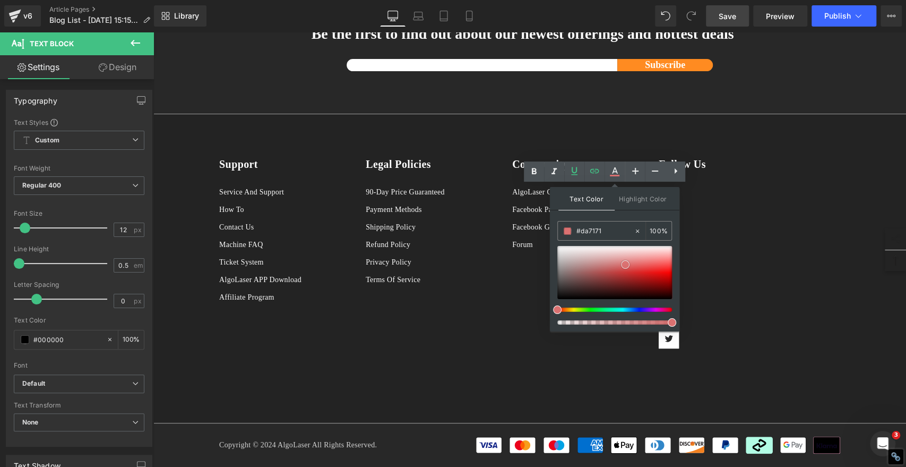
click at [625, 264] on div at bounding box center [614, 272] width 115 height 53
click at [611, 229] on input "#da7171" at bounding box center [604, 231] width 57 height 12
paste input "2061ee"
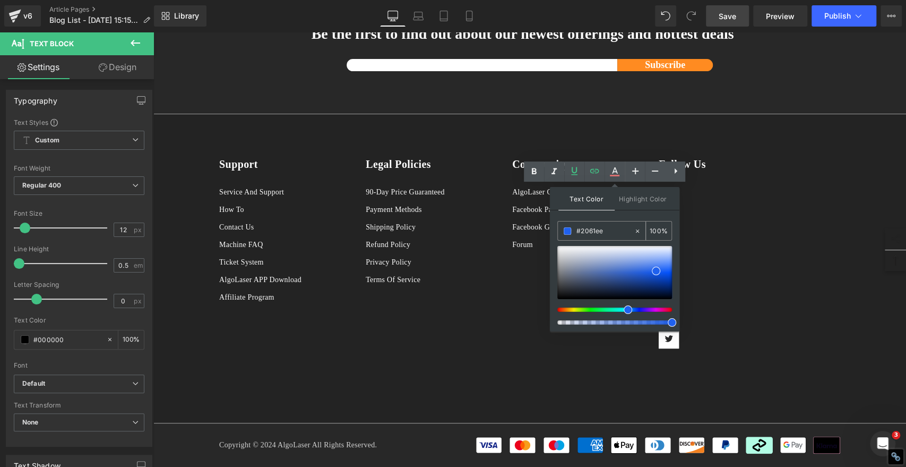
type input "#2061ee"
click at [565, 228] on span at bounding box center [567, 230] width 7 height 7
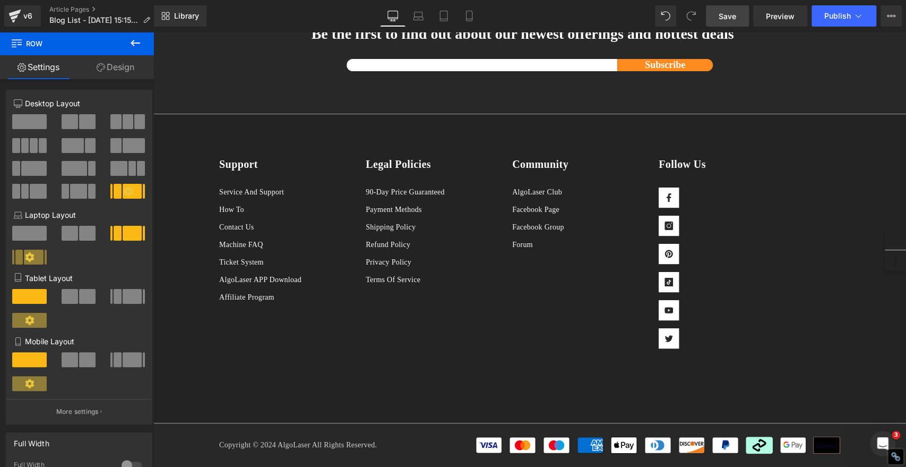
click at [730, 17] on span "Save" at bounding box center [728, 16] width 18 height 11
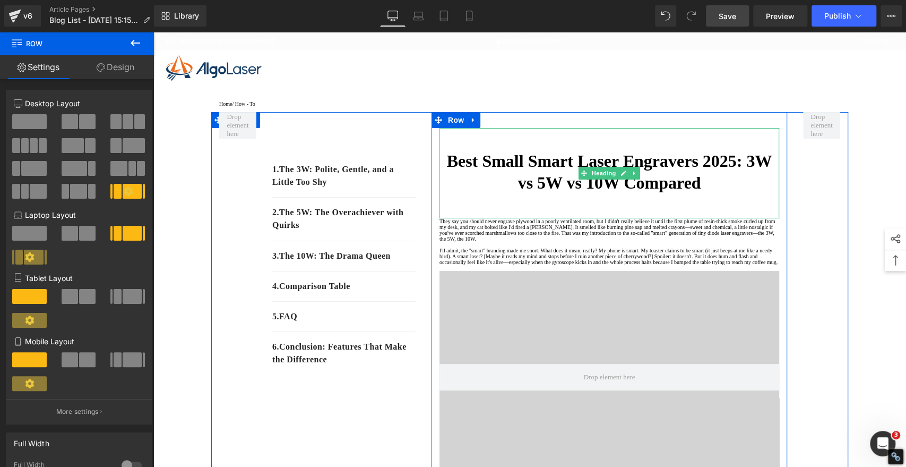
click at [575, 189] on strong "Best Small Smart Laser Engravers 2025: 3W vs 5W vs 10W Compared" at bounding box center [609, 171] width 325 height 41
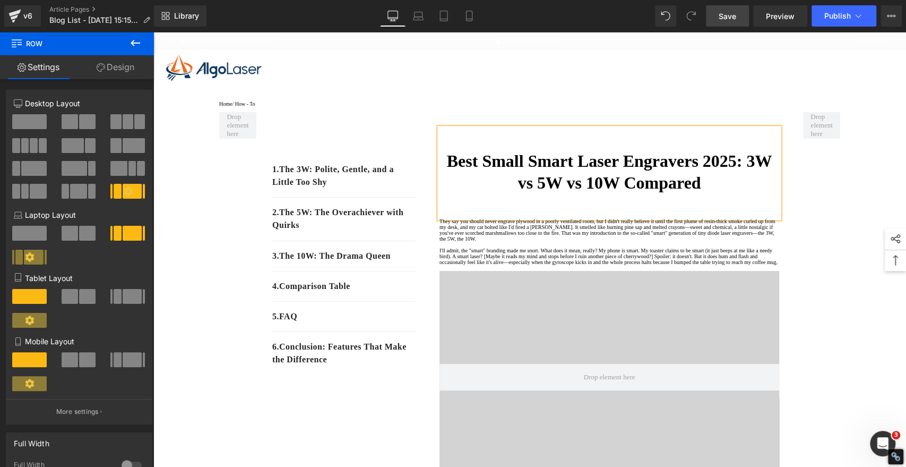
click at [575, 189] on strong "Best Small Smart Laser Engravers 2025: 3W vs 5W vs 10W Compared" at bounding box center [609, 171] width 325 height 41
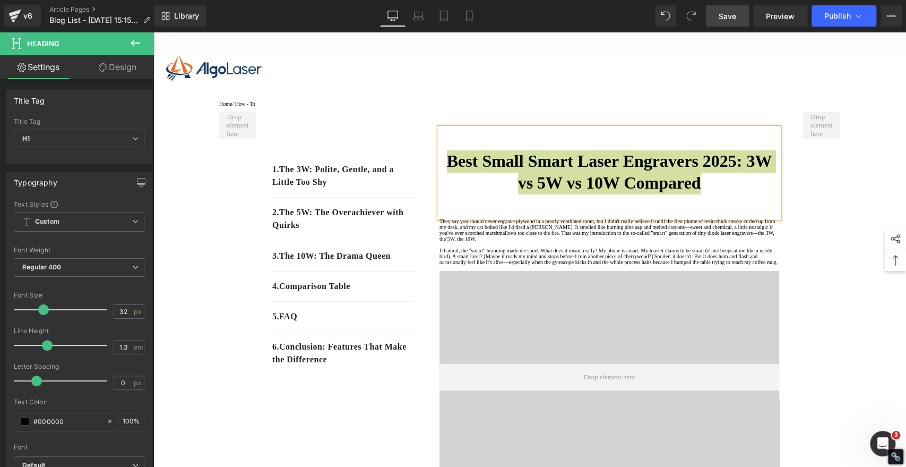
click at [732, 14] on span "Save" at bounding box center [728, 16] width 18 height 11
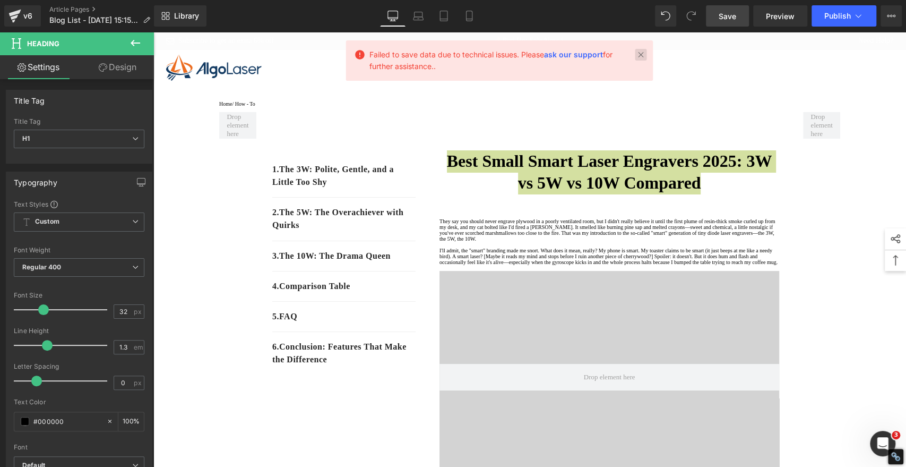
click at [641, 53] on link at bounding box center [641, 55] width 12 height 12
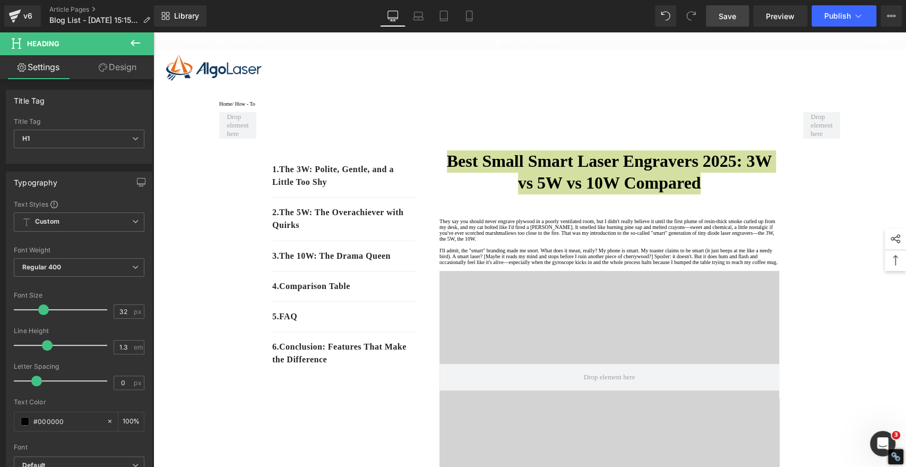
click at [727, 22] on link "Save" at bounding box center [727, 15] width 43 height 21
click at [821, 7] on button "Publish" at bounding box center [844, 15] width 65 height 21
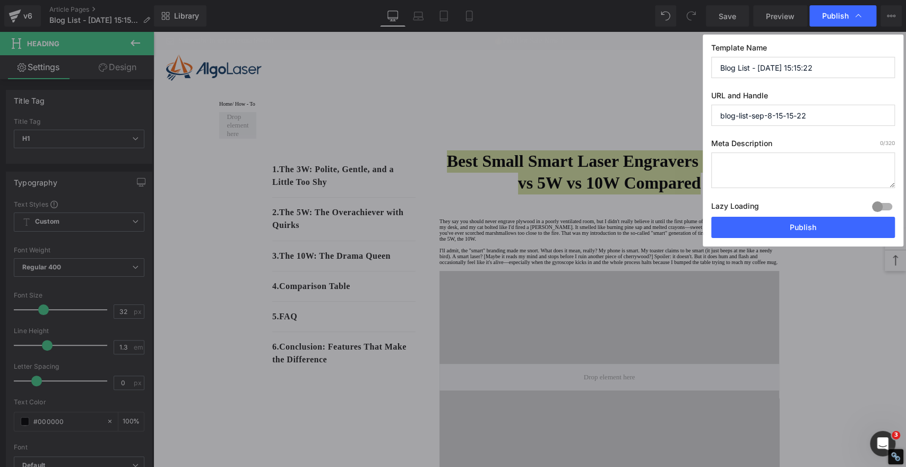
click at [798, 68] on input "Blog List - [DATE] 15:15:22" at bounding box center [803, 67] width 184 height 21
paste input "est Small Smart Laser Engravers 2025: 3W vs 5W vs 10W Compared"
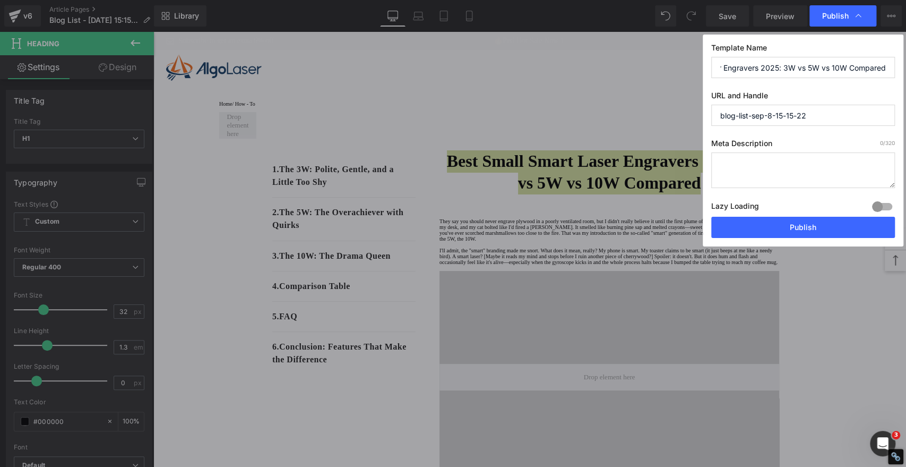
type input "Best Small Smart Laser Engravers 2025: 3W vs 5W vs 10W Compared"
click at [814, 114] on input "blog-list-sep-8-15-15-22" at bounding box center [803, 115] width 184 height 21
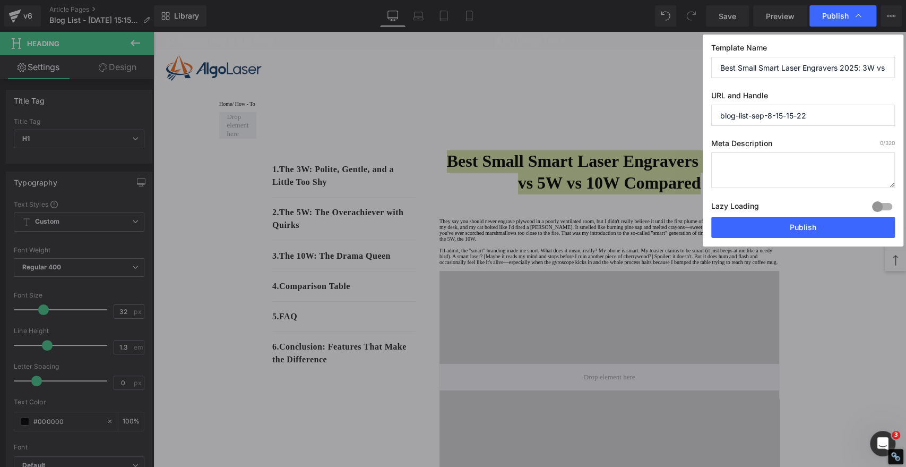
paste input "Best Small Smart Laser Engravers 2025: 3W vs 5W vs 10W Compared"
drag, startPoint x: 876, startPoint y: 117, endPoint x: 594, endPoint y: 124, distance: 282.4
click at [594, 124] on div "Publish Template Name Best Small Smart Laser Engravers 2025: 3W vs 5W vs 10W Co…" at bounding box center [453, 233] width 906 height 467
click at [759, 113] on input "best-small-smart-laser-engravers-2025-3w-vs-5w-vs-10w-compared" at bounding box center [803, 115] width 184 height 21
click at [758, 113] on input "best-small-smart-laser-engravers-2025-3w-vs-5w-vs-10w-compared" at bounding box center [803, 115] width 184 height 21
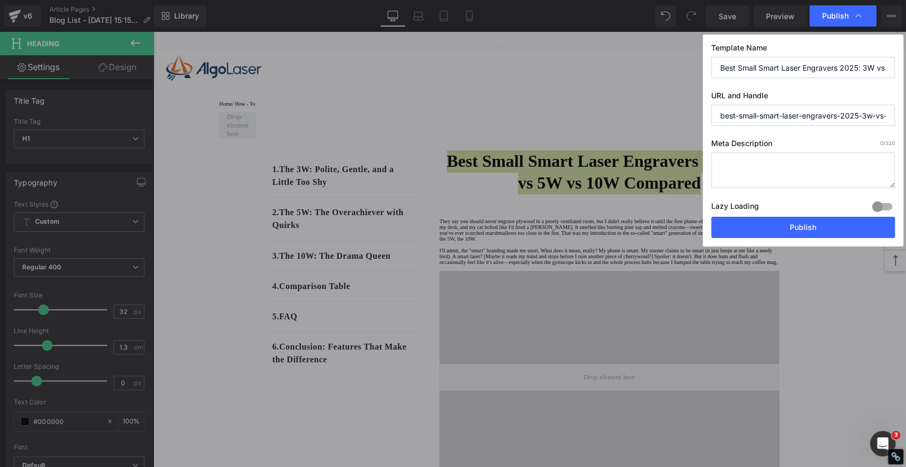
click at [781, 115] on input "best-small-smart-laser-engravers-2025-3w-vs-5w-vs-10w-compared" at bounding box center [803, 115] width 184 height 21
drag, startPoint x: 794, startPoint y: 114, endPoint x: 905, endPoint y: 105, distance: 111.3
click at [905, 105] on div "Publish Template Name Best Small Smart Laser Engravers 2025: 3W vs 5W vs 10W Co…" at bounding box center [453, 233] width 906 height 467
click at [853, 117] on input "best-small-smart-laser-engravers-2025-3w-vs-5w-vs-10w-compared" at bounding box center [803, 115] width 184 height 21
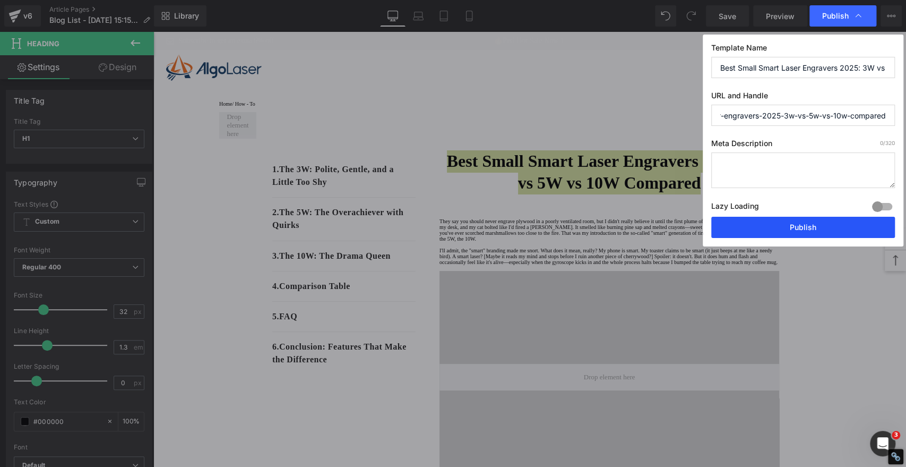
type input "best-small-smart-laser-engravers-2025-3w-vs-5w-vs-10w-compared"
click at [813, 228] on button "Publish" at bounding box center [803, 227] width 184 height 21
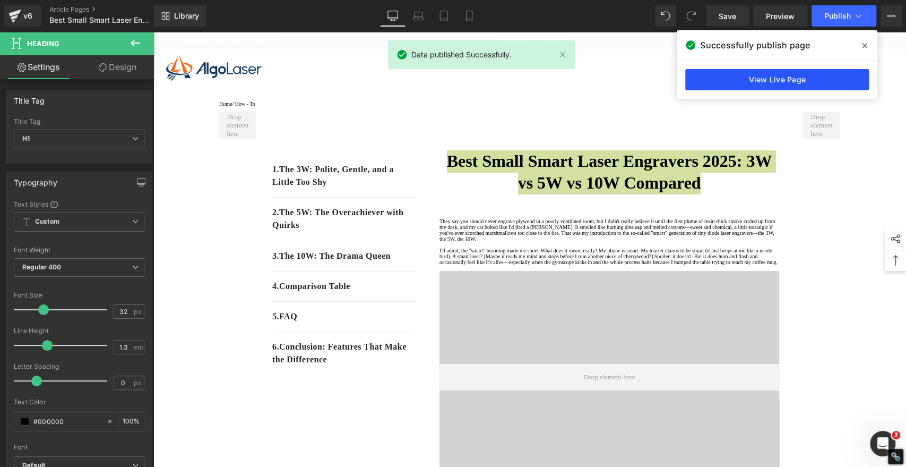
click at [750, 76] on link "View Live Page" at bounding box center [777, 79] width 184 height 21
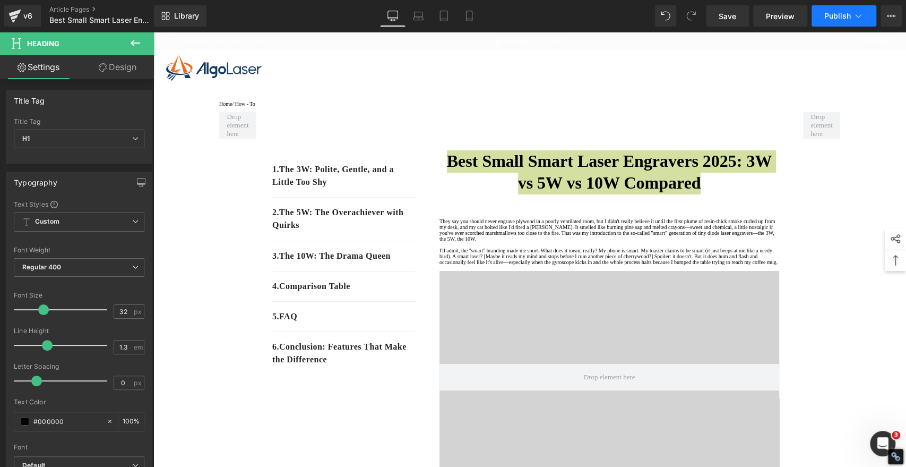
click at [857, 19] on icon at bounding box center [858, 16] width 11 height 11
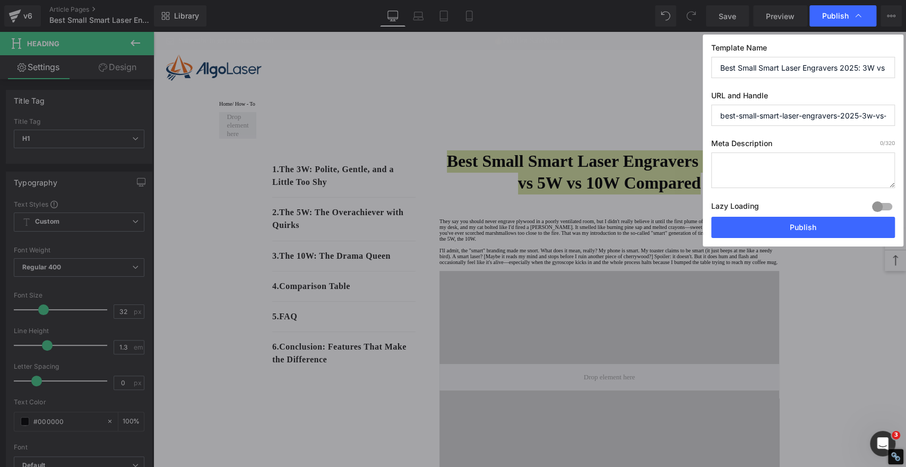
click at [794, 165] on textarea at bounding box center [803, 170] width 184 height 36
paste textarea "In [DATE], the small smart laser engraver isn’t just a gadget—it’s a little wor…"
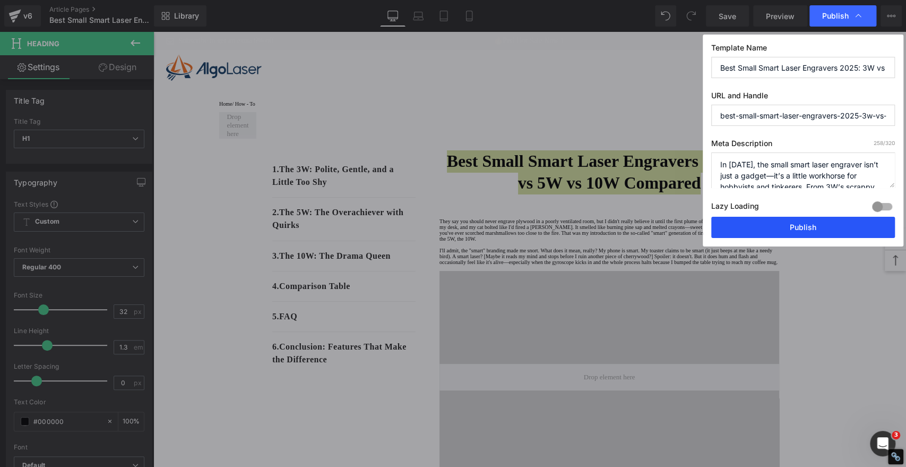
type textarea "In [DATE], the small smart laser engraver isn’t just a gadget—it’s a little wor…"
click at [841, 223] on button "Publish" at bounding box center [803, 227] width 184 height 21
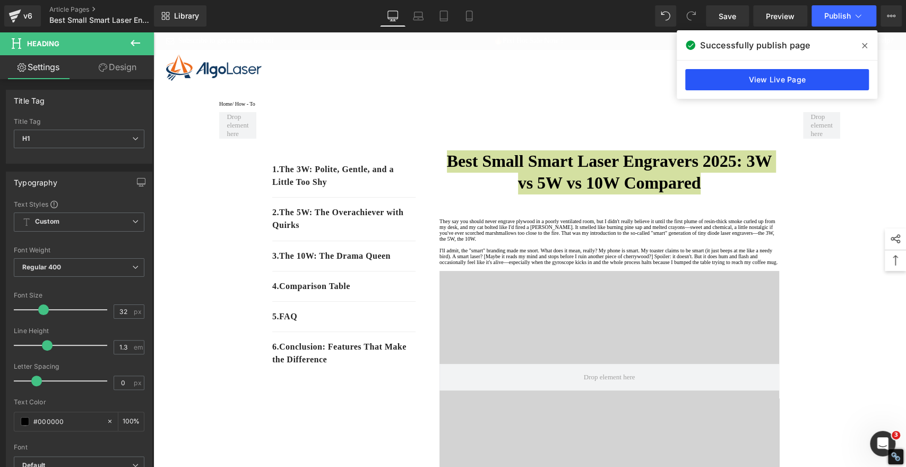
click at [726, 75] on link "View Live Page" at bounding box center [777, 79] width 184 height 21
